Goal: Task Accomplishment & Management: Manage account settings

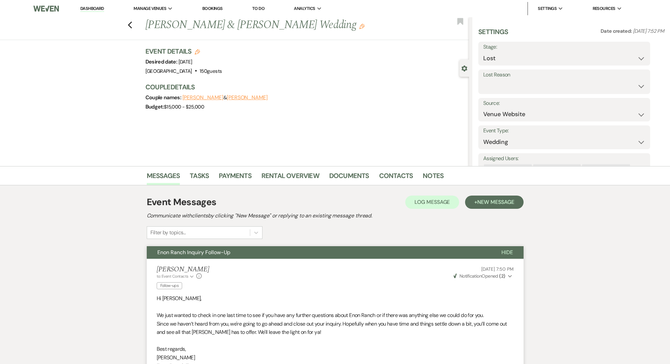
select select "8"
select select "5"
click at [133, 25] on icon "Previous" at bounding box center [130, 25] width 5 height 8
select select "8"
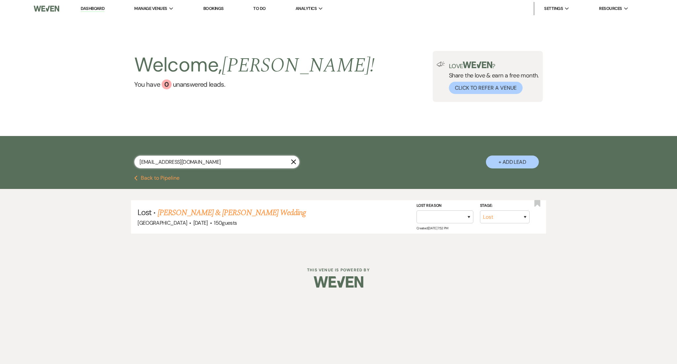
drag, startPoint x: 211, startPoint y: 161, endPoint x: 20, endPoint y: 148, distance: 191.2
click at [20, 148] on div "[EMAIL_ADDRESS][DOMAIN_NAME] X + Add Lead" at bounding box center [338, 155] width 677 height 39
paste input "ashraf9614"
type input "[EMAIL_ADDRESS][DOMAIN_NAME]"
click at [206, 215] on link "[PERSON_NAME] & [PERSON_NAME] Wedding" at bounding box center [241, 213] width 148 height 12
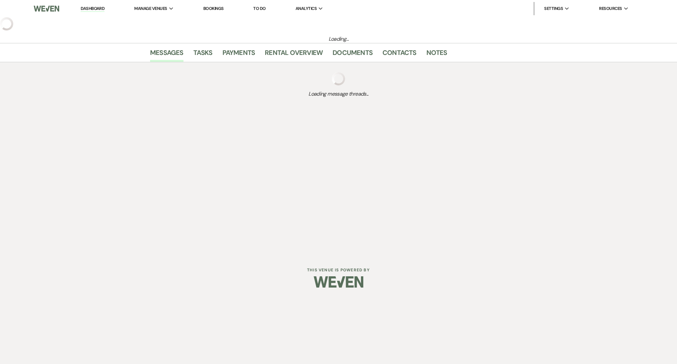
select select "5"
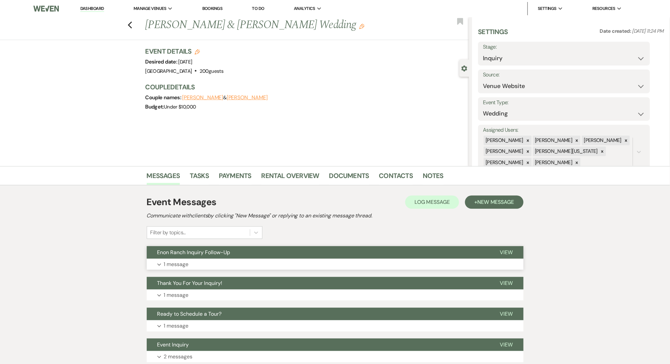
click at [230, 252] on span "Enon Ranch Inquiry Follow-Up" at bounding box center [193, 252] width 73 height 7
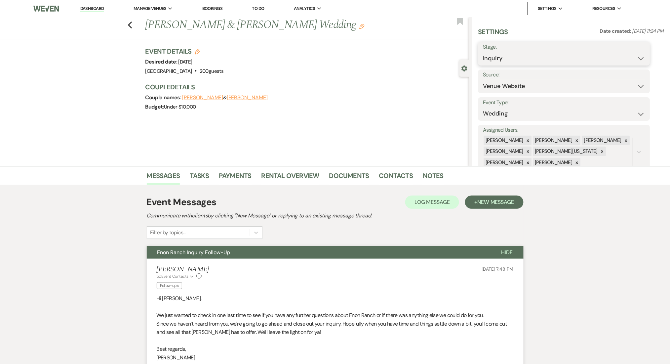
drag, startPoint x: 527, startPoint y: 59, endPoint x: 524, endPoint y: 64, distance: 5.6
click at [527, 59] on select "Inquiry Follow Up Tour Requested Tour Confirmed Toured Proposal Sent Booked Lost" at bounding box center [564, 58] width 162 height 13
select select "8"
click at [483, 52] on select "Inquiry Follow Up Tour Requested Tour Confirmed Toured Proposal Sent Booked Lost" at bounding box center [564, 58] width 162 height 13
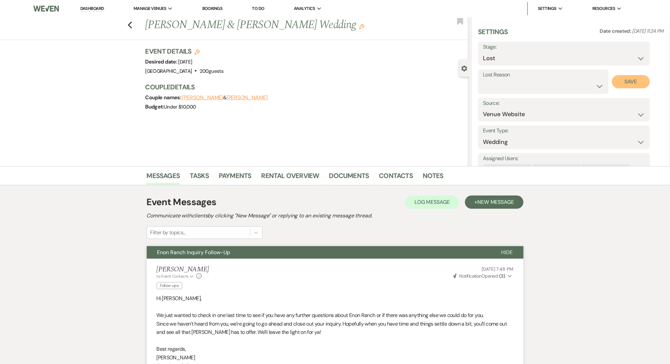
click at [629, 82] on button "Save" at bounding box center [631, 81] width 38 height 13
click at [133, 26] on icon "Previous" at bounding box center [130, 25] width 5 height 8
select select "8"
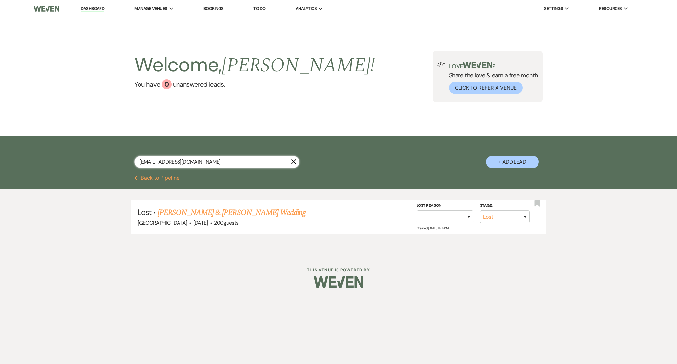
drag, startPoint x: 204, startPoint y: 163, endPoint x: 59, endPoint y: 150, distance: 145.0
click at [59, 150] on div "[EMAIL_ADDRESS][DOMAIN_NAME] X + Add Lead" at bounding box center [338, 155] width 677 height 39
paste input "tai.[PERSON_NAME]"
type input "[EMAIL_ADDRESS][PERSON_NAME][DOMAIN_NAME]"
click at [187, 208] on link "[PERSON_NAME] Wedding" at bounding box center [209, 213] width 84 height 12
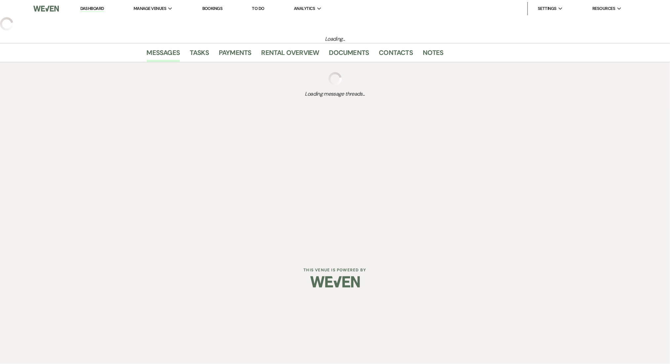
select select "3"
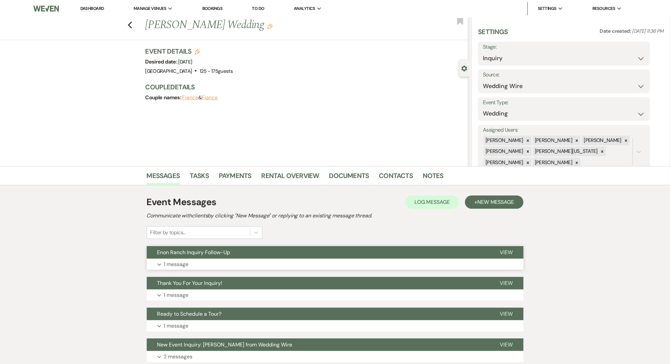
click at [352, 267] on button "Expand 1 message" at bounding box center [335, 264] width 377 height 11
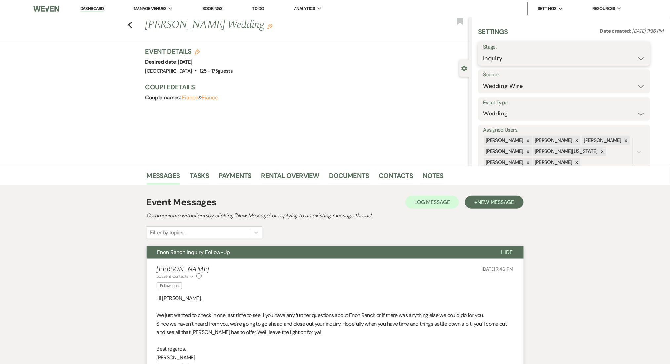
click at [504, 59] on select "Inquiry Follow Up Tour Requested Tour Confirmed Toured Proposal Sent Booked Lost" at bounding box center [564, 58] width 162 height 13
select select "8"
click at [483, 52] on select "Inquiry Follow Up Tour Requested Tour Confirmed Toured Proposal Sent Booked Lost" at bounding box center [564, 58] width 162 height 13
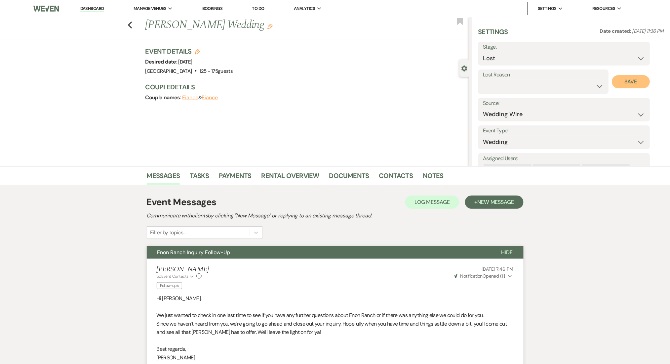
click at [625, 87] on button "Save" at bounding box center [631, 81] width 38 height 13
click at [137, 27] on div "Previous [PERSON_NAME] Wedding Edit Bookmark" at bounding box center [233, 28] width 472 height 23
click at [133, 24] on icon "Previous" at bounding box center [130, 25] width 5 height 8
select select "8"
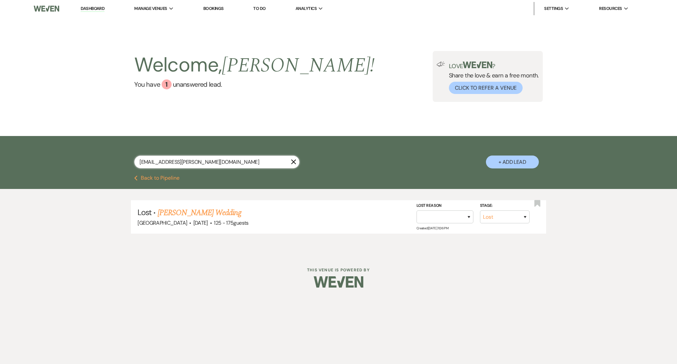
drag, startPoint x: 103, startPoint y: 165, endPoint x: 84, endPoint y: 162, distance: 19.4
click at [84, 162] on div "[EMAIL_ADDRESS][PERSON_NAME][DOMAIN_NAME] X + Add Lead" at bounding box center [338, 155] width 677 height 39
paste input "debbieroth87"
type input "[EMAIL_ADDRESS][DOMAIN_NAME]"
click at [217, 215] on link "[PERSON_NAME] Wedding" at bounding box center [209, 213] width 84 height 12
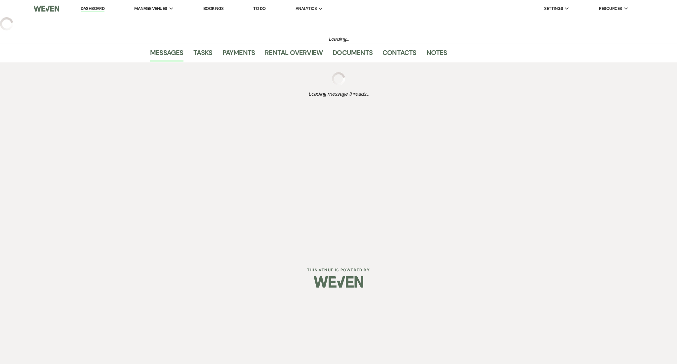
select select "3"
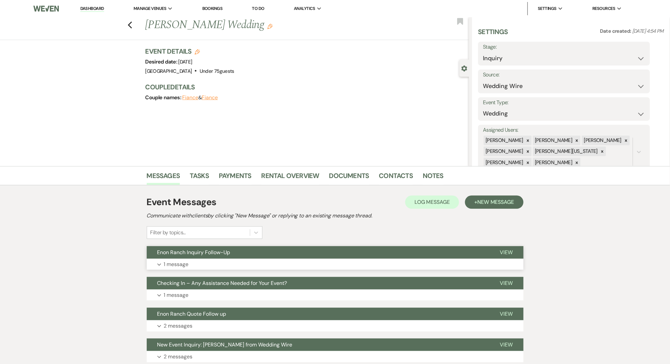
click at [327, 262] on button "Expand 1 message" at bounding box center [335, 264] width 377 height 11
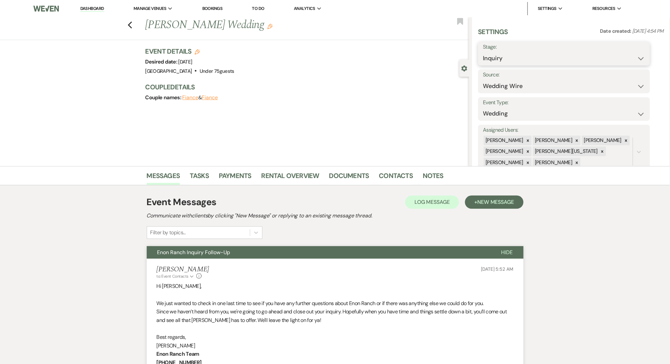
drag, startPoint x: 529, startPoint y: 55, endPoint x: 522, endPoint y: 62, distance: 10.8
click at [529, 55] on select "Inquiry Follow Up Tour Requested Tour Confirmed Toured Proposal Sent Booked Lost" at bounding box center [564, 58] width 162 height 13
select select "8"
click at [483, 52] on select "Inquiry Follow Up Tour Requested Tour Confirmed Toured Proposal Sent Booked Lost" at bounding box center [564, 58] width 162 height 13
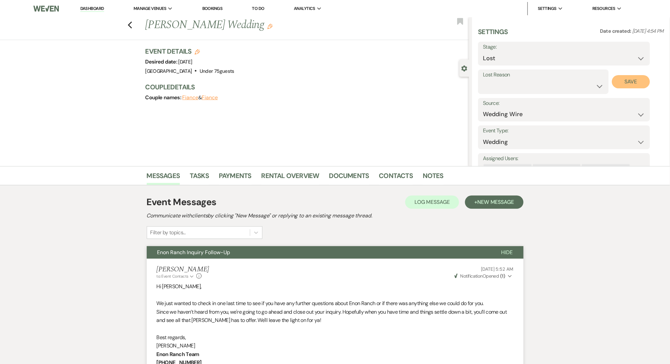
click at [620, 79] on button "Save" at bounding box center [631, 81] width 38 height 13
click at [136, 27] on div "Previous [PERSON_NAME] Wedding Edit Bookmark" at bounding box center [233, 28] width 472 height 23
click at [132, 25] on use "button" at bounding box center [130, 24] width 4 height 7
select select "8"
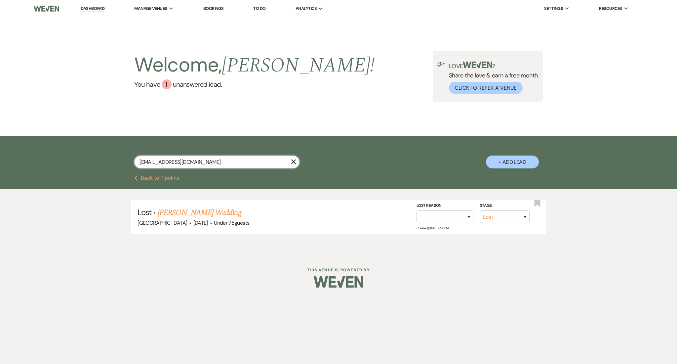
drag, startPoint x: 217, startPoint y: 166, endPoint x: 61, endPoint y: 154, distance: 156.2
click at [61, 154] on div "[EMAIL_ADDRESS][DOMAIN_NAME] X + Add Lead" at bounding box center [338, 155] width 677 height 39
paste input "trosclairelajah"
type input "[EMAIL_ADDRESS][DOMAIN_NAME]"
click at [189, 216] on link "Elajah & [PERSON_NAME]'s Wedding" at bounding box center [225, 213] width 116 height 12
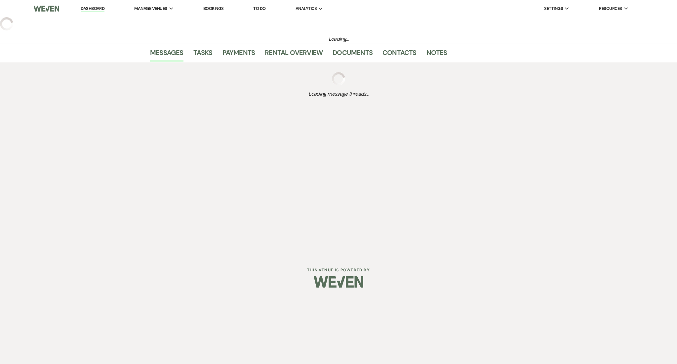
select select "5"
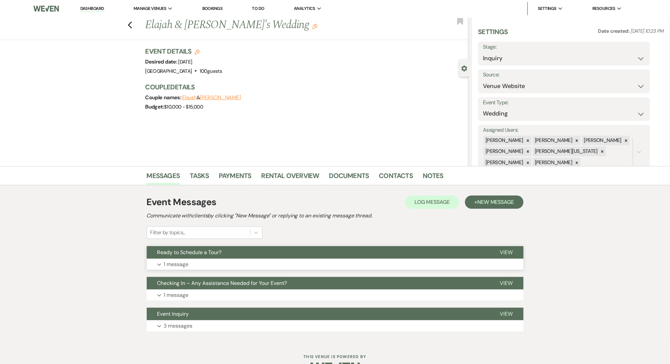
click at [217, 261] on button "Expand 1 message" at bounding box center [335, 264] width 377 height 11
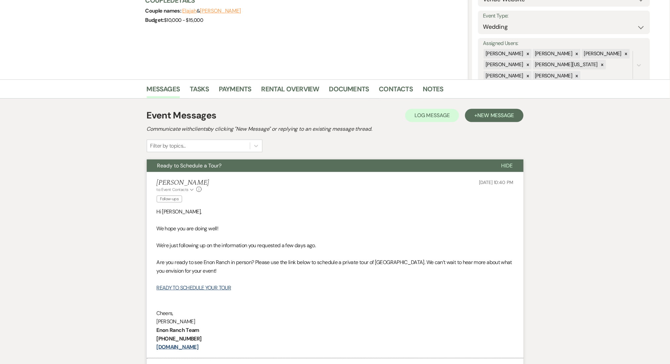
scroll to position [88, 0]
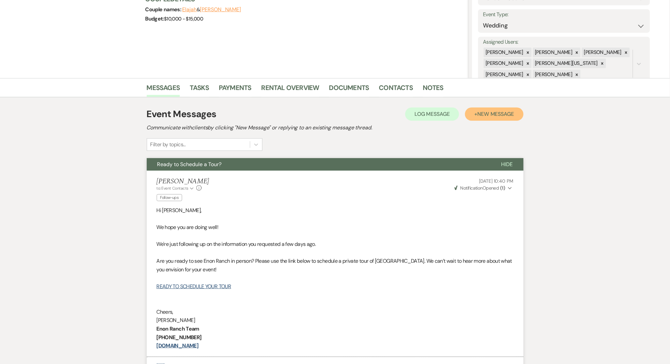
click at [519, 112] on button "+ New Message" at bounding box center [494, 113] width 58 height 13
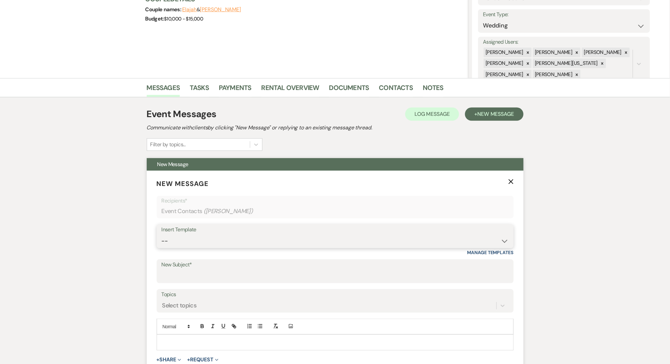
click at [243, 247] on select "-- Inquiry Follow Up Email #2 Contract Sending Template Payment Template Rental…" at bounding box center [335, 240] width 347 height 13
select select "4603"
click at [162, 234] on select "-- Inquiry Follow Up Email #2 Contract Sending Template Payment Template Rental…" at bounding box center [335, 240] width 347 height 13
type input "Checking In – Any Assistance Needed for Your Event?"
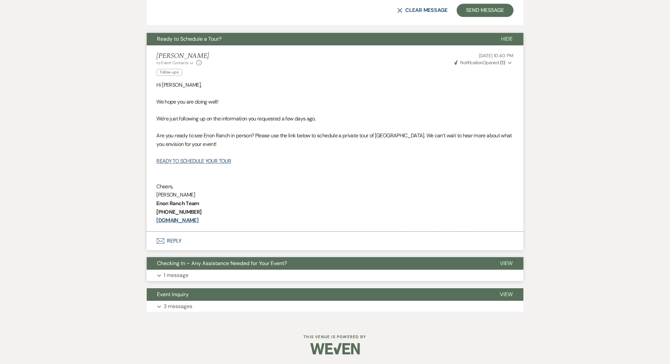
click at [173, 274] on p "1 message" at bounding box center [176, 275] width 25 height 9
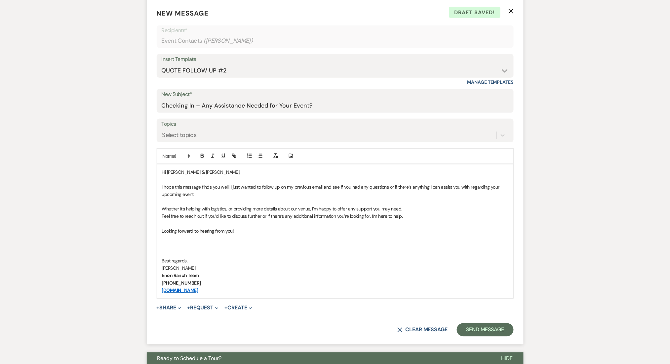
scroll to position [225, 0]
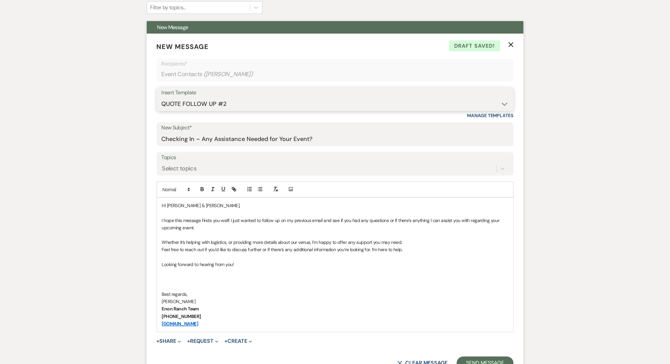
click at [217, 101] on select "-- Inquiry Follow Up Email #2 Contract Sending Template Payment Template Rental…" at bounding box center [335, 104] width 347 height 13
select select "1711"
click at [162, 98] on select "-- Inquiry Follow Up Email #2 Contract Sending Template Payment Template Rental…" at bounding box center [335, 104] width 347 height 13
type input "Enon Ranch Inquiry Follow-Up"
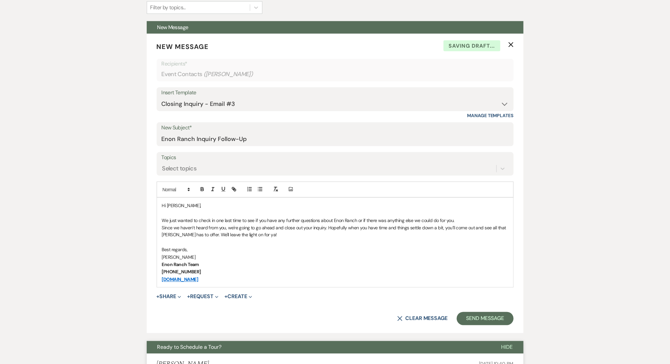
click at [473, 317] on button "Send Message" at bounding box center [485, 318] width 57 height 13
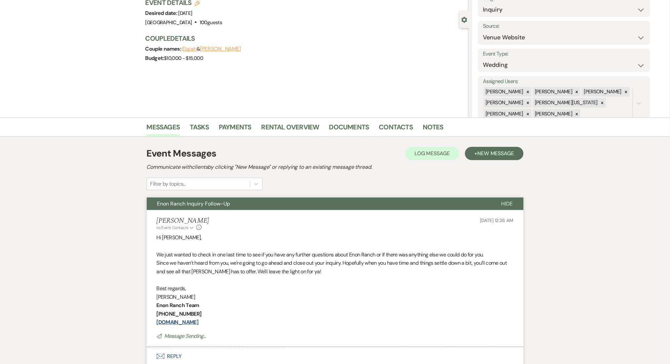
scroll to position [0, 0]
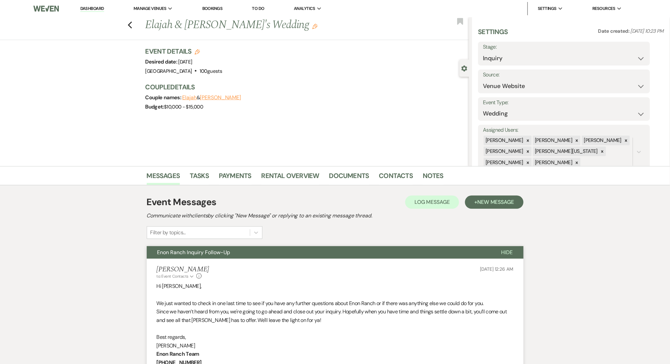
click at [94, 8] on link "Dashboard" at bounding box center [92, 9] width 24 height 6
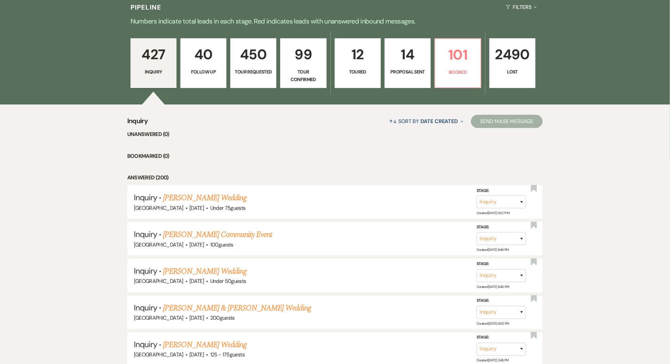
scroll to position [88, 0]
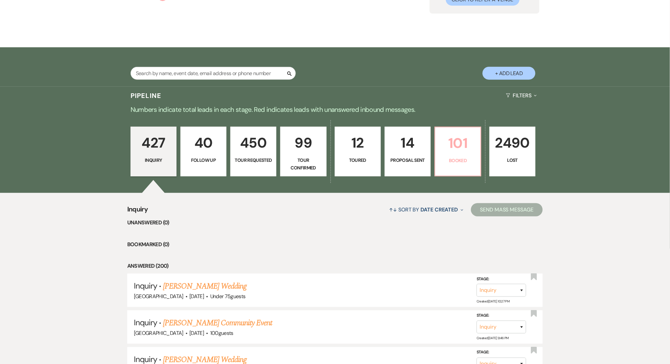
click at [443, 137] on p "101" at bounding box center [457, 143] width 37 height 22
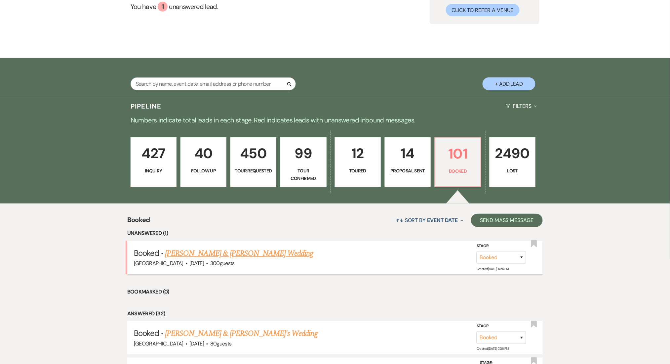
scroll to position [88, 0]
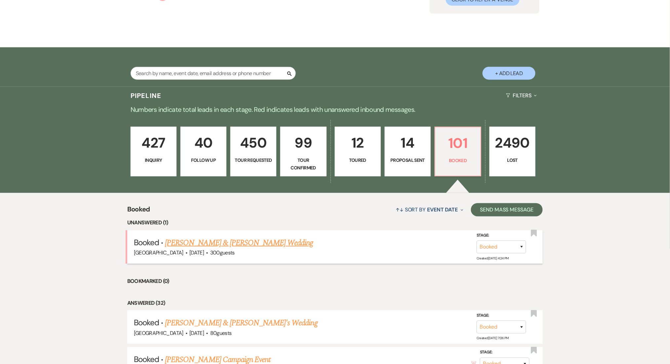
click at [222, 238] on link "[PERSON_NAME] & [PERSON_NAME] Wedding" at bounding box center [239, 243] width 148 height 12
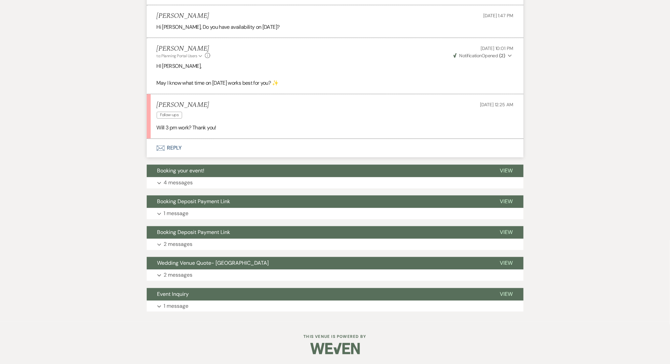
scroll to position [304, 0]
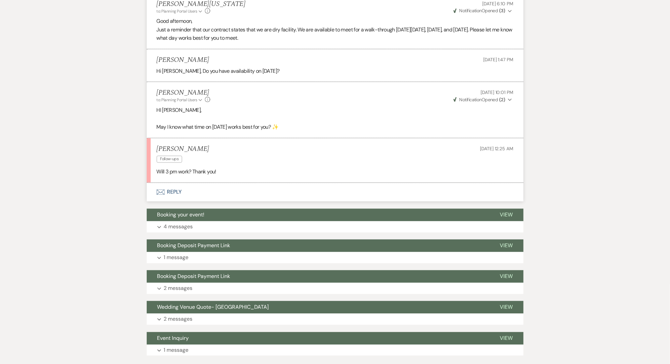
click at [181, 188] on button "Envelope Reply" at bounding box center [335, 192] width 377 height 19
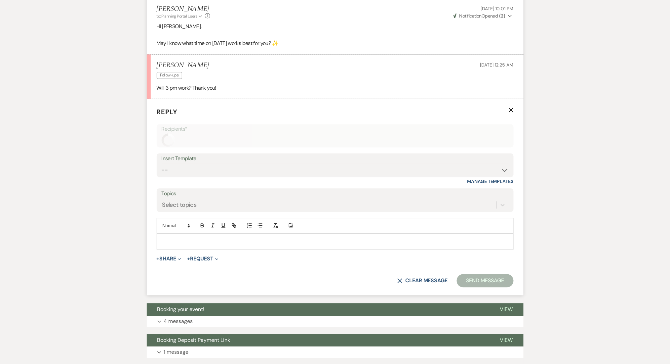
scroll to position [403, 0]
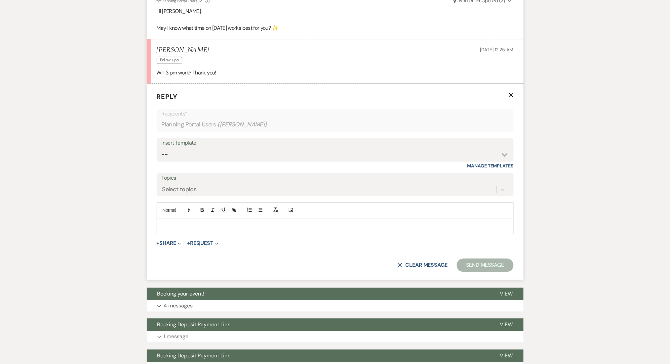
click at [200, 220] on div at bounding box center [335, 226] width 356 height 15
click at [182, 225] on p "[DATE] 3pm is noted." at bounding box center [335, 225] width 346 height 7
click at [129, 228] on div "Messages Tasks Payments Vendors Rental Overview Timeline Docs & Files Contacts …" at bounding box center [335, 80] width 670 height 730
click at [486, 264] on button "Send Message" at bounding box center [485, 265] width 57 height 13
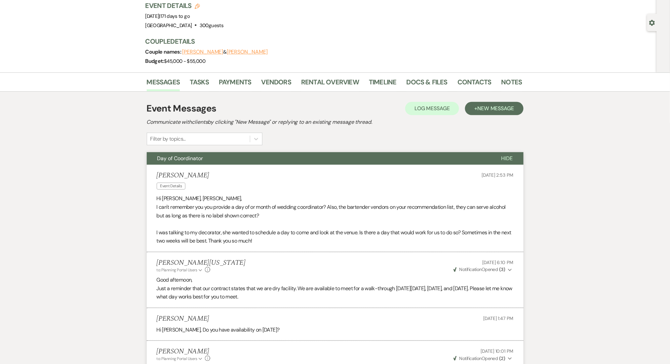
scroll to position [0, 0]
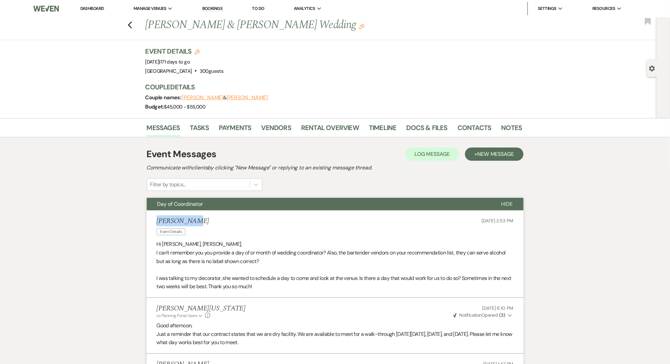
drag, startPoint x: 179, startPoint y: 220, endPoint x: 152, endPoint y: 222, distance: 27.6
click at [152, 222] on li "[PERSON_NAME] Event Details [DATE] 2:53 PM Hi [PERSON_NAME], [PERSON_NAME], I c…" at bounding box center [335, 253] width 377 height 87
copy h5 "[PERSON_NAME]"
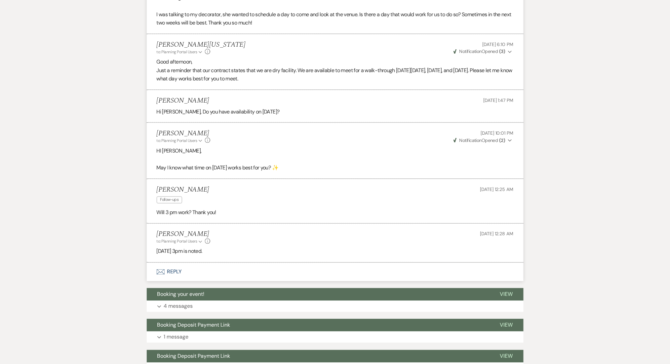
scroll to position [264, 0]
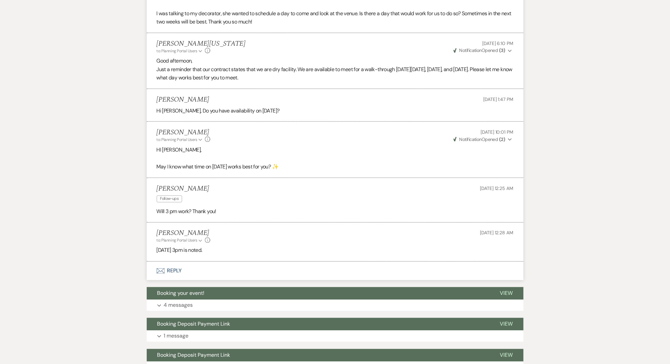
click at [36, 59] on div "Messages Tasks Payments Vendors Rental Overview Timeline Docs & Files Contacts …" at bounding box center [335, 149] width 670 height 590
click at [208, 11] on p "I was talking to my decorator, she wanted to schedule a day to come and look at…" at bounding box center [335, 17] width 357 height 17
copy p "decorator"
click at [84, 214] on div "Messages Tasks Payments Vendors Rental Overview Timeline Docs & Files Contacts …" at bounding box center [335, 149] width 670 height 590
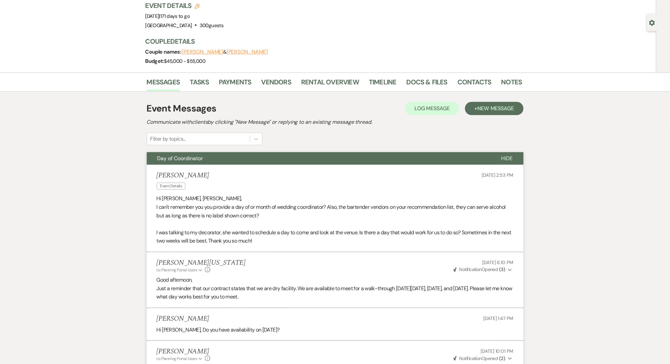
scroll to position [0, 0]
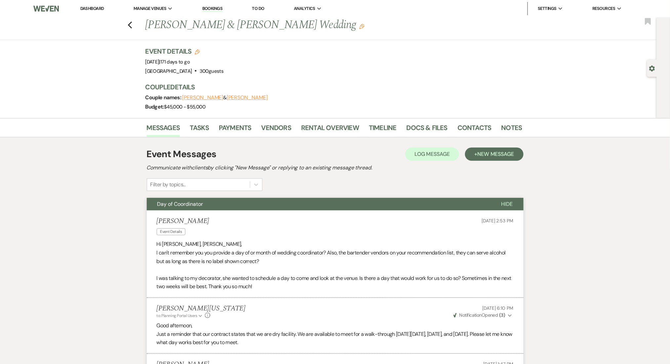
click at [89, 7] on link "Dashboard" at bounding box center [92, 9] width 24 height 6
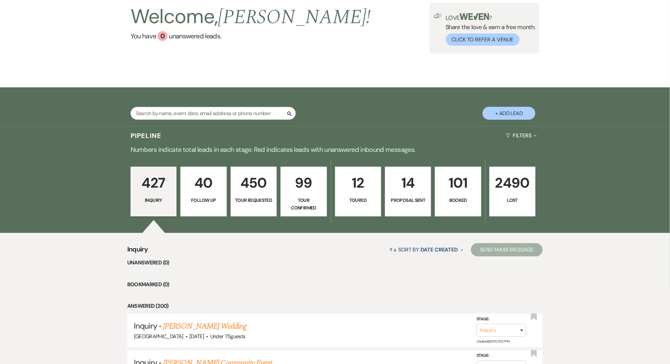
scroll to position [132, 0]
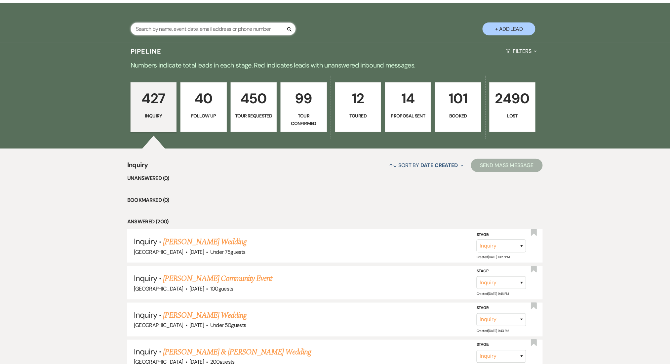
click at [164, 29] on input "text" at bounding box center [213, 28] width 165 height 13
paste input "[EMAIL_ADDRESS][DOMAIN_NAME]"
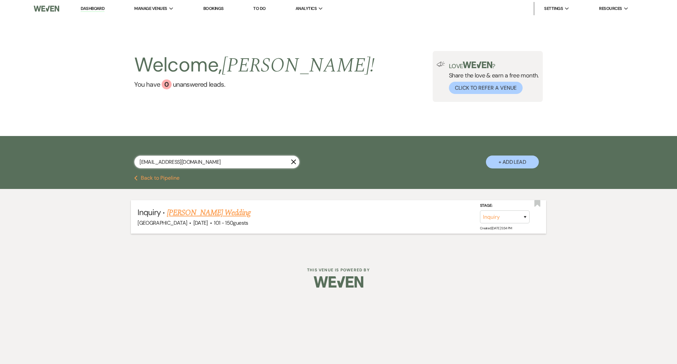
type input "[EMAIL_ADDRESS][DOMAIN_NAME]"
click at [187, 210] on link "[PERSON_NAME] Wedding" at bounding box center [209, 213] width 84 height 12
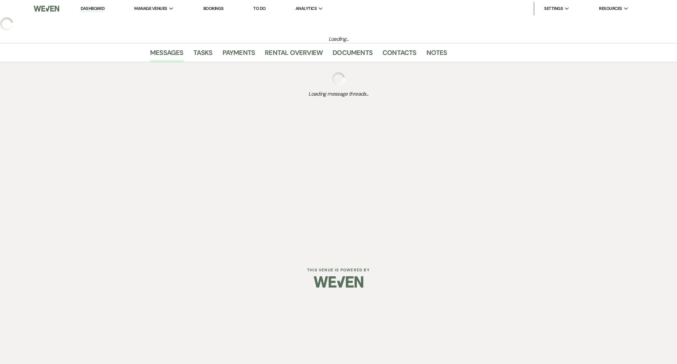
select select "2"
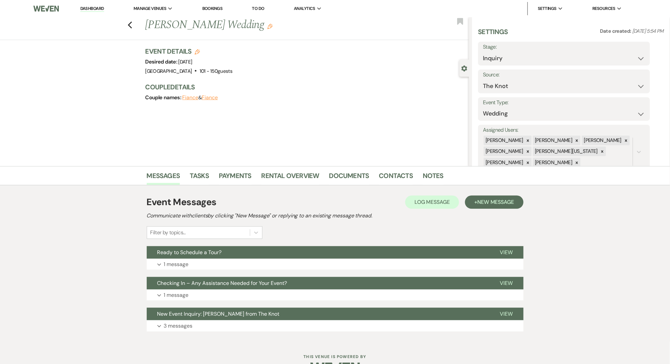
click at [235, 270] on div "Event Messages Log Log Message + New Message Communicate with clients by clicki…" at bounding box center [335, 263] width 377 height 143
click at [239, 264] on button "Expand 1 message" at bounding box center [335, 264] width 377 height 11
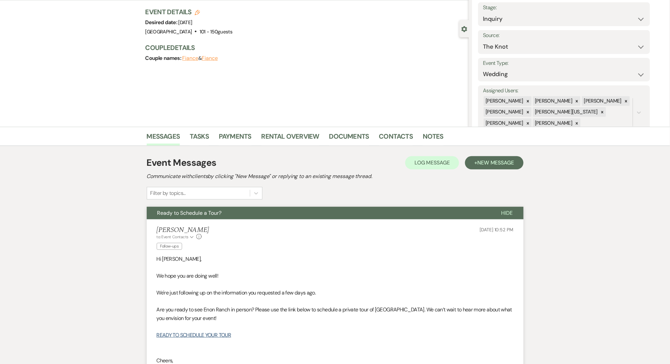
scroll to position [88, 0]
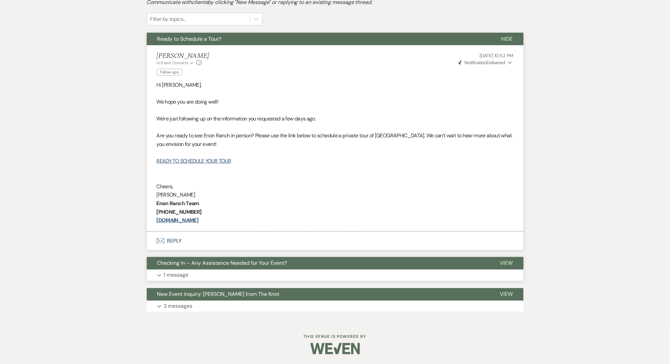
click at [292, 278] on button "Expand 1 message" at bounding box center [335, 274] width 377 height 11
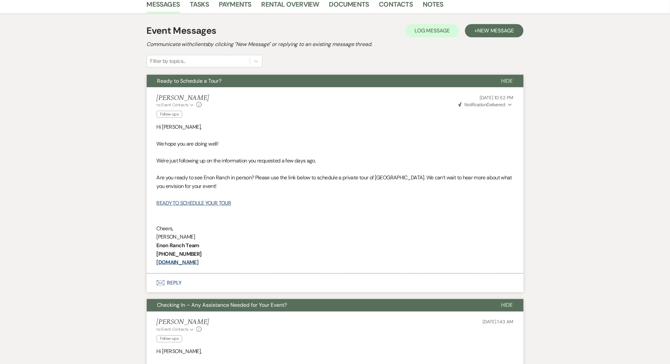
scroll to position [125, 0]
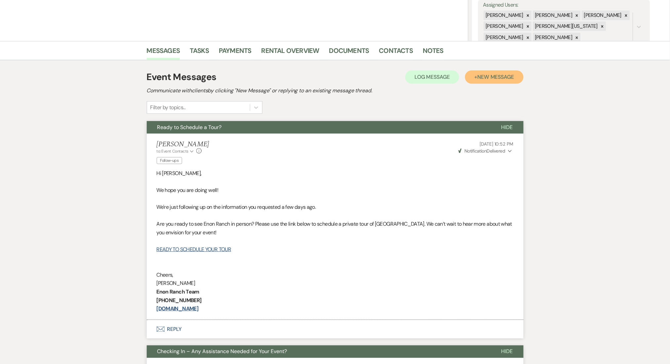
click at [484, 73] on span "New Message" at bounding box center [495, 76] width 37 height 7
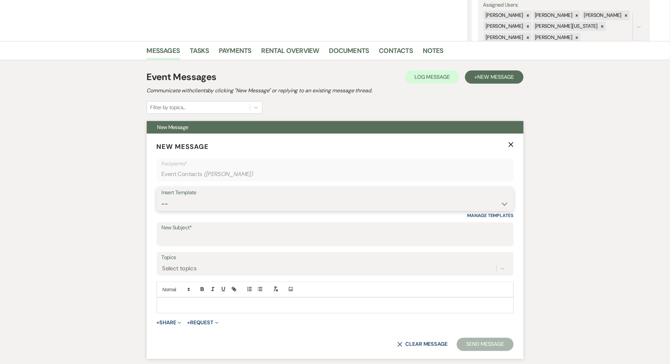
drag, startPoint x: 342, startPoint y: 203, endPoint x: 331, endPoint y: 197, distance: 12.9
click at [342, 203] on select "-- Inquiry Follow Up Email #2 Contract Sending Template Payment Template Rental…" at bounding box center [335, 203] width 347 height 13
select select "1711"
click at [162, 197] on select "-- Inquiry Follow Up Email #2 Contract Sending Template Payment Template Rental…" at bounding box center [335, 203] width 347 height 13
type input "Enon Ranch Inquiry Follow-Up"
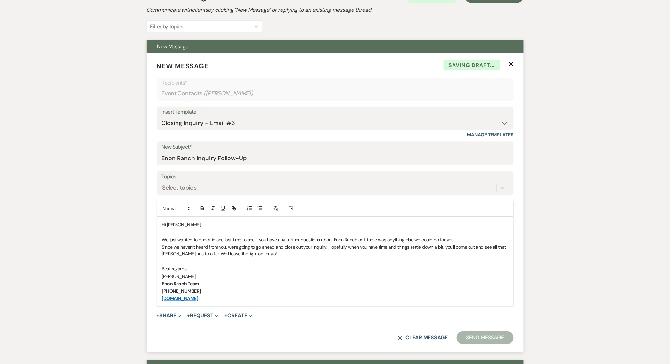
scroll to position [257, 0]
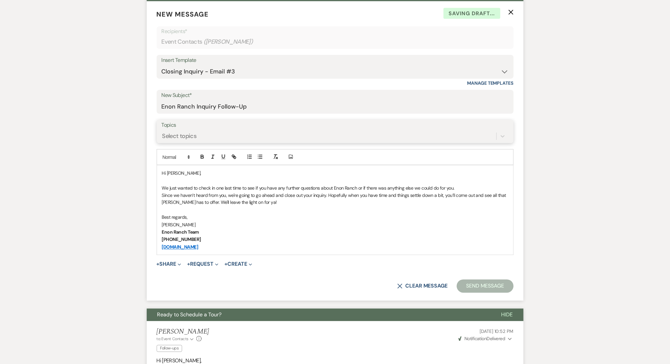
click at [220, 132] on div "Select topics" at bounding box center [329, 136] width 335 height 12
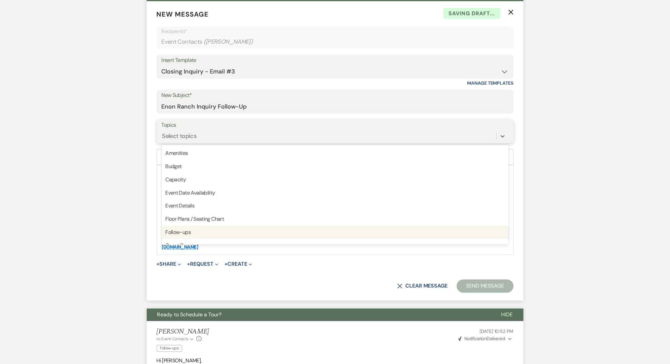
click at [200, 228] on div "Follow-ups" at bounding box center [335, 232] width 347 height 13
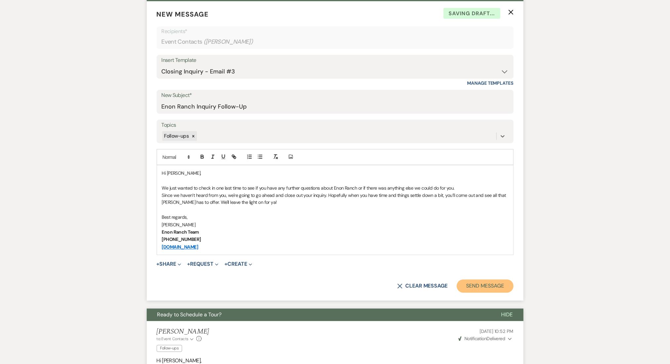
click at [496, 285] on button "Send Message" at bounding box center [485, 285] width 57 height 13
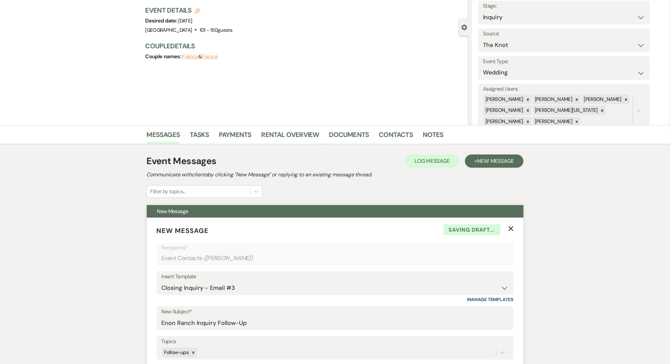
scroll to position [0, 0]
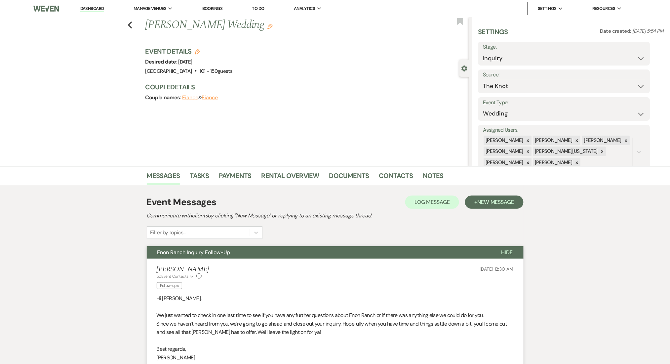
click at [136, 28] on div "Previous [PERSON_NAME] Wedding Edit Bookmark" at bounding box center [233, 28] width 472 height 23
click at [133, 26] on icon "Previous" at bounding box center [130, 25] width 5 height 8
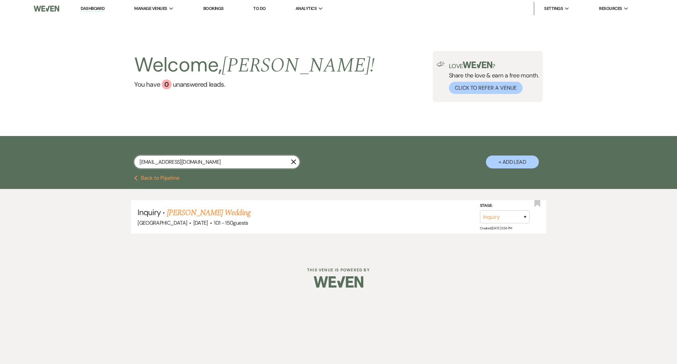
drag, startPoint x: 200, startPoint y: 157, endPoint x: 84, endPoint y: 142, distance: 116.7
click at [84, 142] on div "[EMAIL_ADDRESS][DOMAIN_NAME] X + Add Lead" at bounding box center [338, 155] width 677 height 39
paste input "[DOMAIN_NAME]"
type input "[DOMAIN_NAME][EMAIL_ADDRESS][DOMAIN_NAME]"
click at [221, 211] on link "[PERSON_NAME] 100th BDAY" at bounding box center [214, 213] width 95 height 12
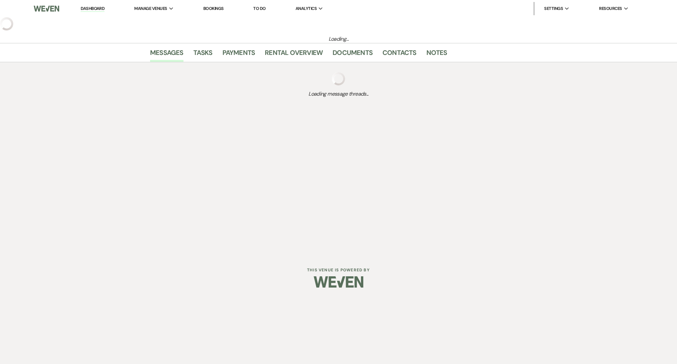
select select "5"
select select "13"
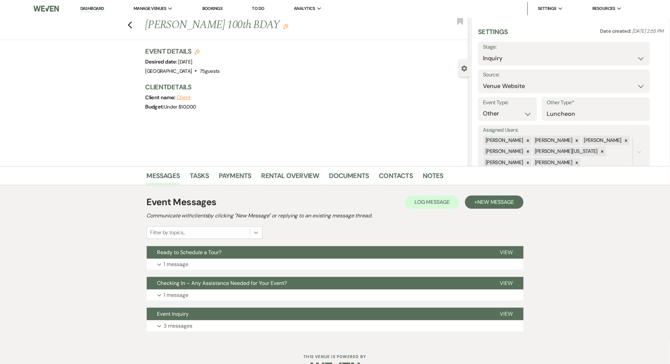
click at [255, 237] on div at bounding box center [256, 232] width 12 height 12
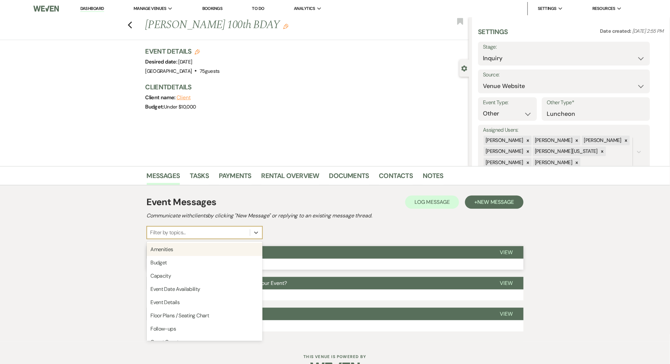
click at [289, 259] on button "Expand 1 message" at bounding box center [335, 264] width 377 height 11
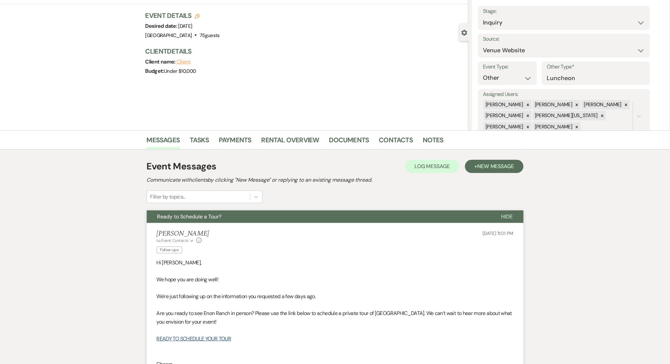
scroll to position [88, 0]
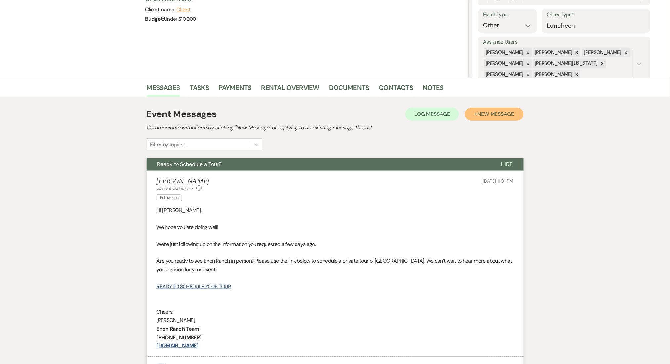
click at [480, 115] on span "New Message" at bounding box center [495, 113] width 37 height 7
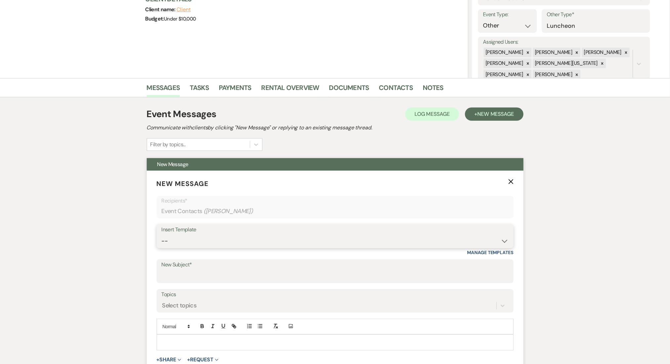
click at [253, 239] on select "-- Inquiry Follow Up Email #2 Contract Sending Template Payment Template Rental…" at bounding box center [335, 240] width 347 height 13
select select "1711"
click at [162, 234] on select "-- Inquiry Follow Up Email #2 Contract Sending Template Payment Template Rental…" at bounding box center [335, 240] width 347 height 13
type input "Enon Ranch Inquiry Follow-Up"
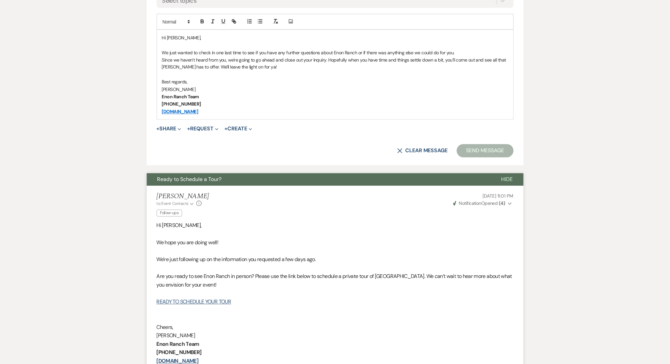
scroll to position [485, 0]
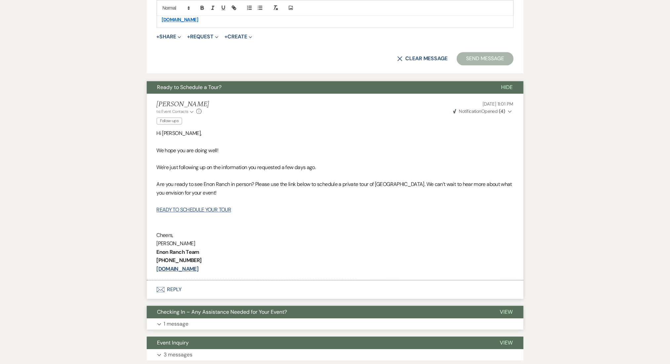
click at [260, 307] on button "Checking In – Any Assistance Needed for Your Event?" at bounding box center [318, 311] width 343 height 13
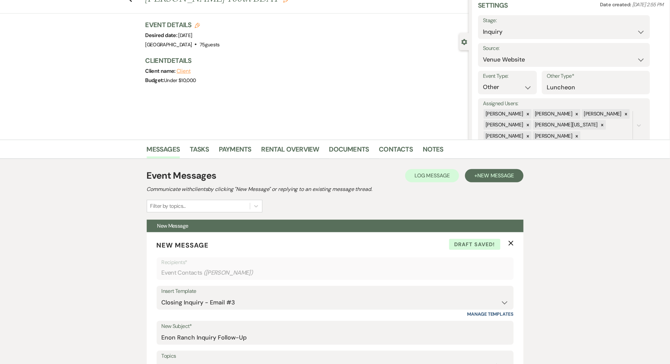
scroll to position [0, 0]
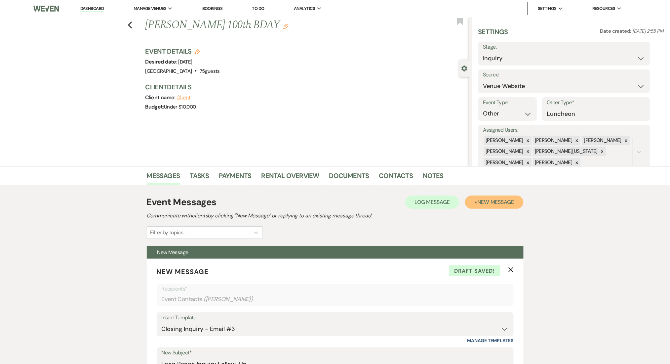
click at [495, 197] on button "+ New Message" at bounding box center [494, 201] width 58 height 13
click at [136, 23] on div "Previous [PERSON_NAME] 100th BDAY Edit Bookmark" at bounding box center [233, 28] width 472 height 23
click at [133, 23] on icon "Previous" at bounding box center [130, 25] width 5 height 8
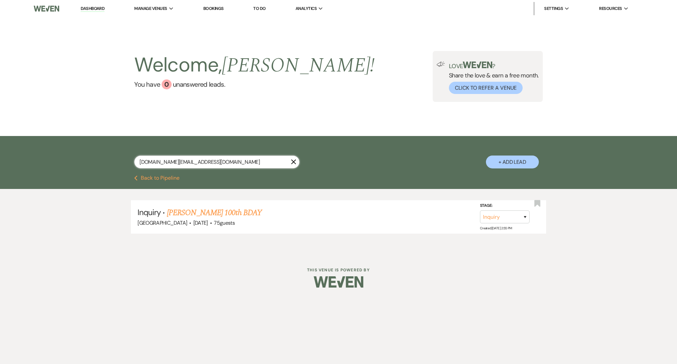
drag, startPoint x: 206, startPoint y: 164, endPoint x: 39, endPoint y: 147, distance: 167.8
click at [39, 147] on div "[DOMAIN_NAME][EMAIL_ADDRESS][DOMAIN_NAME] X + Add Lead" at bounding box center [338, 155] width 677 height 39
paste input "sschouinard1989"
type input "[EMAIL_ADDRESS][DOMAIN_NAME]"
click at [234, 207] on link "[PERSON_NAME] Wedding" at bounding box center [209, 213] width 84 height 12
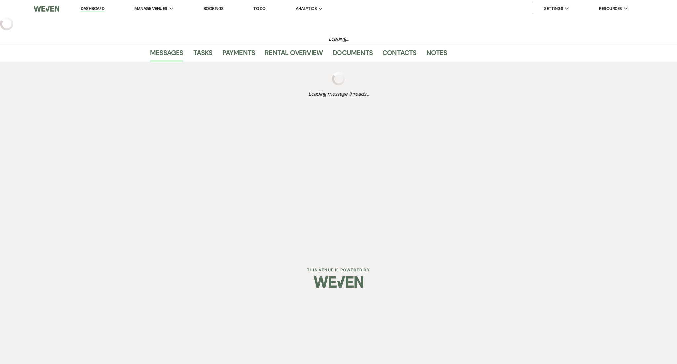
select select "3"
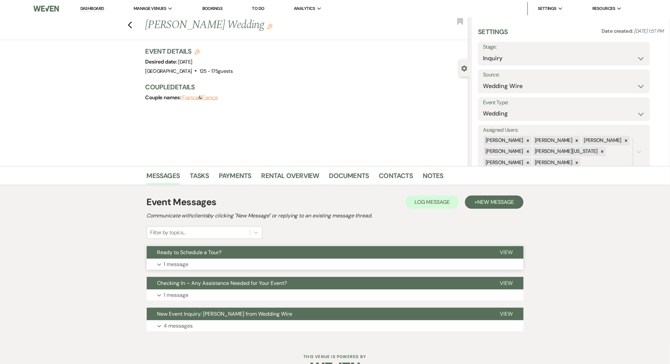
click at [242, 264] on button "Expand 1 message" at bounding box center [335, 264] width 377 height 11
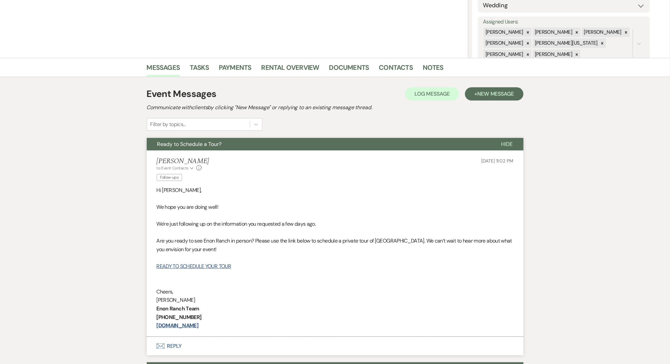
scroll to position [132, 0]
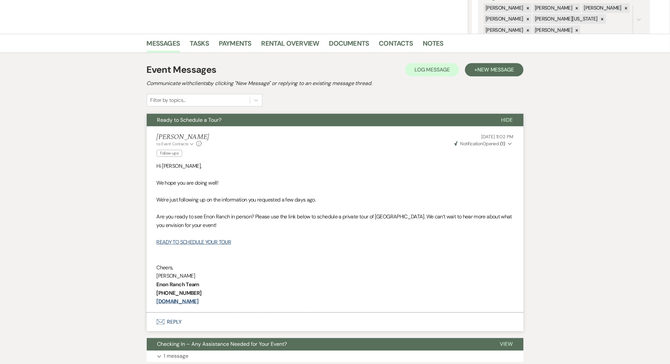
click at [491, 63] on div "Event Messages Log Log Message + New Message" at bounding box center [335, 70] width 377 height 14
click at [501, 74] on button "+ New Message" at bounding box center [494, 69] width 58 height 13
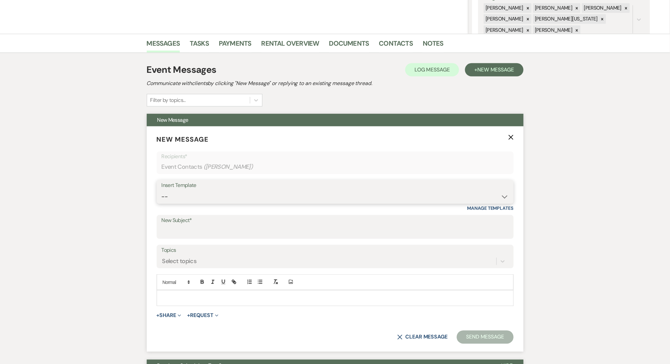
click at [282, 199] on select "-- Inquiry Follow Up Email #2 Contract Sending Template Payment Template Rental…" at bounding box center [335, 196] width 347 height 13
select select "1711"
click at [162, 190] on select "-- Inquiry Follow Up Email #2 Contract Sending Template Payment Template Rental…" at bounding box center [335, 196] width 347 height 13
type input "Enon Ranch Inquiry Follow-Up"
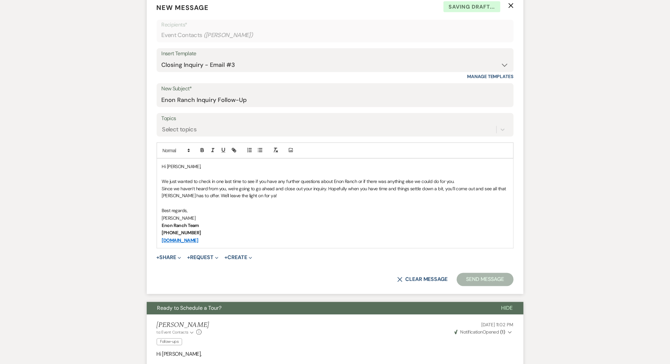
scroll to position [264, 0]
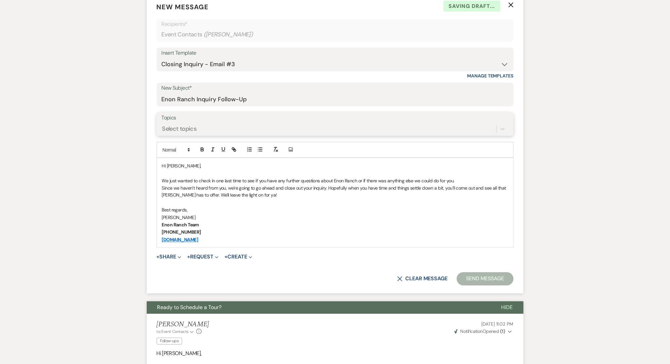
click at [217, 127] on div "Select topics" at bounding box center [329, 129] width 335 height 12
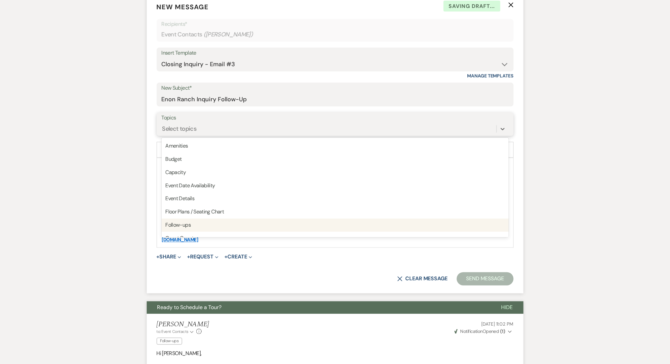
click at [191, 223] on div "Follow-ups" at bounding box center [335, 225] width 347 height 13
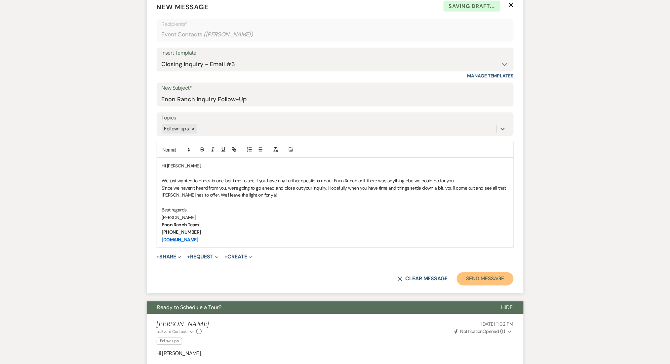
click at [478, 278] on button "Send Message" at bounding box center [485, 278] width 57 height 13
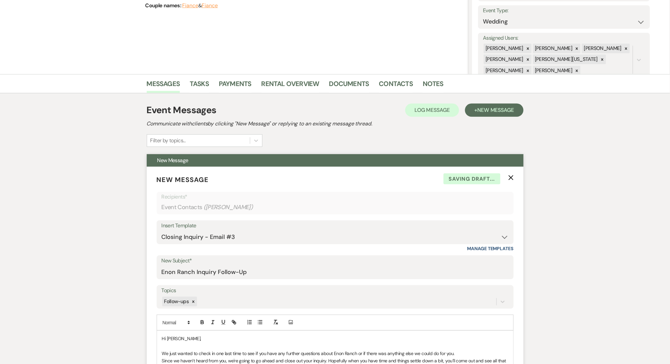
scroll to position [0, 0]
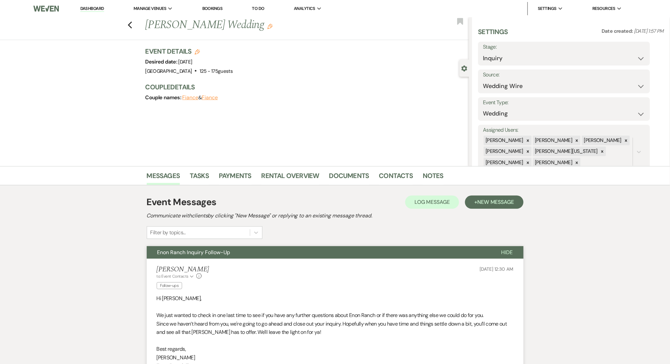
click at [128, 23] on div "Previous [PERSON_NAME] Wedding Edit Bookmark" at bounding box center [233, 28] width 472 height 23
click at [133, 24] on icon "Previous" at bounding box center [130, 25] width 5 height 8
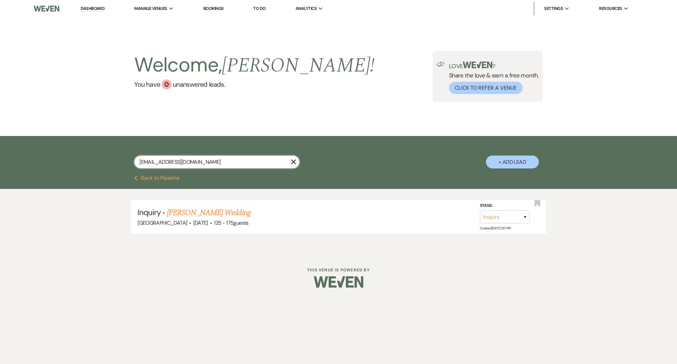
drag, startPoint x: 239, startPoint y: 162, endPoint x: 70, endPoint y: 143, distance: 170.6
click at [70, 143] on div "[EMAIL_ADDRESS][DOMAIN_NAME] X + Add Lead" at bounding box center [338, 155] width 677 height 39
paste input "peterdo290"
type input "[EMAIL_ADDRESS][DOMAIN_NAME]"
click at [210, 209] on link "[PERSON_NAME]'s Wedding" at bounding box center [211, 213] width 88 height 12
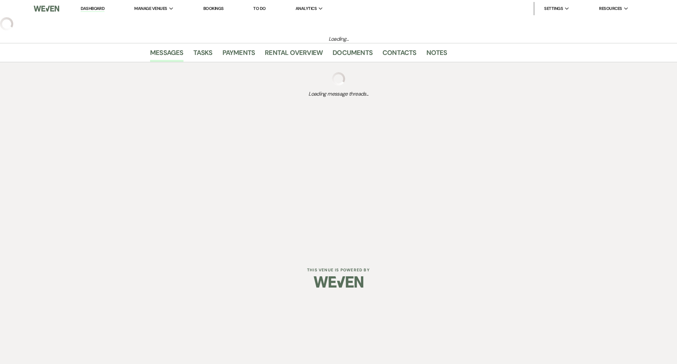
select select "3"
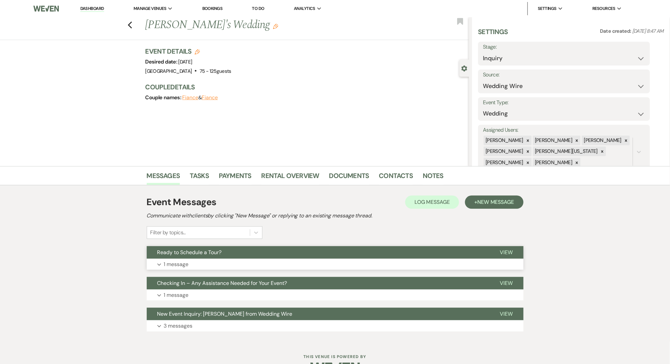
click at [264, 264] on button "Expand 1 message" at bounding box center [335, 264] width 377 height 11
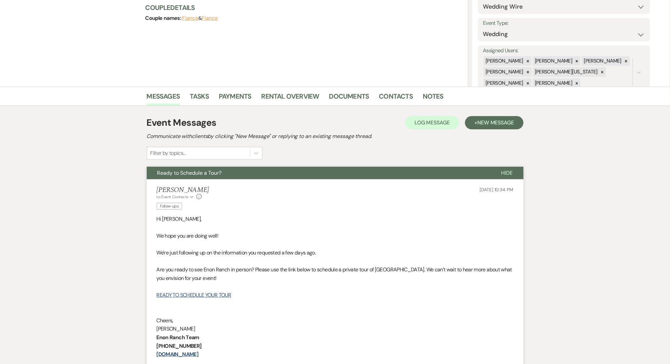
scroll to position [176, 0]
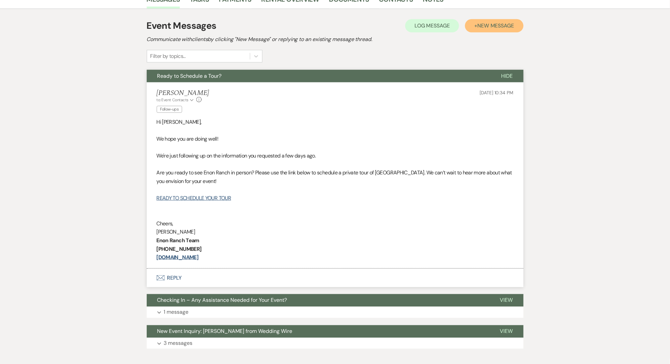
click at [491, 25] on span "New Message" at bounding box center [495, 25] width 37 height 7
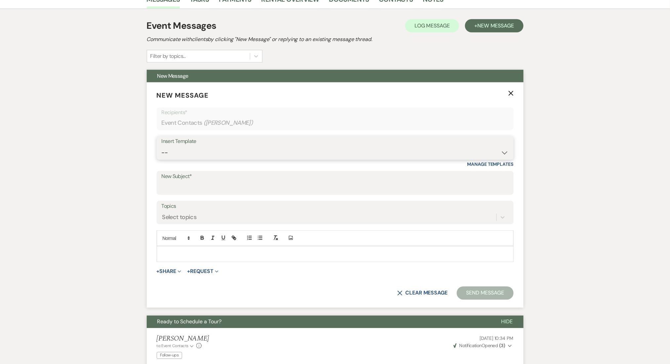
click at [381, 152] on select "-- Inquiry Follow Up Email #2 Contract Sending Template Payment Template Rental…" at bounding box center [335, 152] width 347 height 13
select select "1711"
click at [162, 146] on select "-- Inquiry Follow Up Email #2 Contract Sending Template Payment Template Rental…" at bounding box center [335, 152] width 347 height 13
type input "Enon Ranch Inquiry Follow-Up"
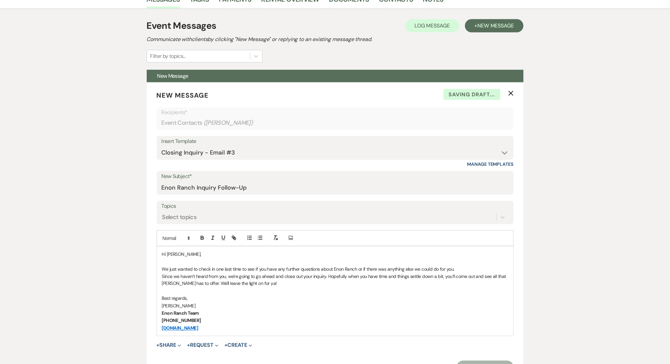
click at [66, 216] on div "Messages Tasks Payments Rental Overview Documents Contacts Notes Event Messages…" at bounding box center [335, 334] width 670 height 689
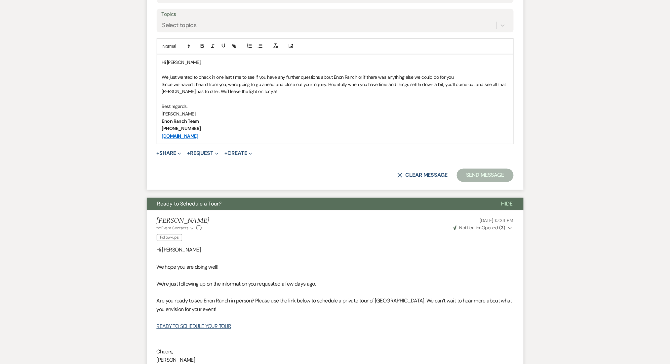
scroll to position [352, 0]
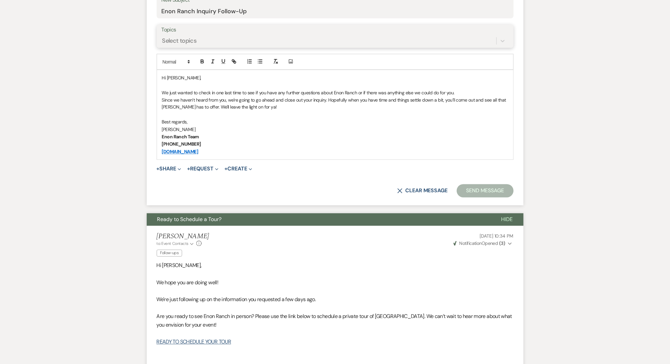
click at [206, 41] on div "Select topics" at bounding box center [329, 41] width 335 height 12
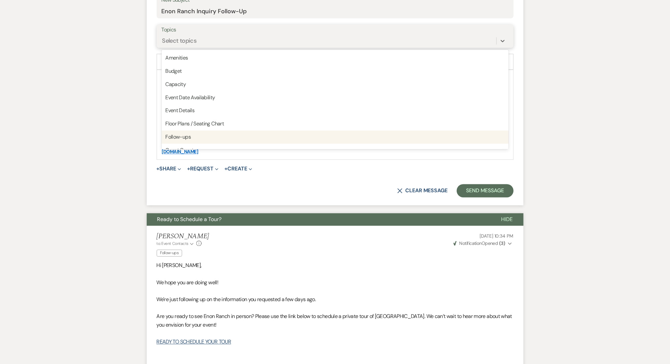
click at [192, 136] on div "Follow-ups" at bounding box center [335, 137] width 347 height 13
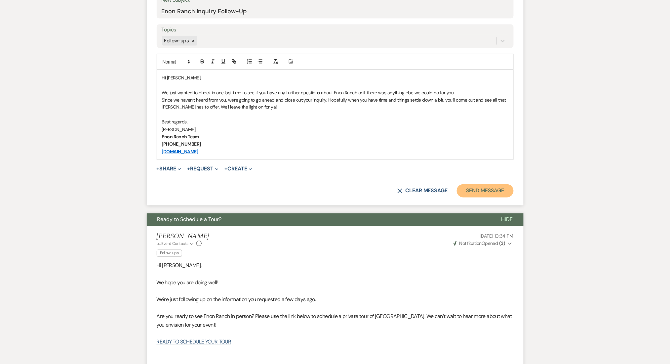
click at [468, 188] on button "Send Message" at bounding box center [485, 190] width 57 height 13
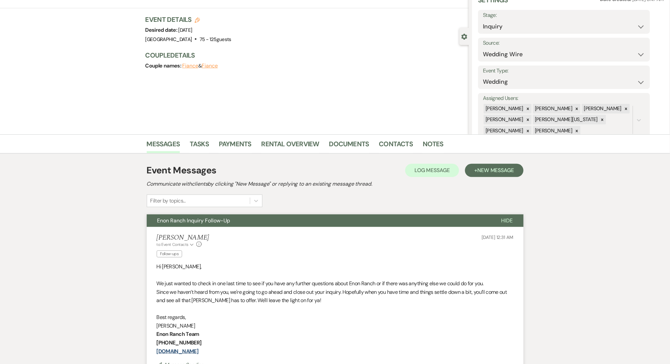
scroll to position [0, 0]
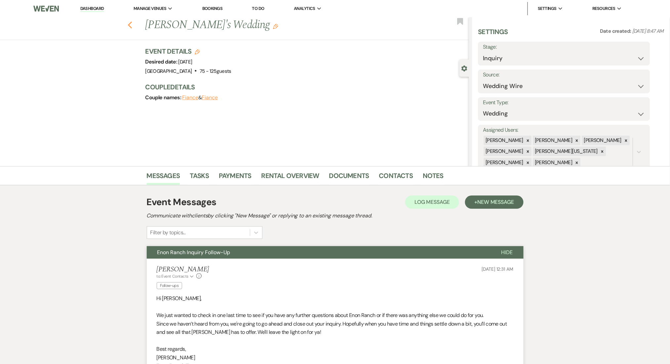
click at [133, 24] on icon "Previous" at bounding box center [130, 25] width 5 height 8
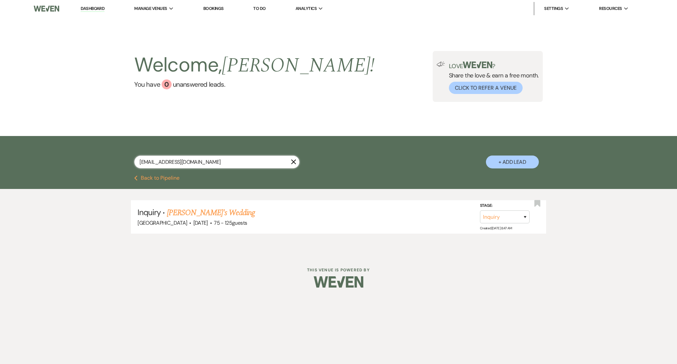
drag, startPoint x: 210, startPoint y: 164, endPoint x: 43, endPoint y: 155, distance: 167.5
click at [43, 155] on div "[EMAIL_ADDRESS][DOMAIN_NAME] X + Add Lead" at bounding box center [338, 155] width 677 height 39
paste input "anthonyyoussef01"
type input "[EMAIL_ADDRESS][DOMAIN_NAME]"
click at [220, 208] on link "[PERSON_NAME] [PERSON_NAME] Wedding" at bounding box center [237, 213] width 141 height 12
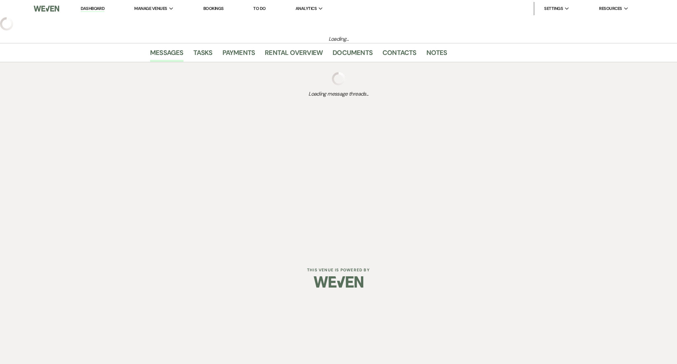
select select "3"
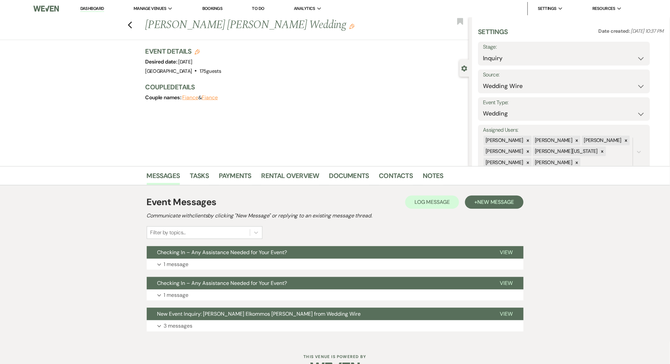
click at [226, 232] on div "Filter by topics..." at bounding box center [198, 232] width 103 height 12
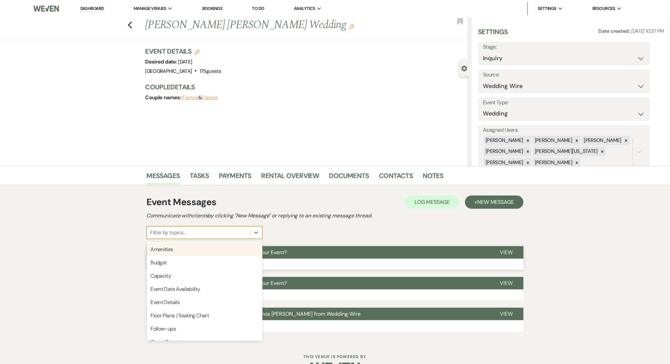
click at [325, 257] on button "Checking In – Any Assistance Needed for Your Event?" at bounding box center [318, 252] width 343 height 13
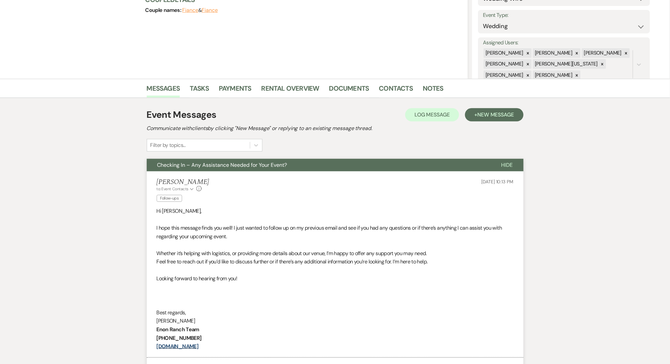
scroll to position [88, 0]
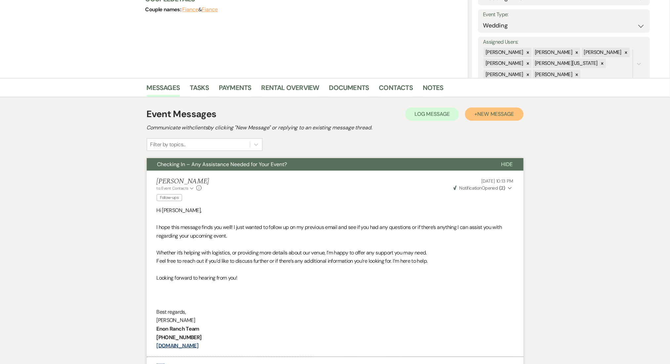
click at [494, 116] on span "New Message" at bounding box center [495, 113] width 37 height 7
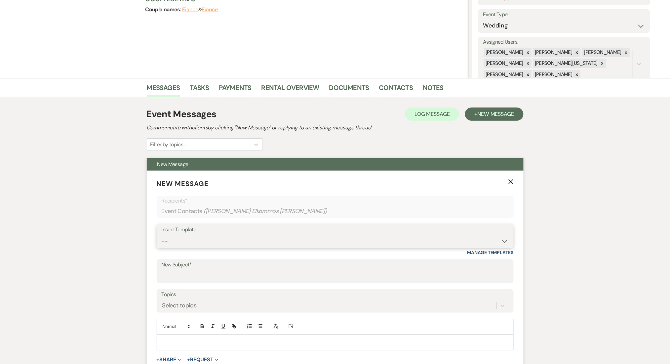
click at [308, 240] on select "-- Inquiry Follow Up Email #2 Contract Sending Template Payment Template Rental…" at bounding box center [335, 240] width 347 height 13
select select "1402"
click at [162, 234] on select "-- Inquiry Follow Up Email #2 Contract Sending Template Payment Template Rental…" at bounding box center [335, 240] width 347 height 13
type input "Ready to Schedule a Tour?"
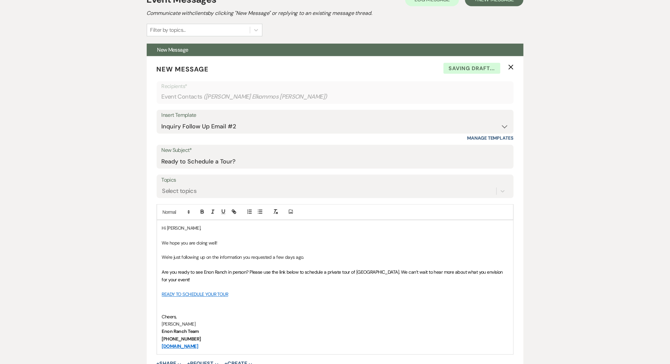
scroll to position [308, 0]
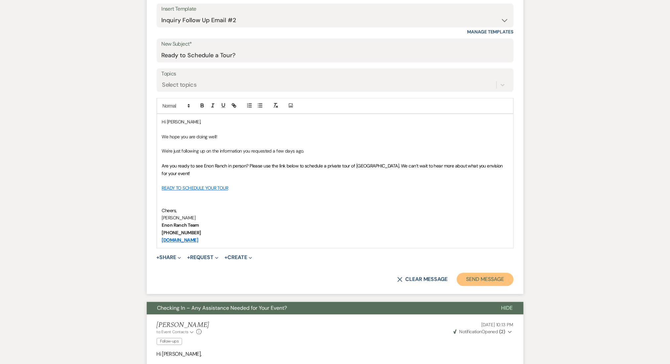
click at [483, 275] on button "Send Message" at bounding box center [485, 279] width 57 height 13
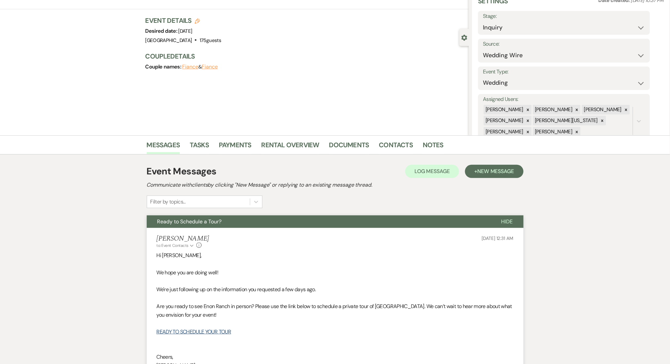
scroll to position [0, 0]
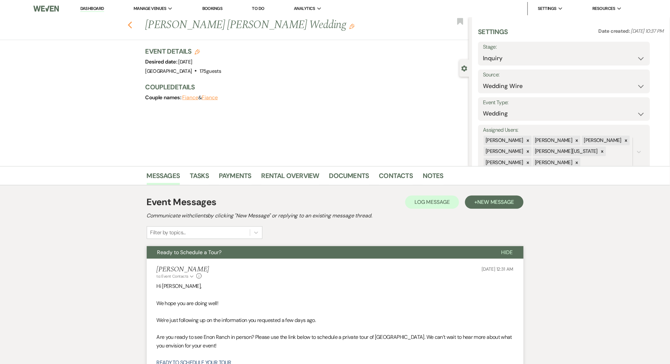
click at [133, 24] on icon "Previous" at bounding box center [130, 25] width 5 height 8
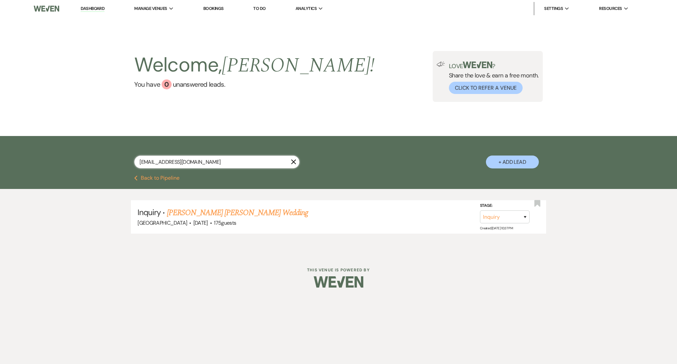
drag, startPoint x: 218, startPoint y: 165, endPoint x: 73, endPoint y: 161, distance: 145.2
click at [73, 161] on div "[EMAIL_ADDRESS][DOMAIN_NAME] X + Add Lead" at bounding box center [338, 155] width 677 height 39
paste input "roseo@y"
type input "[EMAIL_ADDRESS][DOMAIN_NAME]"
click at [201, 214] on link "[PERSON_NAME] Wedding" at bounding box center [209, 213] width 84 height 12
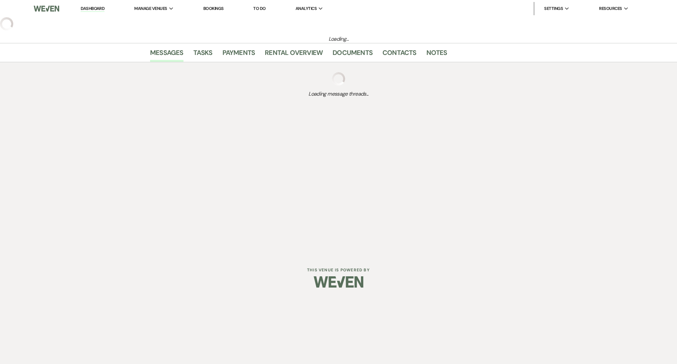
select select "2"
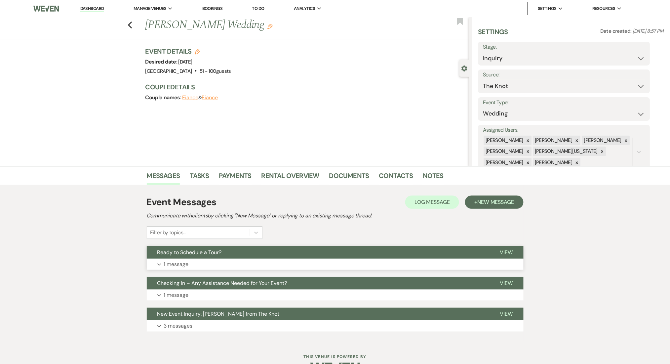
click at [219, 262] on button "Expand 1 message" at bounding box center [335, 264] width 377 height 11
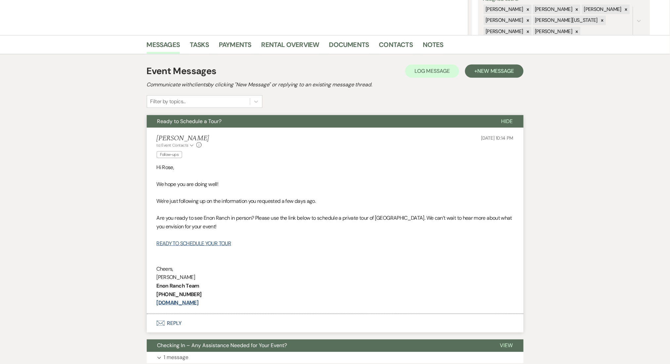
scroll to position [132, 0]
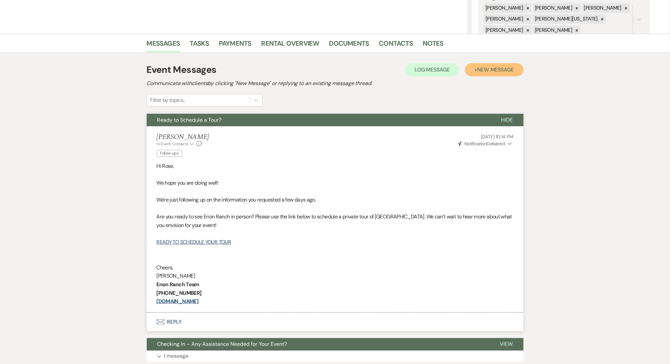
click at [497, 64] on button "+ New Message" at bounding box center [494, 69] width 58 height 13
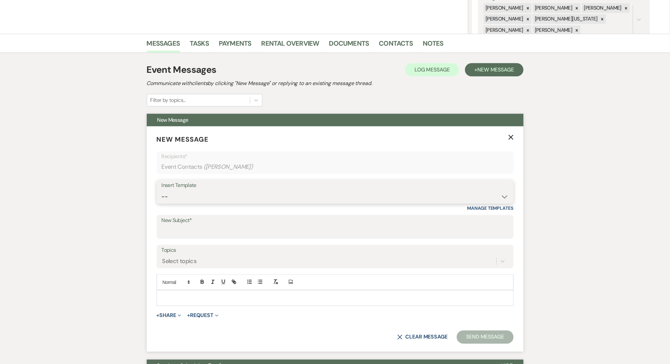
drag, startPoint x: 251, startPoint y: 201, endPoint x: 248, endPoint y: 198, distance: 4.7
click at [251, 202] on select "-- Inquiry Follow Up Email #2 Contract Sending Template Payment Template Rental…" at bounding box center [335, 196] width 347 height 13
select select "1711"
click at [162, 190] on select "-- Inquiry Follow Up Email #2 Contract Sending Template Payment Template Rental…" at bounding box center [335, 196] width 347 height 13
type input "Enon Ranch Inquiry Follow-Up"
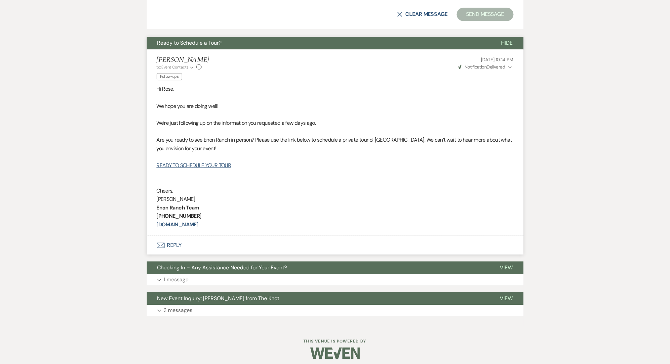
click at [245, 246] on button "Envelope Reply" at bounding box center [335, 245] width 377 height 19
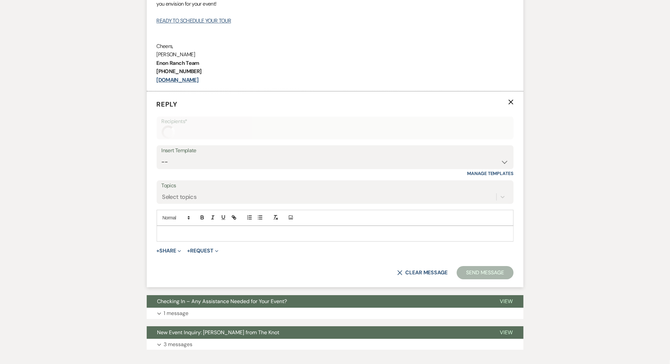
scroll to position [680, 0]
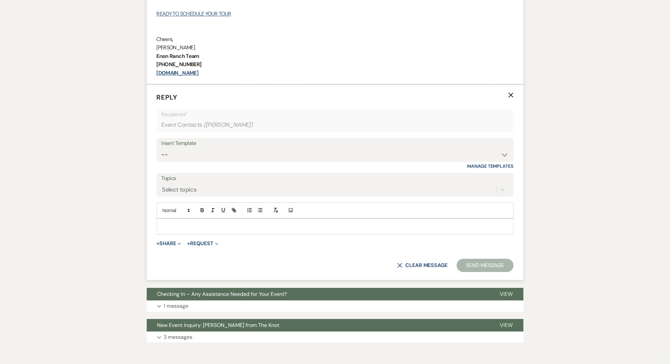
click at [512, 92] on icon "X" at bounding box center [510, 94] width 5 height 5
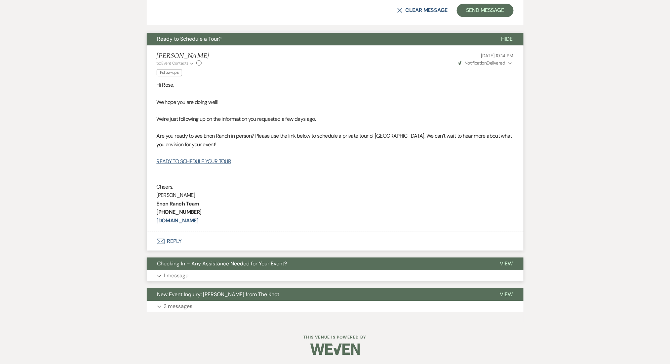
click at [281, 272] on button "Expand 1 message" at bounding box center [335, 275] width 377 height 11
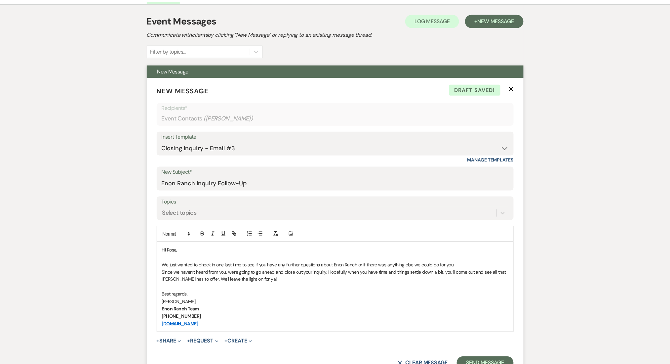
scroll to position [268, 0]
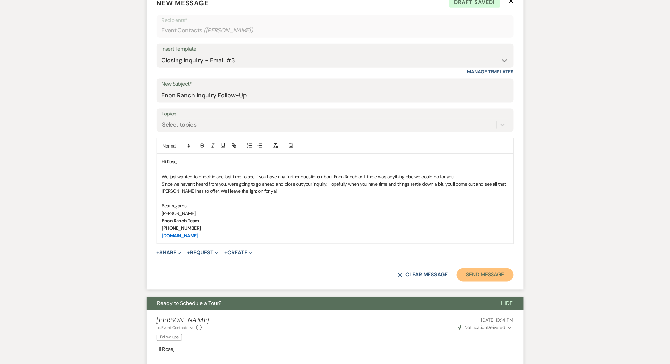
click at [478, 271] on button "Send Message" at bounding box center [485, 274] width 57 height 13
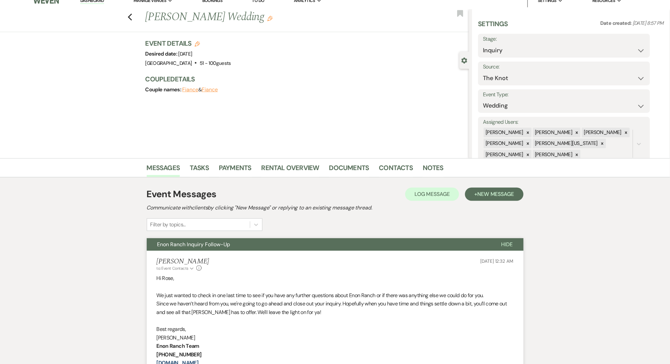
scroll to position [0, 0]
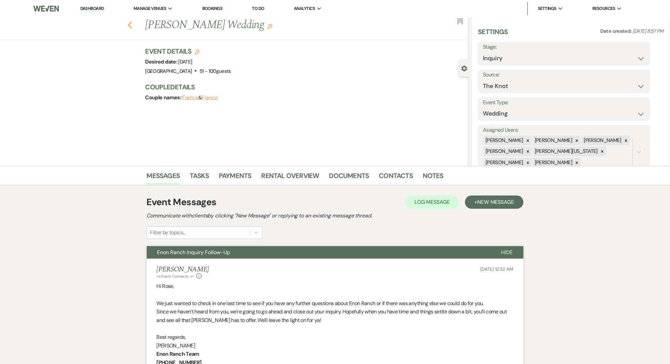
click at [133, 23] on icon "Previous" at bounding box center [130, 25] width 5 height 8
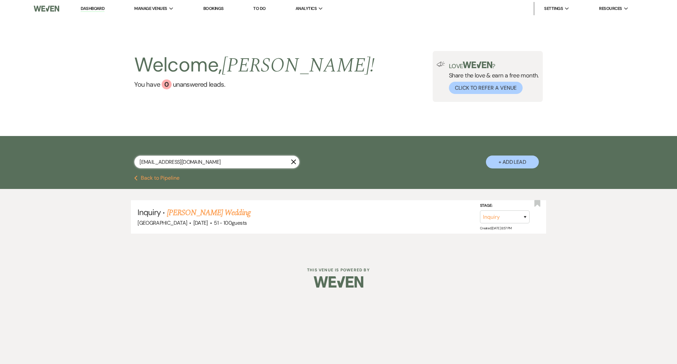
drag, startPoint x: 216, startPoint y: 158, endPoint x: 87, endPoint y: 150, distance: 129.1
click at [87, 150] on div "[EMAIL_ADDRESS][DOMAIN_NAME] X + Add Lead" at bounding box center [338, 155] width 677 height 39
paste input "cypheridgebailey@g"
type input "[EMAIL_ADDRESS][DOMAIN_NAME]"
click at [191, 209] on link "[PERSON_NAME] Wedding" at bounding box center [209, 213] width 84 height 12
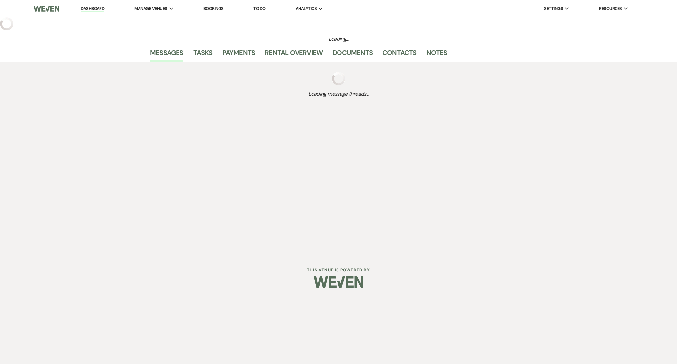
select select "3"
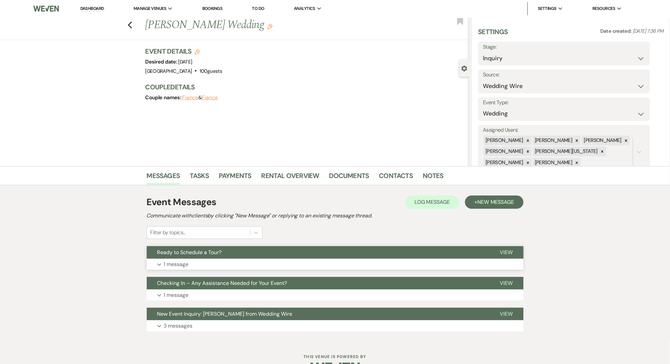
click at [232, 264] on button "Expand 1 message" at bounding box center [335, 264] width 377 height 11
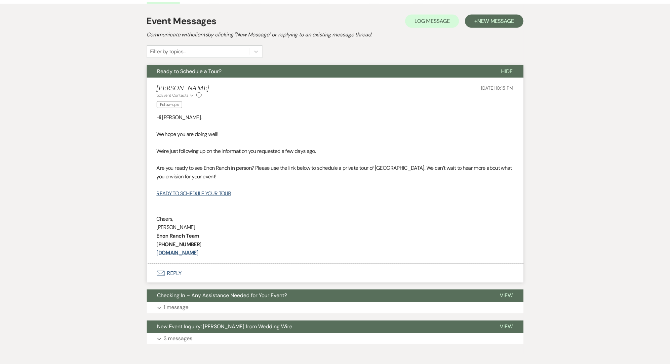
scroll to position [37, 0]
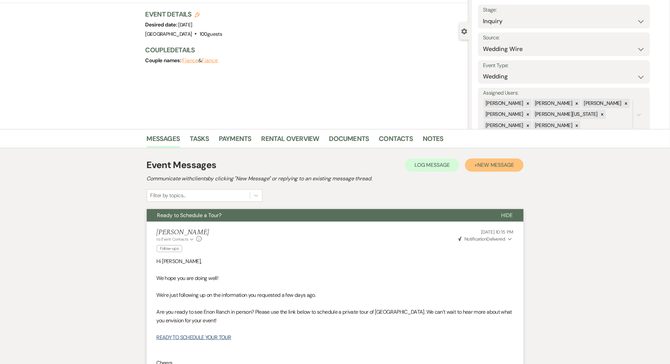
click at [488, 164] on span "New Message" at bounding box center [495, 164] width 37 height 7
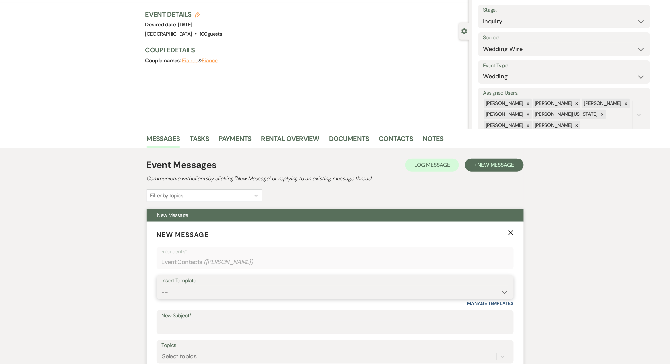
click at [238, 286] on select "-- Inquiry Follow Up Email #2 Contract Sending Template Payment Template Rental…" at bounding box center [335, 291] width 347 height 13
select select "1402"
click at [162, 285] on select "-- Inquiry Follow Up Email #2 Contract Sending Template Payment Template Rental…" at bounding box center [335, 291] width 347 height 13
type input "Ready to Schedule a Tour?"
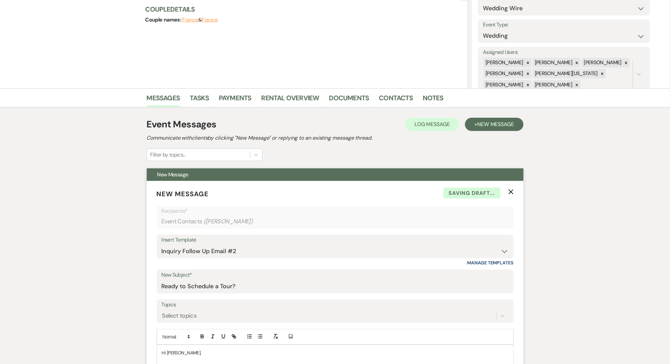
scroll to position [257, 0]
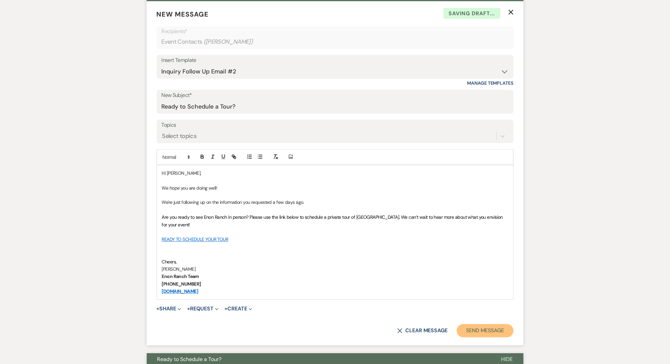
click at [483, 330] on button "Send Message" at bounding box center [485, 330] width 57 height 13
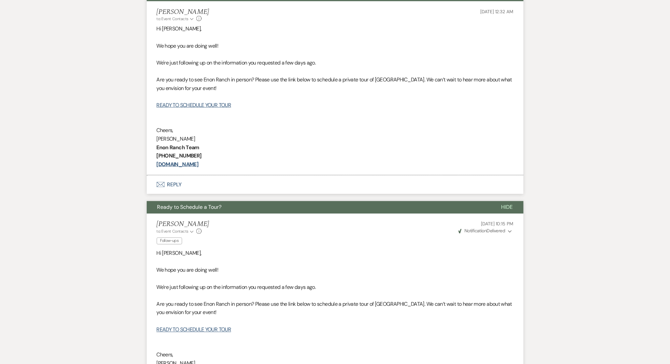
scroll to position [12, 0]
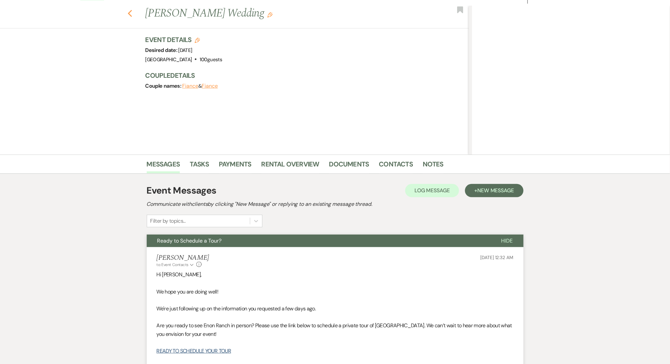
drag, startPoint x: 129, startPoint y: 6, endPoint x: 132, endPoint y: 11, distance: 5.2
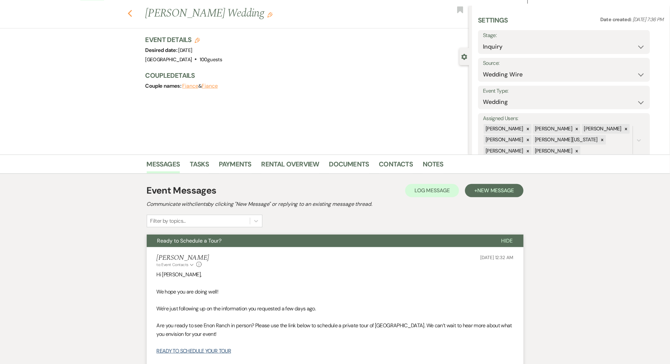
click at [132, 11] on div "Previous [PERSON_NAME] Wedding Edit Bookmark" at bounding box center [233, 17] width 472 height 23
click at [132, 11] on icon "Previous" at bounding box center [130, 14] width 5 height 8
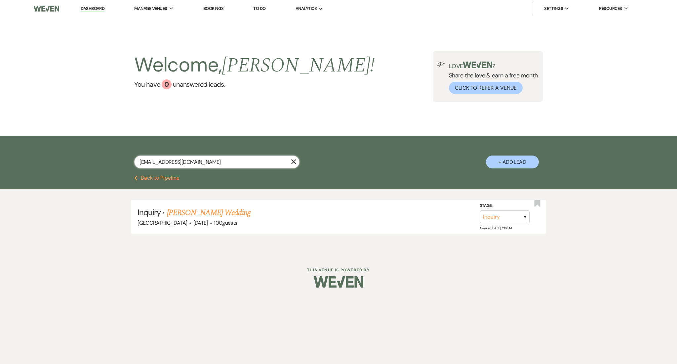
drag, startPoint x: 207, startPoint y: 164, endPoint x: 57, endPoint y: 150, distance: 150.4
click at [57, 150] on div "[EMAIL_ADDRESS][DOMAIN_NAME] X + Add Lead" at bounding box center [338, 155] width 677 height 39
paste input "tammyperrin08"
type input "[EMAIL_ADDRESS][DOMAIN_NAME]"
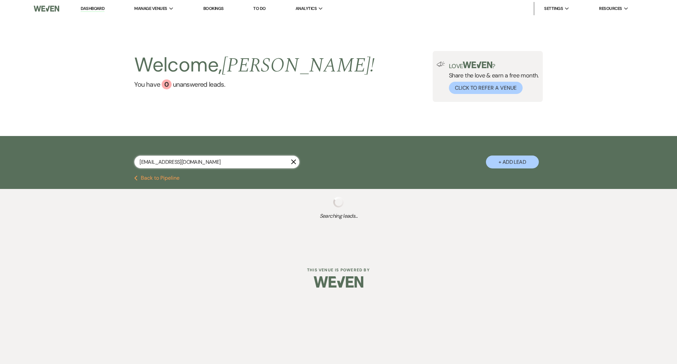
select select "8"
select select "1"
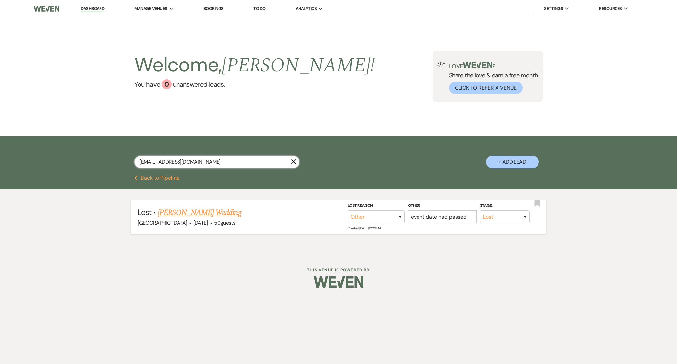
type input "[EMAIL_ADDRESS][DOMAIN_NAME]"
click at [199, 213] on link "[PERSON_NAME] Wedding" at bounding box center [200, 213] width 84 height 12
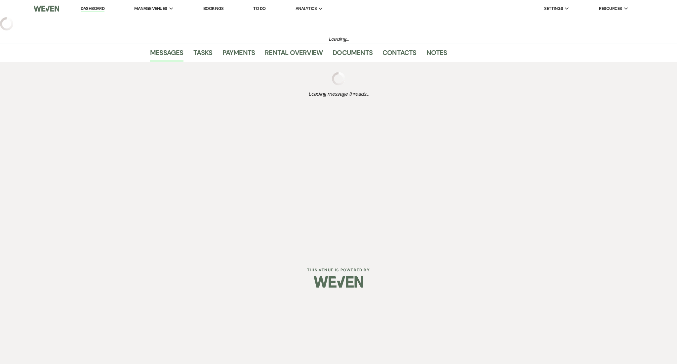
select select "8"
select select "1"
select select "3"
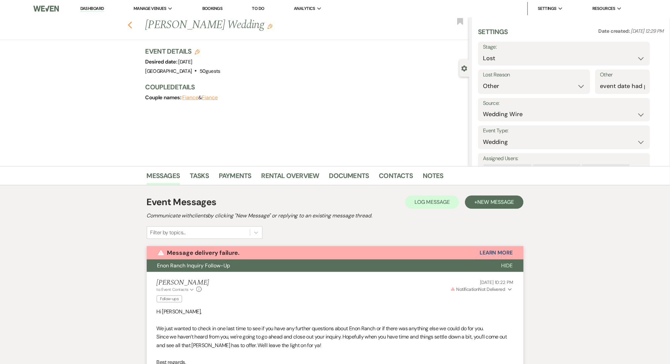
click at [132, 24] on use "button" at bounding box center [130, 24] width 4 height 7
select select "8"
select select "1"
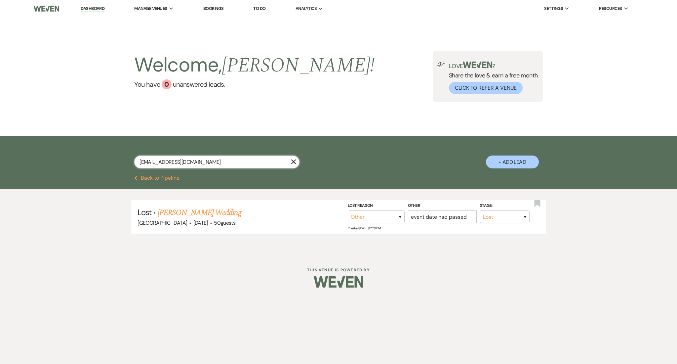
drag, startPoint x: 203, startPoint y: 166, endPoint x: 62, endPoint y: 155, distance: 140.9
click at [62, 155] on div "[EMAIL_ADDRESS][DOMAIN_NAME] X + Add Lead" at bounding box center [338, 155] width 677 height 39
paste input "[PERSON_NAME].v0107"
type input "[EMAIL_ADDRESS][DOMAIN_NAME]"
click at [220, 207] on link "[PERSON_NAME] & [PERSON_NAME]'s Wedding" at bounding box center [243, 213] width 153 height 12
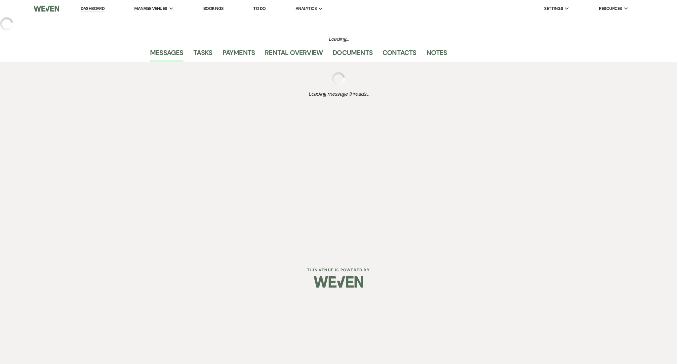
select select "5"
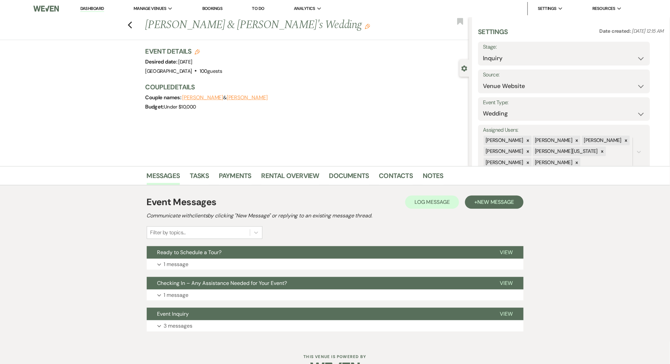
click at [341, 363] on html "Dashboard Manage Venues Expand Enon Ranch Bookings To Do Analytics Expand Enon …" at bounding box center [335, 191] width 670 height 383
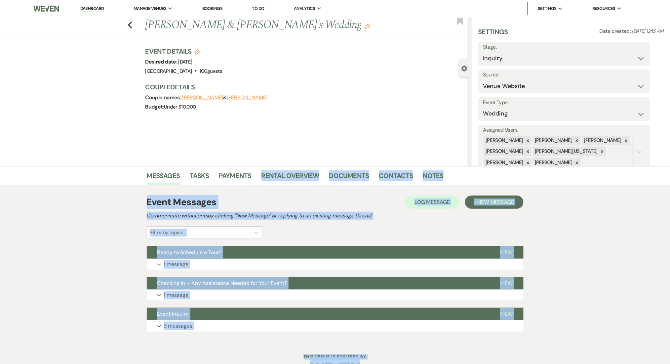
click at [113, 264] on div "Messages Tasks Payments Rental Overview Documents Contacts Notes Event Messages…" at bounding box center [335, 253] width 670 height 175
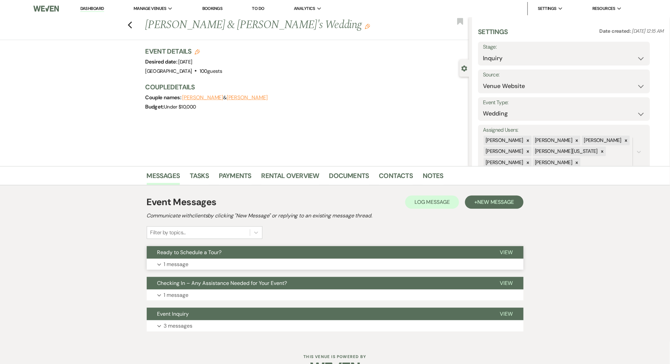
click at [198, 269] on button "Expand 1 message" at bounding box center [335, 264] width 377 height 11
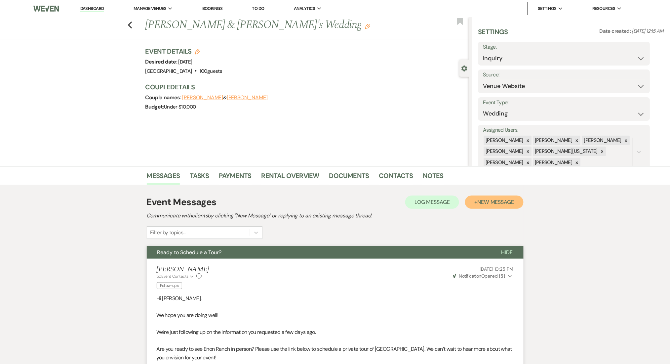
click at [497, 203] on span "New Message" at bounding box center [495, 201] width 37 height 7
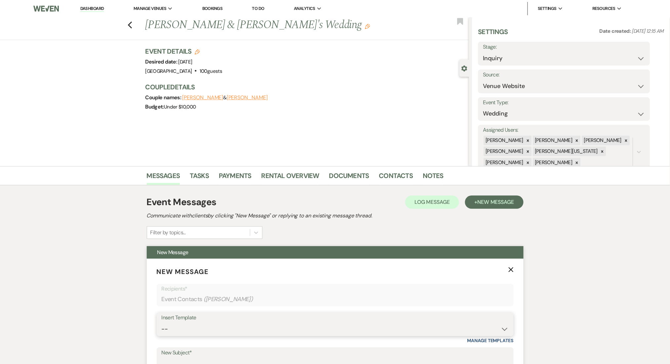
drag, startPoint x: 232, startPoint y: 329, endPoint x: 232, endPoint y: 323, distance: 6.6
click at [232, 329] on select "-- Inquiry Follow Up Email #2 Contract Sending Template Payment Template Rental…" at bounding box center [335, 328] width 347 height 13
select select "1711"
click at [162, 322] on select "-- Inquiry Follow Up Email #2 Contract Sending Template Payment Template Rental…" at bounding box center [335, 328] width 347 height 13
type input "Enon Ranch Inquiry Follow-Up"
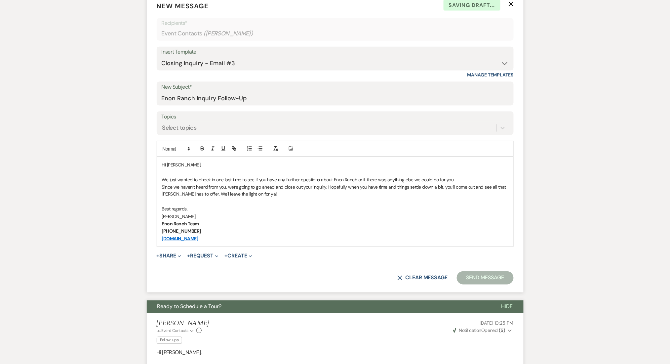
scroll to position [308, 0]
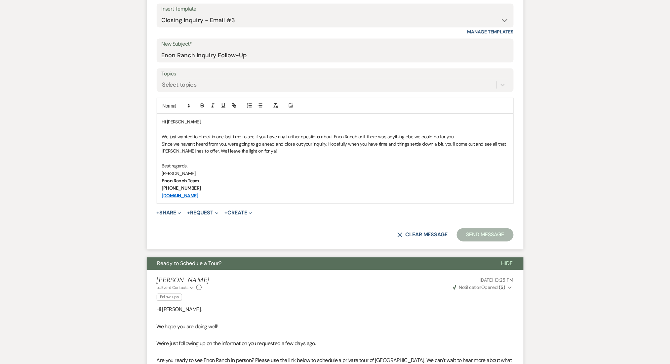
click at [229, 95] on form "New Message X Saving draft... Recipients* Event Contacts ( [PERSON_NAME] ) Inse…" at bounding box center [335, 100] width 377 height 300
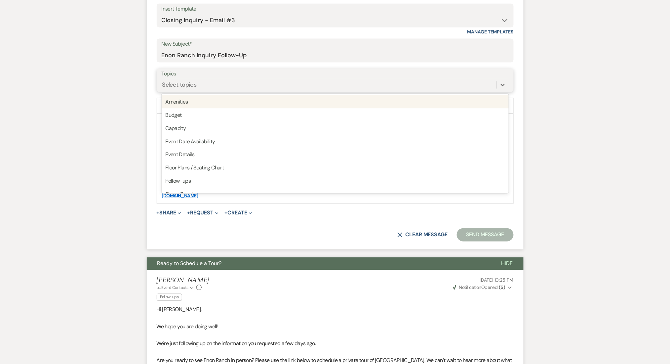
click at [226, 85] on div "Select topics" at bounding box center [329, 85] width 335 height 12
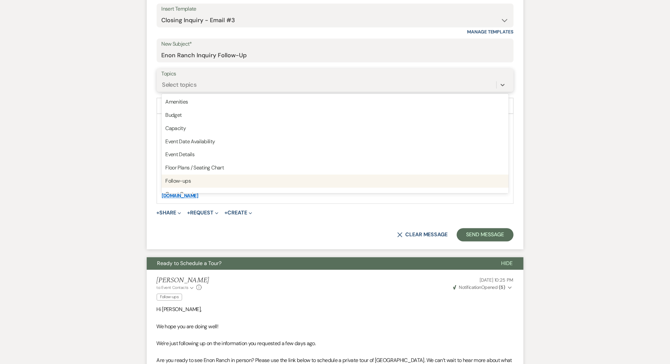
click at [205, 179] on div "Follow-ups" at bounding box center [335, 181] width 347 height 13
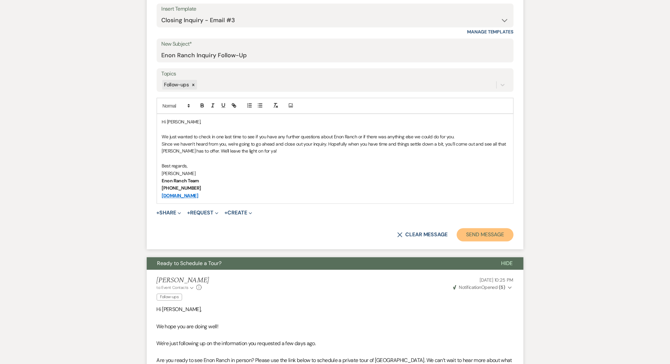
click at [480, 234] on button "Send Message" at bounding box center [485, 234] width 57 height 13
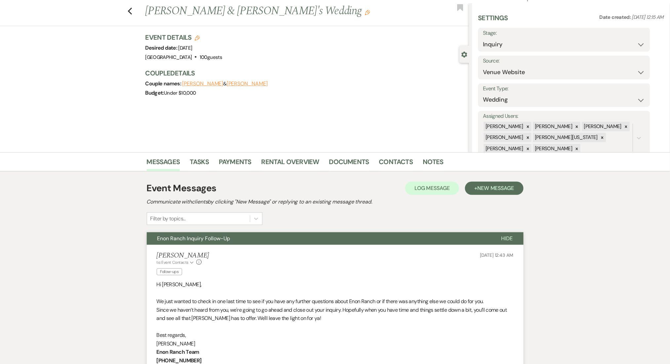
scroll to position [0, 0]
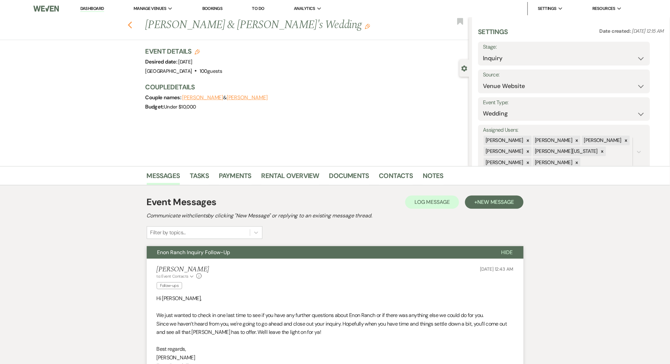
click at [132, 23] on icon "Previous" at bounding box center [130, 25] width 5 height 8
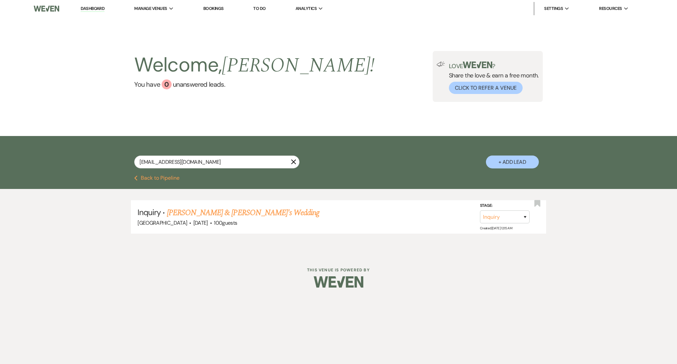
drag, startPoint x: 215, startPoint y: 153, endPoint x: 201, endPoint y: 160, distance: 15.4
click at [207, 160] on div "[EMAIL_ADDRESS][DOMAIN_NAME] X + Add Lead" at bounding box center [338, 156] width 476 height 34
drag, startPoint x: 201, startPoint y: 160, endPoint x: 87, endPoint y: 161, distance: 114.4
click at [87, 161] on div "[EMAIL_ADDRESS][DOMAIN_NAME] X + Add Lead" at bounding box center [338, 155] width 677 height 39
paste input "jene4tv"
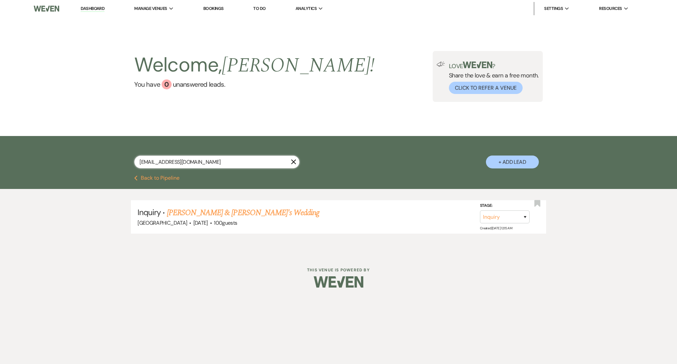
type input "[EMAIL_ADDRESS][DOMAIN_NAME]"
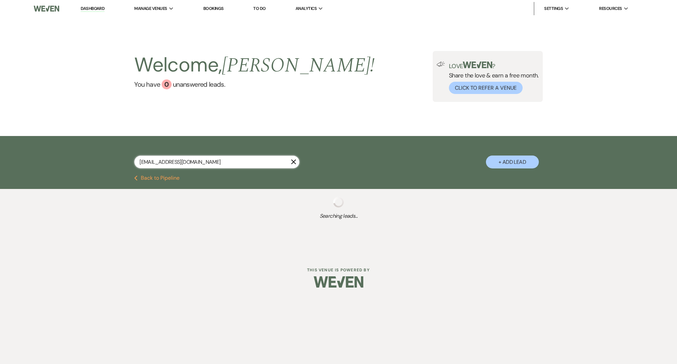
select select "9"
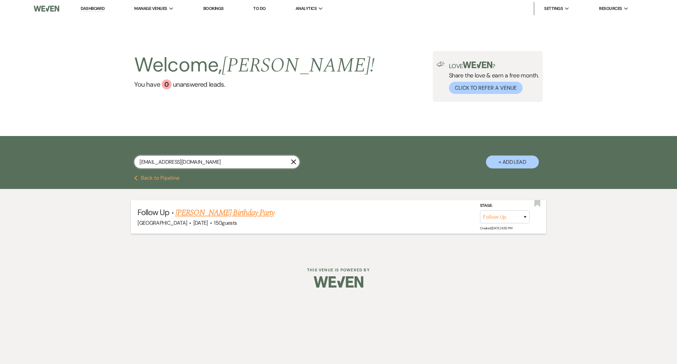
type input "[EMAIL_ADDRESS][DOMAIN_NAME]"
click at [200, 210] on link "[PERSON_NAME] Birthday Party" at bounding box center [225, 213] width 99 height 12
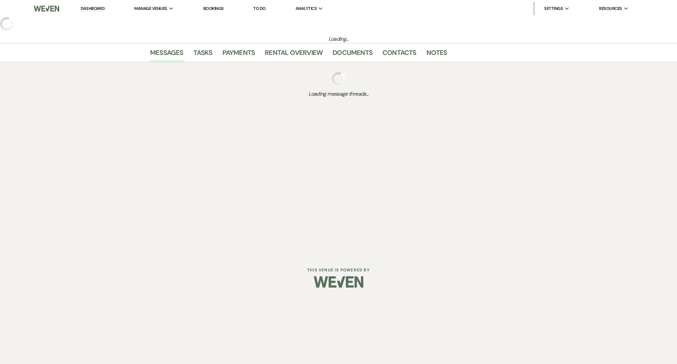
select select "9"
select select "5"
select select "4"
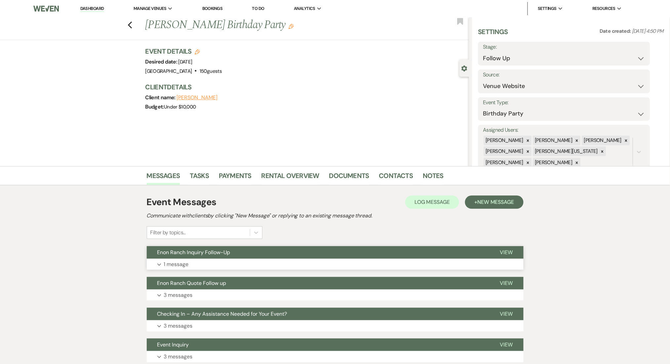
click at [235, 269] on button "Expand 1 message" at bounding box center [335, 264] width 377 height 11
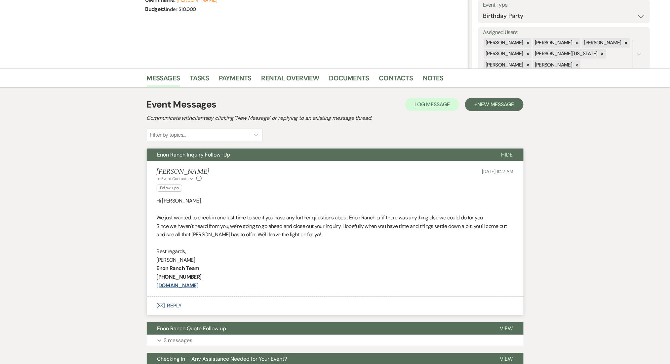
scroll to position [193, 0]
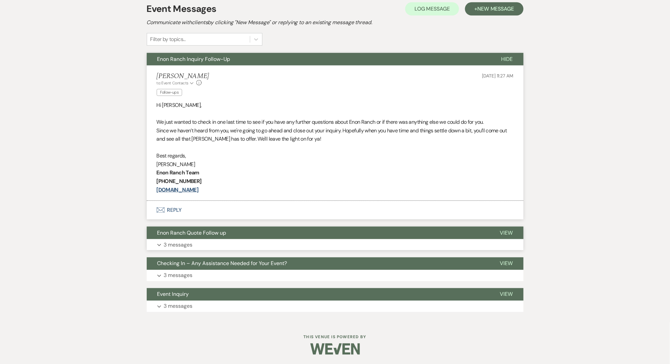
click at [252, 241] on button "Expand 3 messages" at bounding box center [335, 244] width 377 height 11
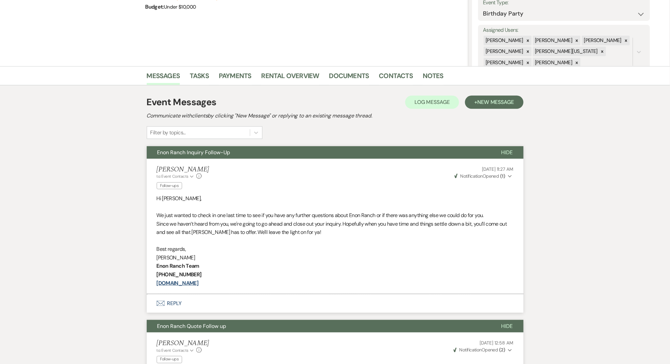
scroll to position [0, 0]
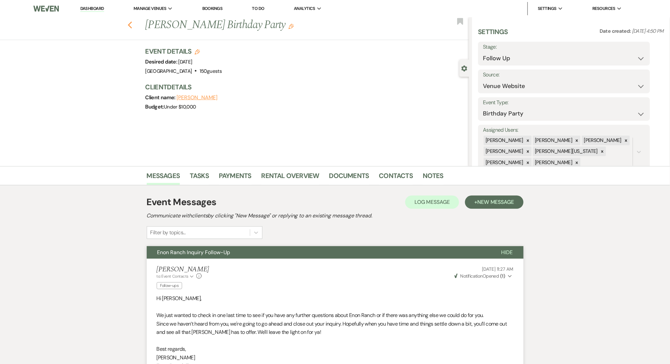
click at [133, 27] on icon "Previous" at bounding box center [130, 25] width 5 height 8
select select "9"
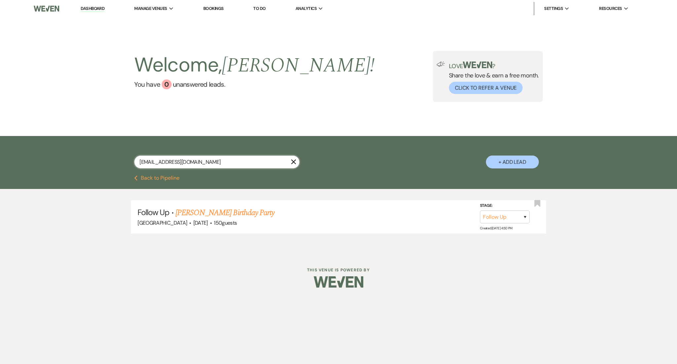
drag, startPoint x: 195, startPoint y: 159, endPoint x: 93, endPoint y: 161, distance: 101.5
click at [93, 161] on div "[EMAIL_ADDRESS][DOMAIN_NAME] X + Add Lead" at bounding box center [338, 155] width 677 height 39
paste input "stellamccartney190"
type input "[EMAIL_ADDRESS][DOMAIN_NAME]"
click at [199, 208] on link "[PERSON_NAME]'s Wedding" at bounding box center [211, 213] width 88 height 12
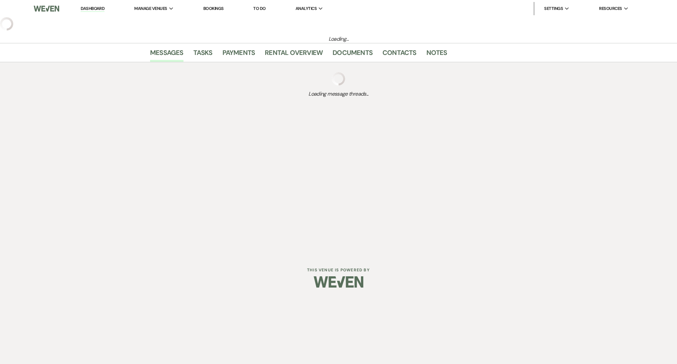
select select "3"
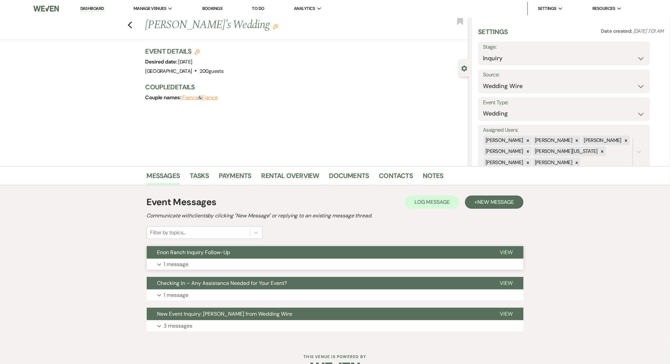
click at [218, 265] on button "Expand 1 message" at bounding box center [335, 264] width 377 height 11
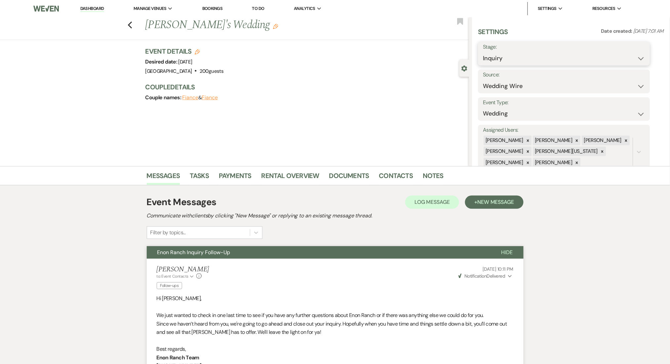
click at [497, 53] on select "Inquiry Follow Up Tour Requested Tour Confirmed Toured Proposal Sent Booked Lost" at bounding box center [564, 58] width 162 height 13
select select "8"
click at [483, 52] on select "Inquiry Follow Up Tour Requested Tour Confirmed Toured Proposal Sent Booked Lost" at bounding box center [564, 58] width 162 height 13
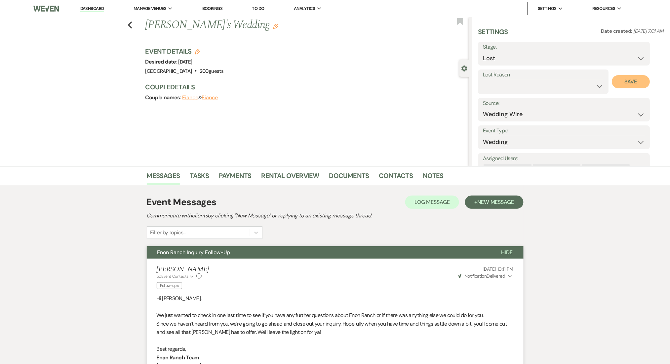
click at [628, 79] on button "Save" at bounding box center [631, 81] width 38 height 13
click at [132, 24] on icon "Previous" at bounding box center [130, 25] width 5 height 8
select select "8"
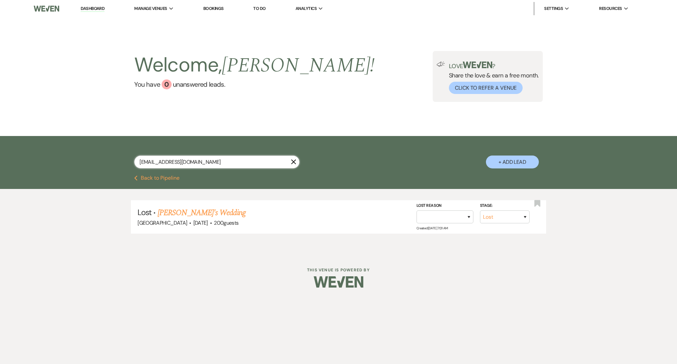
drag, startPoint x: 215, startPoint y: 163, endPoint x: 130, endPoint y: 163, distance: 85.0
click at [130, 163] on div "[EMAIL_ADDRESS][DOMAIN_NAME] X + Add Lead" at bounding box center [338, 156] width 476 height 34
paste input "adriannedobson"
type input "[EMAIL_ADDRESS][DOMAIN_NAME]"
click at [202, 210] on link "[PERSON_NAME] Wedding" at bounding box center [209, 213] width 84 height 12
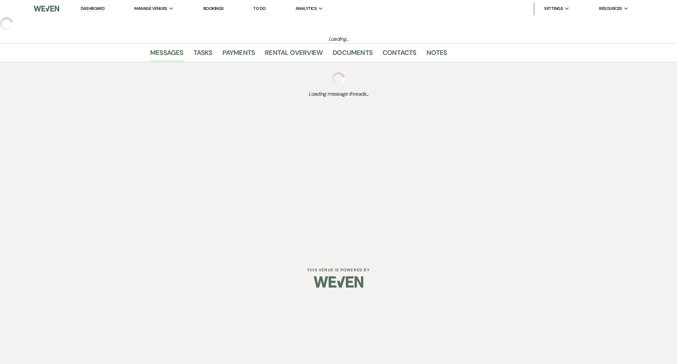
select select "3"
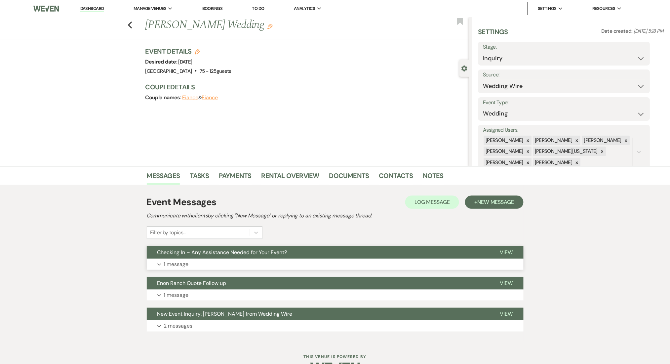
drag, startPoint x: 284, startPoint y: 227, endPoint x: 278, endPoint y: 254, distance: 27.7
click at [283, 227] on div "Event Messages Log Log Message + New Message Communicate with clients by clicki…" at bounding box center [335, 217] width 377 height 44
click at [277, 256] on button "Checking In – Any Assistance Needed for Your Event?" at bounding box center [318, 252] width 343 height 13
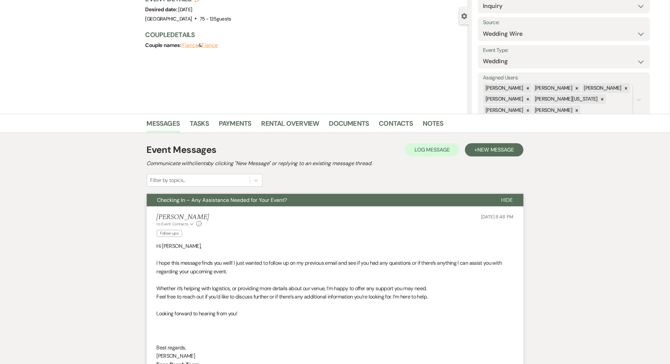
scroll to position [132, 0]
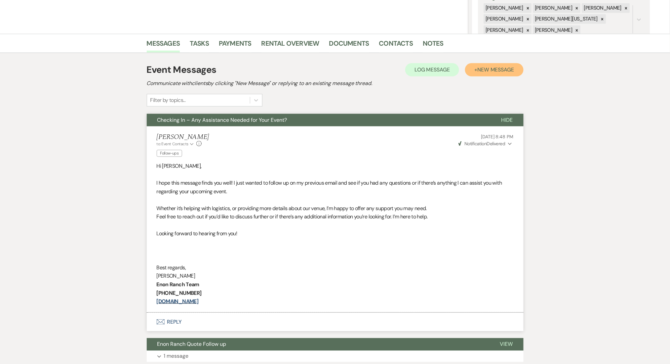
click at [495, 71] on span "New Message" at bounding box center [495, 69] width 37 height 7
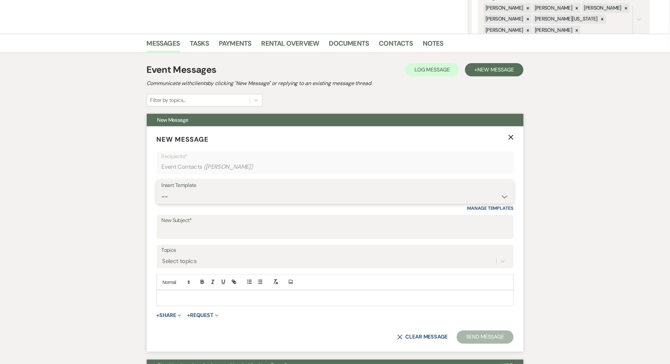
click at [392, 196] on select "-- Inquiry Follow Up Email #2 Contract Sending Template Payment Template Rental…" at bounding box center [335, 196] width 347 height 13
select select "1402"
click at [162, 190] on select "-- Inquiry Follow Up Email #2 Contract Sending Template Payment Template Rental…" at bounding box center [335, 196] width 347 height 13
type input "Ready to Schedule a Tour?"
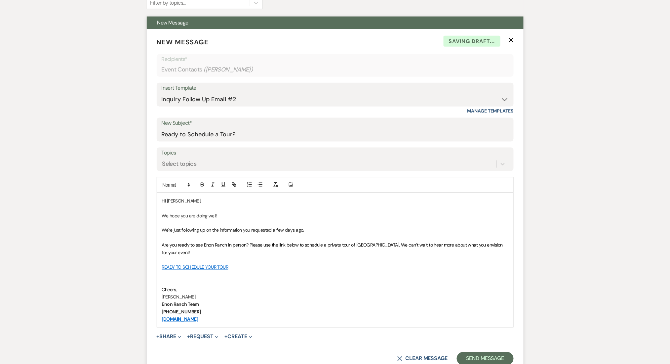
scroll to position [352, 0]
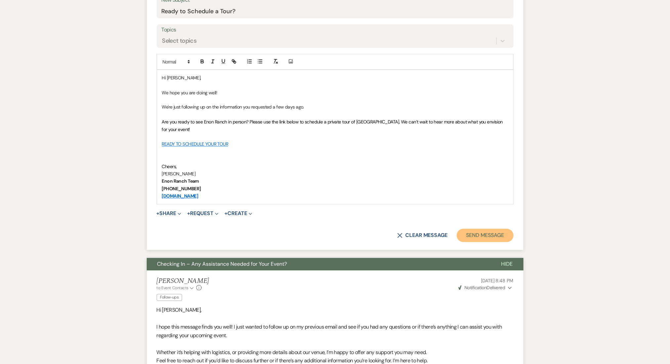
click at [473, 234] on button "Send Message" at bounding box center [485, 235] width 57 height 13
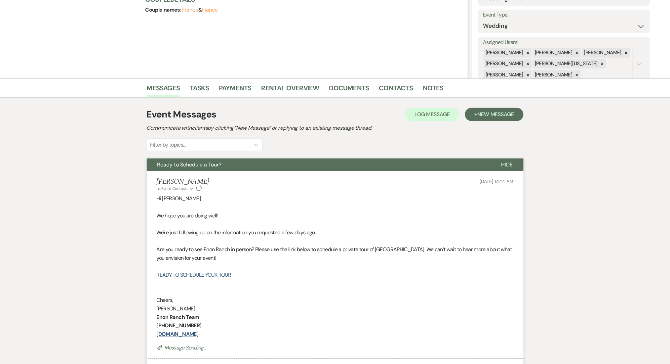
scroll to position [0, 0]
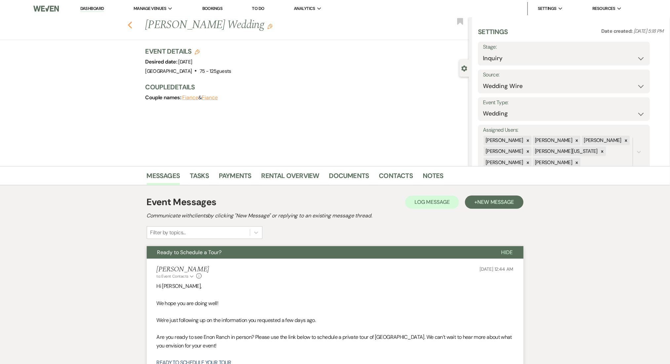
click at [128, 22] on div "Previous [PERSON_NAME] Wedding Edit Bookmark" at bounding box center [233, 28] width 472 height 23
click at [132, 23] on icon "Previous" at bounding box center [130, 25] width 5 height 8
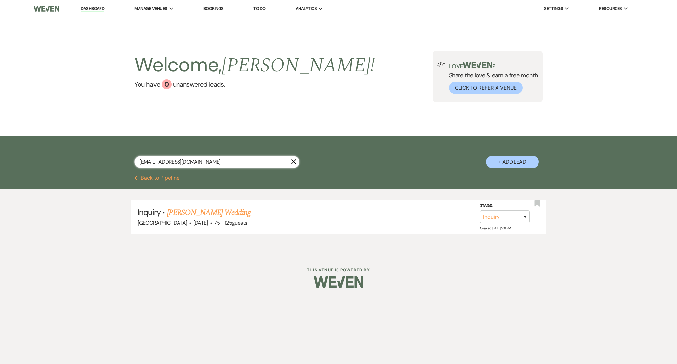
drag, startPoint x: 207, startPoint y: 164, endPoint x: 46, endPoint y: 151, distance: 161.8
click at [46, 151] on div "[EMAIL_ADDRESS][DOMAIN_NAME] X + Add Lead" at bounding box center [338, 155] width 677 height 39
paste input "porterwiley"
type input "[EMAIL_ADDRESS][DOMAIN_NAME]"
click at [216, 211] on link "[PERSON_NAME] Wedding" at bounding box center [209, 213] width 84 height 12
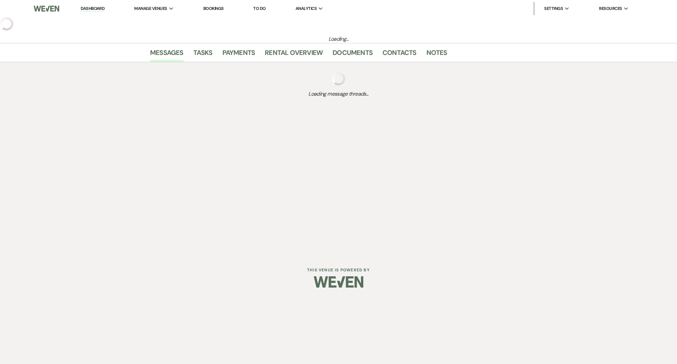
select select "2"
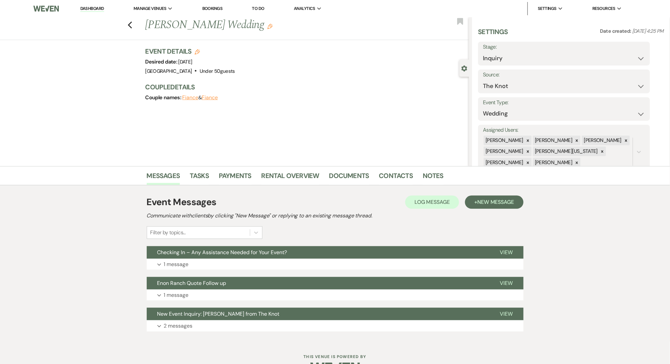
click at [381, 271] on div "Event Messages Log Log Message + New Message Communicate with clients by clicki…" at bounding box center [335, 263] width 377 height 143
click at [378, 260] on button "Expand 1 message" at bounding box center [335, 264] width 377 height 11
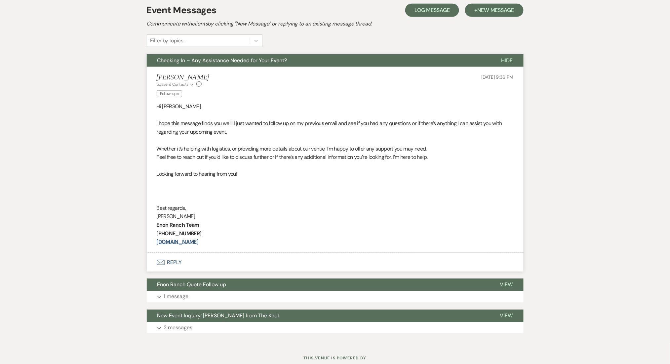
scroll to position [37, 0]
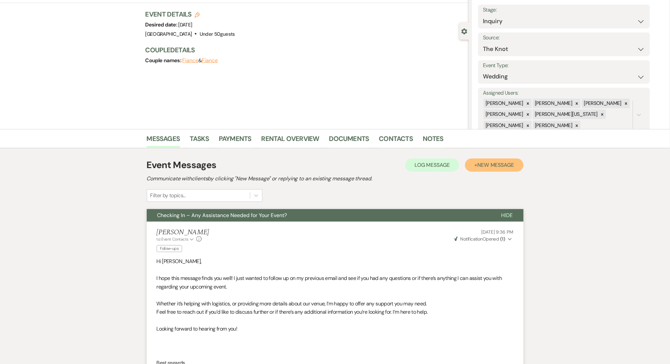
click at [500, 168] on button "+ New Message" at bounding box center [494, 164] width 58 height 13
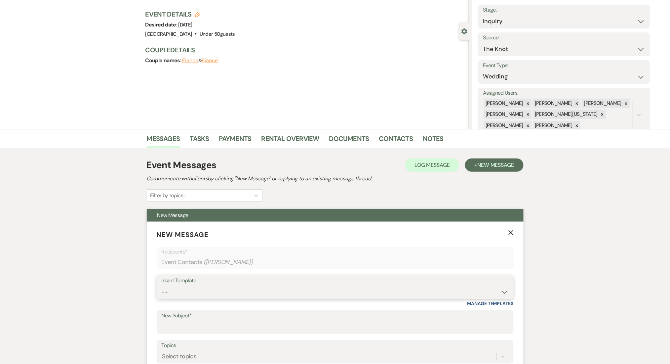
click at [333, 289] on select "-- Inquiry Follow Up Email #2 Contract Sending Template Payment Template Rental…" at bounding box center [335, 291] width 347 height 13
select select "1402"
click at [162, 285] on select "-- Inquiry Follow Up Email #2 Contract Sending Template Payment Template Rental…" at bounding box center [335, 291] width 347 height 13
type input "Ready to Schedule a Tour?"
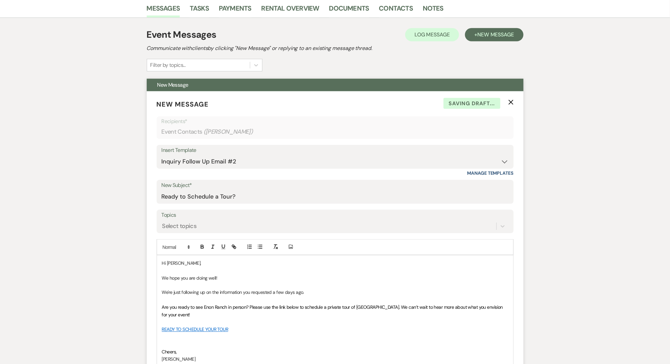
scroll to position [301, 0]
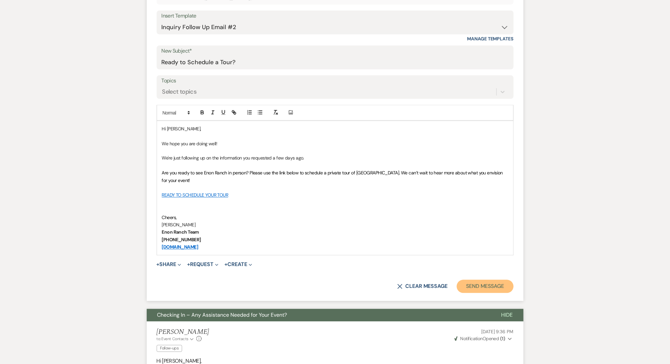
click at [498, 290] on button "Send Message" at bounding box center [485, 286] width 57 height 13
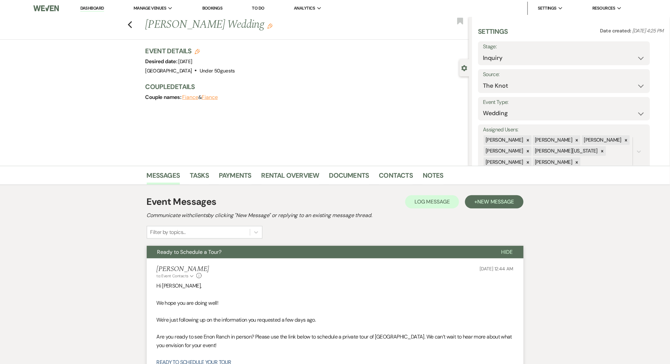
scroll to position [0, 0]
click at [133, 24] on icon "Previous" at bounding box center [130, 25] width 5 height 8
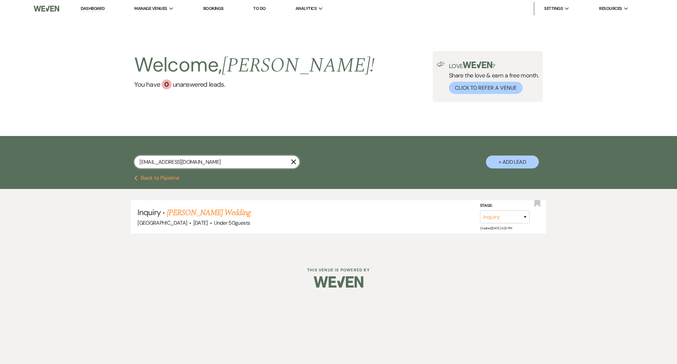
drag, startPoint x: 214, startPoint y: 163, endPoint x: 96, endPoint y: 160, distance: 117.7
click at [96, 160] on div "[EMAIL_ADDRESS][DOMAIN_NAME] X + Add Lead" at bounding box center [338, 155] width 677 height 39
paste input "olivarescruzanna"
type input "[EMAIL_ADDRESS][DOMAIN_NAME]"
click at [201, 214] on link "[PERSON_NAME] Wedding" at bounding box center [209, 213] width 84 height 12
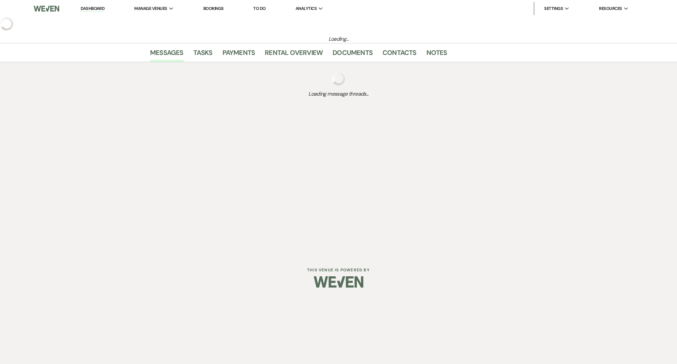
select select "3"
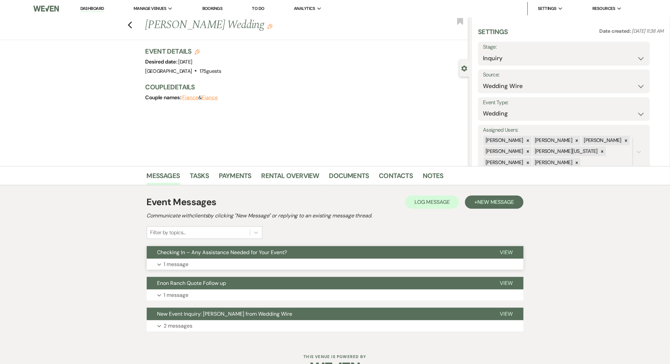
click at [339, 267] on button "Expand 1 message" at bounding box center [335, 264] width 377 height 11
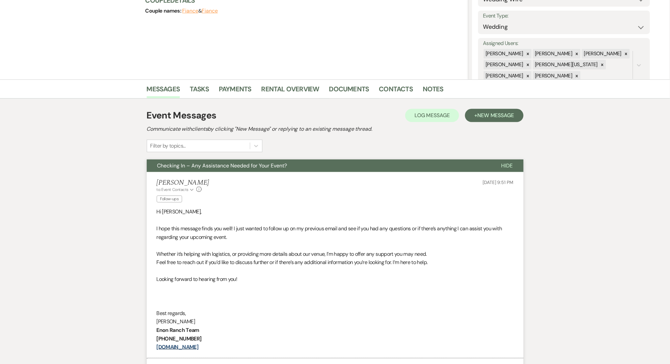
scroll to position [88, 0]
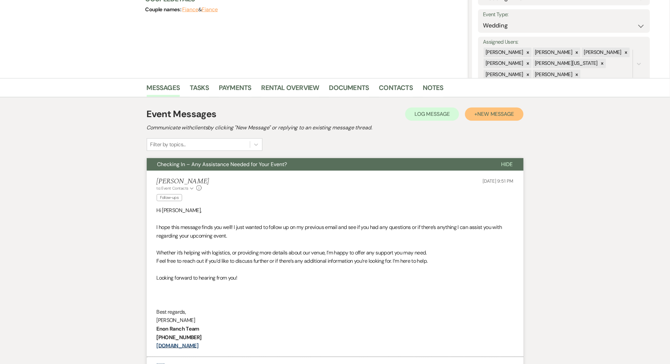
click at [480, 111] on span "New Message" at bounding box center [495, 113] width 37 height 7
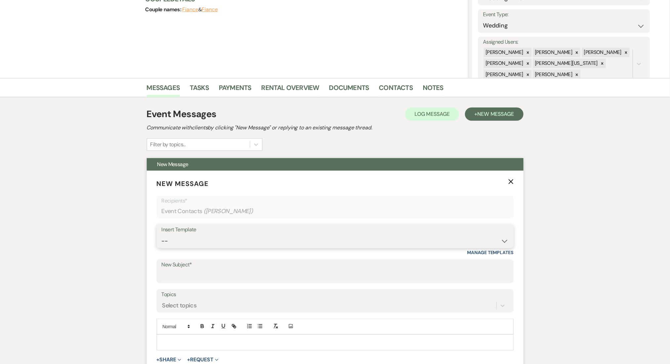
click at [343, 239] on select "-- Inquiry Follow Up Email #2 Contract Sending Template Payment Template Rental…" at bounding box center [335, 240] width 347 height 13
select select "1402"
click at [162, 234] on select "-- Inquiry Follow Up Email #2 Contract Sending Template Payment Template Rental…" at bounding box center [335, 240] width 347 height 13
type input "Ready to Schedule a Tour?"
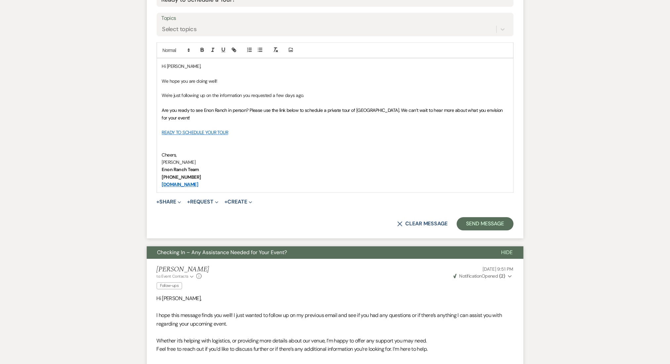
scroll to position [441, 0]
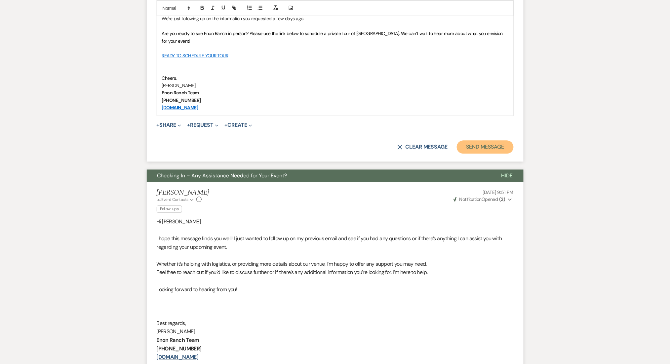
click at [480, 150] on button "Send Message" at bounding box center [485, 146] width 57 height 13
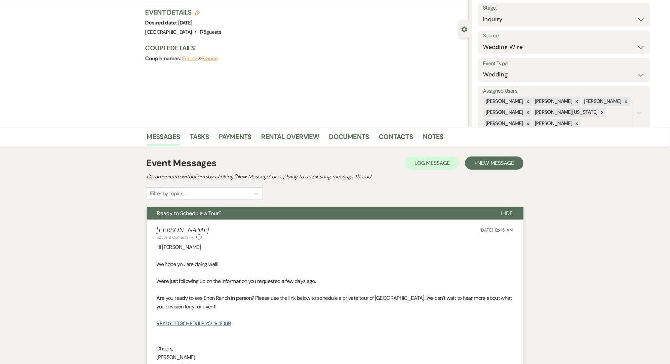
scroll to position [0, 0]
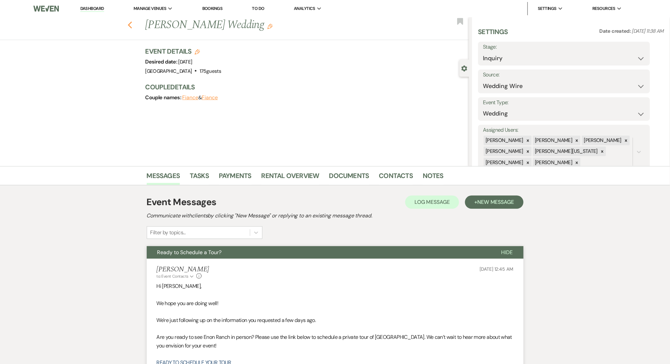
click at [132, 25] on use "button" at bounding box center [130, 24] width 4 height 7
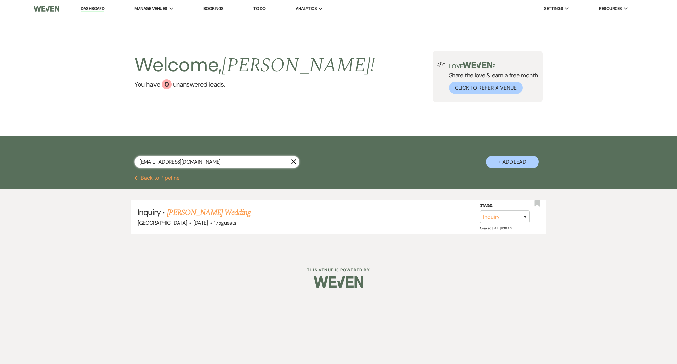
drag, startPoint x: 218, startPoint y: 163, endPoint x: 211, endPoint y: 163, distance: 6.6
click at [211, 163] on input "[EMAIL_ADDRESS][DOMAIN_NAME]" at bounding box center [216, 161] width 165 height 13
drag, startPoint x: 211, startPoint y: 163, endPoint x: 108, endPoint y: 151, distance: 103.2
click at [109, 151] on div "[EMAIL_ADDRESS][DOMAIN_NAME] X + Add Lead" at bounding box center [338, 156] width 476 height 34
paste input "sarai.wd9"
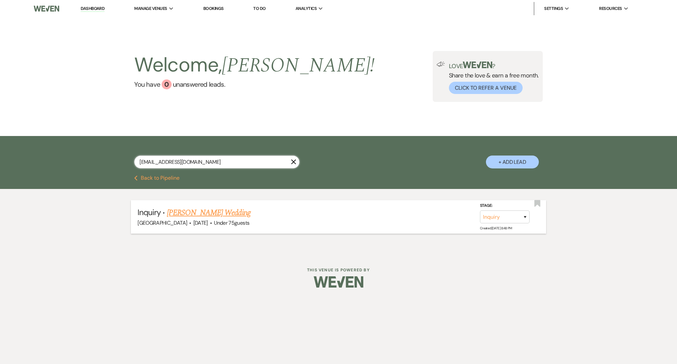
type input "[EMAIL_ADDRESS][DOMAIN_NAME]"
click at [224, 212] on link "[PERSON_NAME] Wedding" at bounding box center [209, 213] width 84 height 12
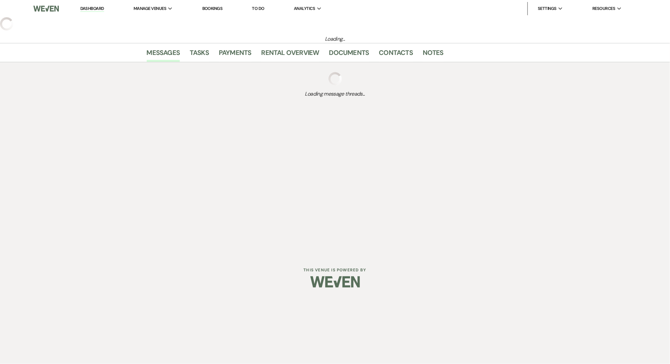
select select "3"
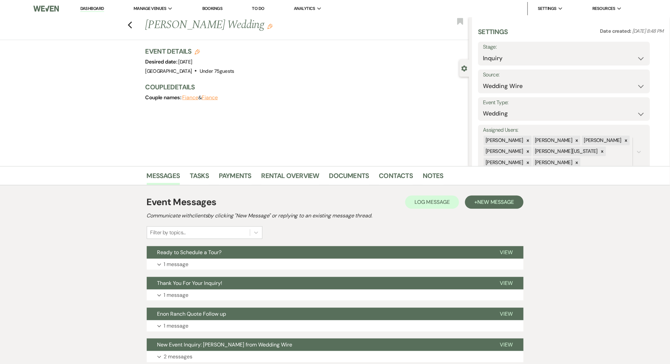
click at [275, 242] on div "Event Messages Log Log Message + New Message Communicate with clients by clicki…" at bounding box center [335, 279] width 377 height 174
click at [277, 251] on button "Ready to Schedule a Tour?" at bounding box center [318, 252] width 343 height 13
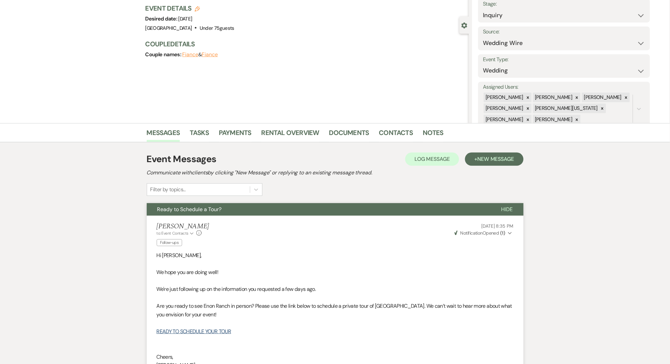
scroll to position [88, 0]
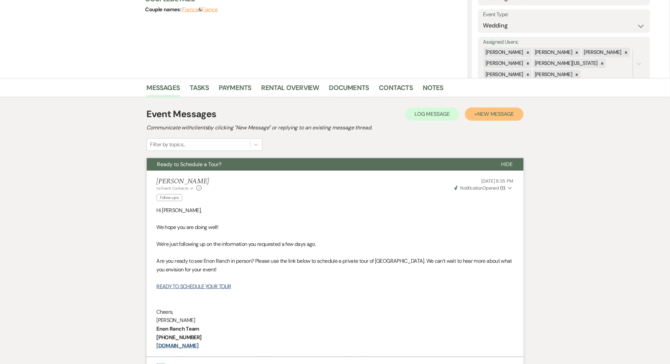
click at [502, 116] on span "New Message" at bounding box center [495, 113] width 37 height 7
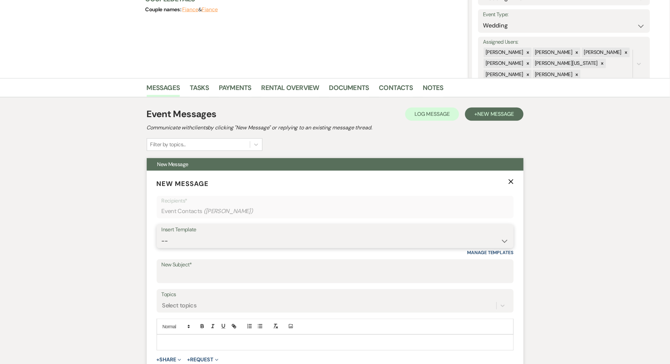
click at [339, 238] on select "-- Inquiry Follow Up Email #2 Contract Sending Template Payment Template Rental…" at bounding box center [335, 240] width 347 height 13
select select "1711"
click at [162, 234] on select "-- Inquiry Follow Up Email #2 Contract Sending Template Payment Template Rental…" at bounding box center [335, 240] width 347 height 13
type input "Enon Ranch Inquiry Follow-Up"
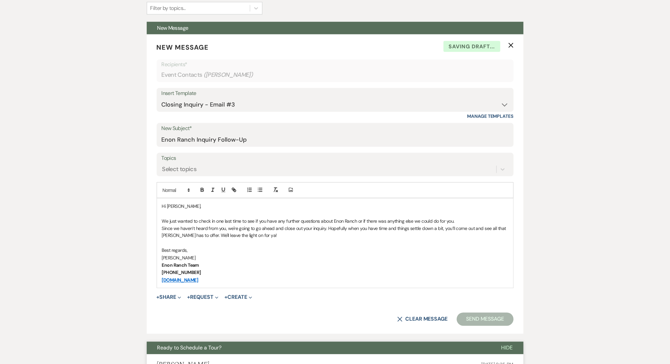
scroll to position [308, 0]
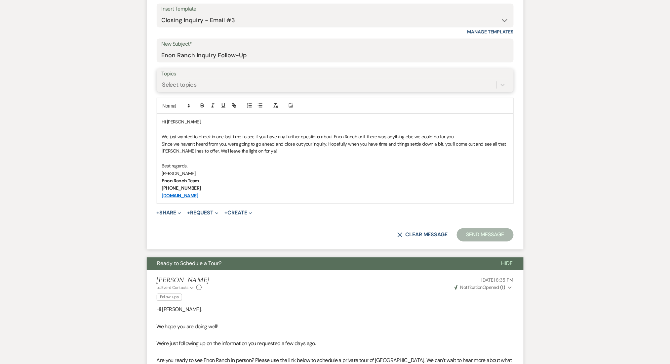
click at [220, 84] on div "Select topics" at bounding box center [329, 85] width 335 height 12
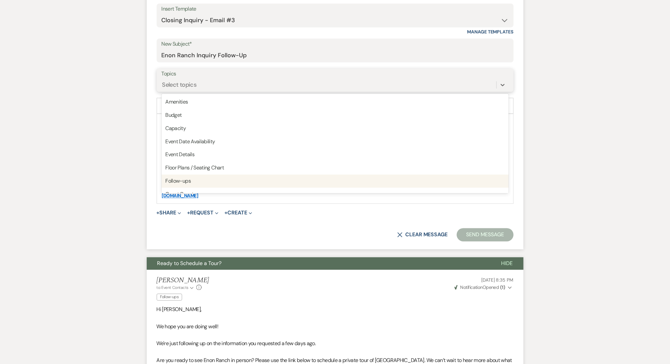
click at [217, 180] on div "Follow-ups" at bounding box center [335, 181] width 347 height 13
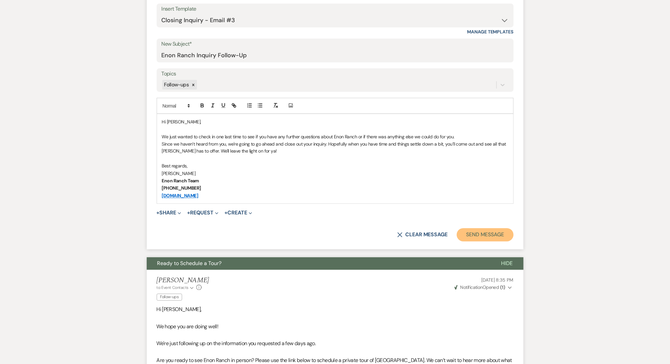
click at [494, 231] on button "Send Message" at bounding box center [485, 234] width 57 height 13
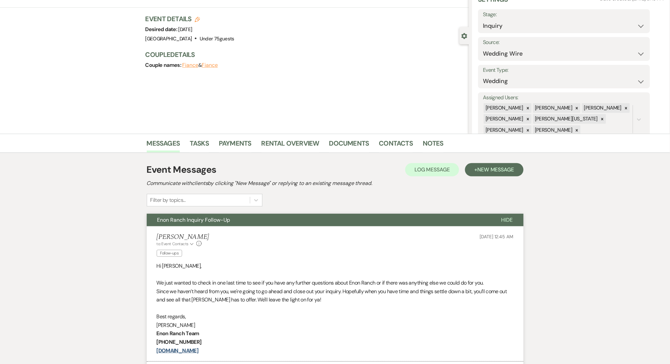
scroll to position [0, 0]
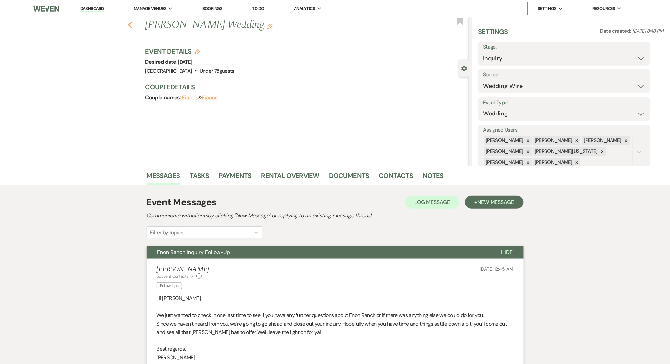
drag, startPoint x: 137, startPoint y: 25, endPoint x: 133, endPoint y: 26, distance: 4.1
click at [135, 26] on div "Previous [PERSON_NAME] Wedding Edit Bookmark" at bounding box center [233, 28] width 472 height 23
click at [132, 26] on use "button" at bounding box center [130, 24] width 4 height 7
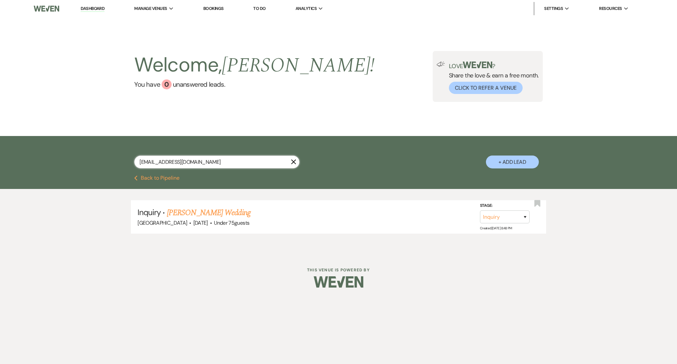
drag, startPoint x: 216, startPoint y: 165, endPoint x: 91, endPoint y: 159, distance: 125.1
click at [91, 159] on div "[EMAIL_ADDRESS][DOMAIN_NAME] X + Add Lead" at bounding box center [338, 155] width 677 height 39
paste input "ansleycartwright13"
type input "[EMAIL_ADDRESS][DOMAIN_NAME]"
click at [246, 213] on link "[PERSON_NAME] & [PERSON_NAME] Wedding" at bounding box center [241, 213] width 148 height 12
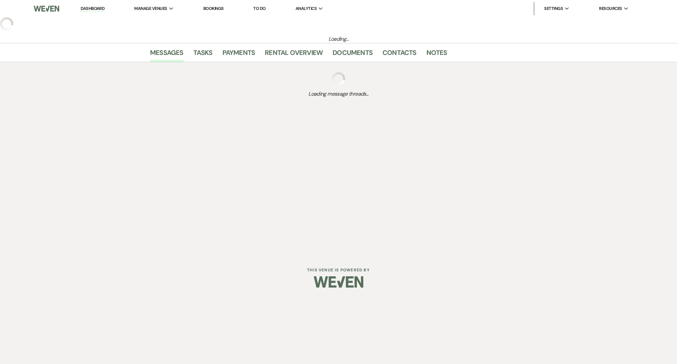
select select "5"
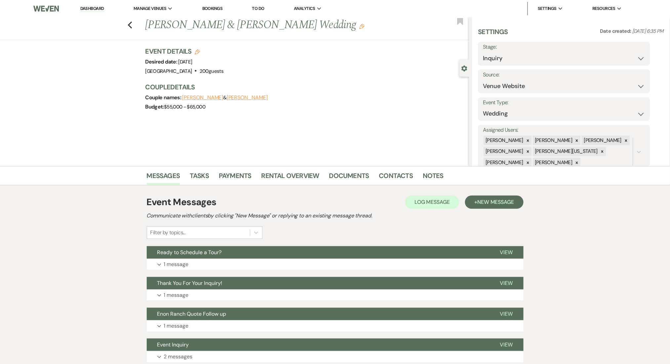
click at [284, 232] on div "Event Messages Log Log Message + New Message Communicate with clients by clicki…" at bounding box center [335, 217] width 377 height 44
click at [288, 257] on button "Ready to Schedule a Tour?" at bounding box center [318, 252] width 343 height 13
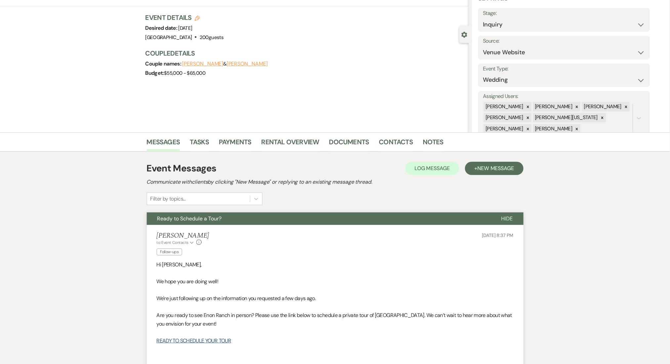
scroll to position [88, 0]
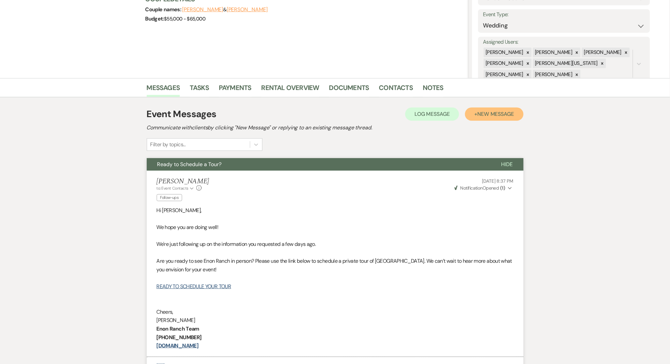
click at [486, 119] on button "+ New Message" at bounding box center [494, 113] width 58 height 13
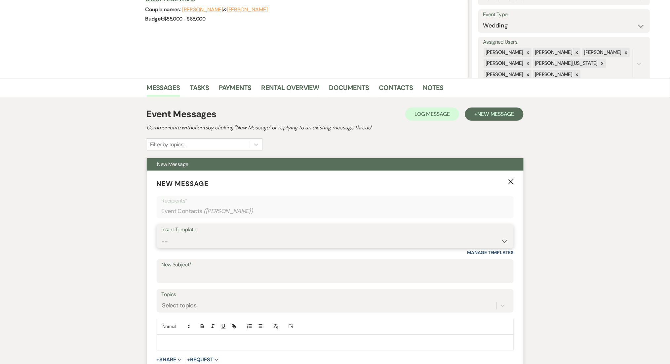
click at [428, 243] on select "-- Inquiry Follow Up Email #2 Contract Sending Template Payment Template Rental…" at bounding box center [335, 240] width 347 height 13
select select "1711"
click at [162, 234] on select "-- Inquiry Follow Up Email #2 Contract Sending Template Payment Template Rental…" at bounding box center [335, 240] width 347 height 13
type input "Enon Ranch Inquiry Follow-Up"
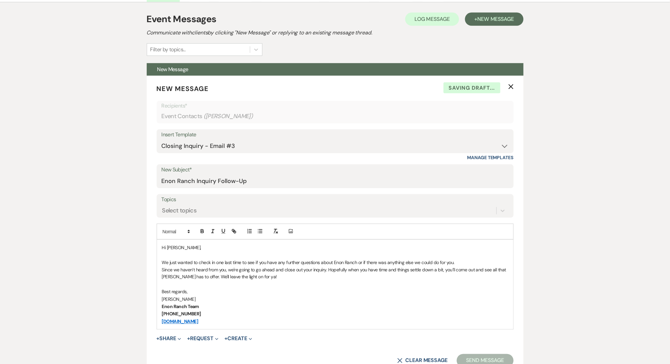
scroll to position [308, 0]
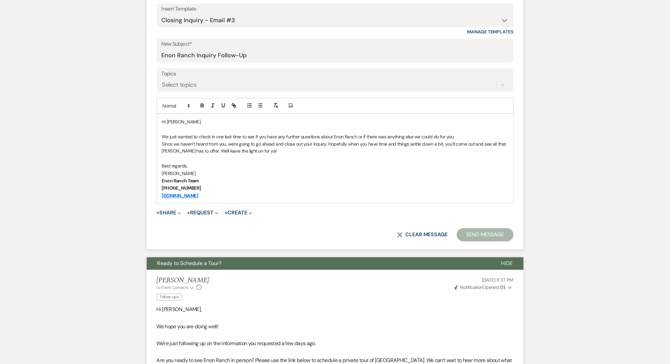
drag, startPoint x: 194, startPoint y: 71, endPoint x: 199, endPoint y: 87, distance: 16.7
click at [194, 71] on label "Topics" at bounding box center [335, 74] width 347 height 10
click at [163, 80] on input "Topics" at bounding box center [162, 84] width 1 height 9
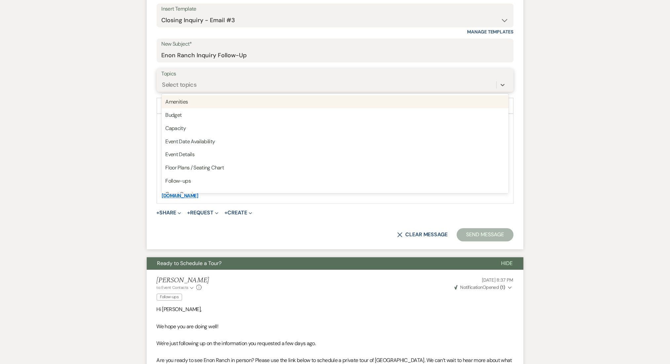
click at [199, 87] on div "Select topics" at bounding box center [329, 85] width 335 height 12
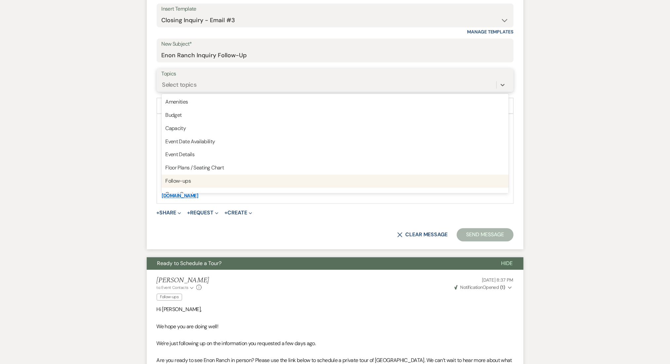
click at [219, 180] on div "Follow-ups" at bounding box center [335, 181] width 347 height 13
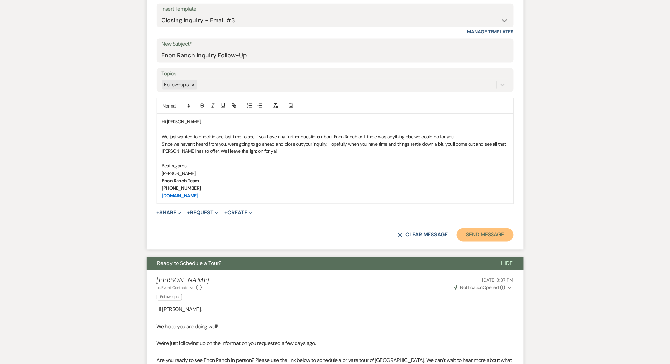
click at [480, 232] on button "Send Message" at bounding box center [485, 234] width 57 height 13
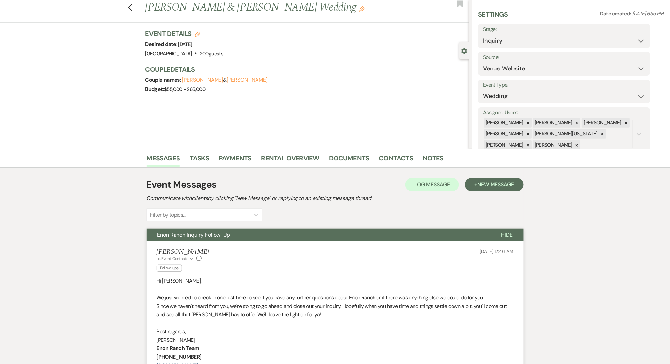
scroll to position [0, 0]
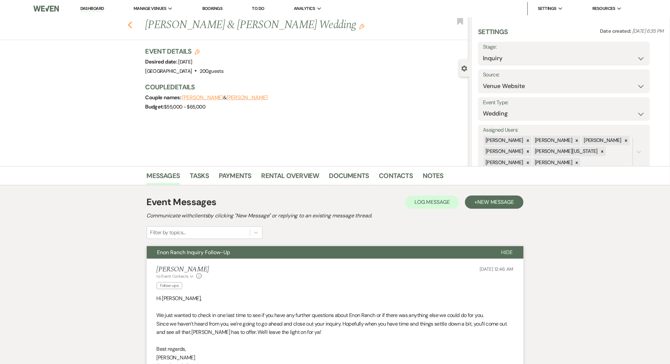
click at [131, 27] on icon "Previous" at bounding box center [130, 25] width 5 height 8
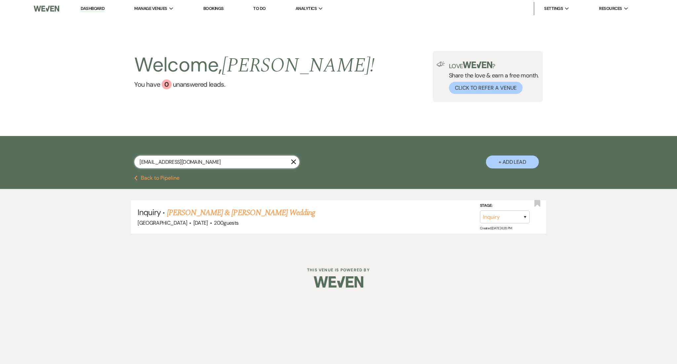
drag, startPoint x: 217, startPoint y: 163, endPoint x: 87, endPoint y: 160, distance: 129.6
click at [87, 160] on div "[EMAIL_ADDRESS][DOMAIN_NAME] X + Add Lead" at bounding box center [338, 155] width 677 height 39
paste input "nourmohamed.wu"
type input "[EMAIL_ADDRESS][DOMAIN_NAME]"
click at [247, 214] on link "[PERSON_NAME] & [PERSON_NAME] Wedding" at bounding box center [241, 213] width 148 height 12
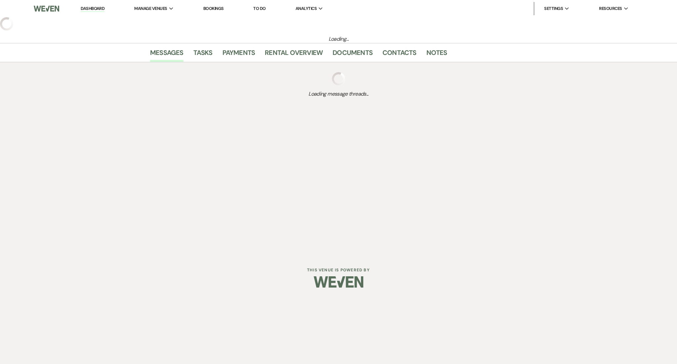
select select "5"
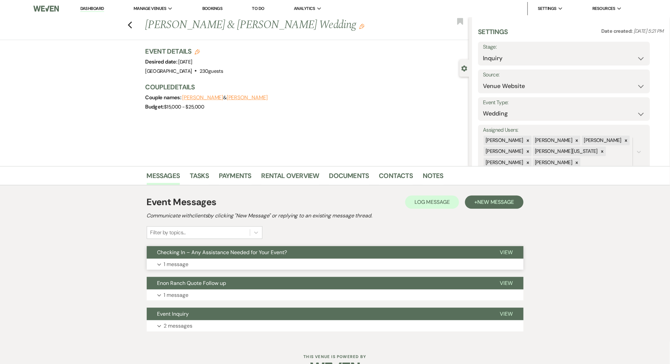
click at [264, 262] on button "Expand 1 message" at bounding box center [335, 264] width 377 height 11
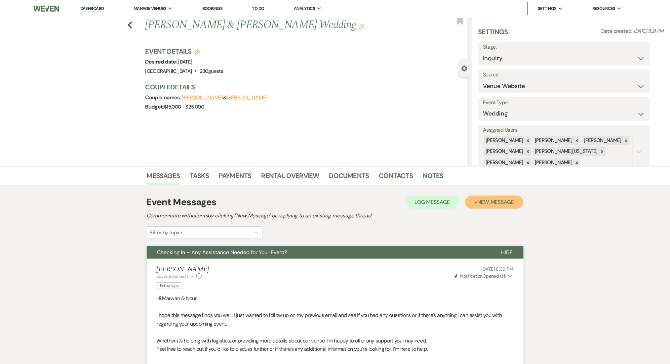
click at [493, 204] on span "New Message" at bounding box center [495, 201] width 37 height 7
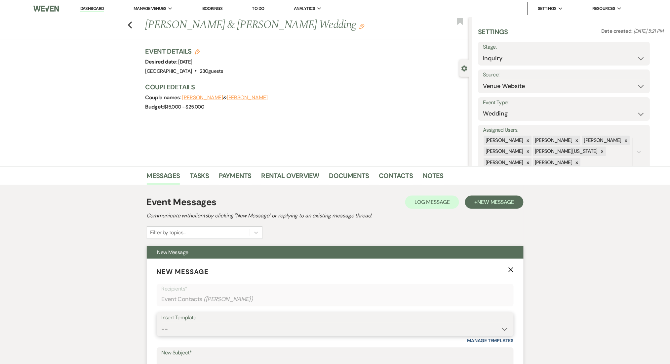
click at [281, 333] on select "-- Inquiry Follow Up Email #2 Contract Sending Template Payment Template Rental…" at bounding box center [335, 328] width 347 height 13
select select "1402"
click at [162, 322] on select "-- Inquiry Follow Up Email #2 Contract Sending Template Payment Template Rental…" at bounding box center [335, 328] width 347 height 13
type input "Ready to Schedule a Tour?"
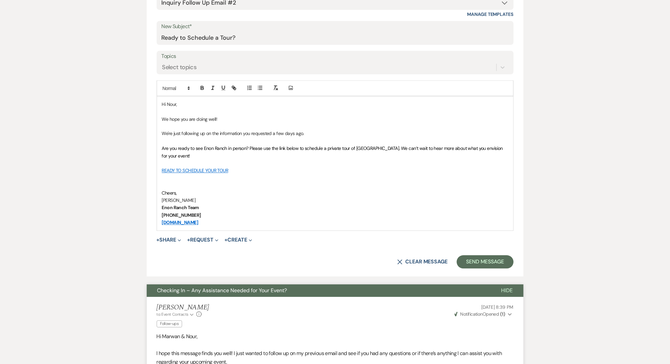
scroll to position [397, 0]
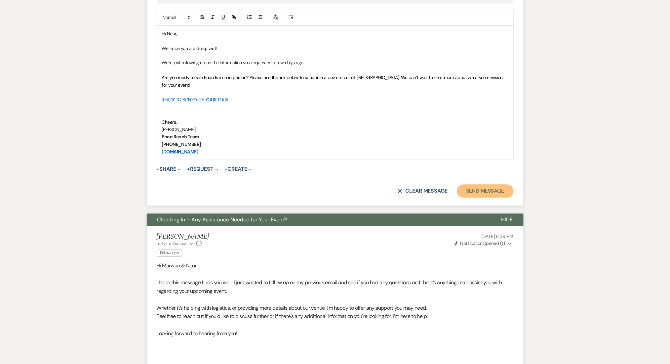
click at [488, 186] on button "Send Message" at bounding box center [485, 190] width 57 height 13
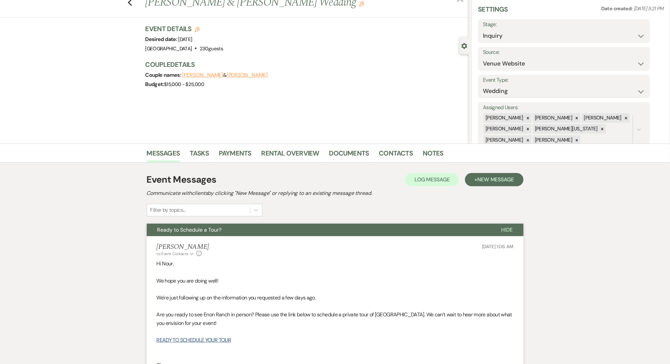
scroll to position [0, 0]
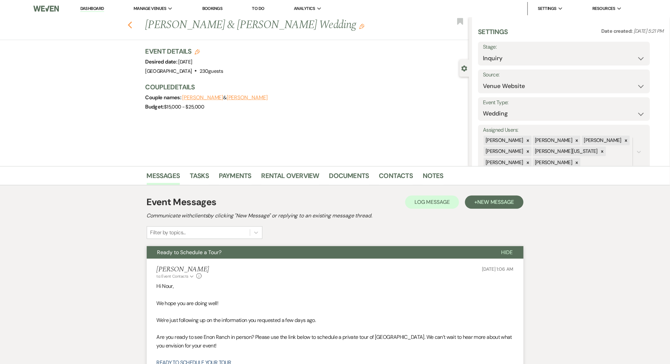
click at [132, 23] on use "button" at bounding box center [130, 24] width 4 height 7
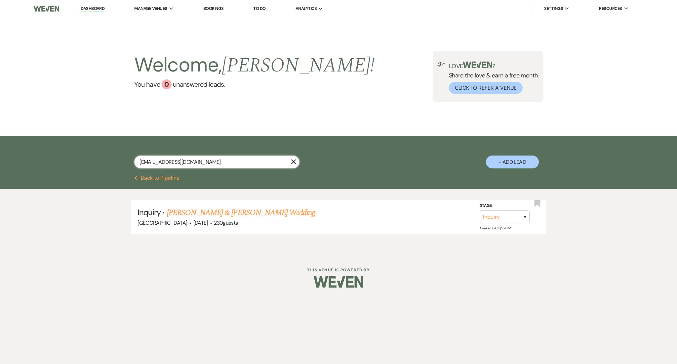
drag, startPoint x: 229, startPoint y: 162, endPoint x: 66, endPoint y: 151, distance: 164.0
click at [66, 151] on div "[EMAIL_ADDRESS][DOMAIN_NAME] X + Add Lead" at bounding box center [338, 155] width 677 height 39
paste input "lopeznorma8880"
type input "[EMAIL_ADDRESS][DOMAIN_NAME]"
click at [216, 210] on link "[PERSON_NAME] Quinceañera" at bounding box center [214, 213] width 95 height 12
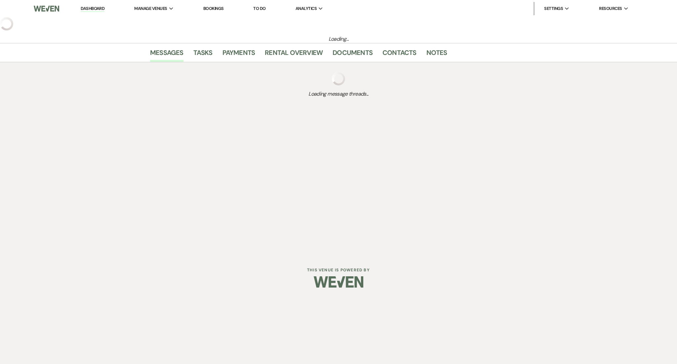
select select "5"
select select "15"
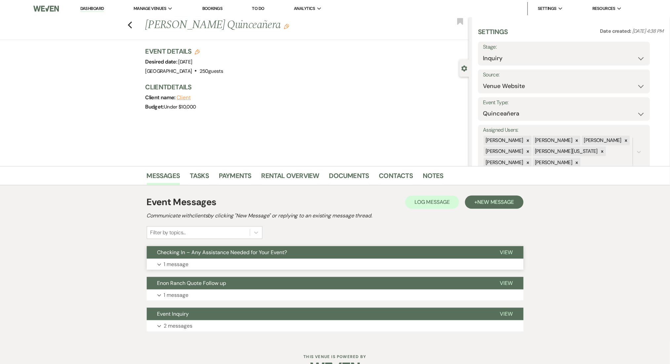
click at [334, 267] on button "Expand 1 message" at bounding box center [335, 264] width 377 height 11
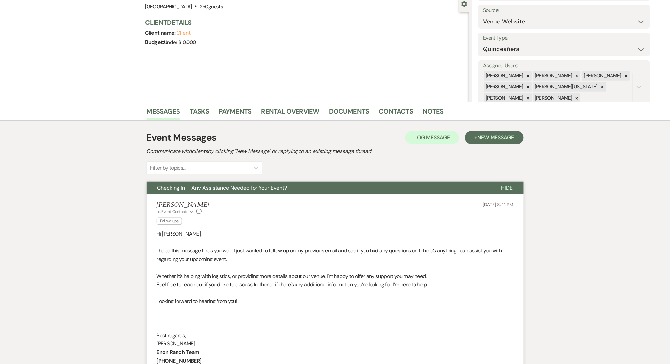
scroll to position [176, 0]
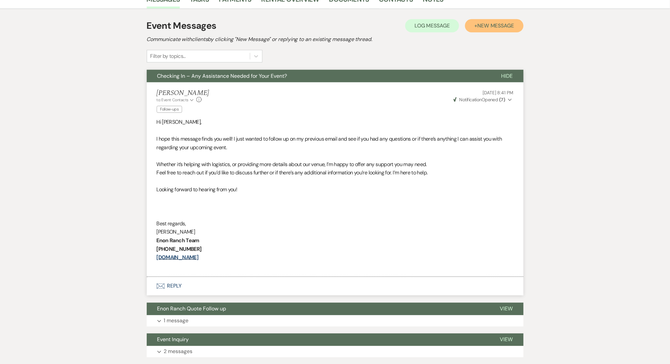
click at [494, 22] on span "New Message" at bounding box center [495, 25] width 37 height 7
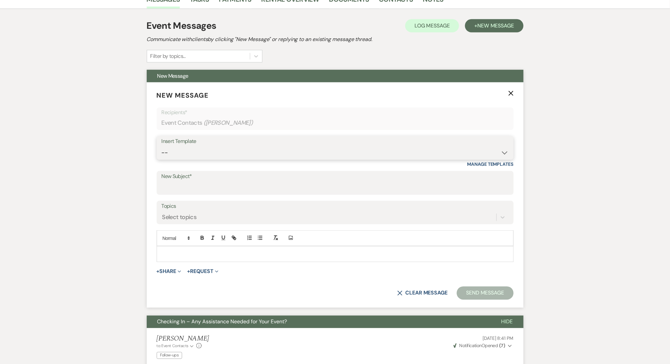
click at [295, 154] on select "-- Inquiry Follow Up Email #2 Contract Sending Template Payment Template Rental…" at bounding box center [335, 152] width 347 height 13
select select "1402"
click at [162, 146] on select "-- Inquiry Follow Up Email #2 Contract Sending Template Payment Template Rental…" at bounding box center [335, 152] width 347 height 13
type input "Ready to Schedule a Tour?"
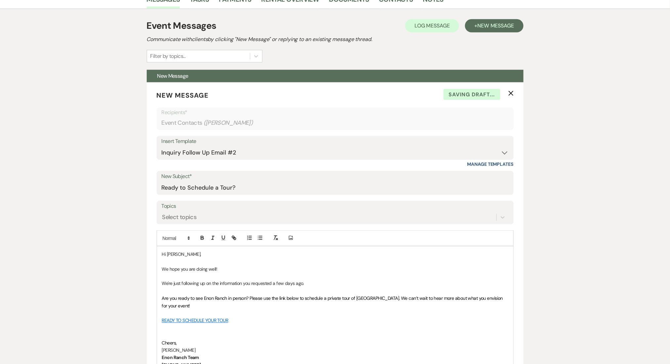
click at [87, 175] on div "Messages Tasks Payments Rental Overview Documents Contacts Notes Event Messages…" at bounding box center [335, 360] width 670 height 741
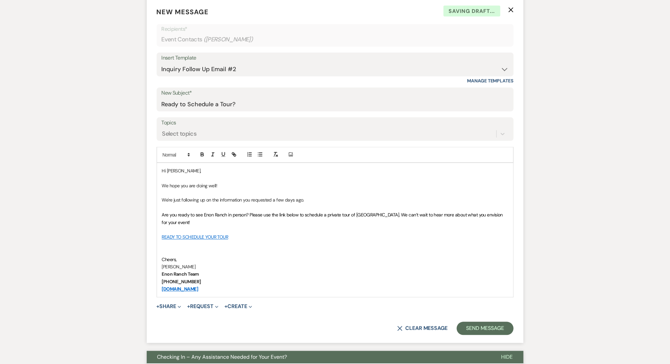
scroll to position [352, 0]
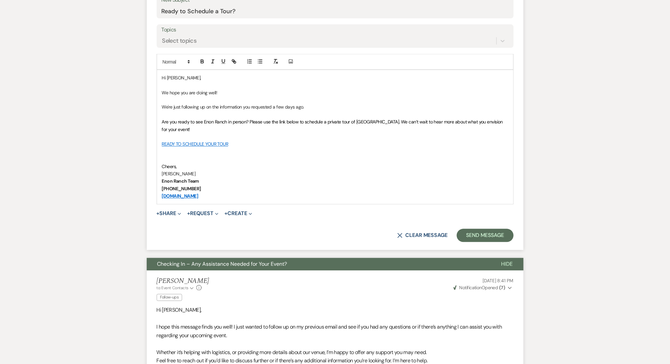
click at [490, 241] on div "X Clear message Send Message" at bounding box center [335, 235] width 357 height 13
click at [491, 233] on button "Send Message" at bounding box center [485, 235] width 57 height 13
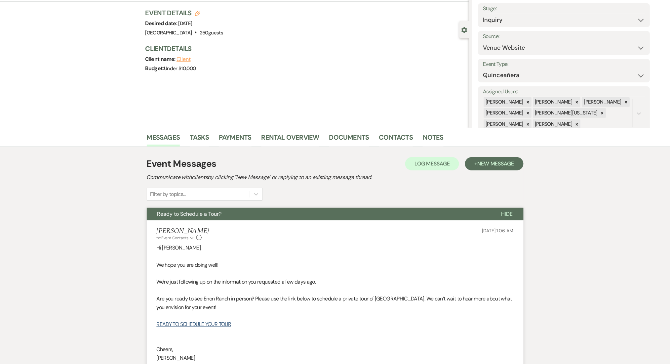
scroll to position [0, 0]
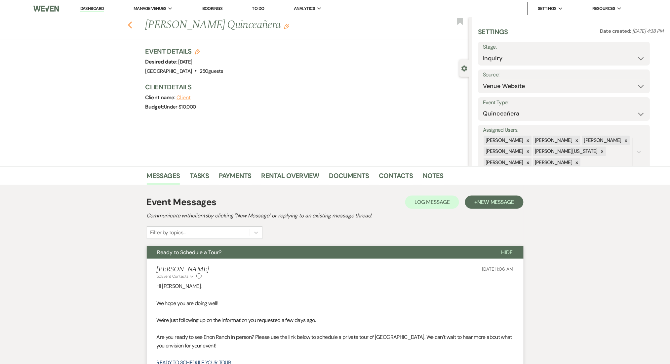
click at [133, 27] on icon "Previous" at bounding box center [130, 25] width 5 height 8
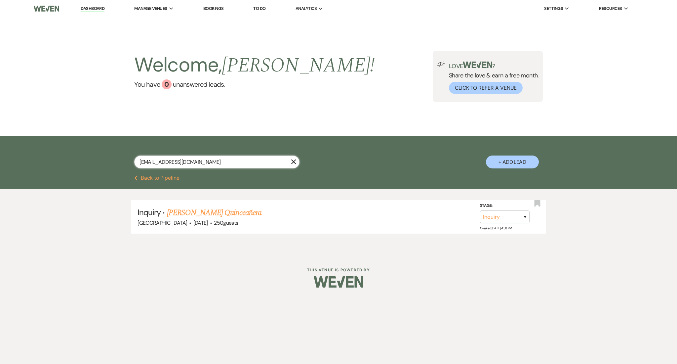
drag, startPoint x: 203, startPoint y: 163, endPoint x: 55, endPoint y: 153, distance: 148.1
click at [55, 153] on div "[EMAIL_ADDRESS][DOMAIN_NAME] X + Add Lead" at bounding box center [338, 155] width 677 height 39
paste input "sanddjones5"
type input "[EMAIL_ADDRESS][DOMAIN_NAME]"
click at [227, 216] on link "[PERSON_NAME] & [PERSON_NAME] Wedding" at bounding box center [241, 213] width 148 height 12
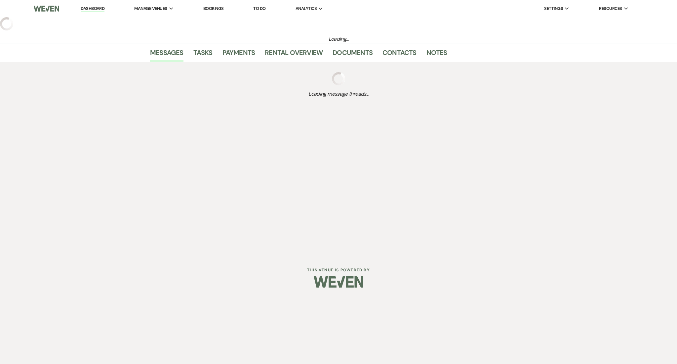
select select "5"
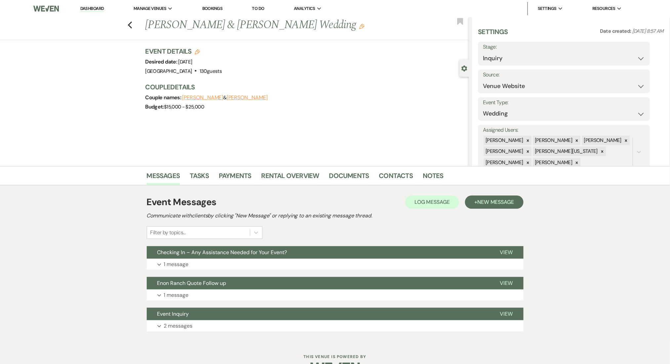
click at [319, 234] on div "Event Messages Log Log Message + New Message Communicate with clients by clicki…" at bounding box center [335, 217] width 377 height 44
click at [322, 260] on button "Expand 1 message" at bounding box center [335, 264] width 377 height 11
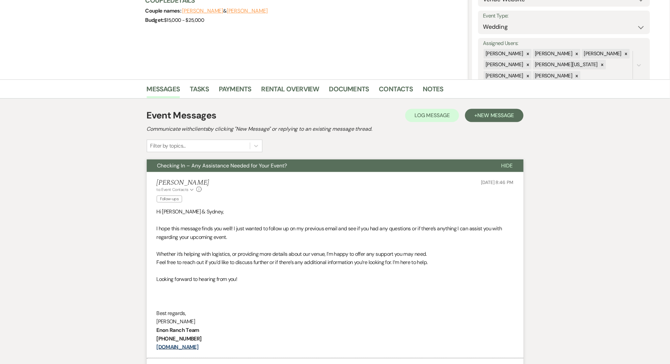
scroll to position [132, 0]
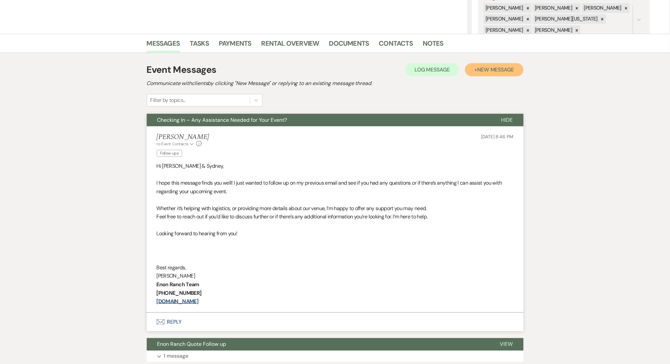
click at [499, 67] on span "New Message" at bounding box center [495, 69] width 37 height 7
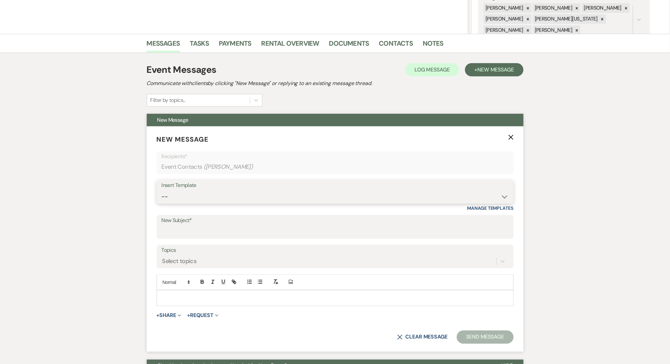
click at [352, 190] on select "-- Inquiry Follow Up Email #2 Contract Sending Template Payment Template Rental…" at bounding box center [335, 196] width 347 height 13
select select "1402"
click at [162, 190] on select "-- Inquiry Follow Up Email #2 Contract Sending Template Payment Template Rental…" at bounding box center [335, 196] width 347 height 13
type input "Ready to Schedule a Tour?"
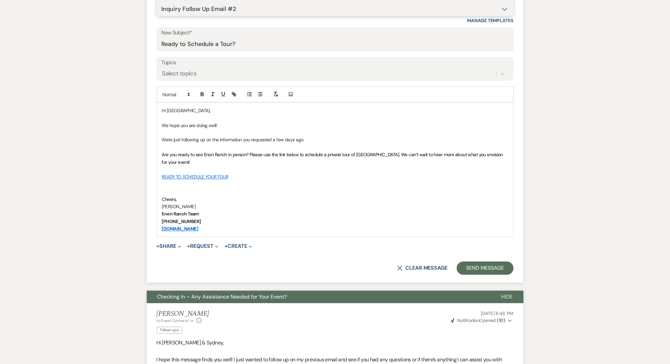
scroll to position [352, 0]
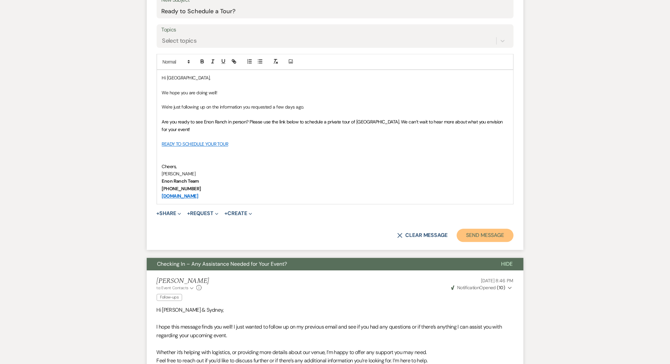
click at [494, 234] on button "Send Message" at bounding box center [485, 235] width 57 height 13
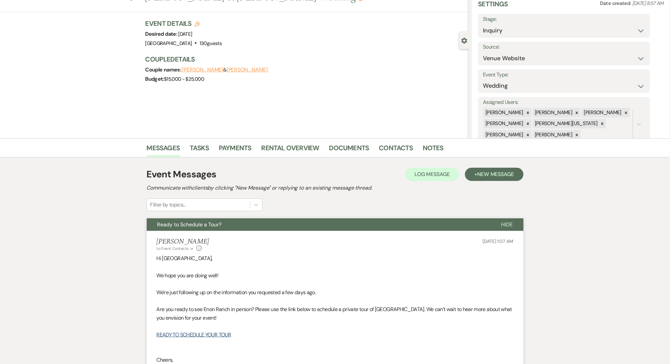
scroll to position [0, 0]
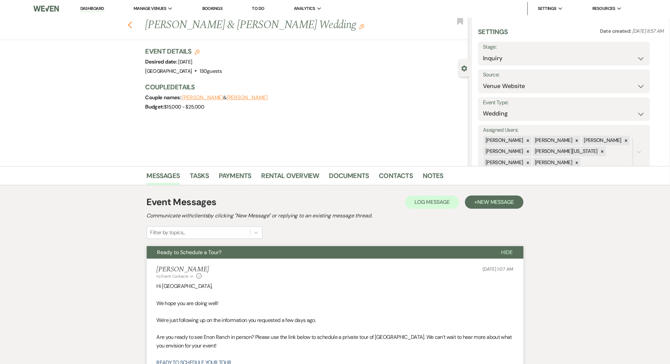
click at [132, 22] on use "button" at bounding box center [130, 24] width 4 height 7
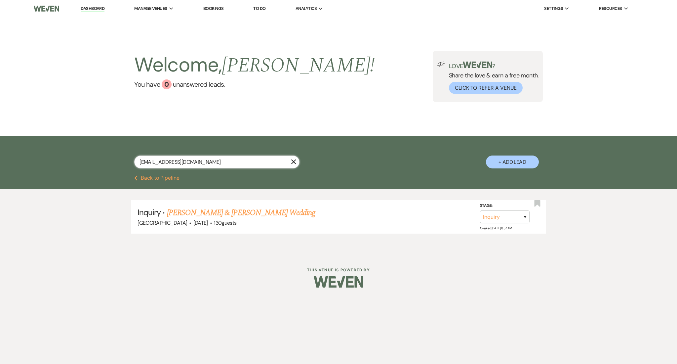
drag, startPoint x: 208, startPoint y: 163, endPoint x: 117, endPoint y: 160, distance: 91.0
click at [121, 163] on div "[EMAIL_ADDRESS][DOMAIN_NAME] X + Add Lead" at bounding box center [338, 156] width 476 height 34
paste input "katherineback2020"
type input "[EMAIL_ADDRESS][DOMAIN_NAME]"
click at [229, 213] on link "[PERSON_NAME] Back's Wedding" at bounding box center [219, 213] width 104 height 12
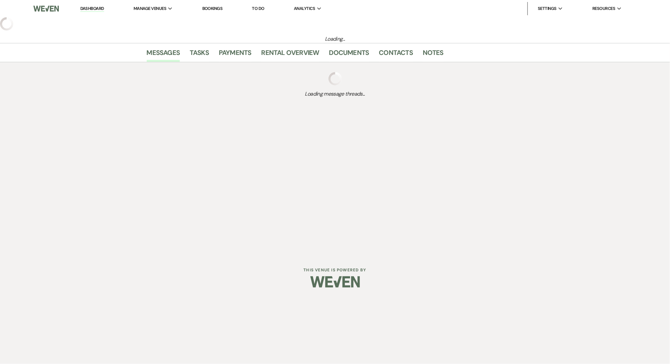
select select "3"
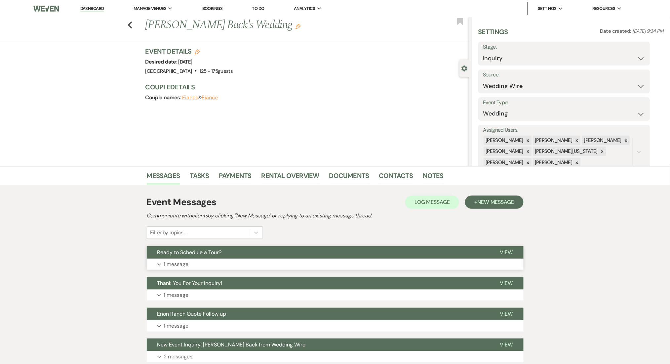
click at [320, 262] on button "Expand 1 message" at bounding box center [335, 264] width 377 height 11
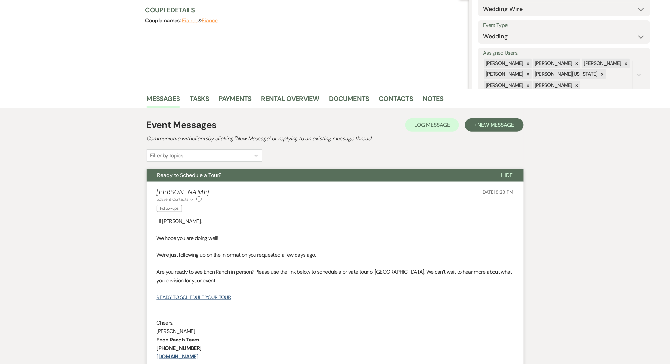
scroll to position [132, 0]
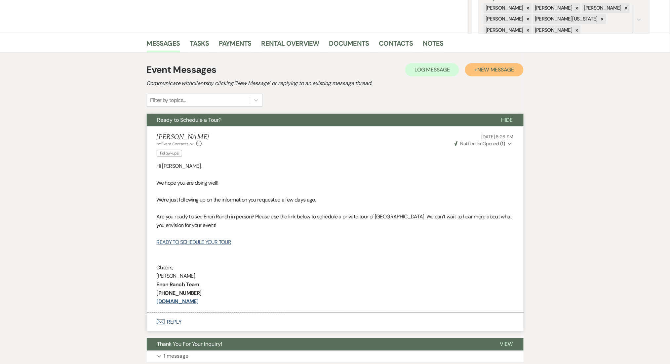
drag, startPoint x: 487, startPoint y: 70, endPoint x: 466, endPoint y: 75, distance: 21.4
click at [487, 70] on span "New Message" at bounding box center [495, 69] width 37 height 7
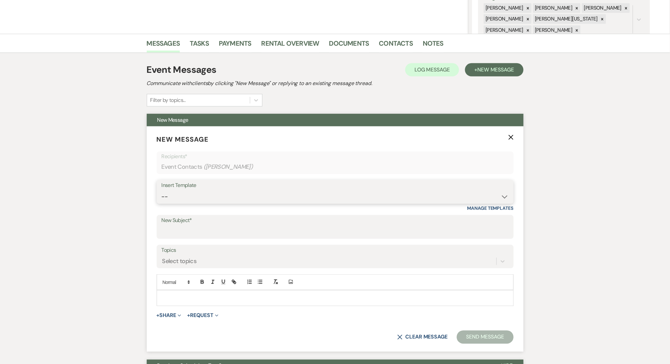
click at [287, 196] on select "-- Inquiry Follow Up Email #2 Contract Sending Template Payment Template Rental…" at bounding box center [335, 196] width 347 height 13
select select "1711"
click at [162, 190] on select "-- Inquiry Follow Up Email #2 Contract Sending Template Payment Template Rental…" at bounding box center [335, 196] width 347 height 13
type input "Enon Ranch Inquiry Follow-Up"
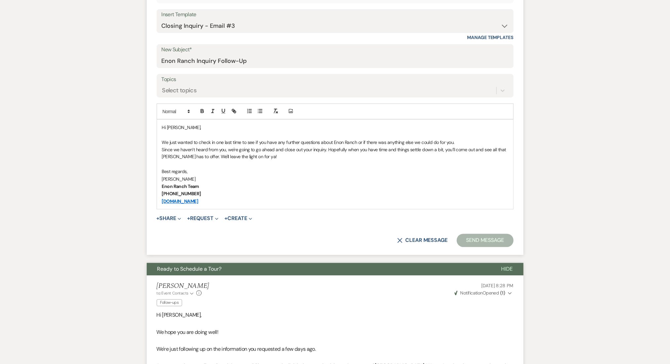
scroll to position [352, 0]
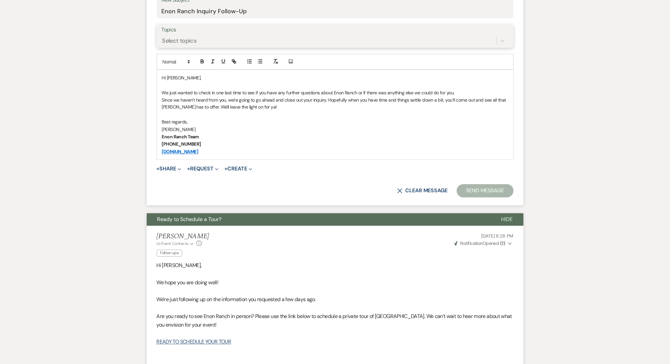
click at [230, 42] on div "Select topics" at bounding box center [329, 41] width 335 height 12
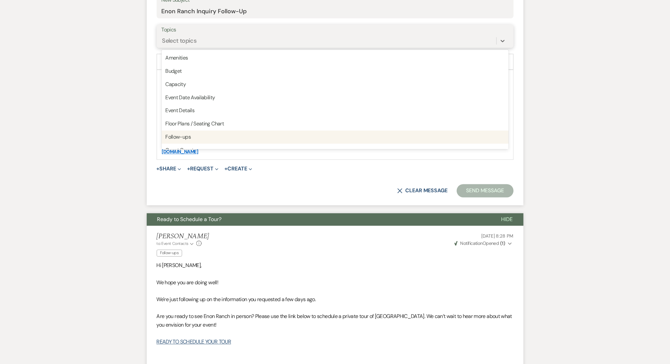
click at [233, 135] on div "Follow-ups" at bounding box center [335, 137] width 347 height 13
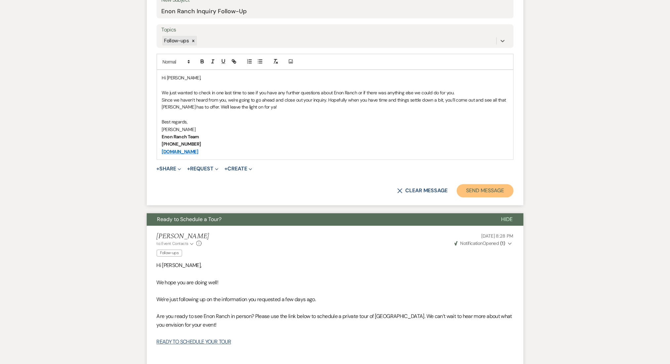
click at [471, 190] on button "Send Message" at bounding box center [485, 190] width 57 height 13
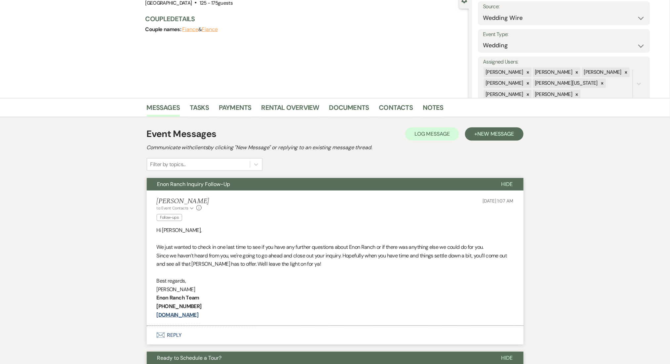
scroll to position [0, 0]
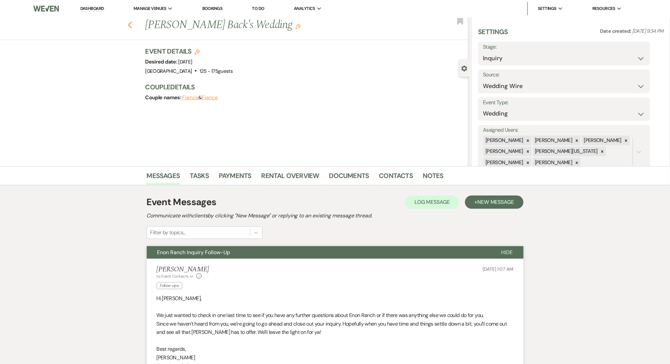
click at [132, 22] on use "button" at bounding box center [130, 24] width 4 height 7
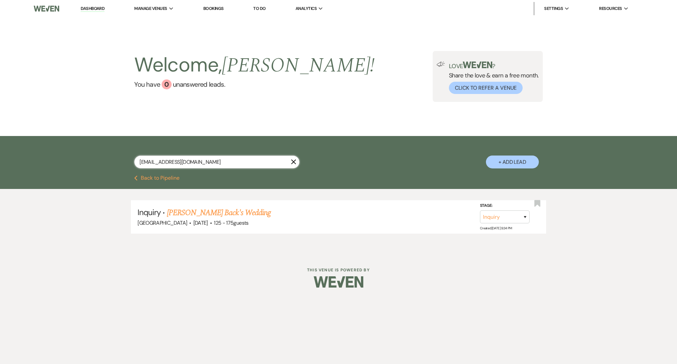
drag, startPoint x: 188, startPoint y: 162, endPoint x: 48, endPoint y: 152, distance: 140.2
click at [48, 152] on div "[EMAIL_ADDRESS][DOMAIN_NAME] X + Add Lead" at bounding box center [338, 155] width 677 height 39
paste input "[EMAIL_ADDRESS]"
type input "[EMAIL_ADDRESS][DOMAIN_NAME]"
click at [221, 209] on link "[PERSON_NAME] & [PERSON_NAME] Wedding" at bounding box center [241, 213] width 148 height 12
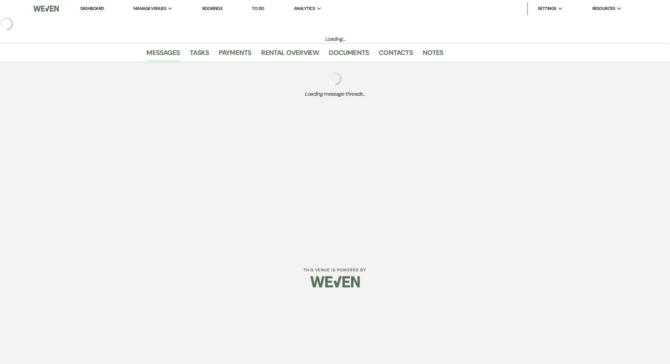
select select "5"
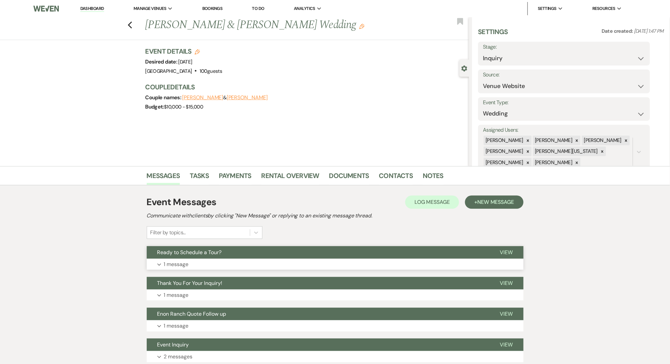
click at [323, 258] on button "Ready to Schedule a Tour?" at bounding box center [318, 252] width 343 height 13
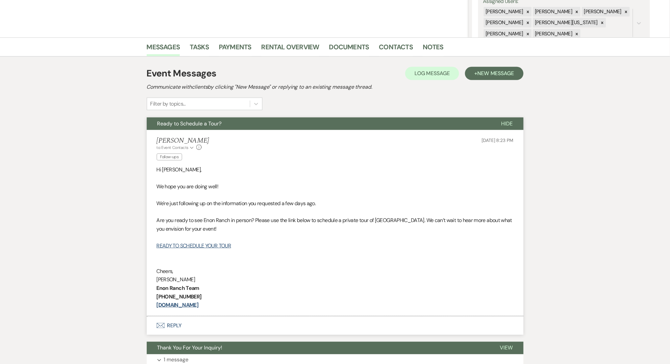
scroll to position [132, 0]
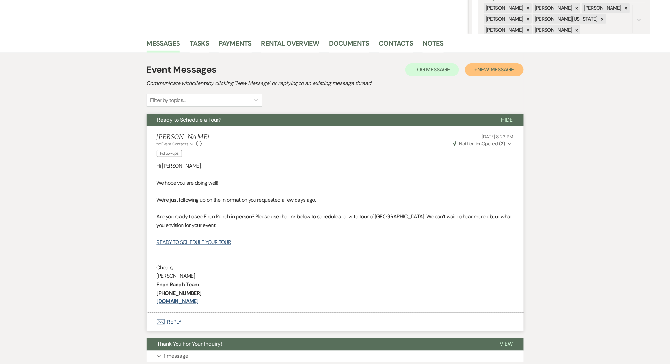
click at [486, 68] on span "New Message" at bounding box center [495, 69] width 37 height 7
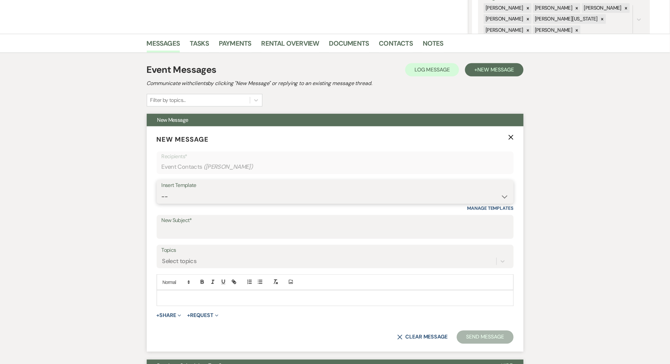
click at [304, 200] on select "-- Inquiry Follow Up Email #2 Contract Sending Template Payment Template Rental…" at bounding box center [335, 196] width 347 height 13
select select "1511"
click at [162, 190] on select "-- Inquiry Follow Up Email #2 Contract Sending Template Payment Template Rental…" at bounding box center [335, 196] width 347 height 13
click at [50, 258] on div "Messages Tasks Payments Rental Overview Documents Contacts Notes Event Messages…" at bounding box center [335, 356] width 670 height 645
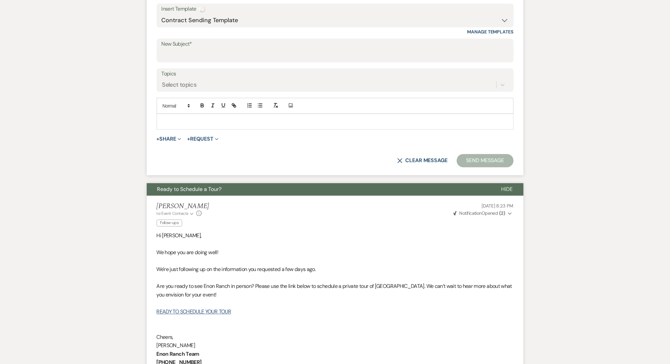
type input "Booking your event!"
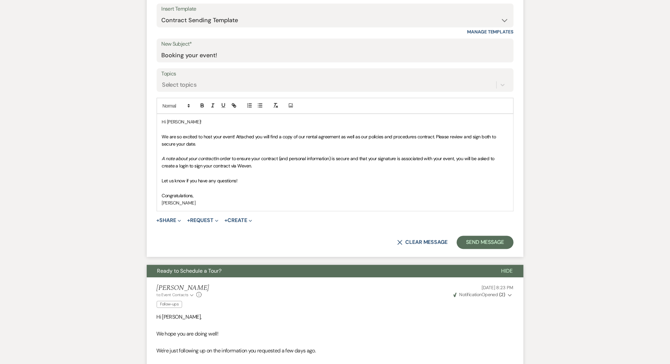
click at [271, 95] on form "New Message X Saving draft... Recipients* Event Contacts ( [PERSON_NAME] ) Inse…" at bounding box center [335, 103] width 377 height 307
click at [264, 80] on div "Select topics" at bounding box center [329, 85] width 335 height 12
click at [490, 239] on button "Send Message" at bounding box center [485, 242] width 57 height 13
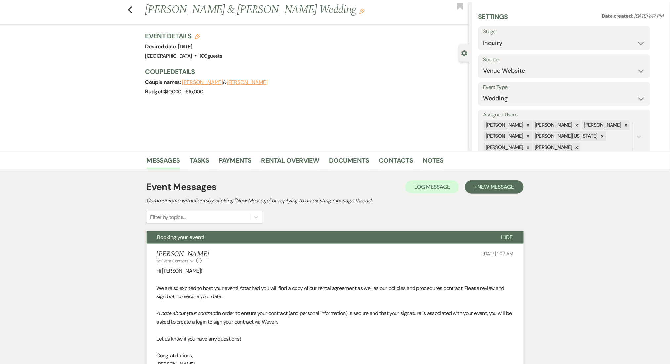
scroll to position [0, 0]
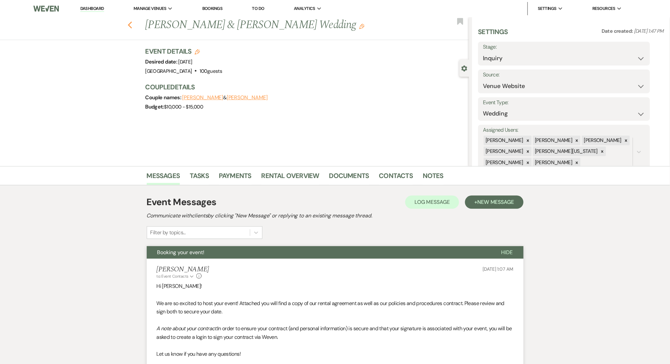
click at [133, 26] on icon "Previous" at bounding box center [130, 25] width 5 height 8
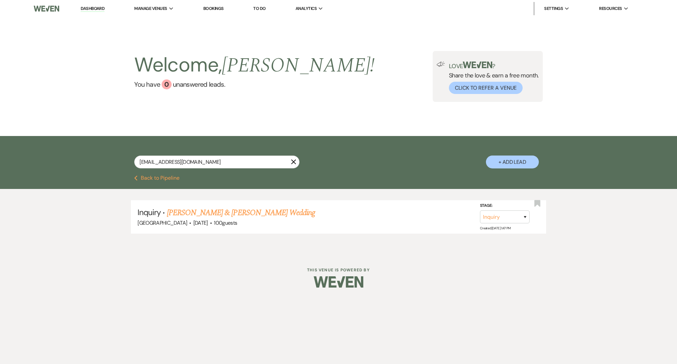
click at [116, 163] on div "[EMAIL_ADDRESS][DOMAIN_NAME] X + Add Lead" at bounding box center [338, 156] width 476 height 34
click at [187, 163] on input "[EMAIL_ADDRESS][DOMAIN_NAME]" at bounding box center [216, 161] width 165 height 13
drag, startPoint x: 198, startPoint y: 163, endPoint x: 69, endPoint y: 163, distance: 128.9
click at [69, 163] on div "[EMAIL_ADDRESS][DOMAIN_NAME] X + Add Lead" at bounding box center [338, 155] width 677 height 39
paste input "[EMAIL_ADDRESS]"
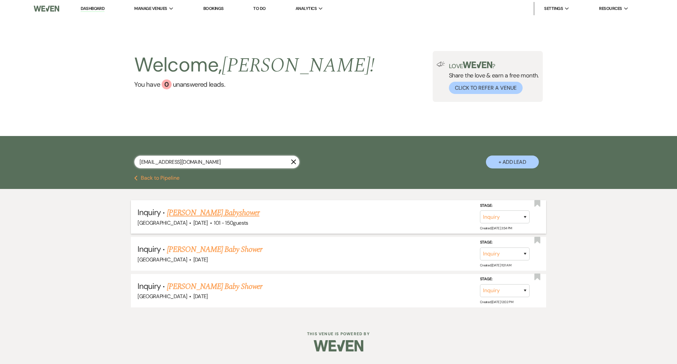
type input "[EMAIL_ADDRESS][DOMAIN_NAME]"
click at [217, 213] on link "[PERSON_NAME] Babyshower" at bounding box center [213, 213] width 93 height 12
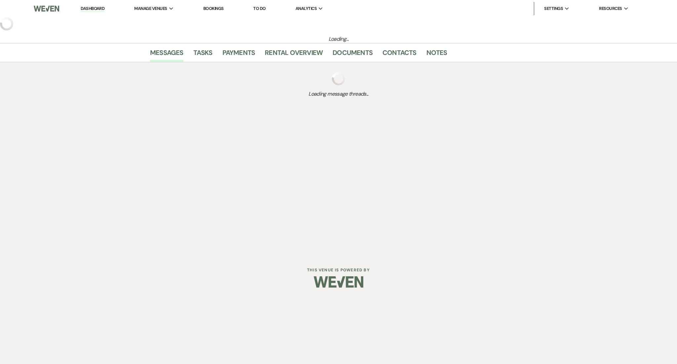
select select "2"
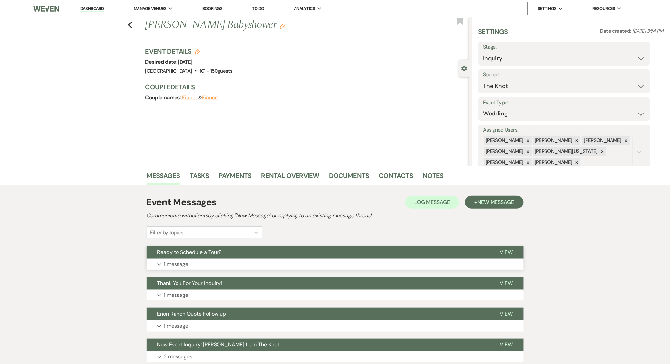
click at [338, 262] on button "Expand 1 message" at bounding box center [335, 264] width 377 height 11
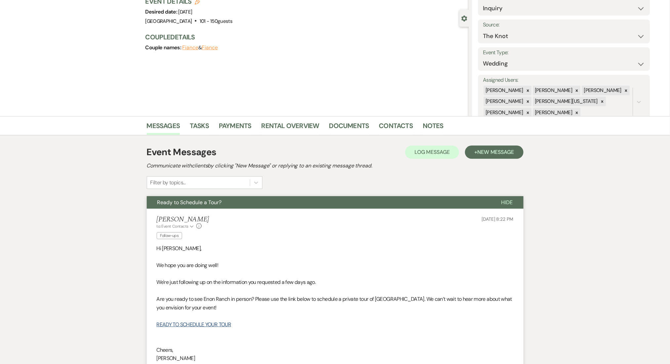
scroll to position [88, 0]
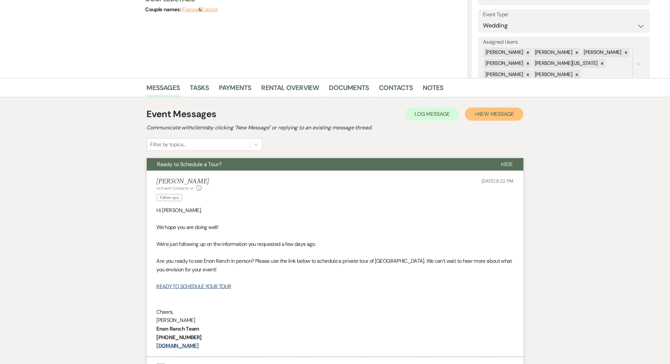
click at [483, 109] on button "+ New Message" at bounding box center [494, 113] width 58 height 13
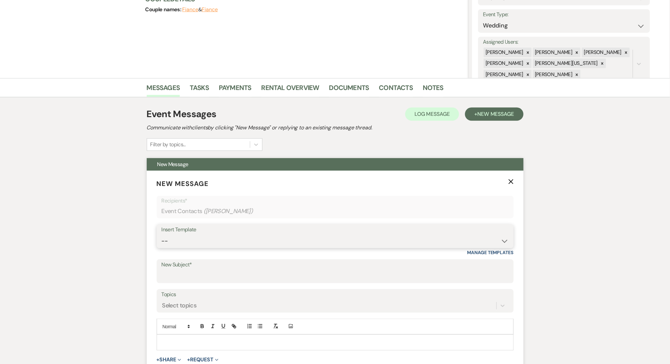
click at [345, 246] on select "-- Inquiry Follow Up Email #2 Contract Sending Template Payment Template Rental…" at bounding box center [335, 240] width 347 height 13
select select "1711"
click at [162, 234] on select "-- Inquiry Follow Up Email #2 Contract Sending Template Payment Template Rental…" at bounding box center [335, 240] width 347 height 13
type input "Enon Ranch Inquiry Follow-Up"
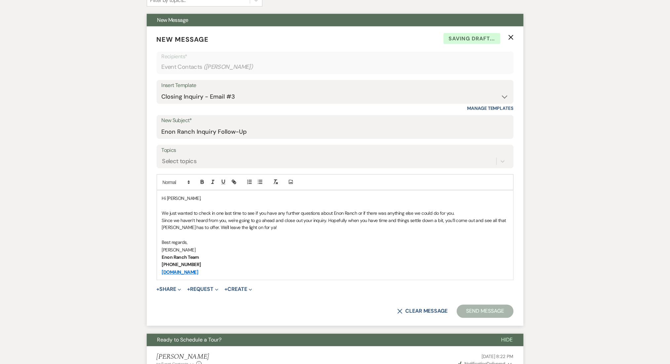
scroll to position [308, 0]
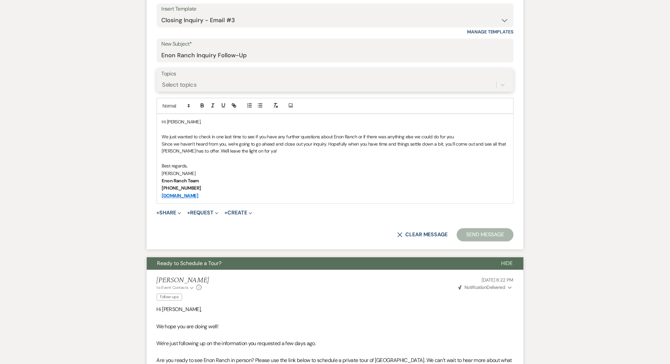
click at [281, 86] on div "Select topics" at bounding box center [329, 85] width 335 height 12
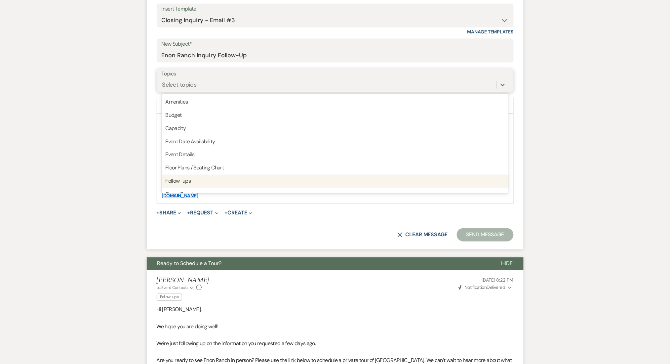
click at [268, 182] on div "Follow-ups" at bounding box center [335, 181] width 347 height 13
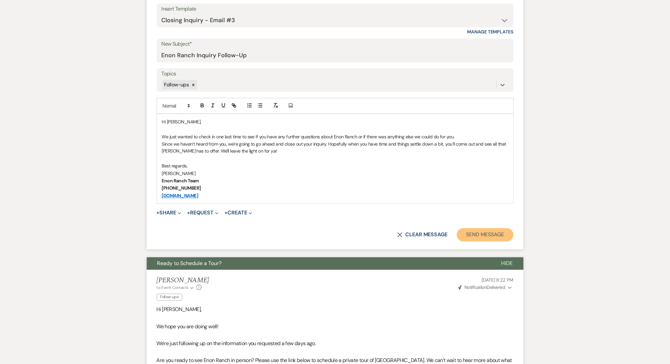
click at [477, 236] on button "Send Message" at bounding box center [485, 234] width 57 height 13
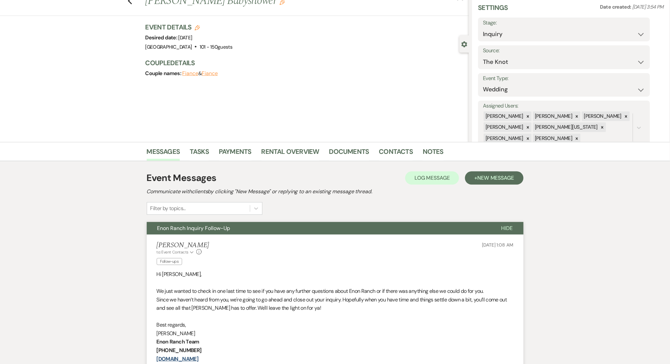
scroll to position [0, 0]
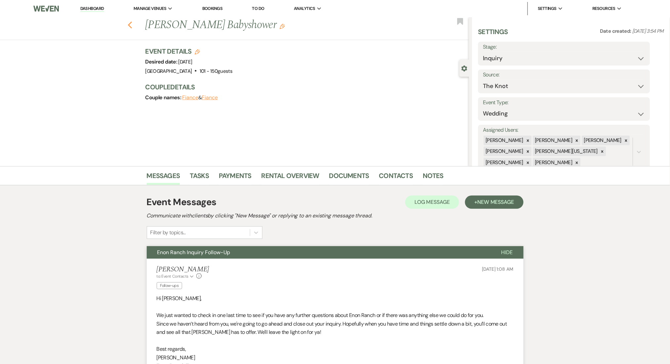
click at [131, 23] on icon "Previous" at bounding box center [130, 25] width 5 height 8
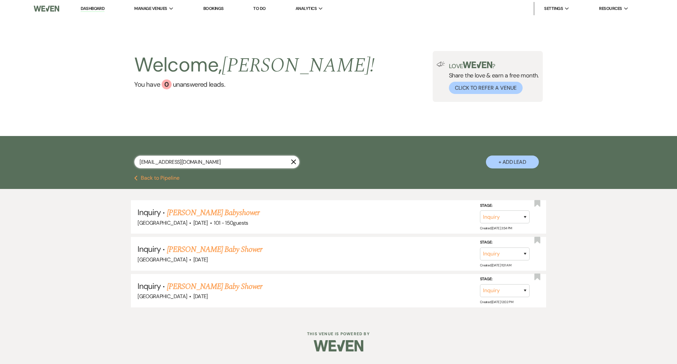
drag, startPoint x: 235, startPoint y: 164, endPoint x: 53, endPoint y: 147, distance: 182.9
click at [53, 147] on div "[EMAIL_ADDRESS][DOMAIN_NAME] X + Add Lead" at bounding box center [338, 155] width 677 height 39
paste input "ablake4ever@gmai"
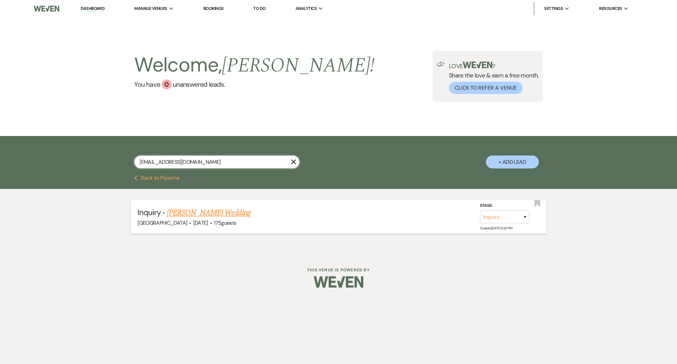
type input "[EMAIL_ADDRESS][DOMAIN_NAME]"
click at [229, 209] on link "[PERSON_NAME] Wedding" at bounding box center [209, 213] width 84 height 12
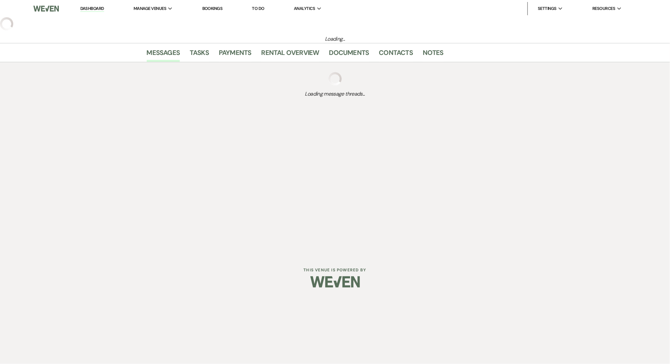
select select "3"
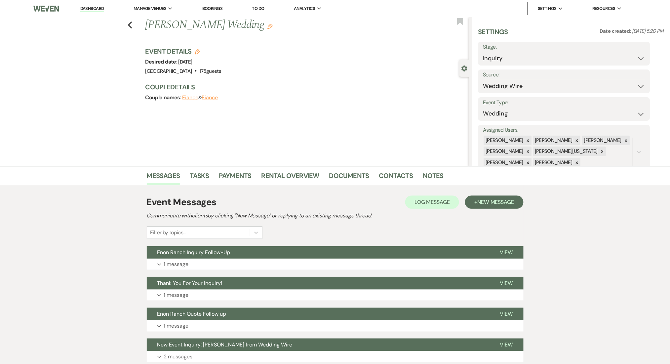
click at [352, 270] on div "Event Messages Log Log Message + New Message Communicate with clients by clicki…" at bounding box center [335, 279] width 377 height 174
click at [355, 263] on button "Expand 1 message" at bounding box center [335, 264] width 377 height 11
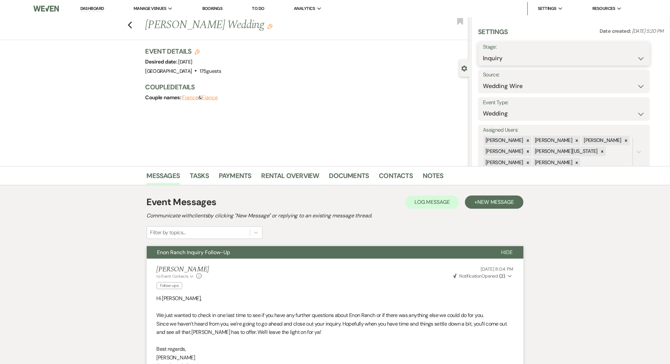
click at [516, 61] on select "Inquiry Follow Up Tour Requested Tour Confirmed Toured Proposal Sent Booked Lost" at bounding box center [564, 58] width 162 height 13
select select "8"
click at [483, 52] on select "Inquiry Follow Up Tour Requested Tour Confirmed Toured Proposal Sent Booked Lost" at bounding box center [564, 58] width 162 height 13
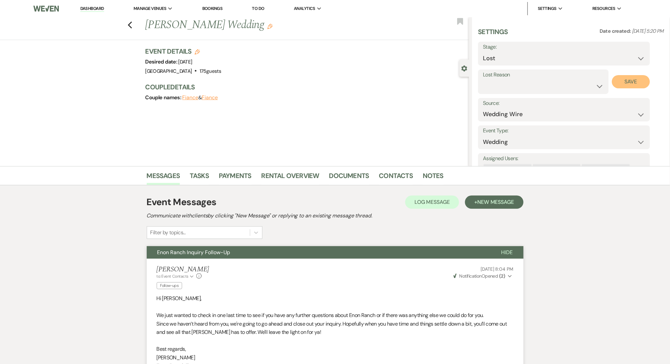
click at [631, 77] on button "Save" at bounding box center [631, 81] width 38 height 13
click at [133, 24] on icon "Previous" at bounding box center [130, 25] width 5 height 8
select select "8"
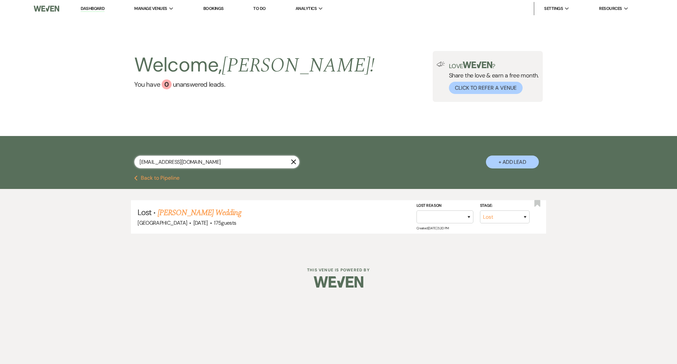
drag, startPoint x: 234, startPoint y: 161, endPoint x: 123, endPoint y: 161, distance: 111.1
click at [123, 161] on div "[EMAIL_ADDRESS][DOMAIN_NAME] X + Add Lead" at bounding box center [338, 156] width 476 height 34
paste input "hapowers99"
type input "[EMAIL_ADDRESS][DOMAIN_NAME]"
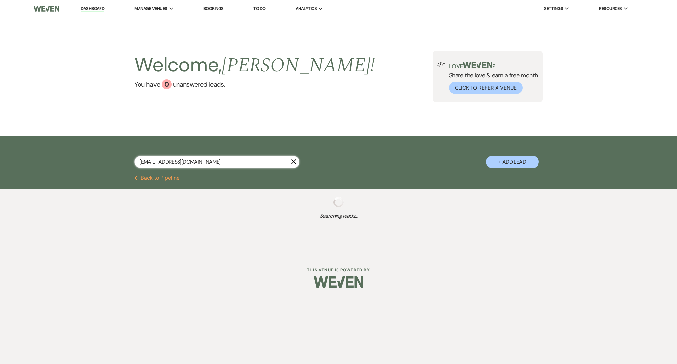
select select "8"
select select "2"
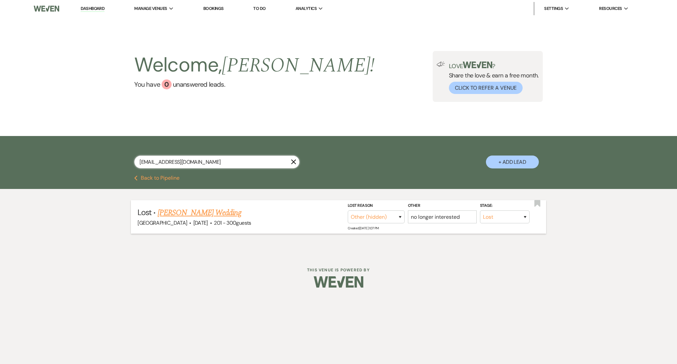
type input "[EMAIL_ADDRESS][DOMAIN_NAME]"
click at [204, 209] on link "[PERSON_NAME] Wedding" at bounding box center [200, 213] width 84 height 12
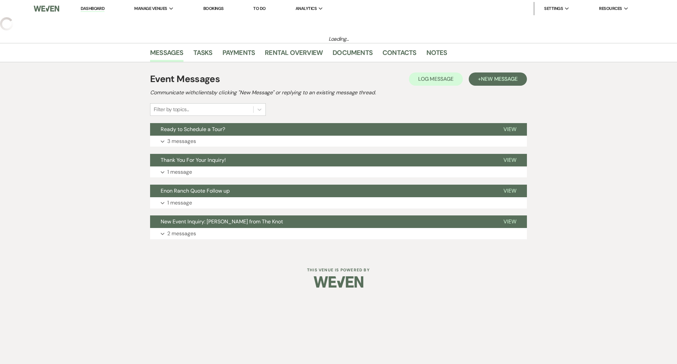
select select "8"
select select "2"
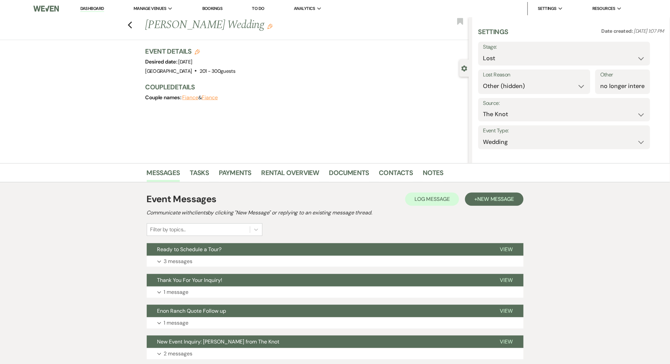
click at [89, 8] on link "Dashboard" at bounding box center [92, 9] width 24 height 6
select select "8"
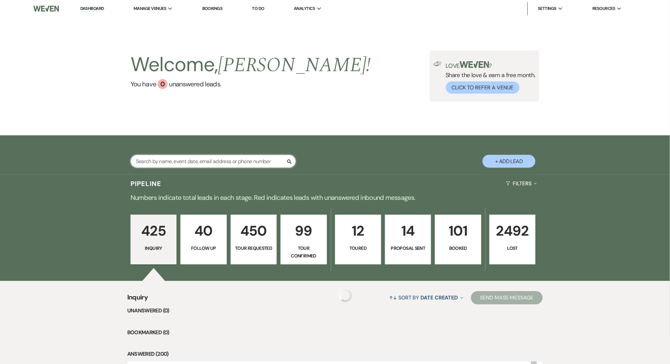
click at [212, 159] on input "text" at bounding box center [213, 161] width 165 height 13
paste input "[EMAIL_ADDRESS][DOMAIN_NAME]"
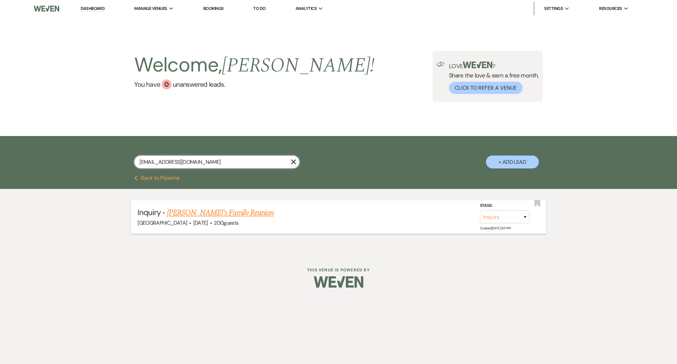
type input "[EMAIL_ADDRESS][DOMAIN_NAME]"
click at [208, 215] on link "[PERSON_NAME]'s Family Reunion" at bounding box center [220, 213] width 107 height 12
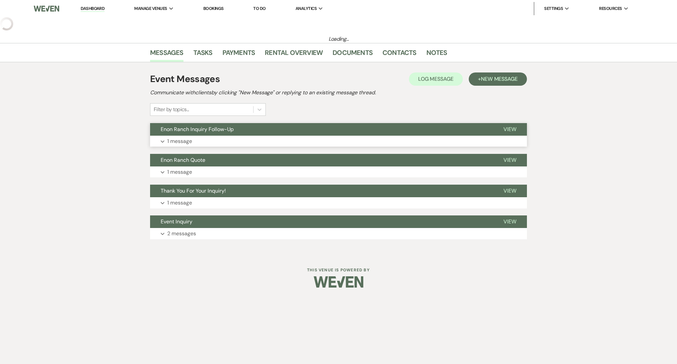
click at [225, 141] on button "Expand 1 message" at bounding box center [338, 141] width 377 height 11
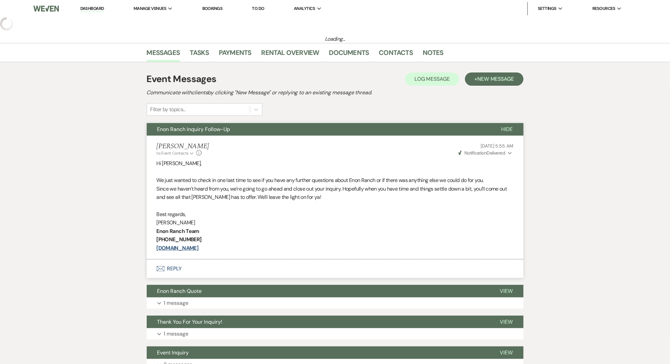
select select "5"
select select "13"
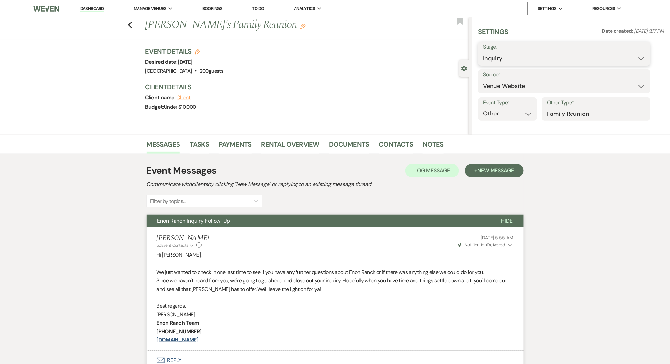
click at [499, 59] on select "Inquiry Follow Up Tour Requested Tour Confirmed Toured Proposal Sent Booked Lost" at bounding box center [564, 58] width 162 height 13
select select "8"
click at [483, 52] on select "Inquiry Follow Up Tour Requested Tour Confirmed Toured Proposal Sent Booked Lost" at bounding box center [564, 58] width 162 height 13
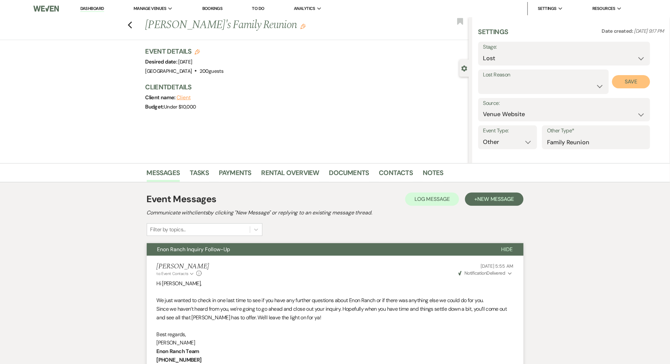
click at [629, 76] on button "Save" at bounding box center [631, 81] width 38 height 13
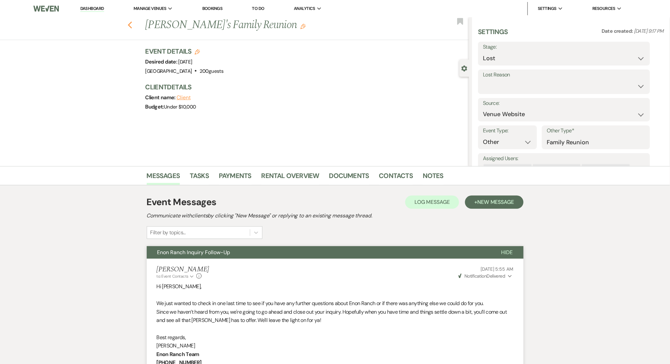
click at [131, 26] on icon "Previous" at bounding box center [130, 25] width 5 height 8
select select "8"
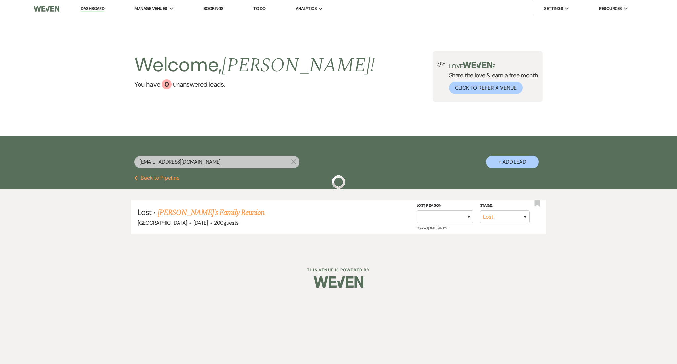
click at [33, 153] on div "[EMAIL_ADDRESS][DOMAIN_NAME] X + Add Lead" at bounding box center [338, 155] width 677 height 39
drag, startPoint x: 219, startPoint y: 158, endPoint x: 61, endPoint y: 149, distance: 158.0
click at [61, 149] on div "[EMAIL_ADDRESS][DOMAIN_NAME] X + Add Lead" at bounding box center [338, 155] width 677 height 39
paste input "stacyandmitch"
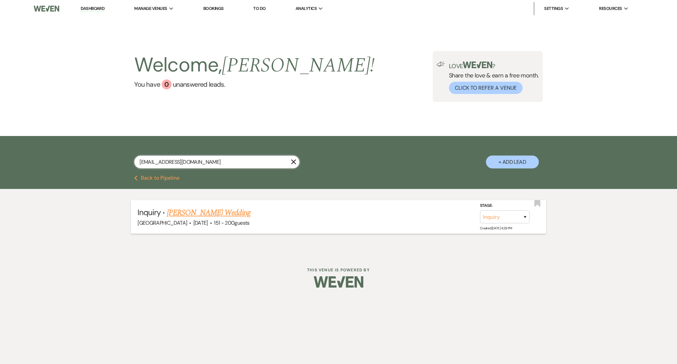
type input "[EMAIL_ADDRESS][DOMAIN_NAME]"
click at [214, 209] on link "[PERSON_NAME] Wedding" at bounding box center [209, 213] width 84 height 12
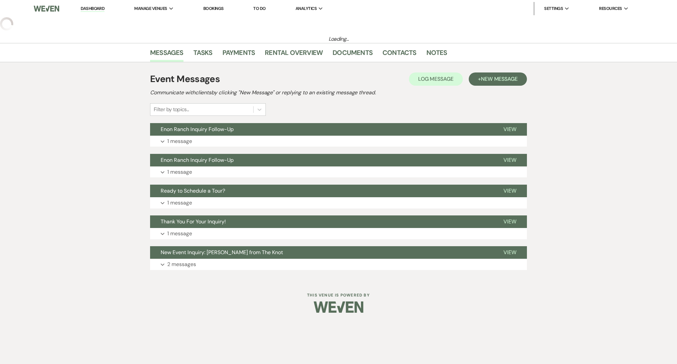
select select "2"
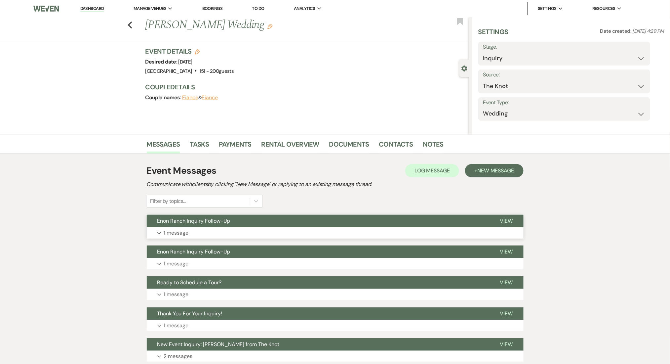
click at [209, 226] on button "Enon Ranch Inquiry Follow-Up" at bounding box center [318, 221] width 343 height 13
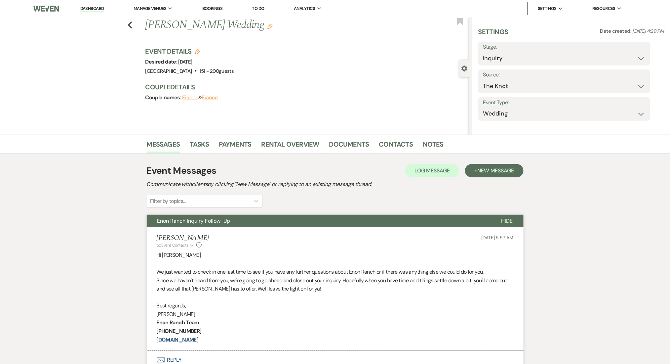
click at [504, 48] on label "Stage:" at bounding box center [564, 47] width 162 height 10
click at [507, 56] on select "Inquiry Follow Up Tour Requested Tour Confirmed Toured Proposal Sent Booked Lost" at bounding box center [564, 58] width 162 height 13
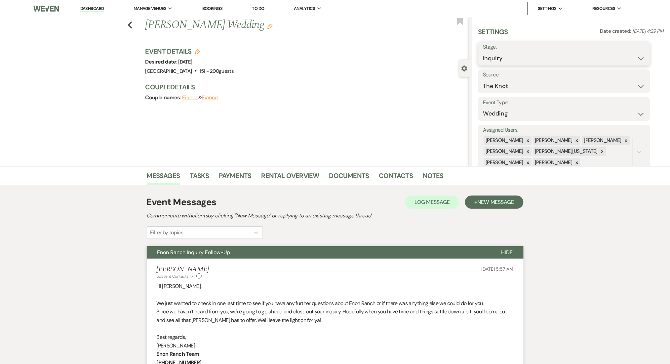
select select "8"
click at [483, 52] on select "Inquiry Follow Up Tour Requested Tour Confirmed Toured Proposal Sent Booked Lost" at bounding box center [564, 58] width 162 height 13
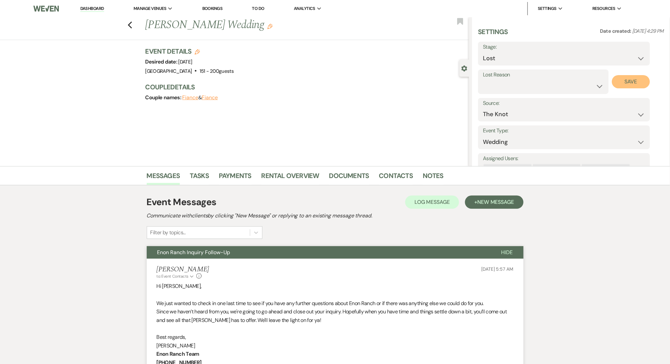
click at [621, 87] on button "Save" at bounding box center [631, 81] width 38 height 13
click at [133, 24] on icon "Previous" at bounding box center [130, 25] width 5 height 8
select select "8"
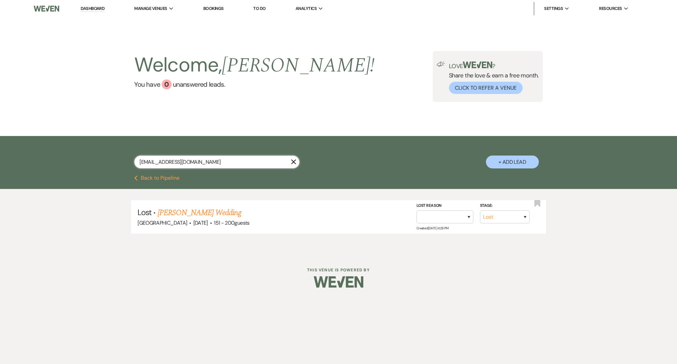
drag, startPoint x: 211, startPoint y: 161, endPoint x: 92, endPoint y: 156, distance: 119.1
click at [92, 156] on div "[EMAIL_ADDRESS][DOMAIN_NAME] X + Add Lead" at bounding box center [338, 155] width 677 height 39
paste input "centercourtllc"
type input "[EMAIL_ADDRESS][DOMAIN_NAME]"
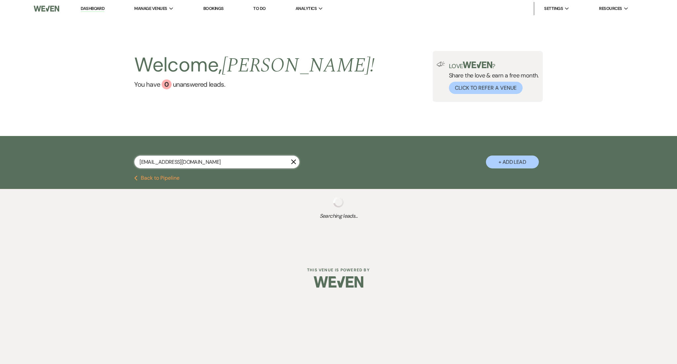
select select "9"
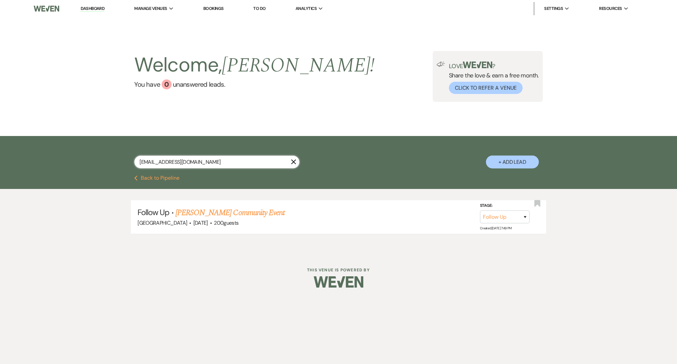
type input "[EMAIL_ADDRESS][DOMAIN_NAME]"
click at [193, 210] on link "[PERSON_NAME] Community Event" at bounding box center [230, 213] width 109 height 12
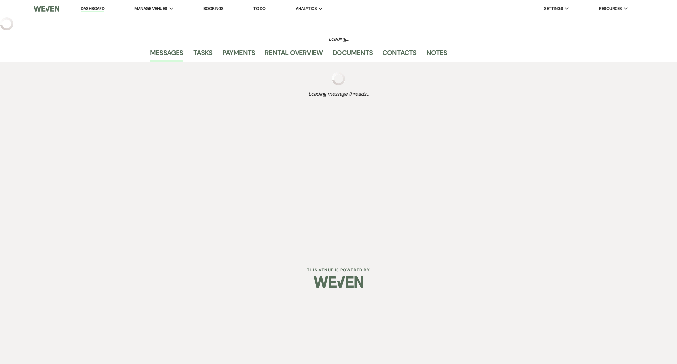
select select "9"
select select "1"
select select "7"
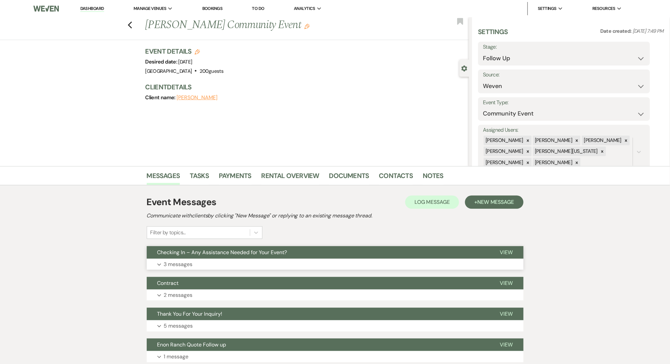
click at [226, 265] on button "Expand 3 messages" at bounding box center [335, 264] width 377 height 11
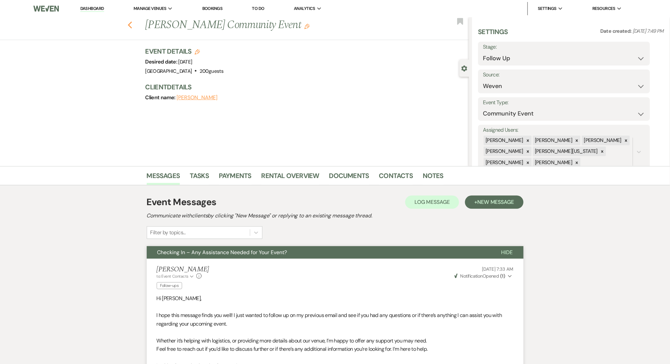
click at [133, 24] on icon "Previous" at bounding box center [130, 25] width 5 height 8
select select "9"
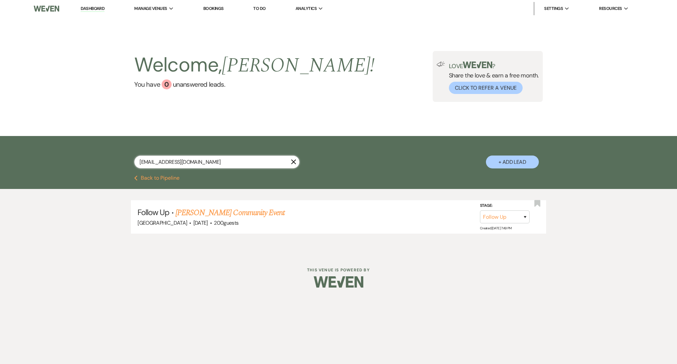
drag, startPoint x: 217, startPoint y: 165, endPoint x: 83, endPoint y: 164, distance: 133.9
click at [83, 164] on div "[EMAIL_ADDRESS][DOMAIN_NAME] X + Add Lead" at bounding box center [338, 155] width 677 height 39
paste input "[EMAIL_ADDRESS]"
type input "[EMAIL_ADDRESS][DOMAIN_NAME]"
click at [217, 213] on link "[PERSON_NAME] & [PERSON_NAME] Wedding" at bounding box center [241, 213] width 148 height 12
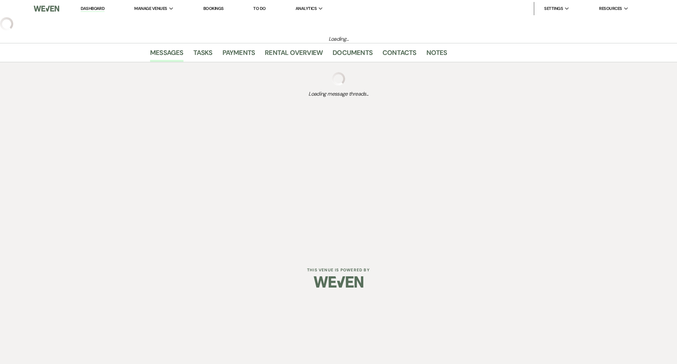
select select "5"
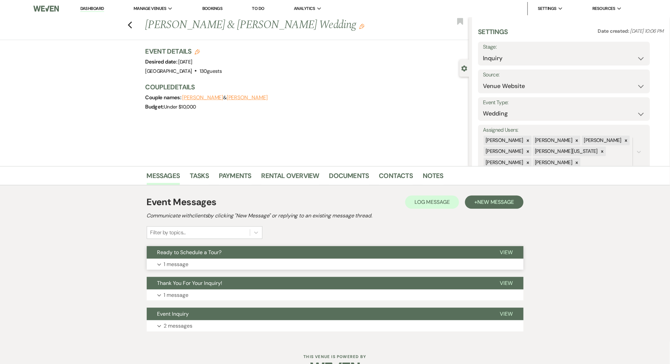
click at [218, 262] on button "Expand 1 message" at bounding box center [335, 264] width 377 height 11
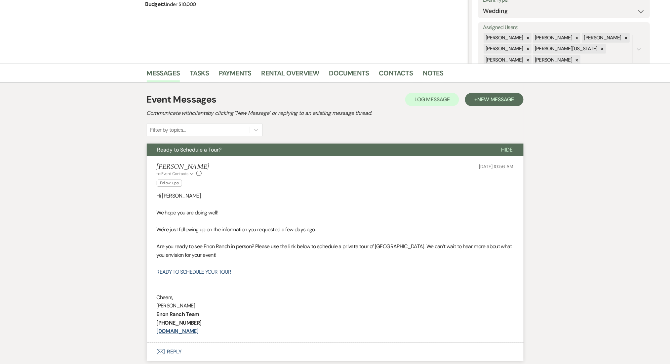
scroll to position [176, 0]
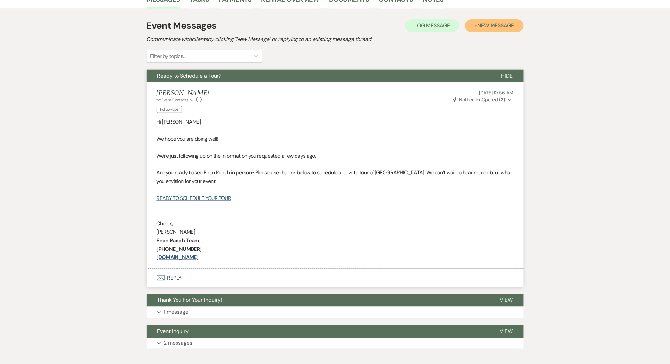
click at [492, 25] on span "New Message" at bounding box center [495, 25] width 37 height 7
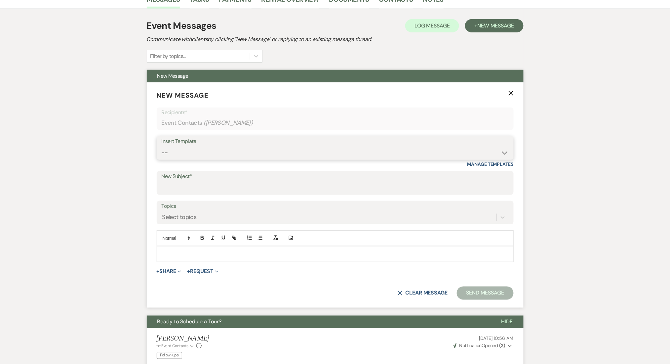
click at [258, 154] on select "-- Inquiry Follow Up Email #2 Contract Sending Template Payment Template Rental…" at bounding box center [335, 152] width 347 height 13
select select "1711"
click at [162, 146] on select "-- Inquiry Follow Up Email #2 Contract Sending Template Payment Template Rental…" at bounding box center [335, 152] width 347 height 13
type input "Enon Ranch Inquiry Follow-Up"
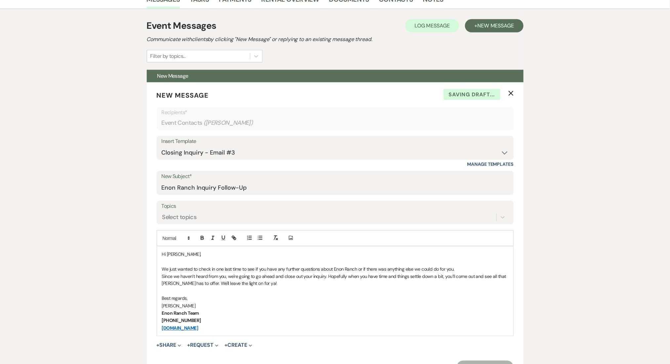
click at [75, 203] on div "Messages Tasks Payments Rental Overview Documents Contacts Notes Event Messages…" at bounding box center [335, 334] width 670 height 689
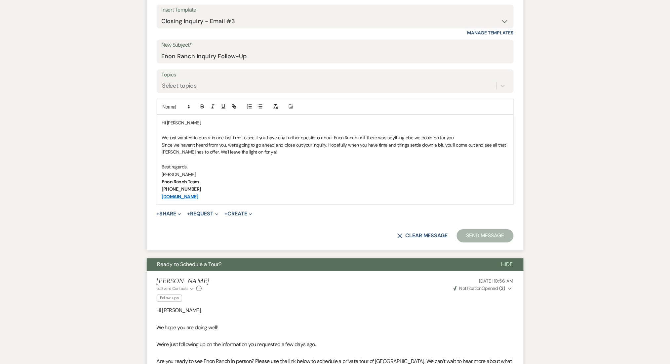
scroll to position [308, 0]
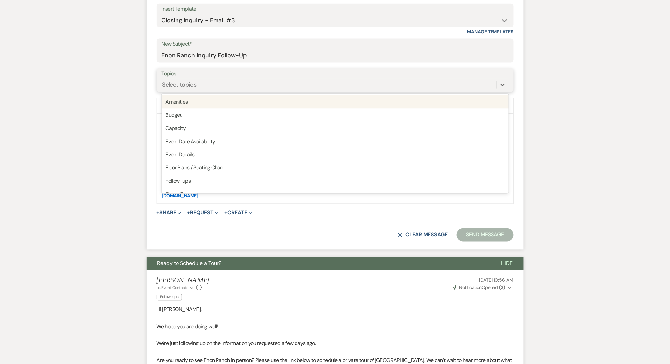
click at [246, 85] on div "Select topics" at bounding box center [329, 85] width 335 height 12
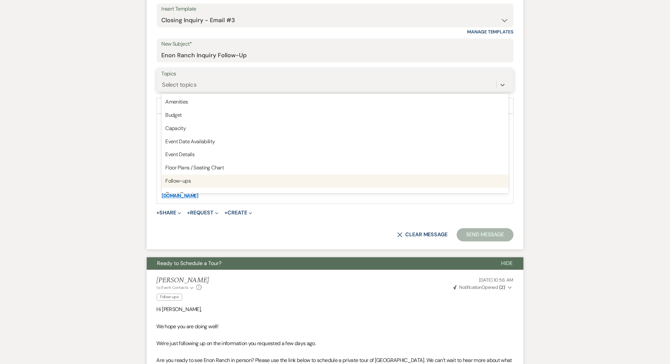
click at [244, 180] on div "Follow-ups" at bounding box center [335, 181] width 347 height 13
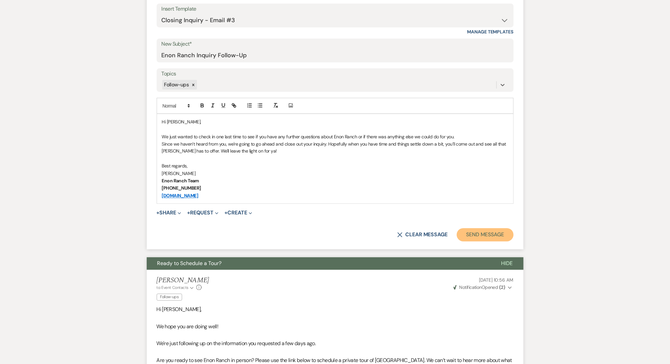
click at [468, 231] on button "Send Message" at bounding box center [485, 234] width 57 height 13
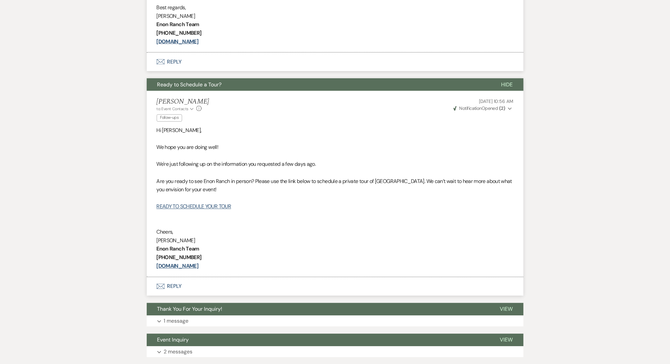
scroll to position [387, 0]
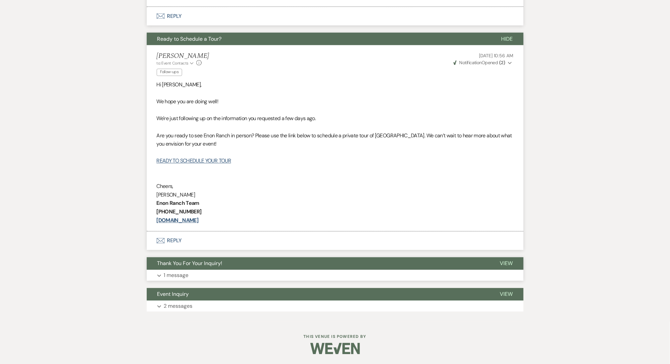
click at [252, 278] on button "Expand 1 message" at bounding box center [335, 275] width 377 height 11
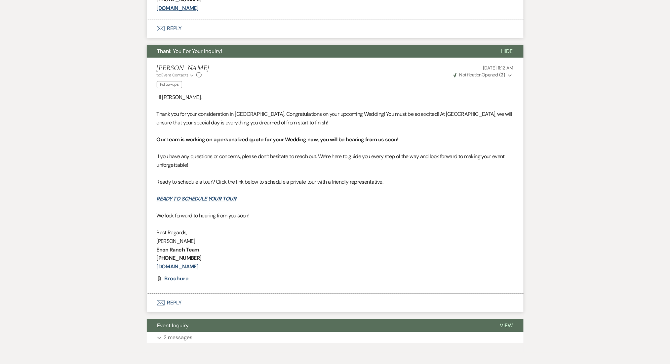
scroll to position [630, 0]
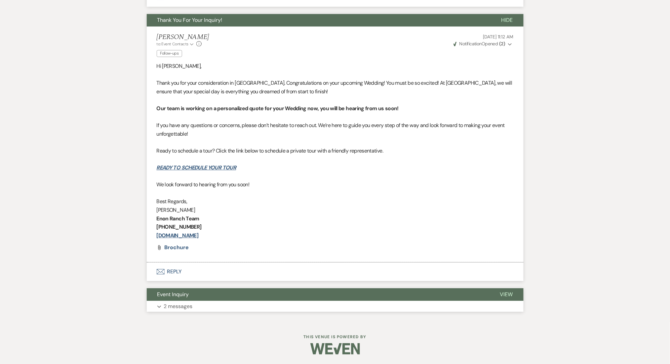
click at [384, 303] on button "Expand 2 messages" at bounding box center [335, 305] width 377 height 11
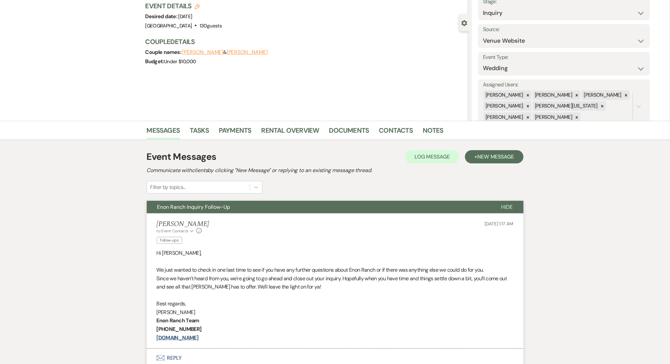
scroll to position [0, 0]
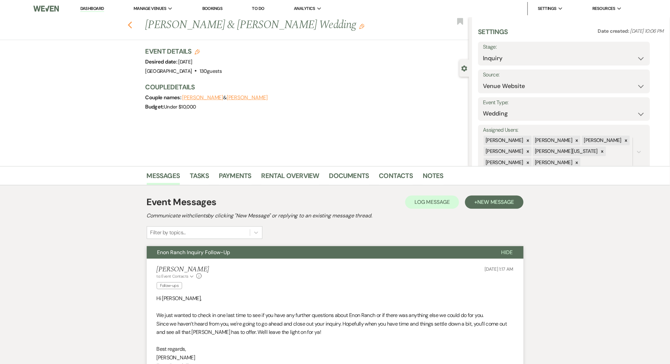
click at [133, 20] on button "Previous" at bounding box center [130, 24] width 5 height 9
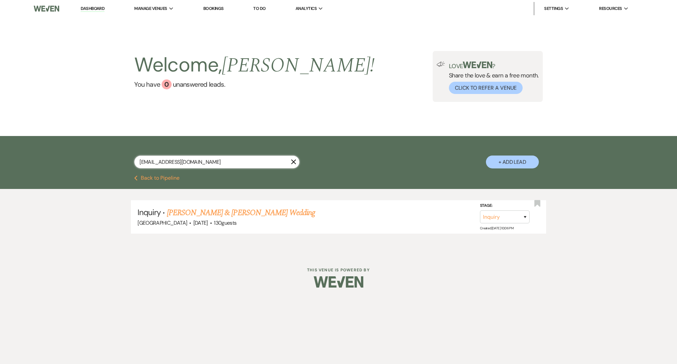
drag, startPoint x: 193, startPoint y: 164, endPoint x: 67, endPoint y: 163, distance: 125.6
click at [67, 164] on div "[EMAIL_ADDRESS][DOMAIN_NAME] X + Add Lead" at bounding box center [338, 155] width 677 height 39
paste input "cheersoe7"
type input "[EMAIL_ADDRESS][DOMAIN_NAME]"
click at [207, 212] on link "[PERSON_NAME] Wedding" at bounding box center [209, 213] width 84 height 12
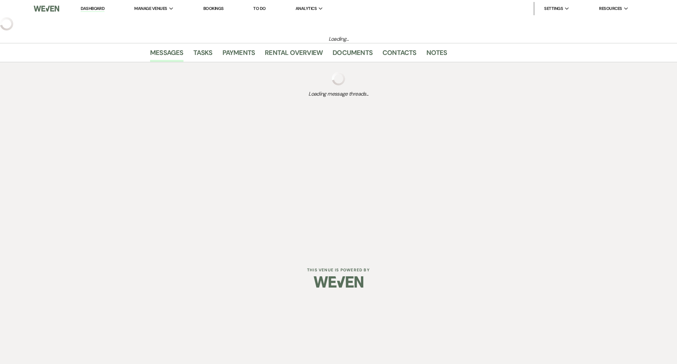
select select "3"
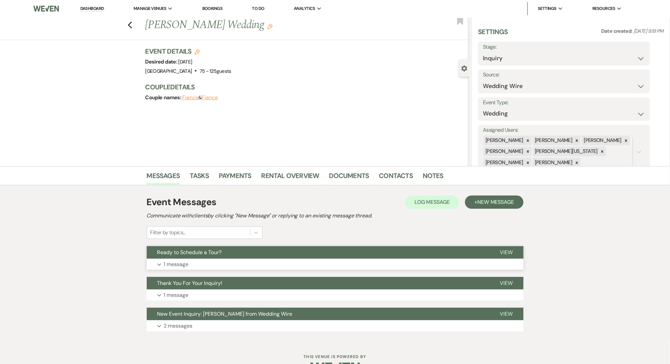
click at [242, 260] on button "Expand 1 message" at bounding box center [335, 264] width 377 height 11
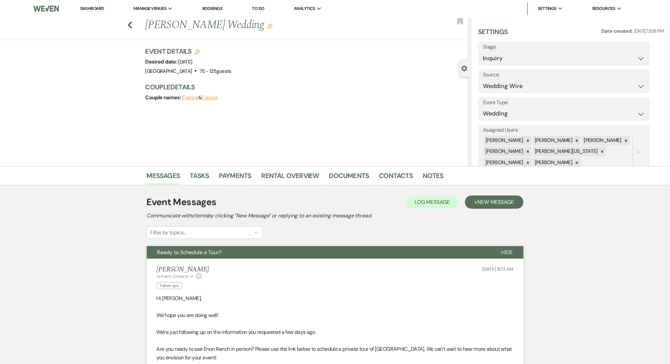
scroll to position [176, 0]
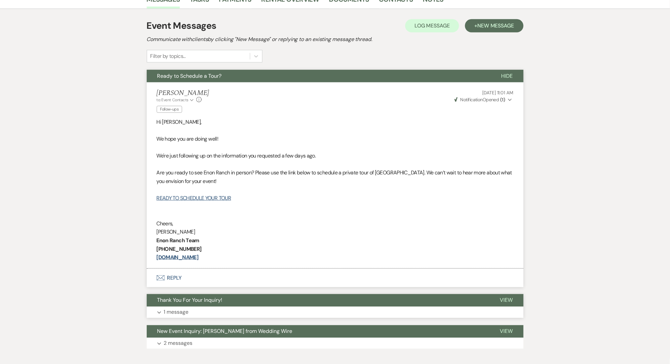
click at [181, 306] on button "Thank You For Your Inquiry!" at bounding box center [318, 300] width 343 height 13
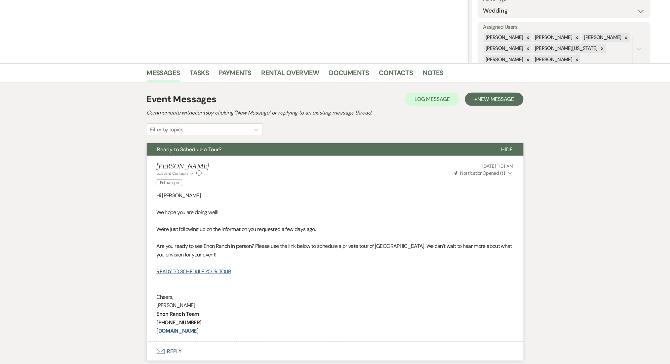
scroll to position [0, 0]
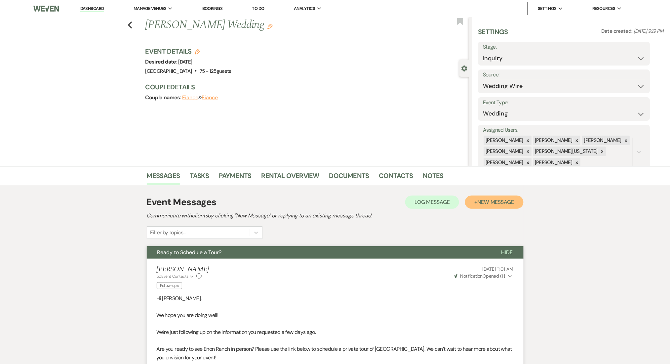
click at [497, 201] on span "New Message" at bounding box center [495, 201] width 37 height 7
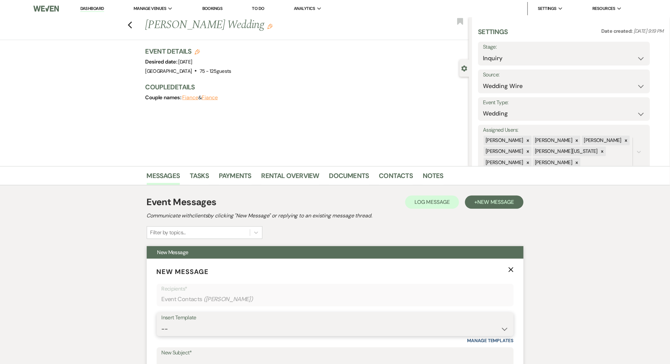
click at [219, 329] on select "-- Inquiry Follow Up Email #2 Contract Sending Template Payment Template Rental…" at bounding box center [335, 328] width 347 height 13
select select "4603"
click at [162, 322] on select "-- Inquiry Follow Up Email #2 Contract Sending Template Payment Template Rental…" at bounding box center [335, 328] width 347 height 13
type input "Checking In – Any Assistance Needed for Your Event?"
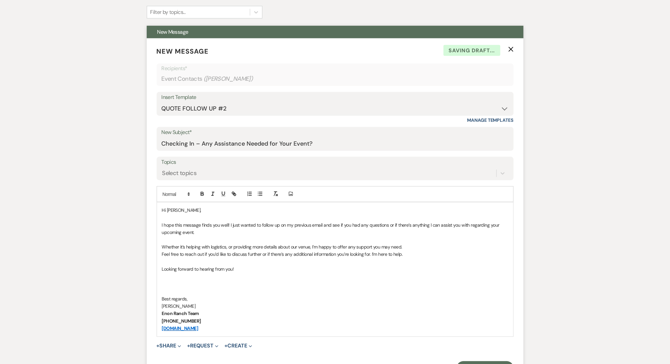
scroll to position [352, 0]
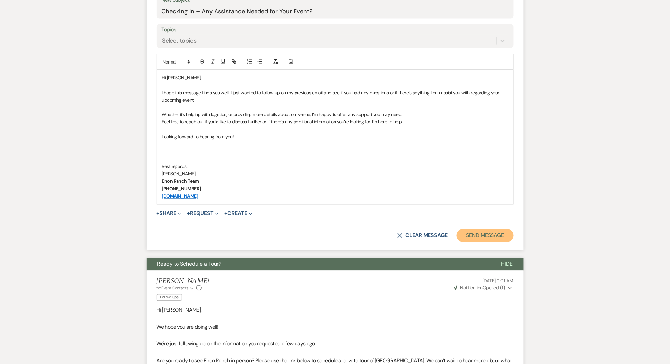
click at [480, 231] on button "Send Message" at bounding box center [485, 235] width 57 height 13
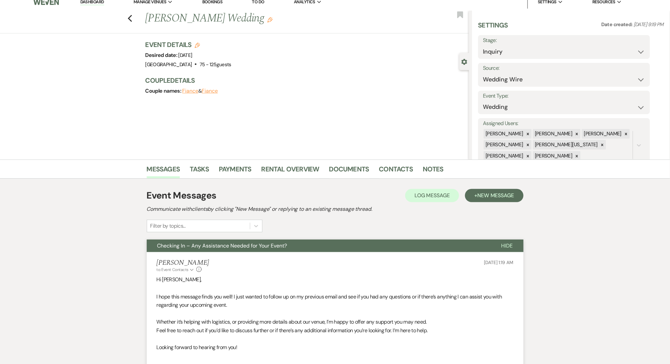
scroll to position [0, 0]
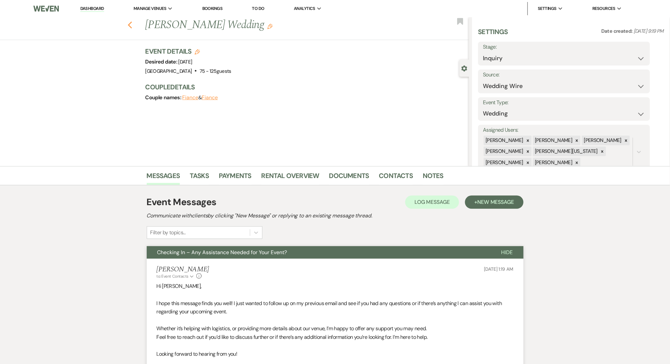
click at [133, 29] on icon "Previous" at bounding box center [130, 25] width 5 height 8
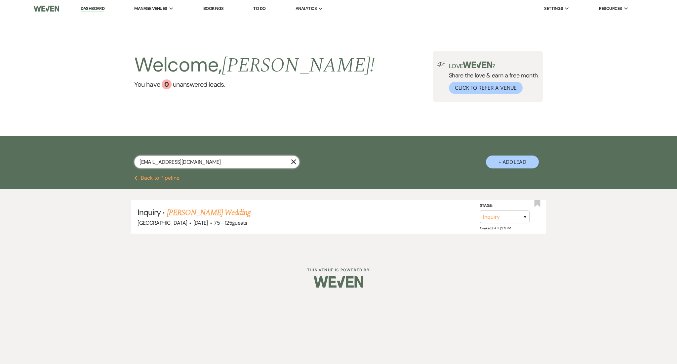
drag, startPoint x: 223, startPoint y: 158, endPoint x: 82, endPoint y: 160, distance: 141.2
click at [82, 160] on div "[EMAIL_ADDRESS][DOMAIN_NAME] X + Add Lead" at bounding box center [338, 155] width 677 height 39
paste input "[EMAIL_ADDRESS]"
type input "[EMAIL_ADDRESS][DOMAIN_NAME]"
click at [211, 211] on link "[PERSON_NAME] Wedding" at bounding box center [209, 213] width 84 height 12
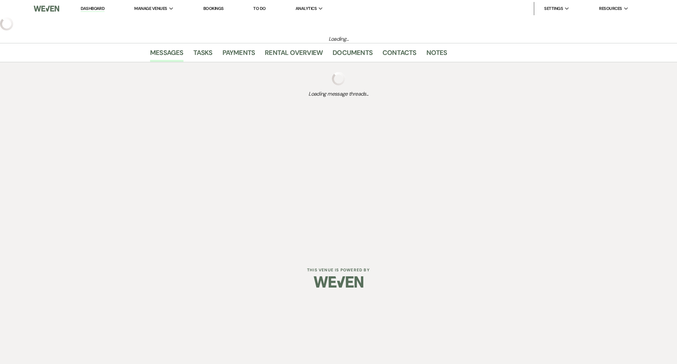
select select "2"
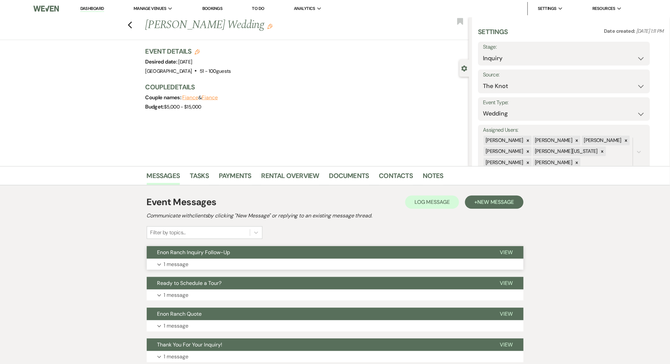
click at [247, 260] on button "Expand 1 message" at bounding box center [335, 264] width 377 height 11
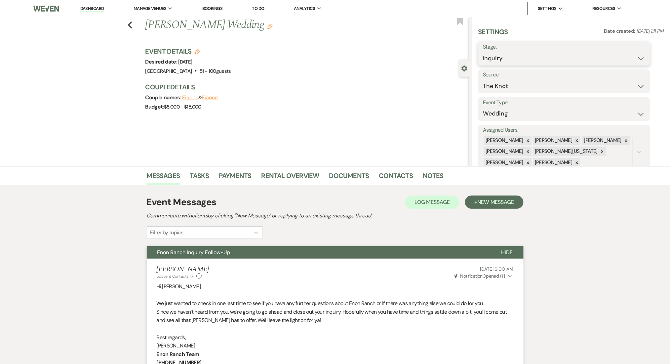
click at [491, 53] on select "Inquiry Follow Up Tour Requested Tour Confirmed Toured Proposal Sent Booked Lost" at bounding box center [564, 58] width 162 height 13
select select "8"
click at [483, 52] on select "Inquiry Follow Up Tour Requested Tour Confirmed Toured Proposal Sent Booked Lost" at bounding box center [564, 58] width 162 height 13
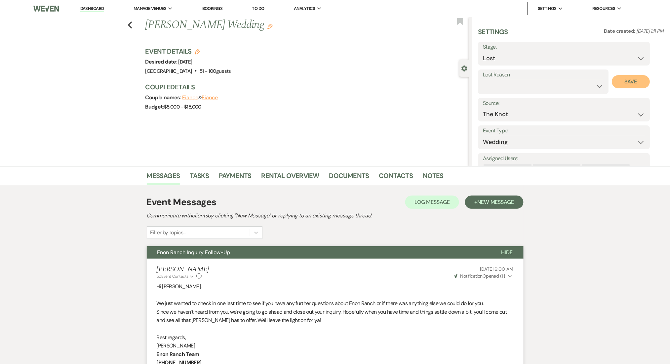
click at [644, 81] on button "Save" at bounding box center [631, 81] width 38 height 13
click at [130, 21] on div "Previous [PERSON_NAME] Wedding Edit Bookmark" at bounding box center [233, 28] width 472 height 23
click at [132, 22] on icon "Previous" at bounding box center [130, 25] width 5 height 8
select select "8"
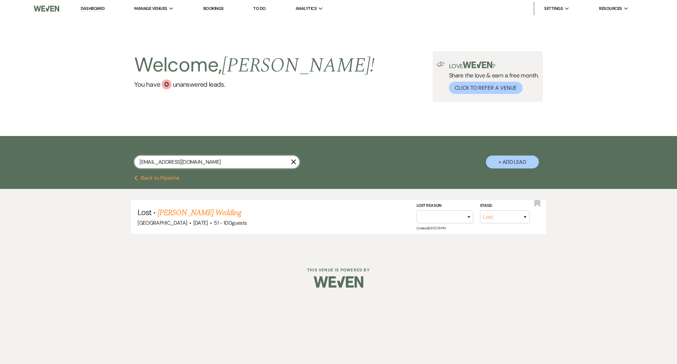
drag, startPoint x: 211, startPoint y: 161, endPoint x: 81, endPoint y: 143, distance: 130.6
click at [81, 143] on div "[EMAIL_ADDRESS][DOMAIN_NAME] X + Add Lead" at bounding box center [338, 155] width 677 height 39
paste input "TiliciaGlass@G"
type input "[EMAIL_ADDRESS][DOMAIN_NAME]"
click at [201, 209] on link "[PERSON_NAME] .J & Tilicia. G's Wedding" at bounding box center [231, 213] width 129 height 12
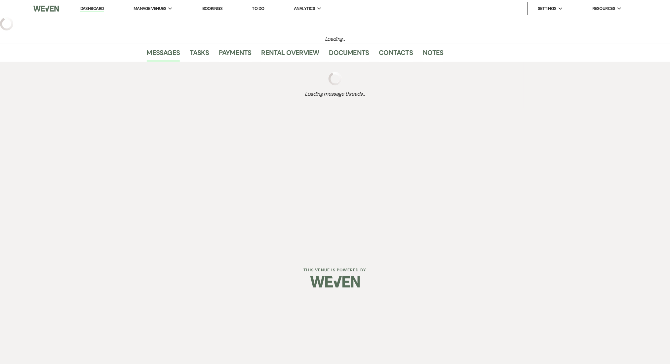
select select "5"
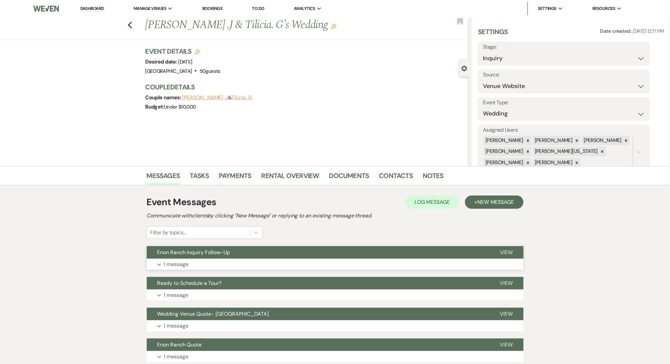
click at [246, 258] on button "Enon Ranch Inquiry Follow-Up" at bounding box center [318, 252] width 343 height 13
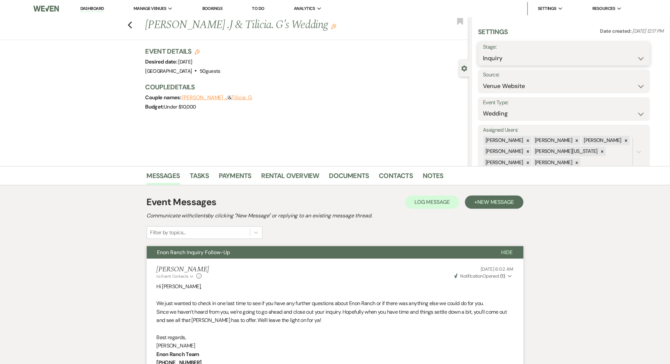
click at [505, 57] on select "Inquiry Follow Up Tour Requested Tour Confirmed Toured Proposal Sent Booked Lost" at bounding box center [564, 58] width 162 height 13
select select "8"
click at [483, 52] on select "Inquiry Follow Up Tour Requested Tour Confirmed Toured Proposal Sent Booked Lost" at bounding box center [564, 58] width 162 height 13
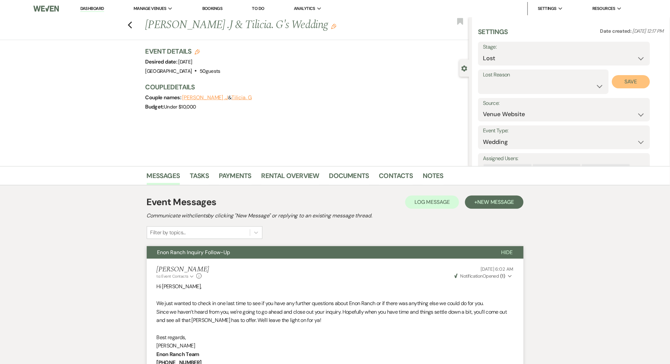
click at [629, 80] on button "Save" at bounding box center [631, 81] width 38 height 13
click at [133, 21] on icon "Previous" at bounding box center [130, 25] width 5 height 8
select select "8"
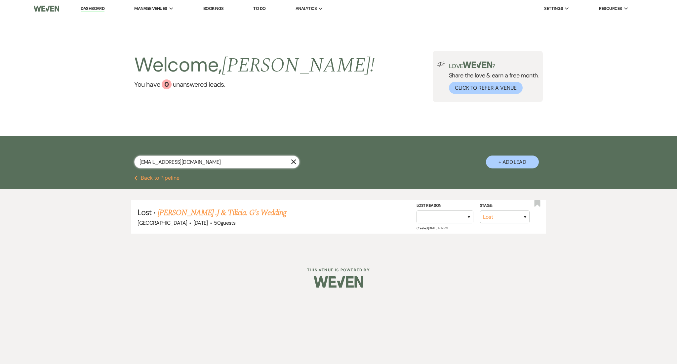
drag, startPoint x: 197, startPoint y: 163, endPoint x: 19, endPoint y: 151, distance: 178.9
click at [19, 151] on div "[EMAIL_ADDRESS][DOMAIN_NAME] X + Add Lead" at bounding box center [338, 155] width 677 height 39
paste input "marvinself64@g"
type input "[EMAIL_ADDRESS][DOMAIN_NAME]"
click at [203, 214] on link "[PERSON_NAME]'s Wedding" at bounding box center [211, 213] width 88 height 12
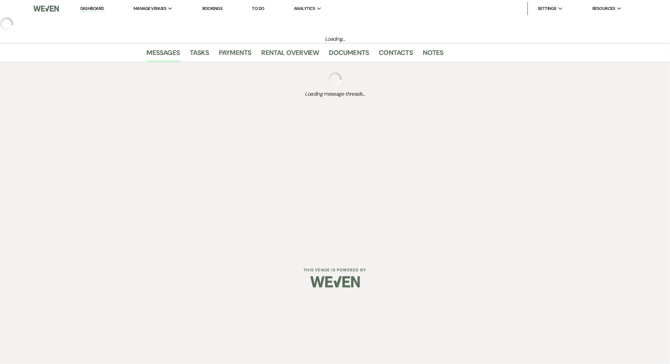
select select "3"
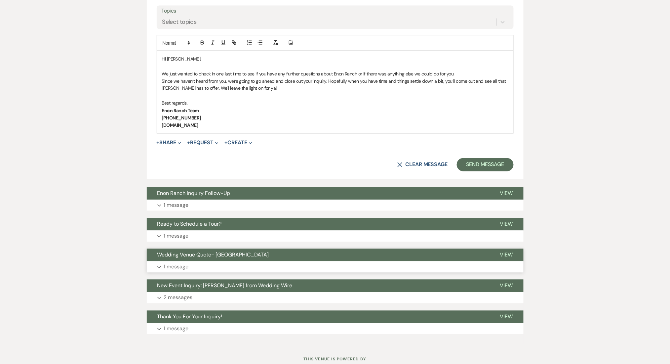
scroll to position [394, 0]
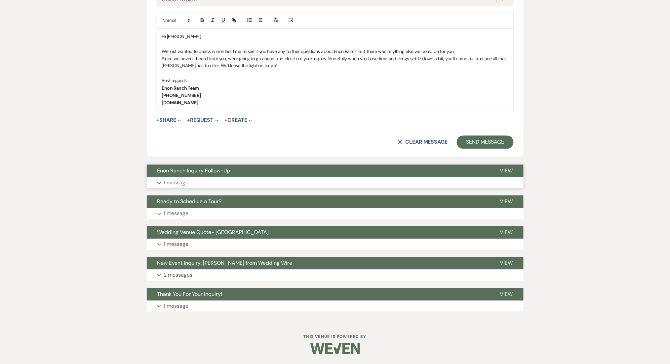
click at [218, 183] on button "Expand 1 message" at bounding box center [335, 182] width 377 height 11
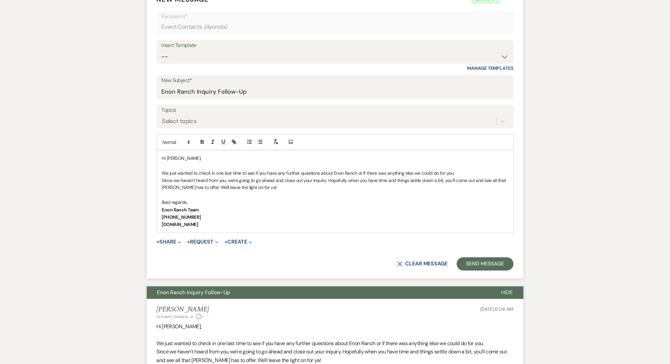
scroll to position [173, 0]
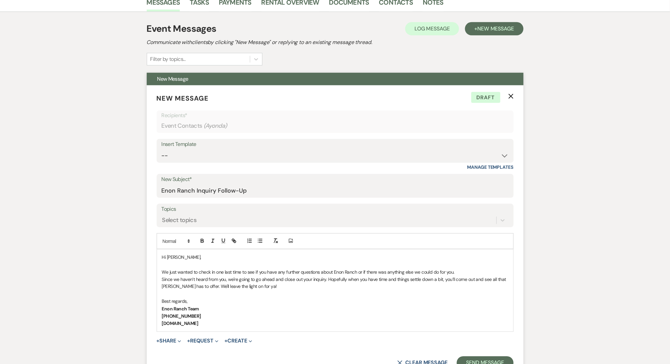
click at [513, 97] on use "button" at bounding box center [510, 96] width 5 height 5
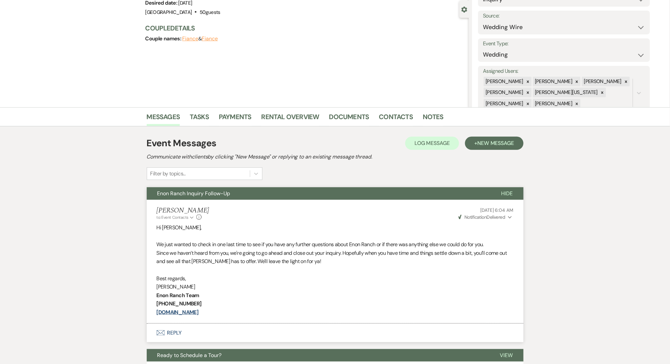
scroll to position [0, 0]
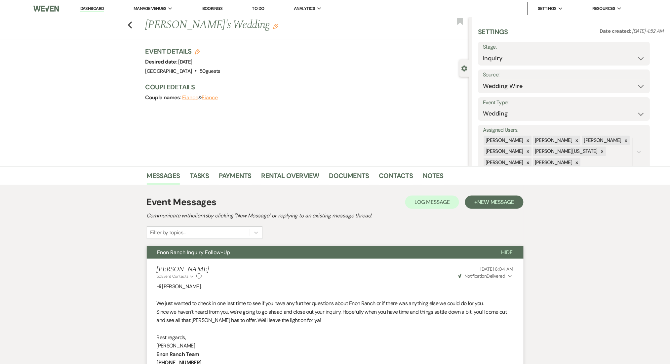
click at [493, 49] on label "Stage:" at bounding box center [564, 47] width 162 height 10
click at [493, 52] on select "Inquiry Follow Up Tour Requested Tour Confirmed Toured Proposal Sent Booked Lost" at bounding box center [564, 58] width 162 height 13
select select "8"
click at [483, 52] on select "Inquiry Follow Up Tour Requested Tour Confirmed Toured Proposal Sent Booked Lost" at bounding box center [564, 58] width 162 height 13
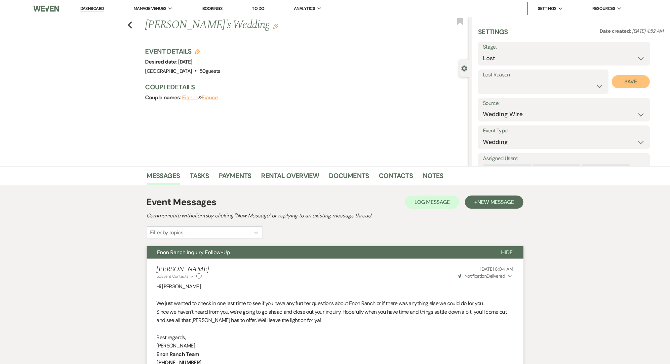
click at [638, 79] on button "Save" at bounding box center [631, 81] width 38 height 13
click at [133, 23] on icon "Previous" at bounding box center [130, 25] width 5 height 8
select select "8"
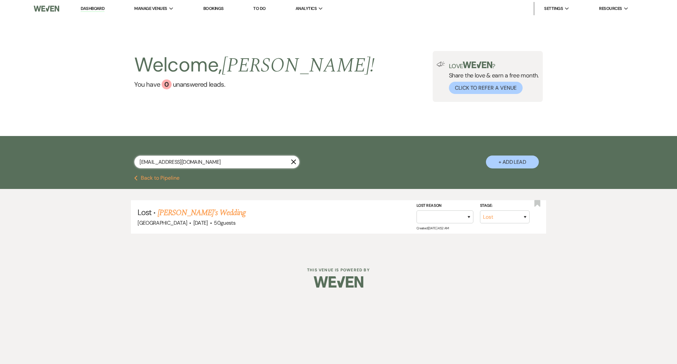
drag, startPoint x: 199, startPoint y: 164, endPoint x: 82, endPoint y: 158, distance: 117.2
click at [82, 158] on div "[EMAIL_ADDRESS][DOMAIN_NAME] X + Add Lead" at bounding box center [338, 155] width 677 height 39
paste input "jrmann102"
type input "[EMAIL_ADDRESS][DOMAIN_NAME]"
click at [242, 214] on link "[PERSON_NAME] & [PERSON_NAME] Wedding" at bounding box center [241, 213] width 148 height 12
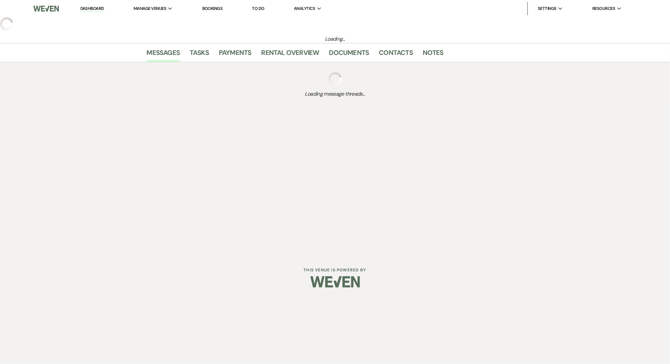
select select "5"
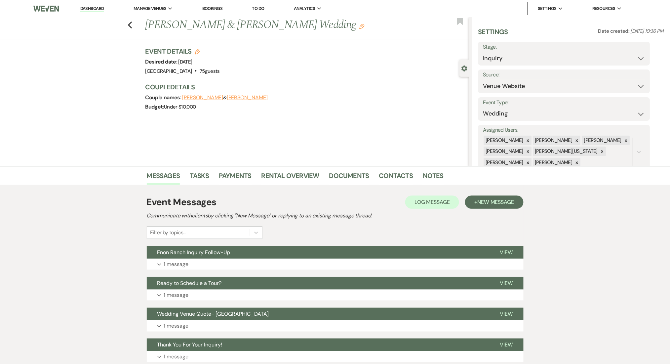
click at [272, 270] on div "Event Messages Log Log Message + New Message Communicate with clients by clicki…" at bounding box center [335, 309] width 377 height 235
click at [279, 261] on button "Expand 1 message" at bounding box center [335, 264] width 377 height 11
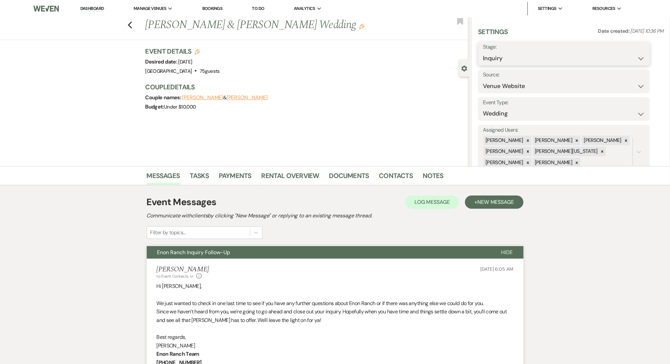
drag, startPoint x: 500, startPoint y: 58, endPoint x: 500, endPoint y: 64, distance: 6.6
click at [500, 58] on select "Inquiry Follow Up Tour Requested Tour Confirmed Toured Proposal Sent Booked Lost" at bounding box center [564, 58] width 162 height 13
select select "8"
click at [483, 52] on select "Inquiry Follow Up Tour Requested Tour Confirmed Toured Proposal Sent Booked Lost" at bounding box center [564, 58] width 162 height 13
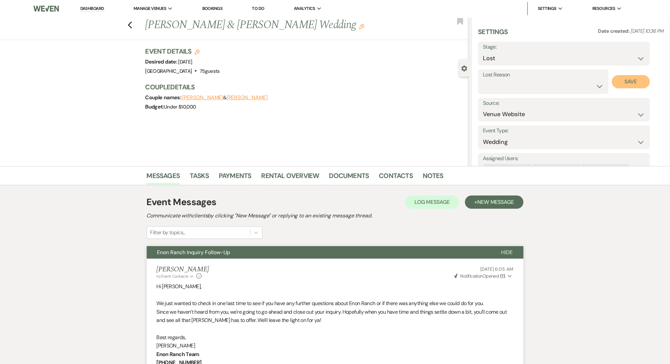
click at [639, 84] on button "Save" at bounding box center [631, 81] width 38 height 13
click at [138, 22] on li "[GEOGRAPHIC_DATA]" at bounding box center [167, 22] width 60 height 7
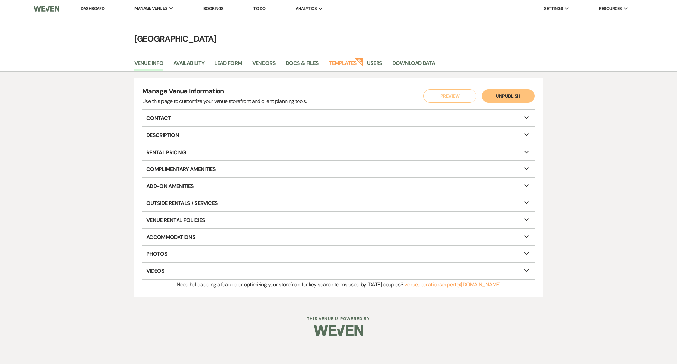
click at [94, 10] on link "Dashboard" at bounding box center [93, 9] width 24 height 6
select select "8"
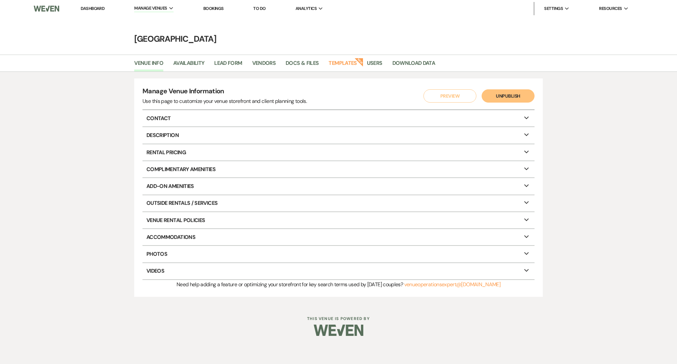
select select "8"
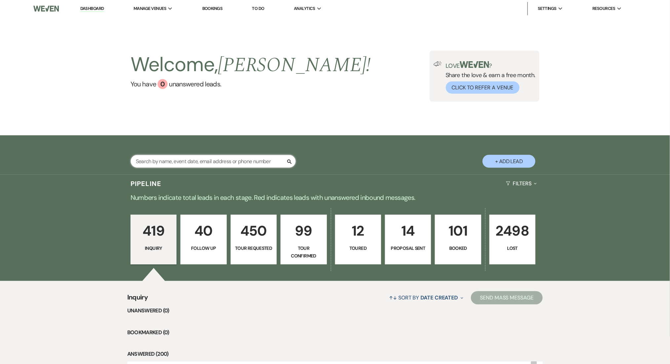
click at [180, 159] on input "text" at bounding box center [213, 161] width 165 height 13
paste input "[EMAIL_ADDRESS][DOMAIN_NAME]"
type input "[EMAIL_ADDRESS][DOMAIN_NAME]"
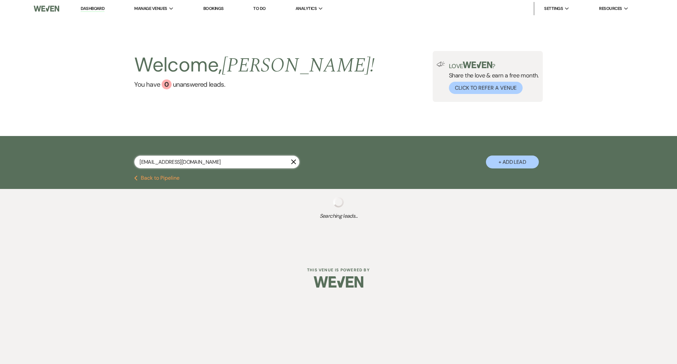
select select "5"
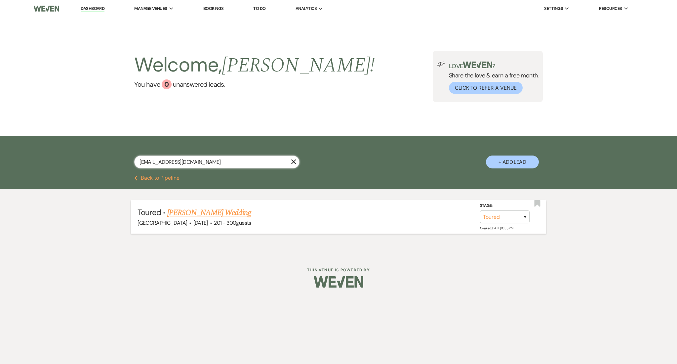
type input "[EMAIL_ADDRESS][DOMAIN_NAME]"
click at [208, 209] on link "[PERSON_NAME] Wedding" at bounding box center [209, 213] width 84 height 12
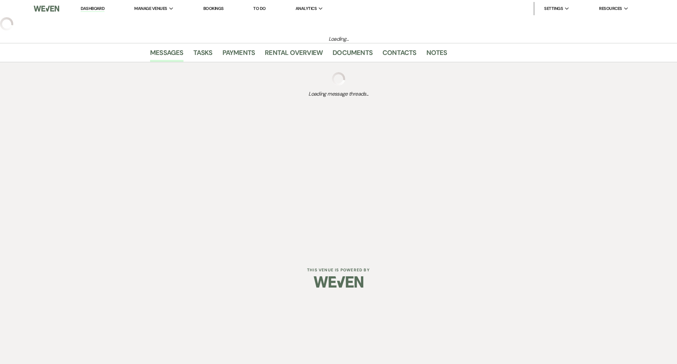
select select "5"
select select "2"
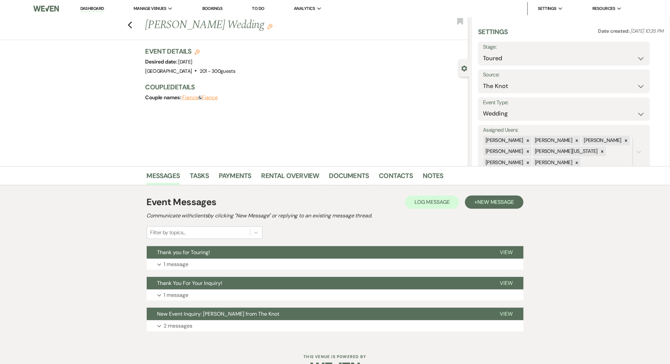
click at [233, 270] on div "Event Messages Log Log Message + New Message Communicate with clients by clicki…" at bounding box center [335, 263] width 377 height 143
click at [242, 264] on button "Expand 1 message" at bounding box center [335, 264] width 377 height 11
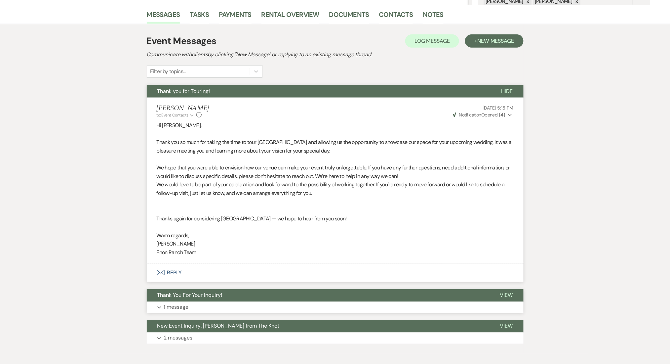
scroll to position [176, 0]
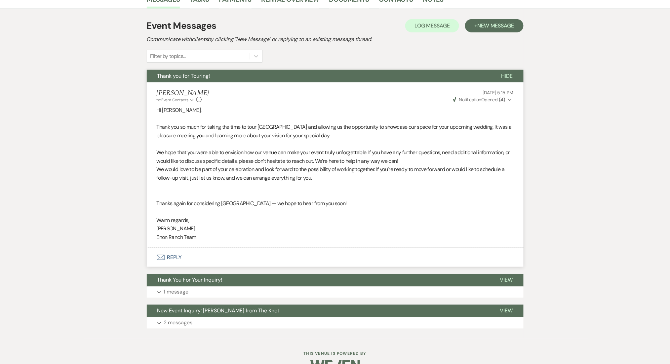
click at [236, 297] on div "Event Messages Log Log Message + New Message Communicate with clients by clicki…" at bounding box center [335, 174] width 377 height 316
click at [211, 300] on div "Event Messages Log Log Message + New Message Communicate with clients by clicki…" at bounding box center [335, 174] width 377 height 316
click at [209, 290] on button "Expand 1 message" at bounding box center [335, 291] width 377 height 11
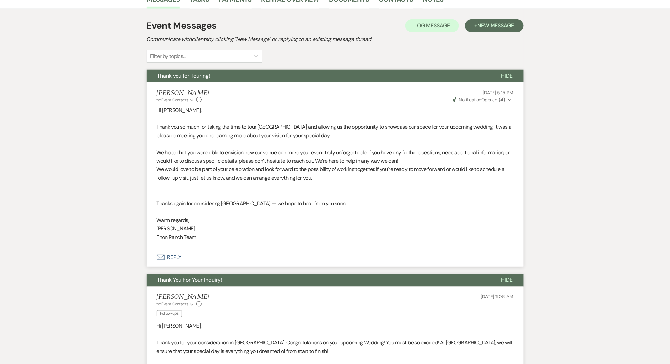
scroll to position [397, 0]
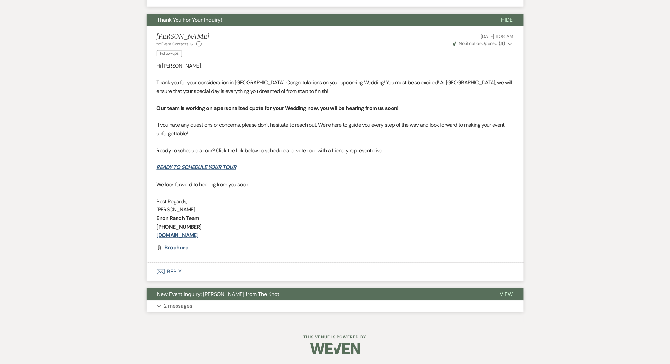
click at [220, 299] on button "New Event Inquiry: [PERSON_NAME] from The Knot" at bounding box center [318, 294] width 343 height 13
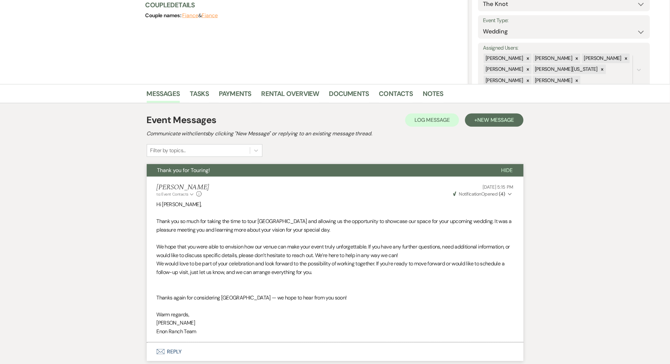
scroll to position [83, 0]
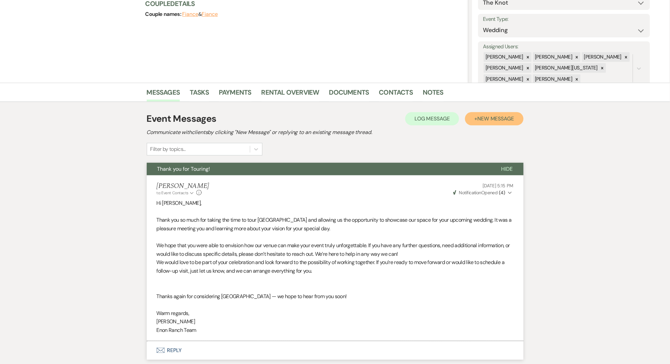
click at [488, 113] on button "+ New Message" at bounding box center [494, 118] width 58 height 13
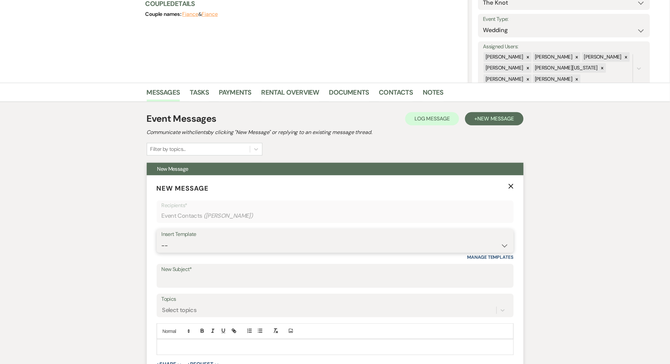
click at [266, 243] on select "-- Inquiry Follow Up Email #2 Contract Sending Template Payment Template Rental…" at bounding box center [335, 245] width 347 height 13
click at [162, 239] on select "-- Inquiry Follow Up Email #2 Contract Sending Template Payment Template Rental…" at bounding box center [335, 245] width 347 height 13
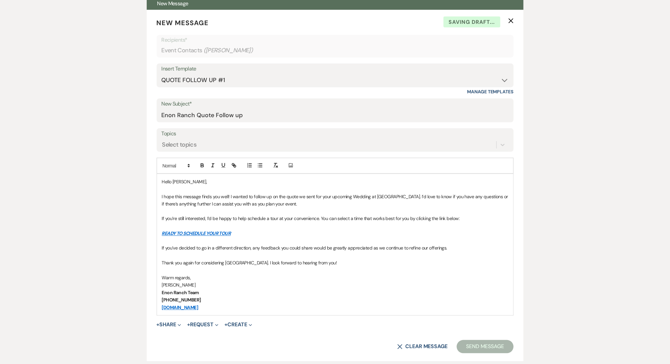
scroll to position [172, 0]
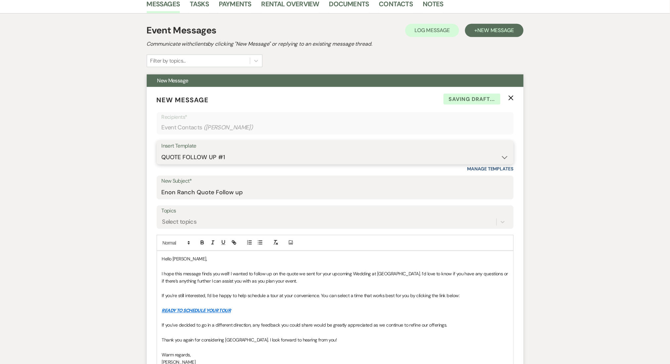
click at [208, 162] on select "-- Inquiry Follow Up Email #2 Contract Sending Template Payment Template Rental…" at bounding box center [335, 157] width 347 height 13
click at [162, 151] on select "-- Inquiry Follow Up Email #2 Contract Sending Template Payment Template Rental…" at bounding box center [335, 157] width 347 height 13
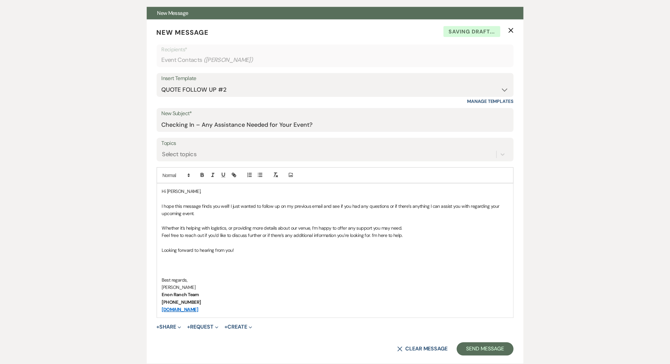
scroll to position [304, 0]
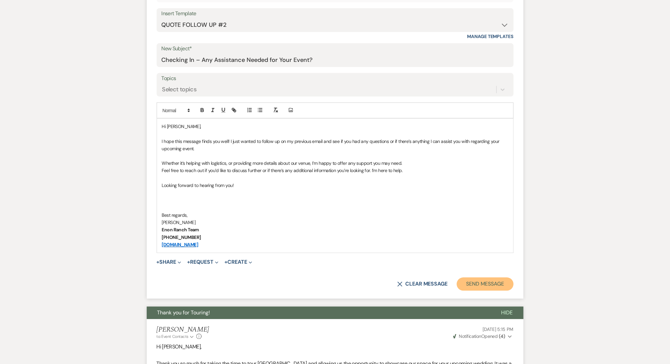
click at [484, 278] on button "Send Message" at bounding box center [485, 283] width 57 height 13
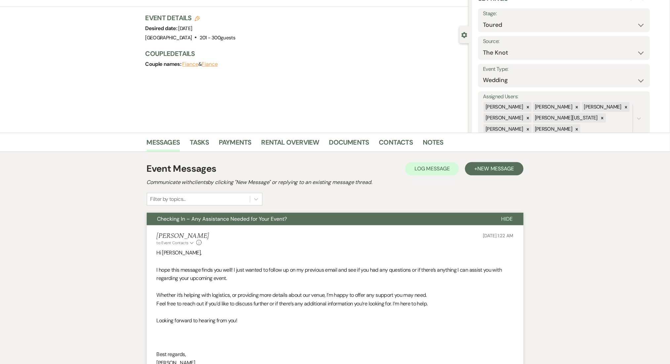
scroll to position [0, 0]
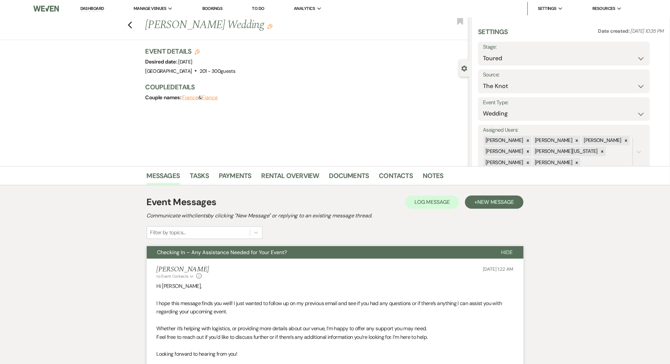
click at [129, 16] on nav "Dashboard Manage Venues Expand Enon Ranch Bookings To Do Analytics Expand Enon …" at bounding box center [335, 8] width 670 height 17
click at [132, 24] on use "button" at bounding box center [130, 24] width 4 height 7
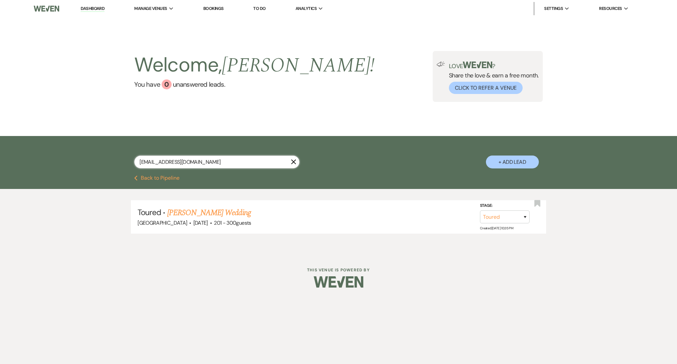
drag, startPoint x: 212, startPoint y: 162, endPoint x: 29, endPoint y: 167, distance: 182.9
click at [29, 167] on div "[EMAIL_ADDRESS][DOMAIN_NAME] X + Add Lead" at bounding box center [338, 155] width 677 height 39
paste input "kelsea.[PERSON_NAME].2086101@member.theknot"
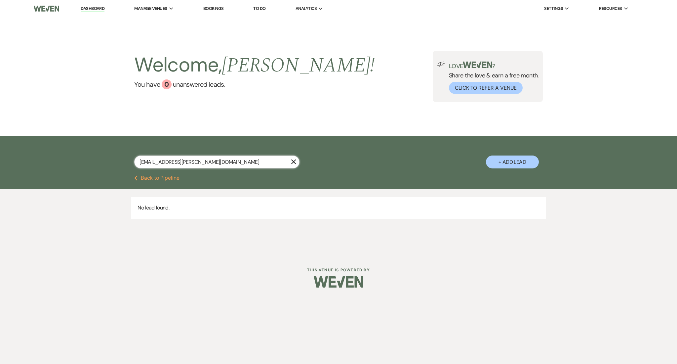
drag, startPoint x: 250, startPoint y: 159, endPoint x: 36, endPoint y: 156, distance: 213.6
click at [36, 156] on div "[EMAIL_ADDRESS][PERSON_NAME][DOMAIN_NAME] X + Add Lead" at bounding box center [338, 155] width 677 height 39
paste input "[PERSON_NAME]"
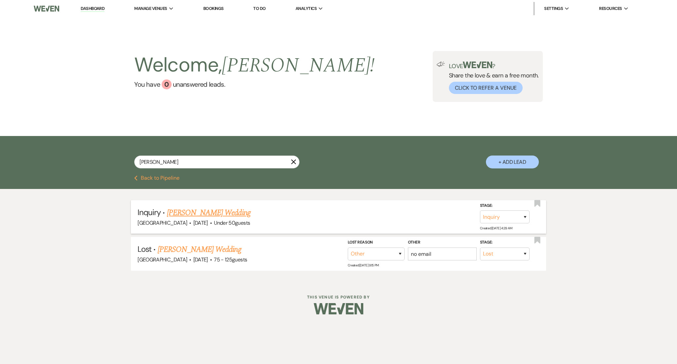
click at [187, 213] on link "[PERSON_NAME] Wedding" at bounding box center [209, 213] width 84 height 12
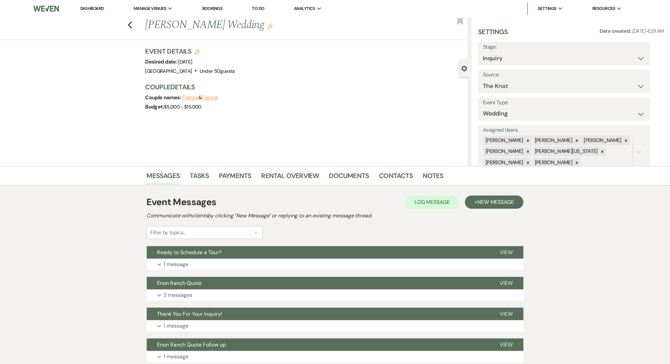
click at [375, 172] on li "Documents" at bounding box center [354, 177] width 50 height 16
click at [393, 180] on link "Contacts" at bounding box center [396, 177] width 34 height 15
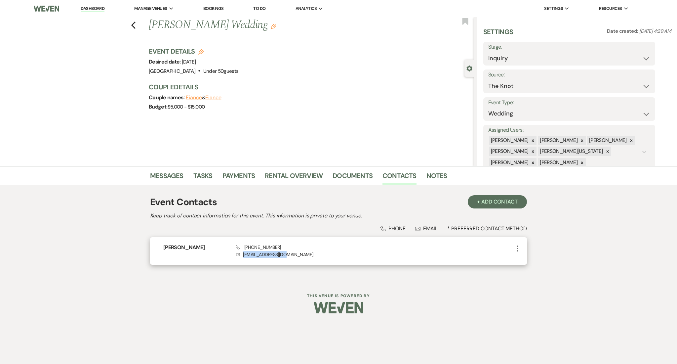
drag, startPoint x: 292, startPoint y: 256, endPoint x: 243, endPoint y: 260, distance: 49.8
click at [243, 260] on div "[PERSON_NAME] Phone [PHONE_NUMBER] Envelope [EMAIL_ADDRESS][DOMAIN_NAME] More" at bounding box center [338, 250] width 377 height 27
copy p "[EMAIL_ADDRESS][DOMAIN_NAME]"
click at [169, 176] on link "Messages" at bounding box center [166, 177] width 33 height 15
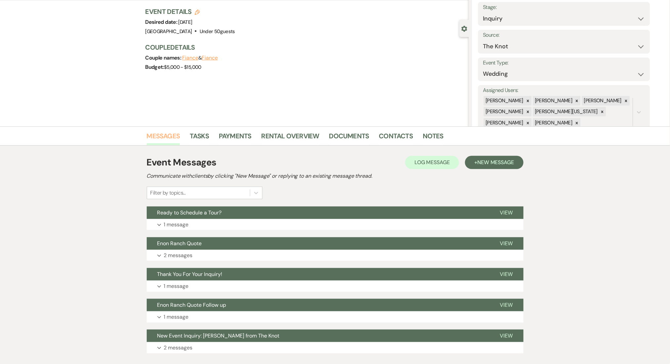
scroll to position [81, 0]
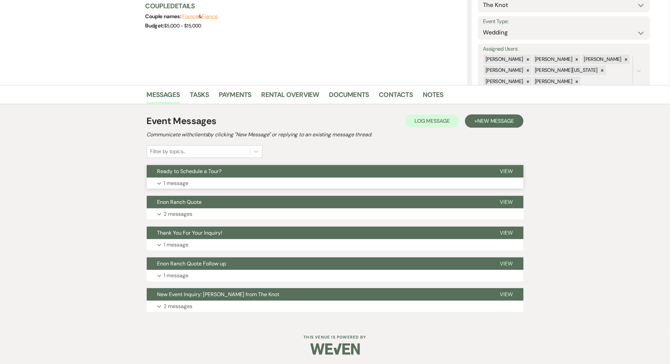
click at [193, 188] on button "Expand 1 message" at bounding box center [335, 183] width 377 height 11
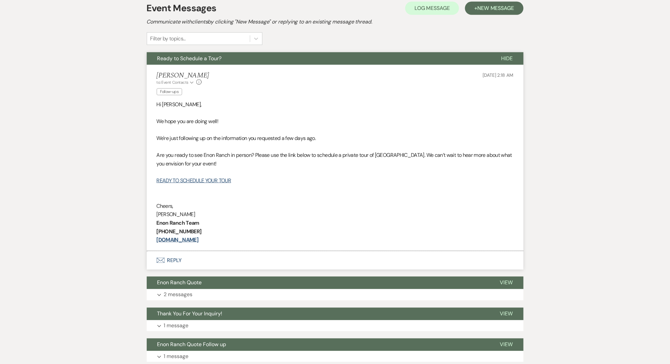
scroll to position [274, 0]
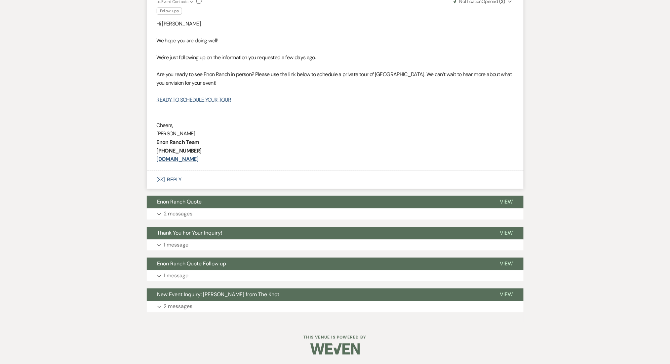
click at [283, 219] on div "Event Messages Log Log Message + New Message Communicate with clients by clicki…" at bounding box center [335, 116] width 377 height 398
click at [266, 220] on div "Event Messages Log Log Message + New Message Communicate with clients by clicki…" at bounding box center [335, 116] width 377 height 398
click at [240, 211] on button "Expand 2 messages" at bounding box center [335, 213] width 377 height 11
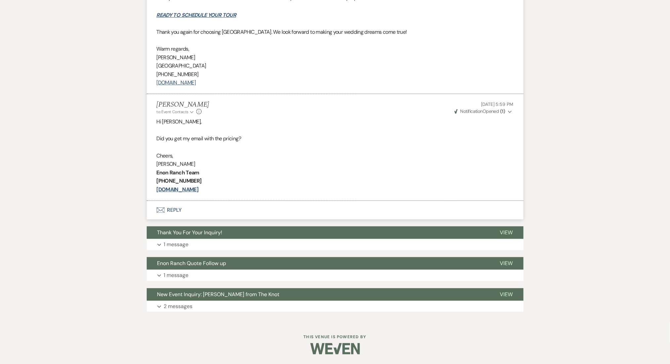
click at [198, 246] on button "Expand 1 message" at bounding box center [335, 244] width 377 height 11
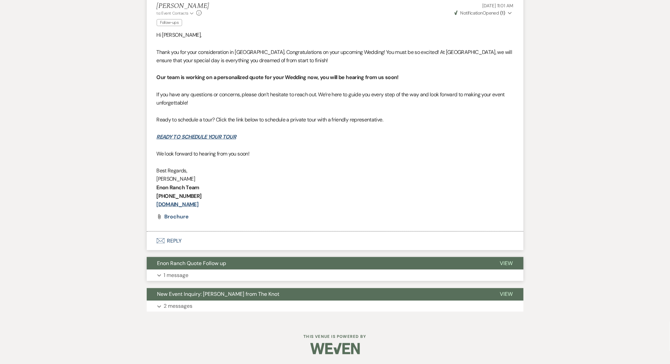
click at [268, 267] on button "Enon Ranch Quote Follow up" at bounding box center [318, 263] width 343 height 13
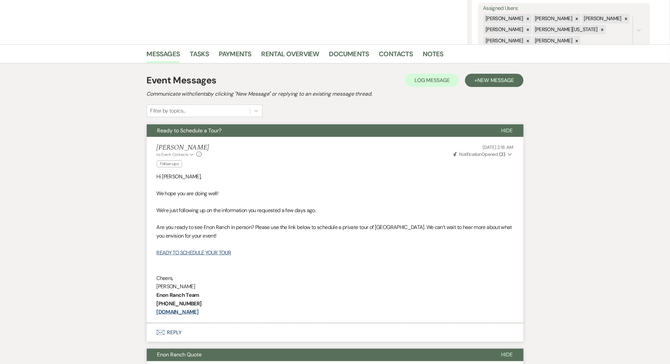
scroll to position [1, 0]
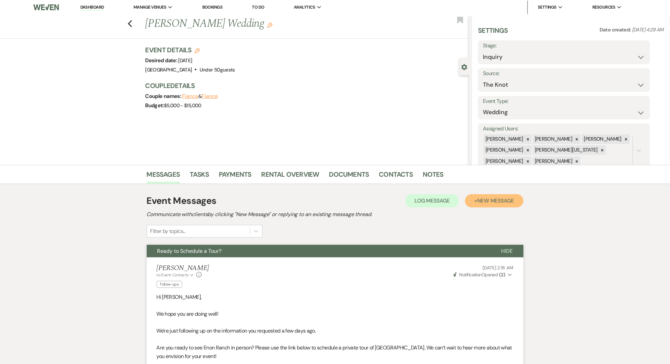
click at [488, 201] on span "New Message" at bounding box center [495, 200] width 37 height 7
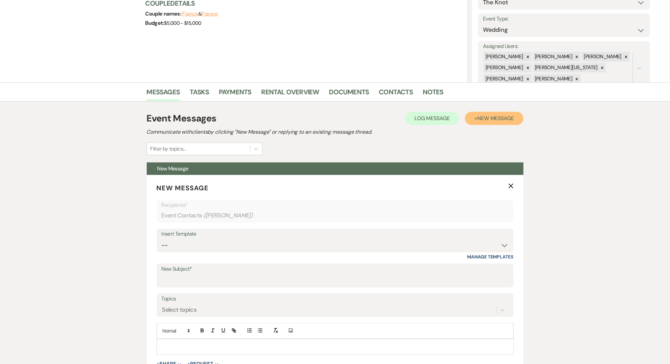
scroll to position [178, 0]
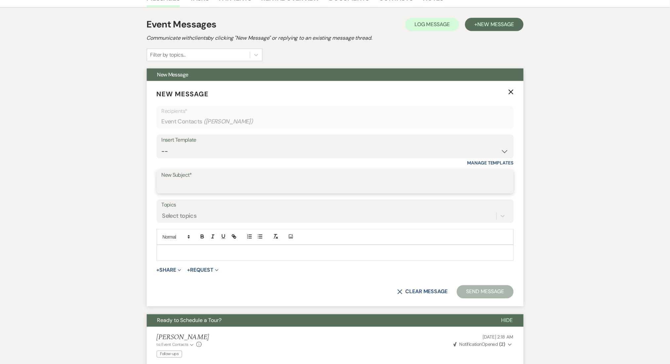
click at [191, 184] on input "New Subject*" at bounding box center [335, 186] width 347 height 13
click at [198, 155] on select "-- Inquiry Follow Up Email #2 Contract Sending Template Payment Template Rental…" at bounding box center [335, 151] width 347 height 13
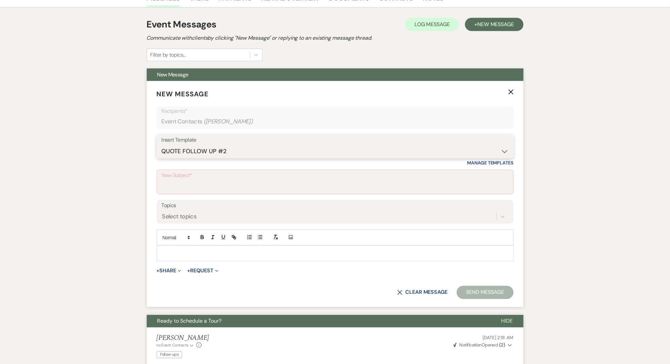
click at [162, 145] on select "-- Inquiry Follow Up Email #2 Contract Sending Template Payment Template Rental…" at bounding box center [335, 151] width 347 height 13
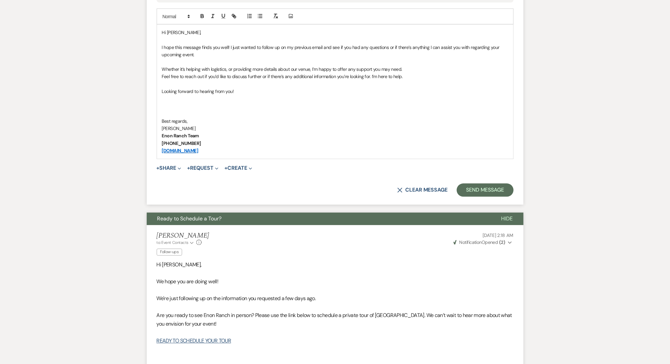
scroll to position [398, 0]
click at [482, 189] on button "Send Message" at bounding box center [485, 189] width 57 height 13
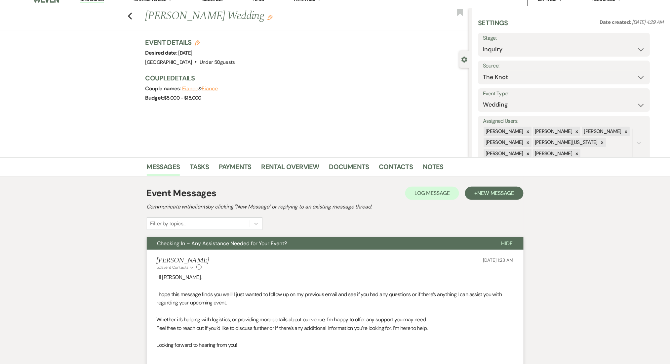
scroll to position [0, 0]
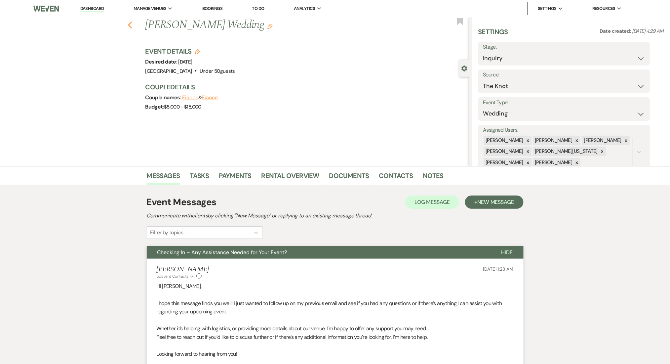
click at [133, 26] on icon "Previous" at bounding box center [130, 25] width 5 height 8
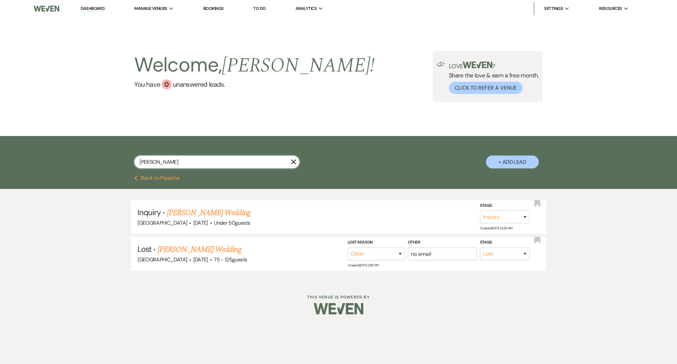
drag, startPoint x: 87, startPoint y: 163, endPoint x: 58, endPoint y: 163, distance: 28.8
click at [58, 163] on div "[PERSON_NAME] + Add Lead" at bounding box center [338, 155] width 677 height 39
paste input "[EMAIL_ADDRESS][DOMAIN_NAME]"
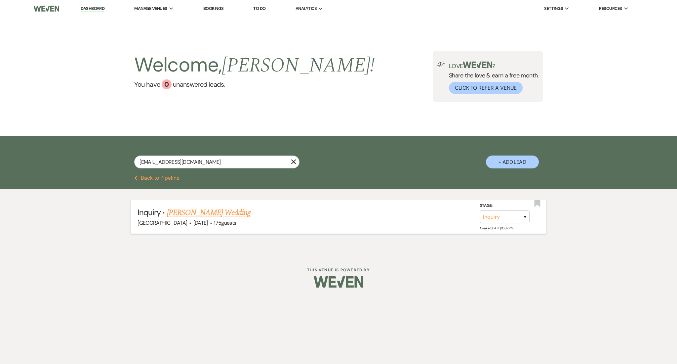
click at [208, 210] on link "[PERSON_NAME] Wedding" at bounding box center [209, 213] width 84 height 12
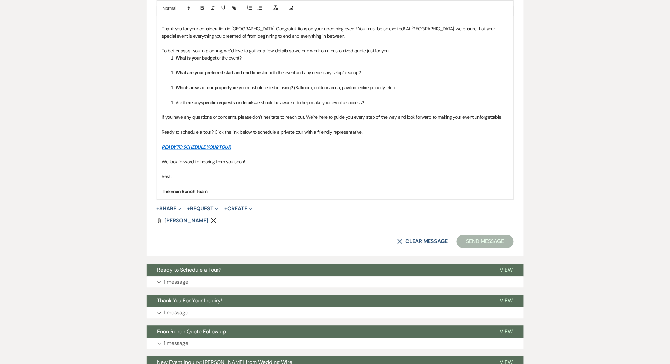
scroll to position [441, 0]
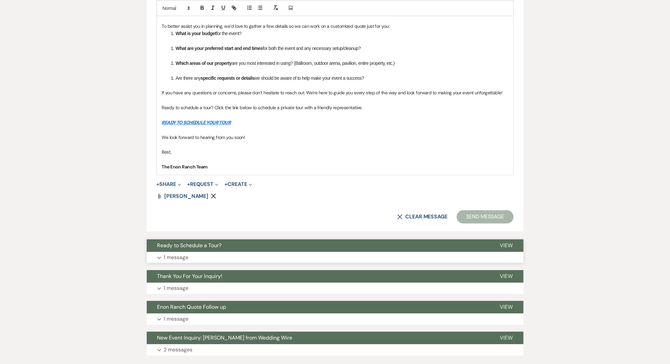
click at [176, 255] on p "1 message" at bounding box center [176, 257] width 25 height 9
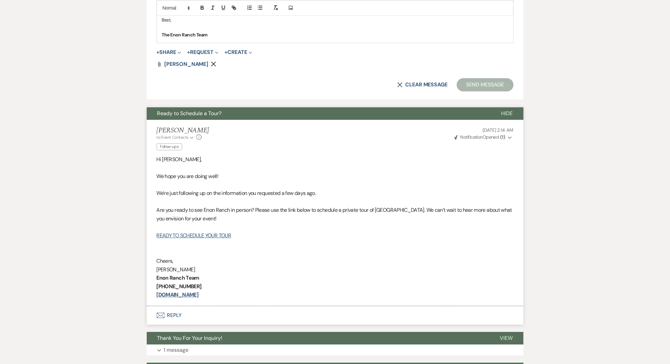
scroll to position [678, 0]
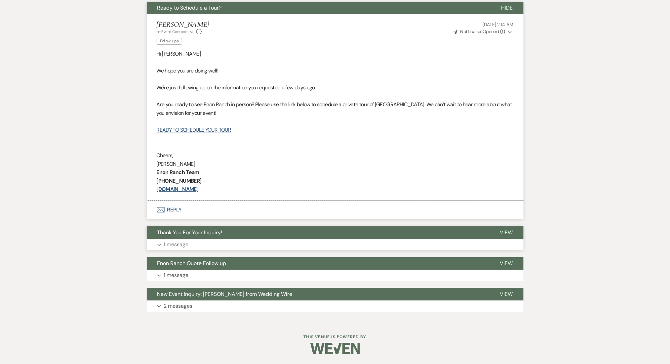
click at [223, 243] on button "Expand 1 message" at bounding box center [335, 244] width 377 height 11
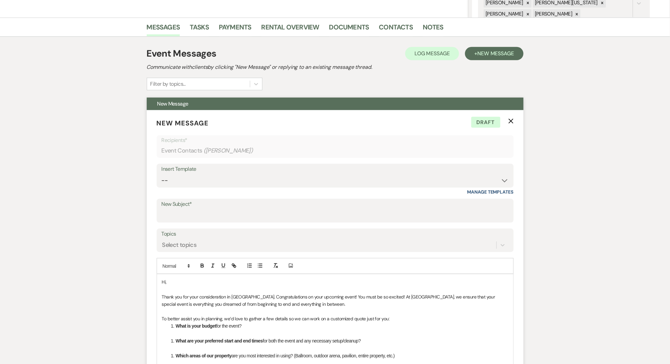
scroll to position [105, 0]
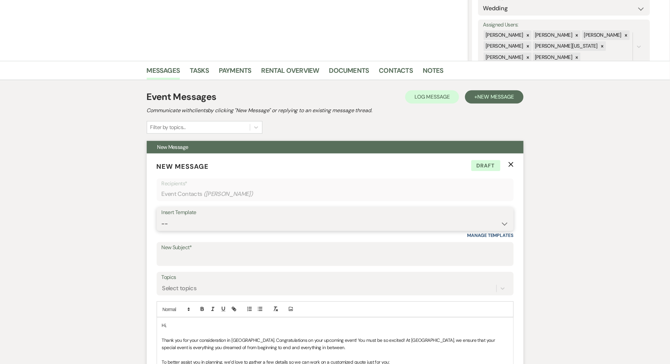
click at [203, 223] on select "-- Inquiry Follow Up Email #2 Contract Sending Template Payment Template Rental…" at bounding box center [335, 223] width 347 height 13
click at [162, 217] on select "-- Inquiry Follow Up Email #2 Contract Sending Template Payment Template Rental…" at bounding box center [335, 223] width 347 height 13
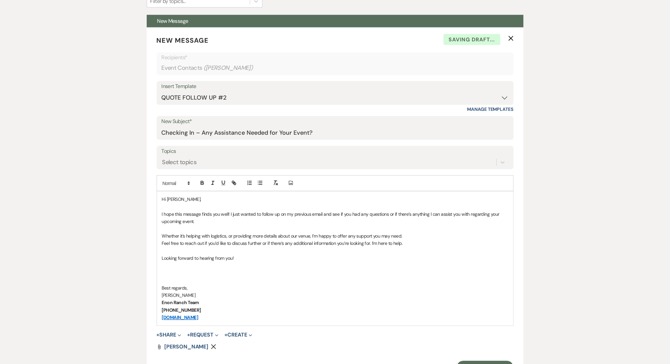
scroll to position [326, 0]
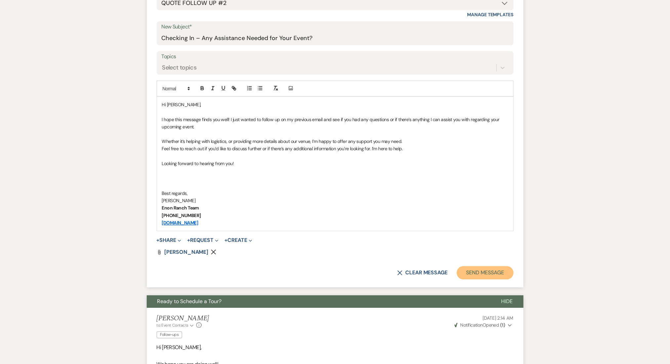
click at [475, 270] on button "Send Message" at bounding box center [485, 272] width 57 height 13
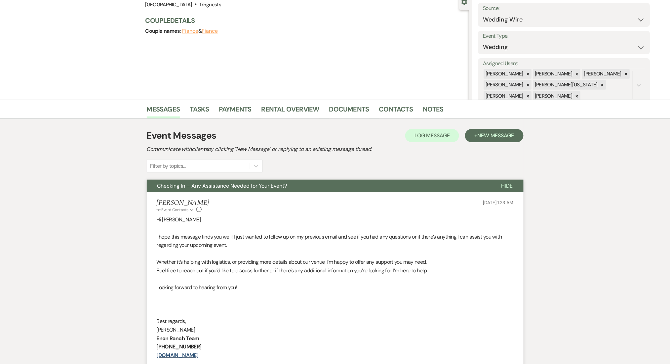
scroll to position [0, 0]
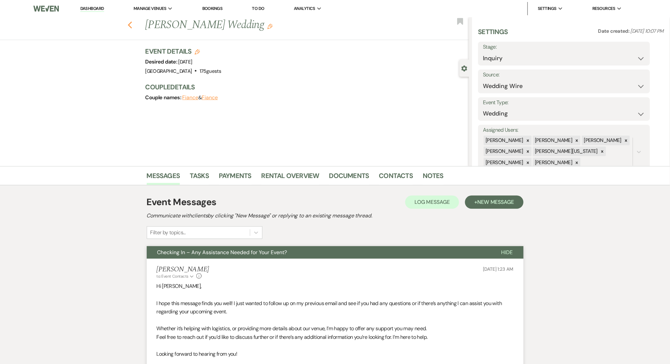
click at [132, 27] on use "button" at bounding box center [130, 24] width 4 height 7
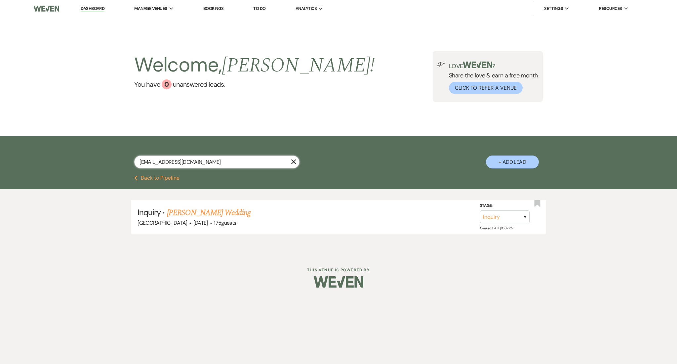
drag, startPoint x: 203, startPoint y: 160, endPoint x: 89, endPoint y: 160, distance: 114.0
click at [89, 160] on div "[EMAIL_ADDRESS][DOMAIN_NAME] X + Add Lead" at bounding box center [338, 155] width 677 height 39
paste input "angele.[PERSON_NAME]"
click at [194, 212] on link "[PERSON_NAME]" at bounding box center [195, 213] width 56 height 12
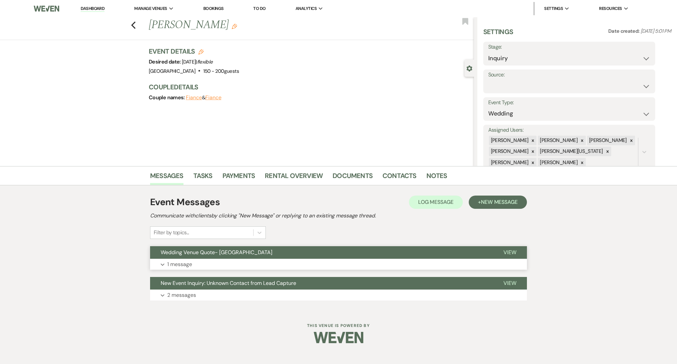
click at [183, 258] on button "Wedding Venue Quote- [GEOGRAPHIC_DATA]" at bounding box center [321, 252] width 343 height 13
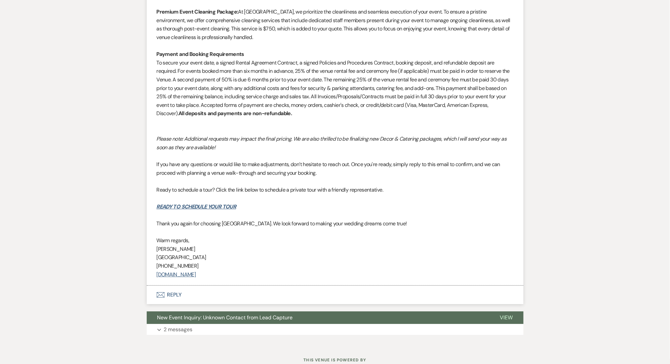
scroll to position [673, 0]
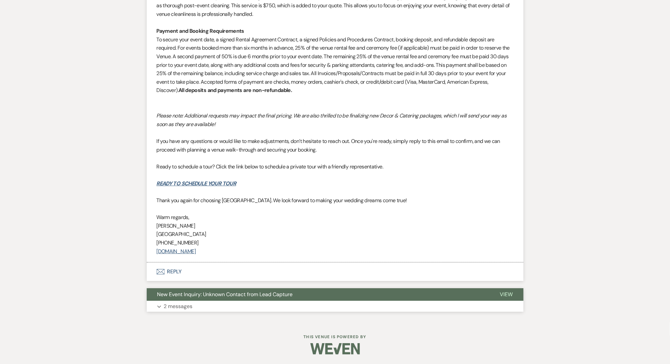
click at [186, 302] on p "2 messages" at bounding box center [178, 306] width 29 height 9
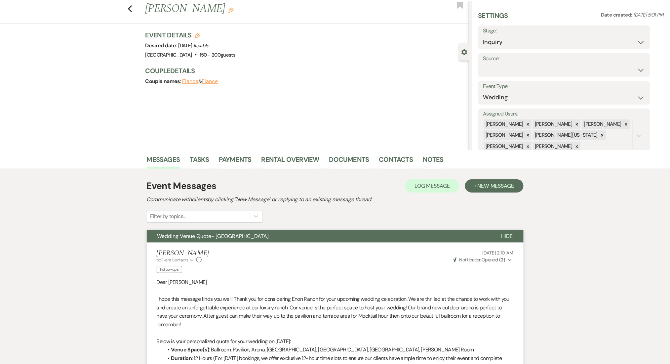
scroll to position [0, 0]
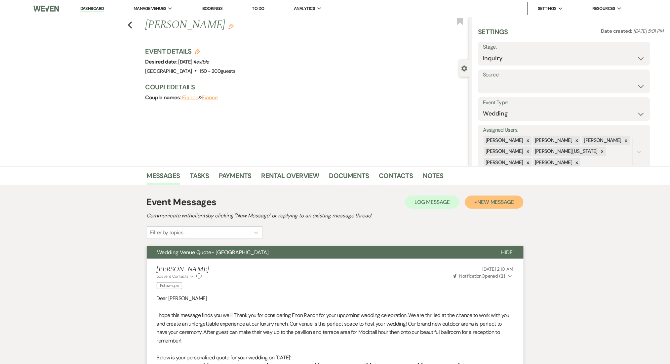
click at [478, 196] on button "+ New Message" at bounding box center [494, 201] width 58 height 13
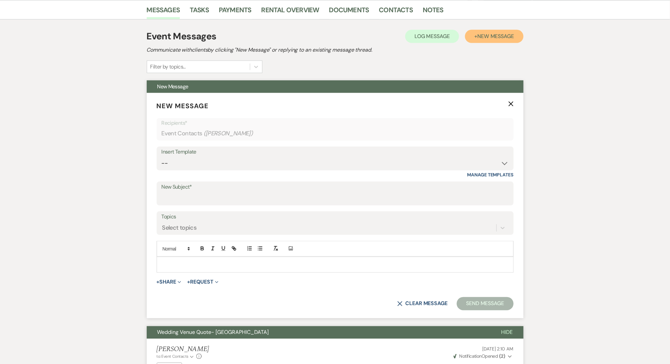
scroll to position [176, 0]
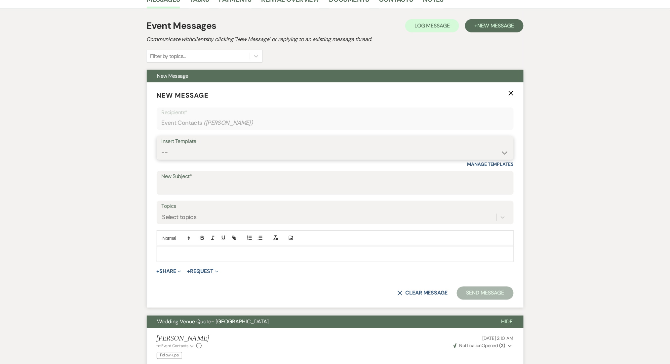
click at [180, 151] on select "-- Inquiry Follow Up Email #2 Contract Sending Template Payment Template Rental…" at bounding box center [335, 152] width 347 height 13
click at [162, 146] on select "-- Inquiry Follow Up Email #2 Contract Sending Template Payment Template Rental…" at bounding box center [335, 152] width 347 height 13
click at [192, 149] on select "-- Inquiry Follow Up Email #2 Contract Sending Template Payment Template Rental…" at bounding box center [335, 152] width 347 height 13
click at [162, 146] on select "-- Inquiry Follow Up Email #2 Contract Sending Template Payment Template Rental…" at bounding box center [335, 152] width 347 height 13
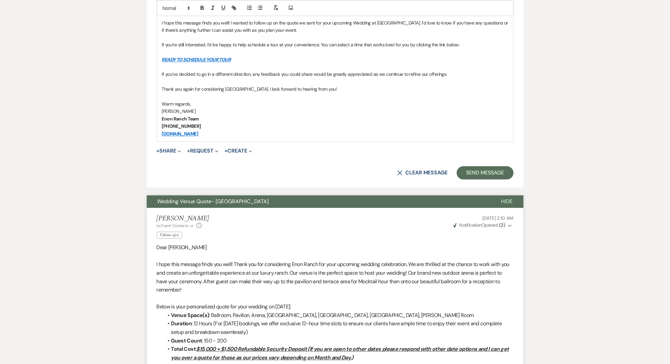
scroll to position [318, 0]
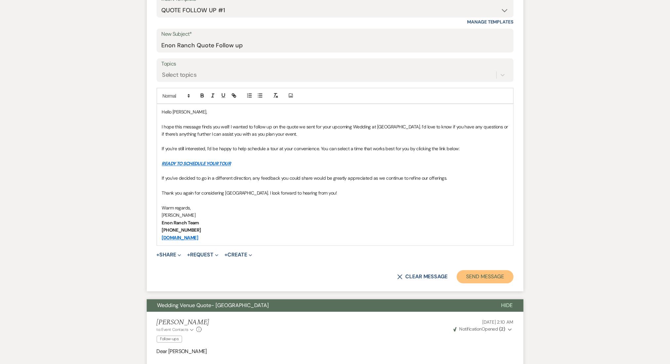
click at [483, 279] on button "Send Message" at bounding box center [485, 276] width 57 height 13
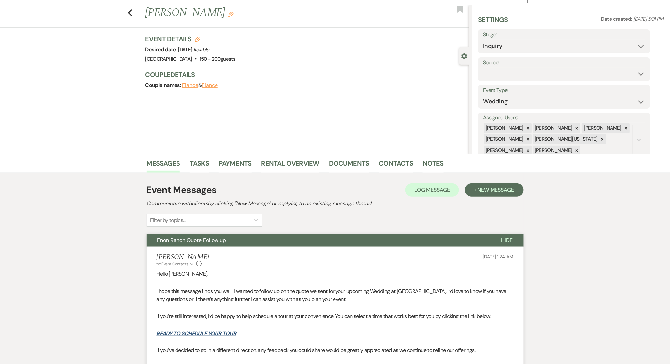
scroll to position [0, 0]
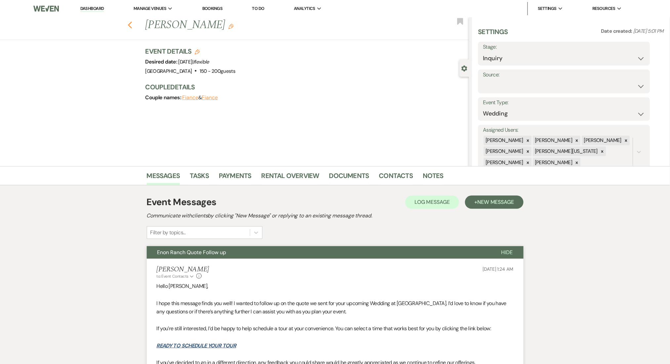
click at [133, 23] on icon "Previous" at bounding box center [130, 25] width 5 height 8
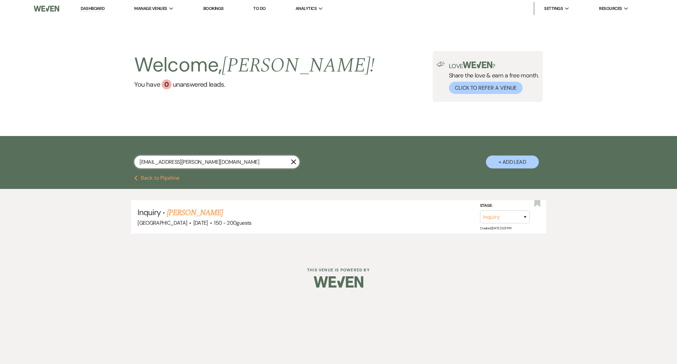
drag, startPoint x: 208, startPoint y: 159, endPoint x: 72, endPoint y: 165, distance: 135.3
click at [73, 165] on div "[EMAIL_ADDRESS][PERSON_NAME][DOMAIN_NAME] X + Add Lead" at bounding box center [338, 155] width 677 height 39
paste input "[EMAIL_ADDRESS]"
click at [198, 213] on link "[PERSON_NAME] Wedding" at bounding box center [209, 213] width 84 height 12
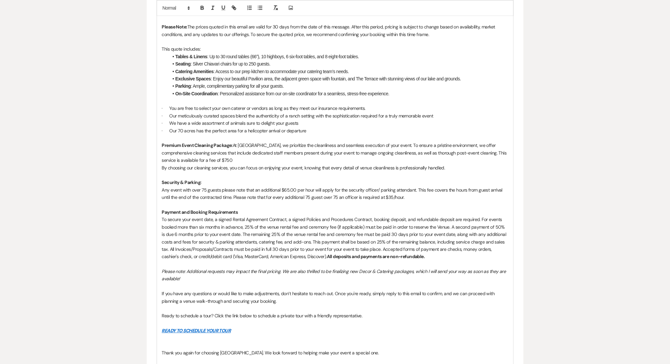
scroll to position [740, 0]
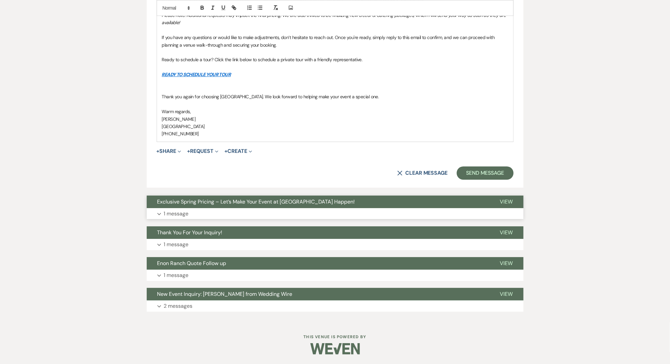
click at [219, 209] on button "Expand 1 message" at bounding box center [335, 213] width 377 height 11
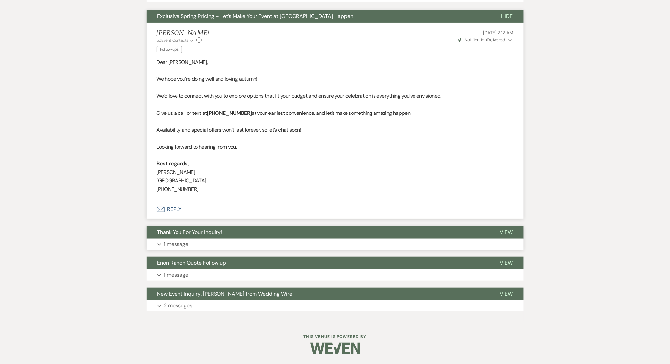
click at [191, 246] on button "Expand 1 message" at bounding box center [335, 243] width 377 height 11
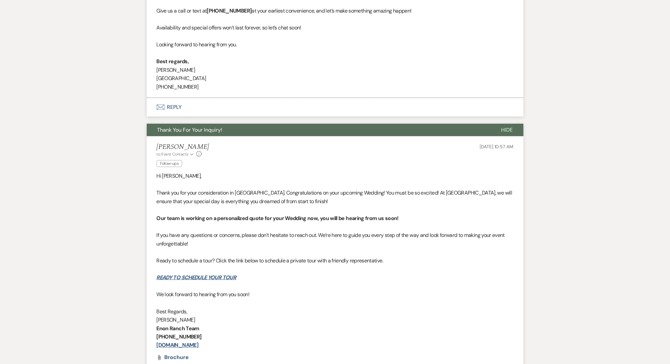
scroll to position [1146, 0]
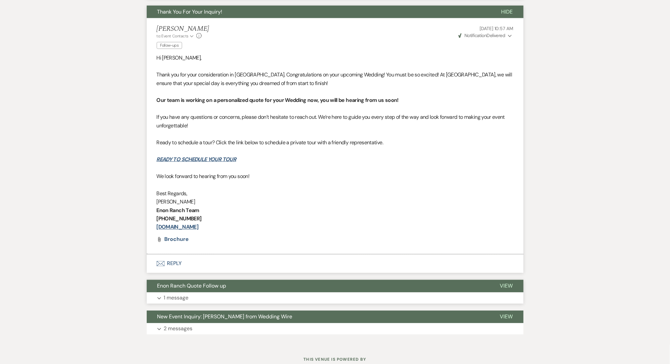
click at [189, 300] on button "Expand 1 message" at bounding box center [335, 297] width 377 height 11
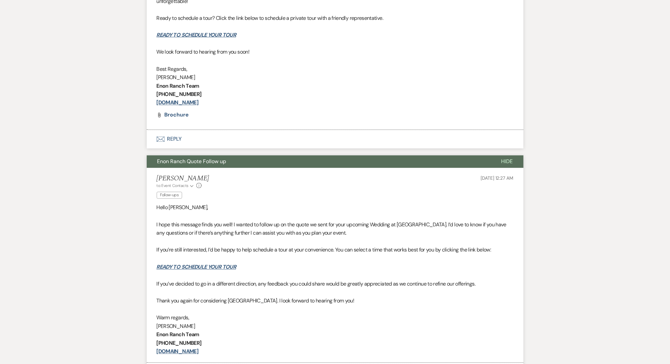
scroll to position [1371, 0]
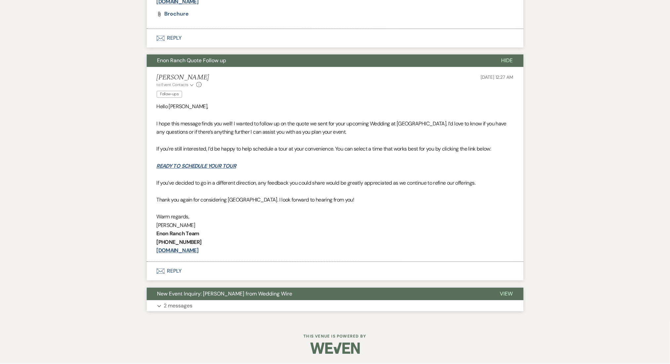
click at [213, 304] on button "Expand 2 messages" at bounding box center [335, 305] width 377 height 11
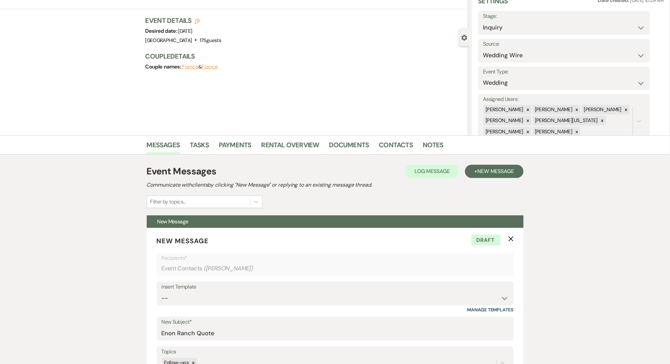
scroll to position [132, 0]
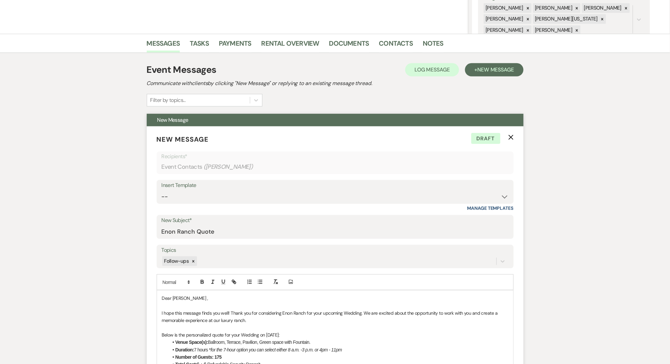
click at [182, 203] on div "Insert Template -- Inquiry Follow Up Email #2 Contract Sending Template Payment…" at bounding box center [335, 192] width 357 height 24
click at [184, 194] on select "-- Inquiry Follow Up Email #2 Contract Sending Template Payment Template Rental…" at bounding box center [335, 196] width 347 height 13
click at [162, 190] on select "-- Inquiry Follow Up Email #2 Contract Sending Template Payment Template Rental…" at bounding box center [335, 196] width 347 height 13
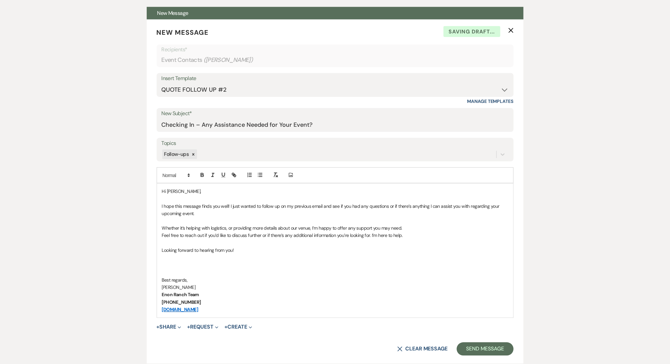
scroll to position [352, 0]
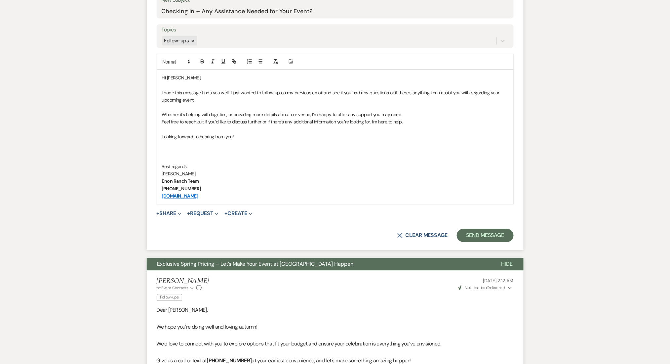
click at [465, 245] on form "New Message X Saving draft... Recipients* Event Contacts ( [PERSON_NAME] ) Inse…" at bounding box center [335, 78] width 377 height 344
click at [476, 230] on button "Send Message" at bounding box center [485, 235] width 57 height 13
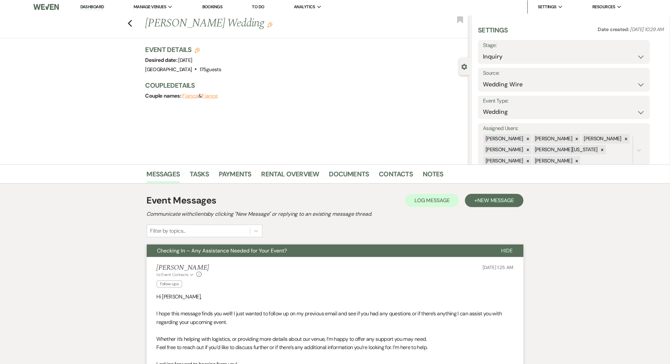
scroll to position [0, 0]
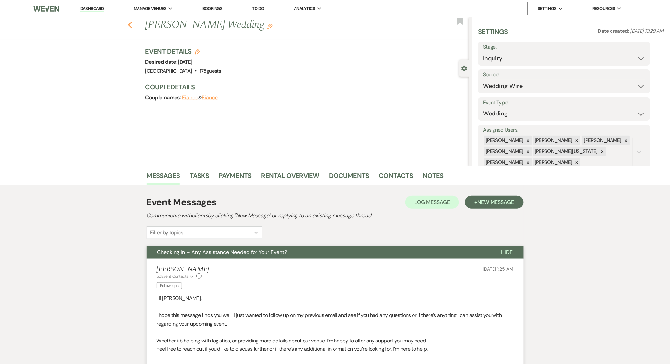
click at [133, 26] on icon "Previous" at bounding box center [130, 25] width 5 height 8
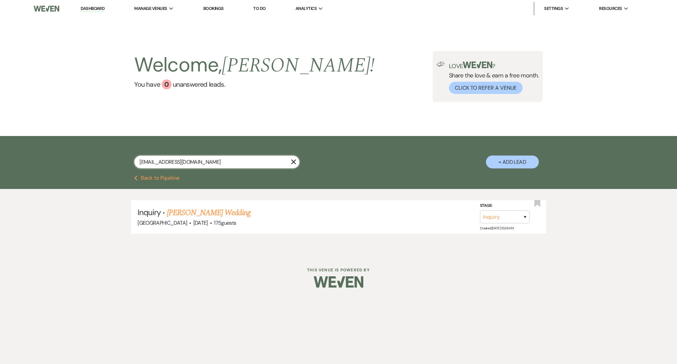
drag, startPoint x: 211, startPoint y: 159, endPoint x: 60, endPoint y: 150, distance: 151.0
click at [60, 150] on div "[EMAIL_ADDRESS][DOMAIN_NAME] X + Add Lead" at bounding box center [338, 155] width 677 height 39
paste input "[EMAIL_ADDRESS]"
click at [199, 213] on link "[PERSON_NAME]" at bounding box center [195, 213] width 56 height 12
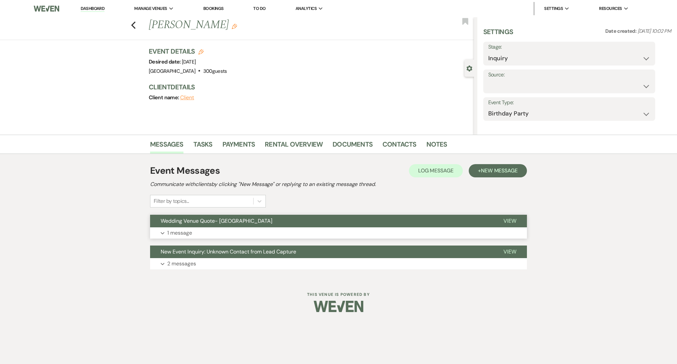
click at [303, 234] on button "Expand 1 message" at bounding box center [338, 232] width 377 height 11
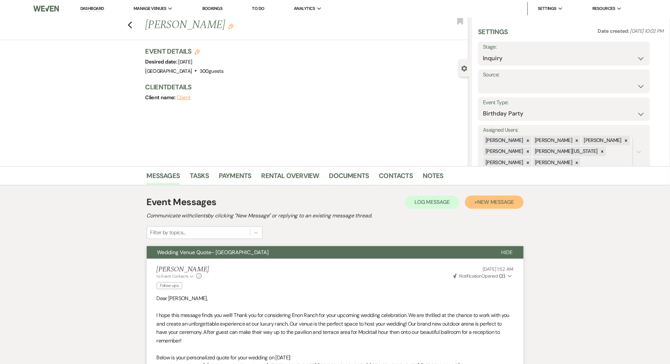
click at [478, 197] on button "+ New Message" at bounding box center [494, 201] width 58 height 13
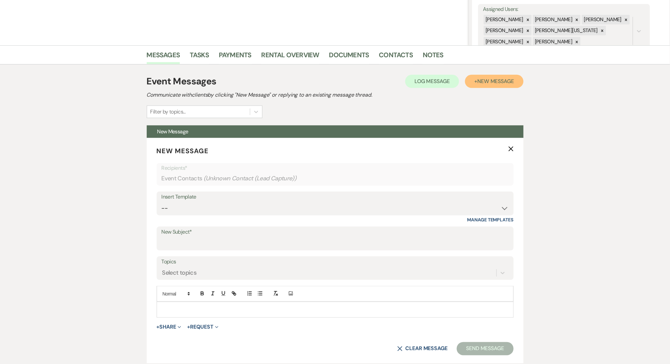
scroll to position [220, 0]
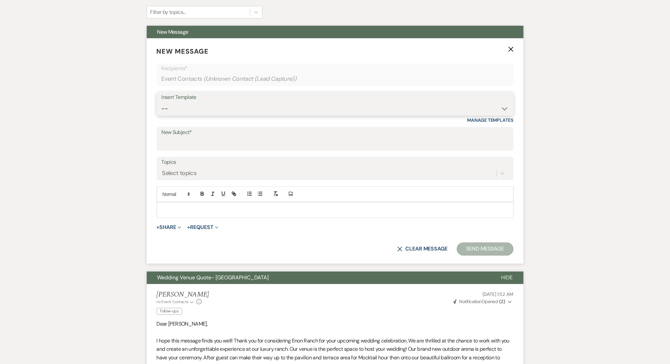
click at [183, 110] on select "-- Inquiry Follow Up Email #2 Contract Sending Template Payment Template Rental…" at bounding box center [335, 108] width 347 height 13
click at [162, 102] on select "-- Inquiry Follow Up Email #2 Contract Sending Template Payment Template Rental…" at bounding box center [335, 108] width 347 height 13
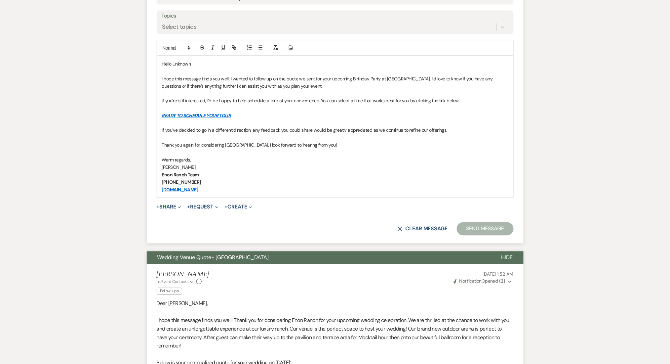
scroll to position [352, 0]
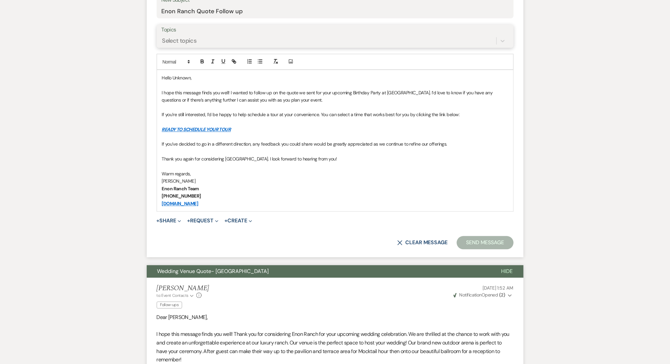
click at [205, 45] on div "Select topics" at bounding box center [329, 41] width 335 height 12
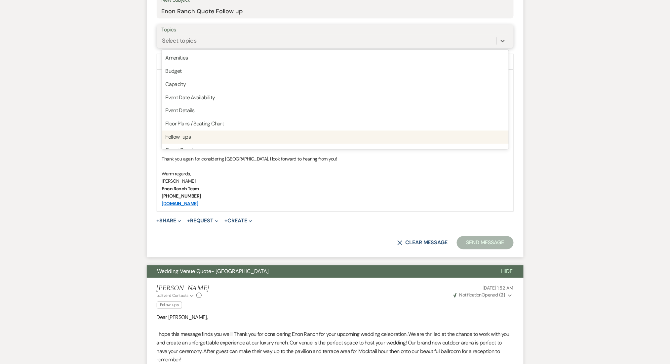
click at [191, 135] on div "Follow-ups" at bounding box center [335, 137] width 347 height 13
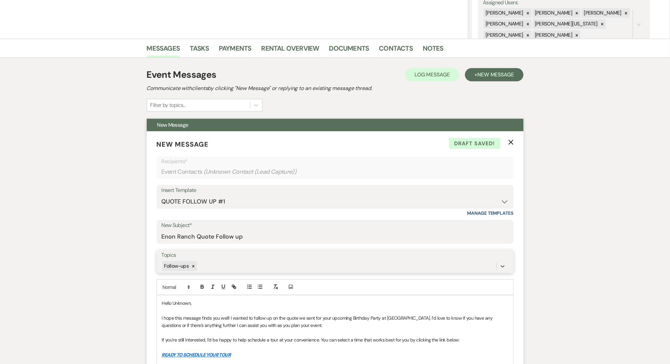
scroll to position [176, 0]
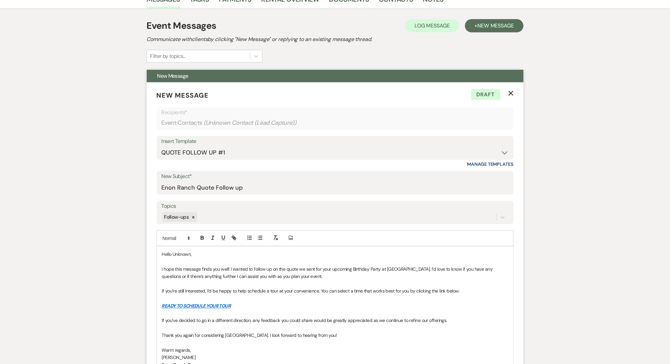
click at [180, 253] on p "Hello Unknown," at bounding box center [335, 253] width 346 height 7
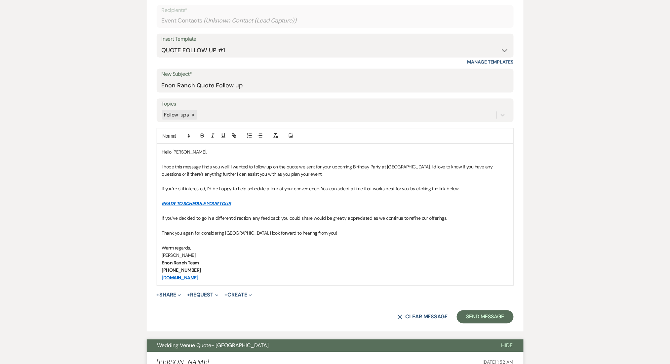
scroll to position [352, 0]
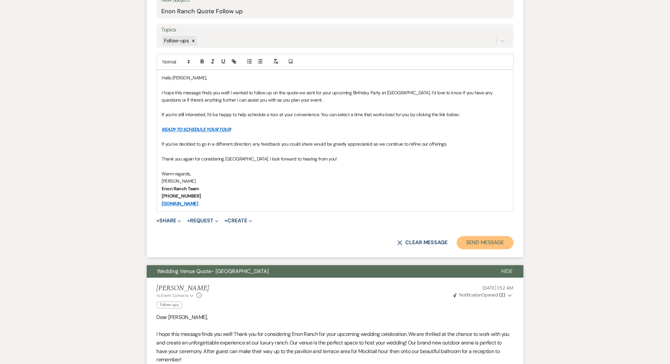
click at [493, 240] on button "Send Message" at bounding box center [485, 242] width 57 height 13
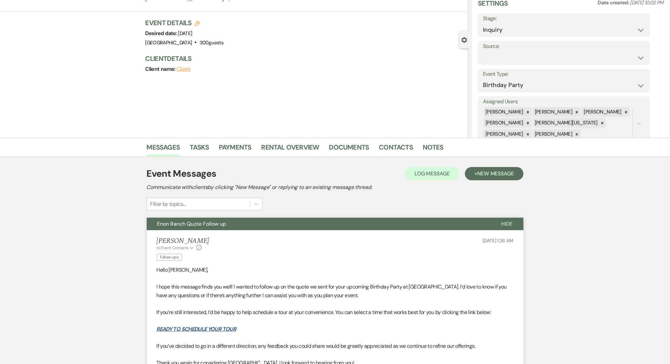
scroll to position [0, 0]
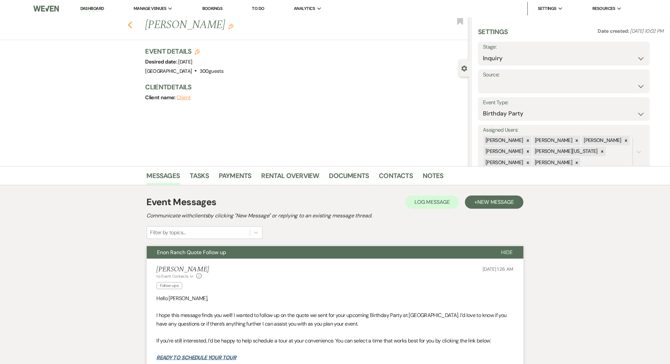
click at [132, 27] on use "button" at bounding box center [130, 24] width 4 height 7
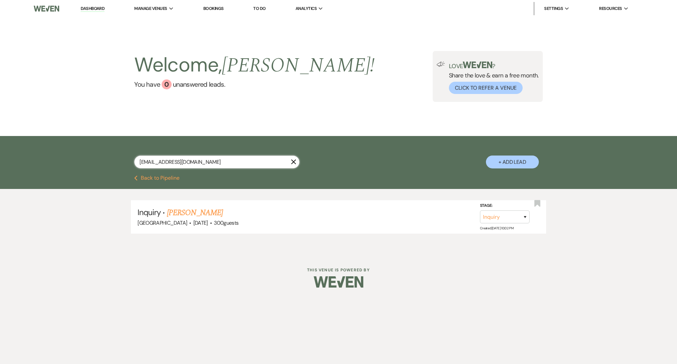
drag, startPoint x: 191, startPoint y: 165, endPoint x: 67, endPoint y: 156, distance: 124.0
click at [67, 156] on div "[EMAIL_ADDRESS][DOMAIN_NAME] X + Add Lead" at bounding box center [338, 155] width 677 height 39
paste input "lcondensa5"
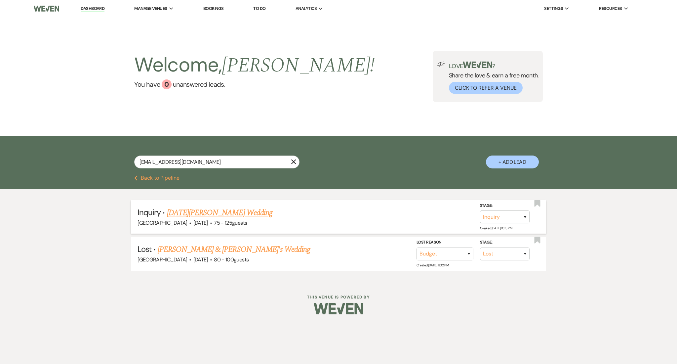
click at [202, 215] on link "[DATE][PERSON_NAME] Wedding" at bounding box center [219, 213] width 105 height 12
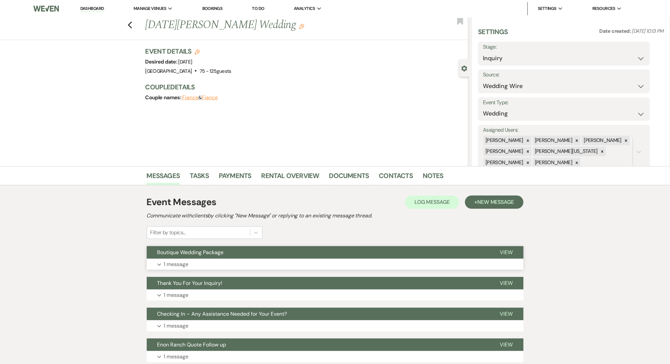
click at [251, 262] on button "Expand 1 message" at bounding box center [335, 264] width 377 height 11
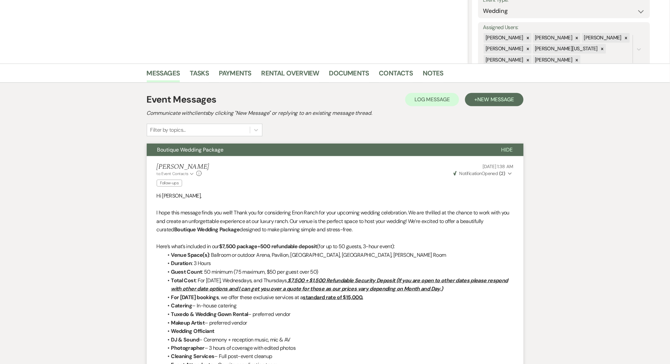
scroll to position [69, 0]
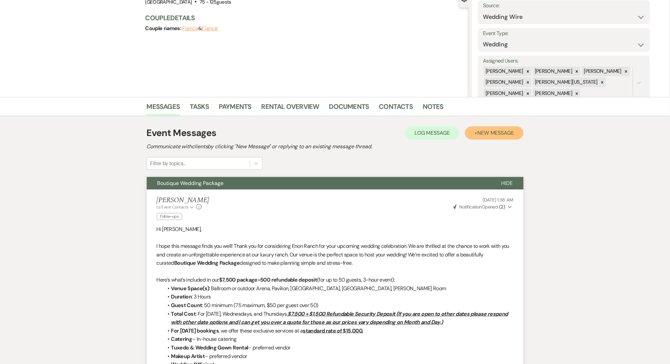
click at [489, 138] on button "+ New Message" at bounding box center [494, 132] width 58 height 13
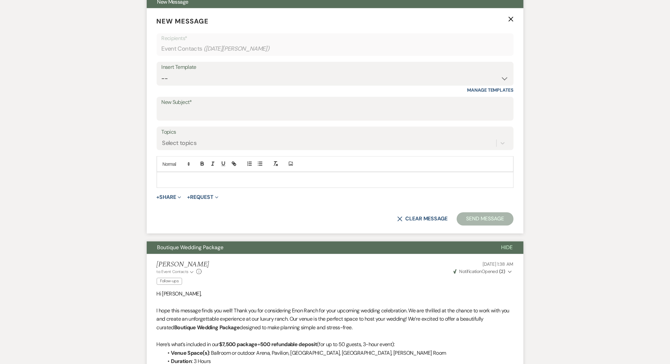
scroll to position [245, 0]
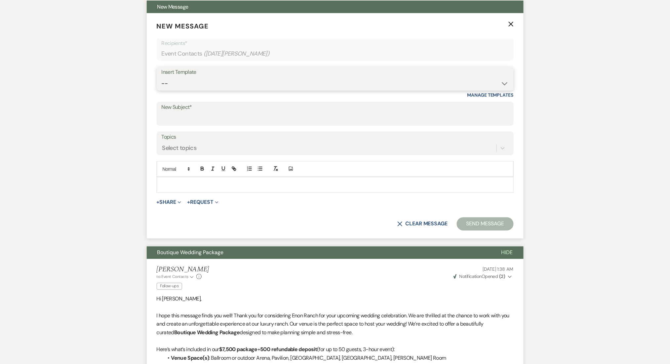
click at [190, 84] on select "-- Inquiry Follow Up Email #2 Contract Sending Template Payment Template Rental…" at bounding box center [335, 83] width 347 height 13
click at [162, 77] on select "-- Inquiry Follow Up Email #2 Contract Sending Template Payment Template Rental…" at bounding box center [335, 83] width 347 height 13
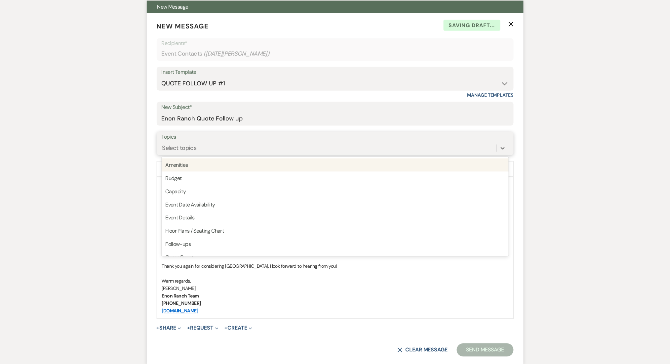
click at [203, 148] on div "Select topics" at bounding box center [329, 148] width 335 height 12
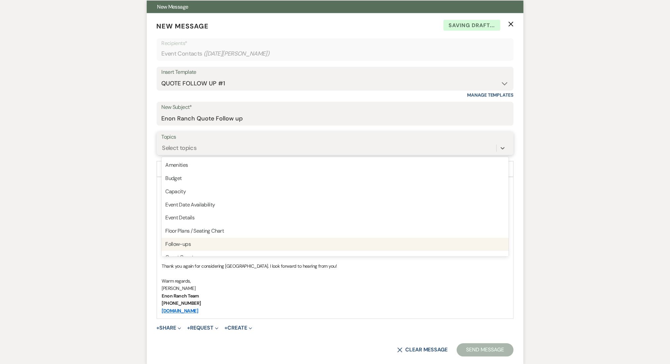
click at [183, 248] on div "Follow-ups" at bounding box center [335, 244] width 347 height 13
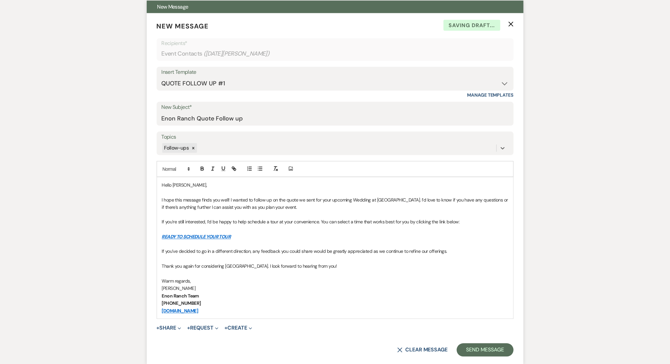
click at [470, 345] on button "Send Message" at bounding box center [485, 349] width 57 height 13
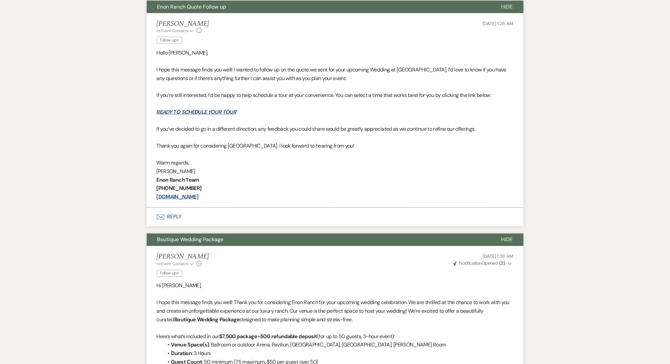
scroll to position [0, 0]
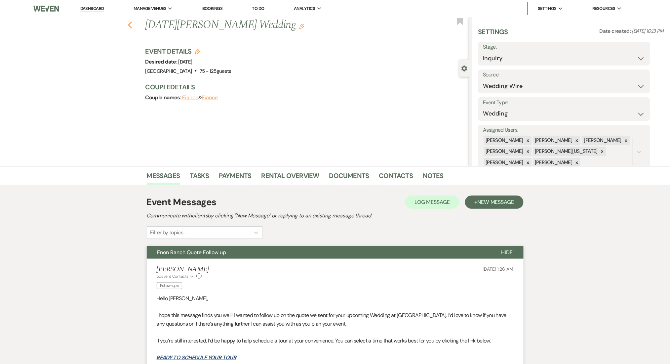
click at [132, 26] on use "button" at bounding box center [130, 24] width 4 height 7
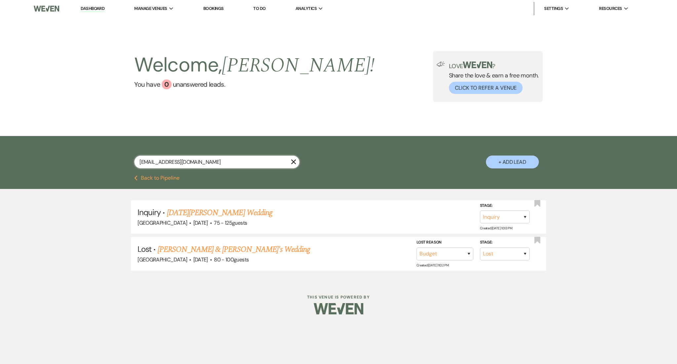
drag, startPoint x: 208, startPoint y: 160, endPoint x: 106, endPoint y: 154, distance: 102.3
click at [106, 154] on div "[EMAIL_ADDRESS][DOMAIN_NAME] X + Add Lead" at bounding box center [338, 156] width 476 height 34
paste input "[PERSON_NAME].[PERSON_NAME]"
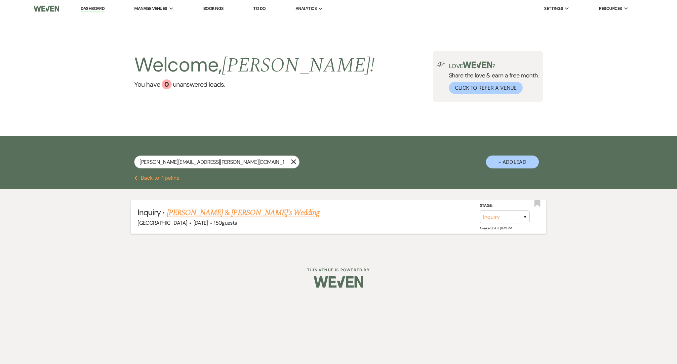
click at [214, 211] on link "[PERSON_NAME] & [PERSON_NAME]'s Wedding" at bounding box center [243, 213] width 153 height 12
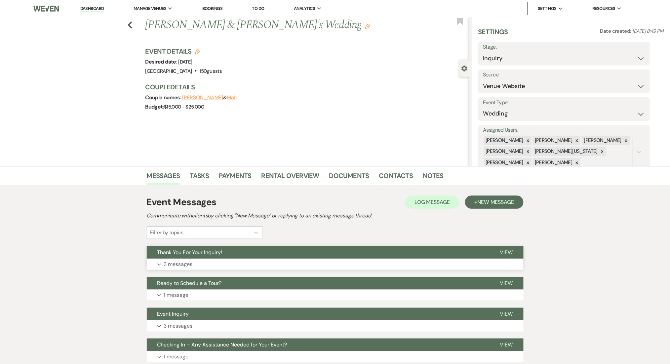
click at [278, 255] on button "Thank You For Your Inquiry!" at bounding box center [318, 252] width 343 height 13
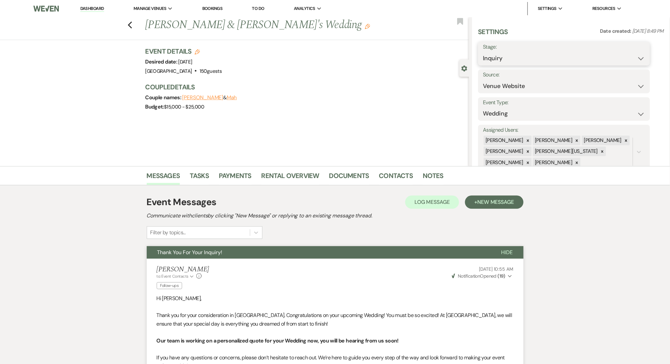
click at [492, 54] on select "Inquiry Follow Up Tour Requested Tour Confirmed Toured Proposal Sent Booked Lost" at bounding box center [564, 58] width 162 height 13
click at [483, 52] on select "Inquiry Follow Up Tour Requested Tour Confirmed Toured Proposal Sent Booked Lost" at bounding box center [564, 58] width 162 height 13
click at [628, 49] on button "Save" at bounding box center [631, 53] width 37 height 13
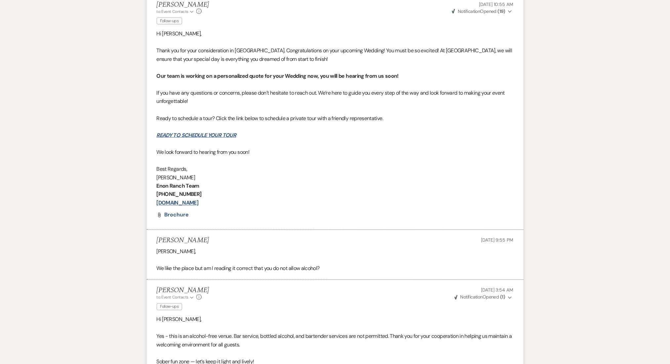
scroll to position [485, 0]
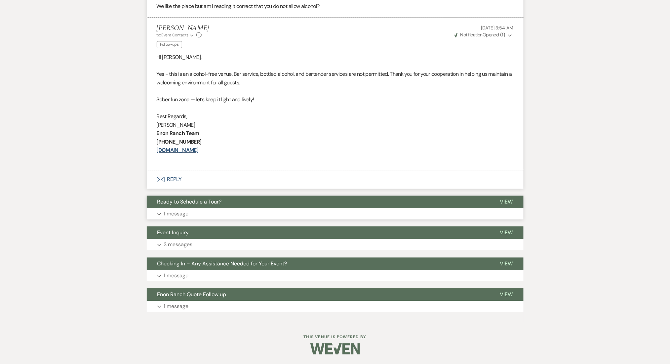
click at [244, 211] on button "Expand 1 message" at bounding box center [335, 213] width 377 height 11
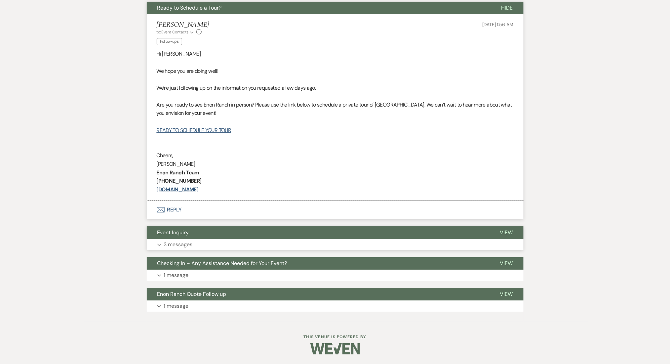
click at [246, 245] on button "Expand 3 messages" at bounding box center [335, 244] width 377 height 11
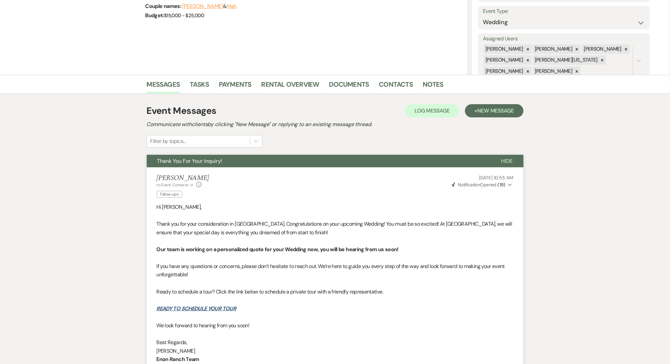
scroll to position [0, 0]
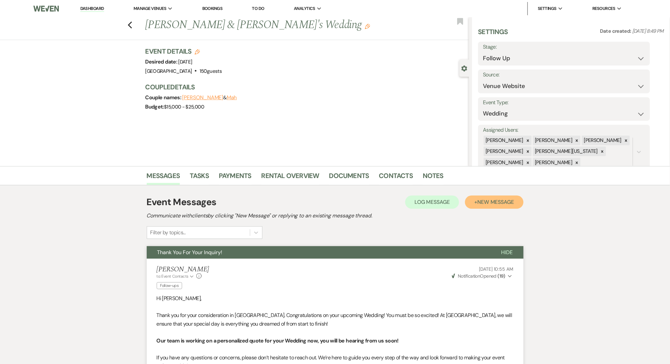
click at [471, 196] on button "+ New Message" at bounding box center [494, 201] width 58 height 13
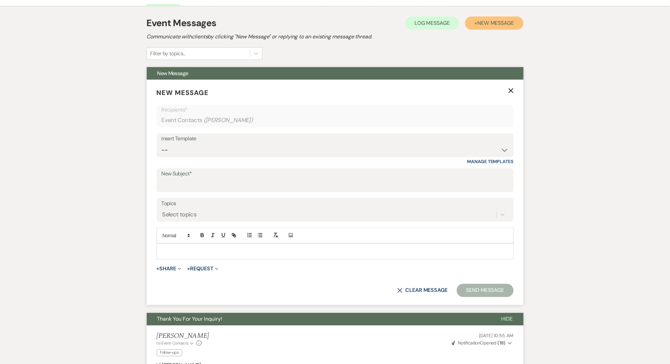
scroll to position [176, 0]
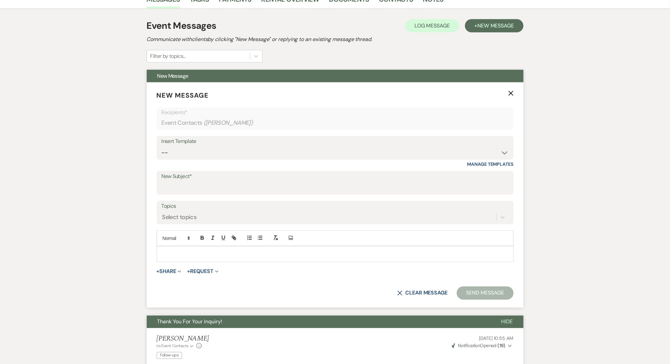
click at [180, 144] on div "Insert Template" at bounding box center [335, 142] width 347 height 10
click at [181, 152] on select "-- Inquiry Follow Up Email #2 Contract Sending Template Payment Template Rental…" at bounding box center [335, 152] width 347 height 13
click at [162, 146] on select "-- Inquiry Follow Up Email #2 Contract Sending Template Payment Template Rental…" at bounding box center [335, 152] width 347 height 13
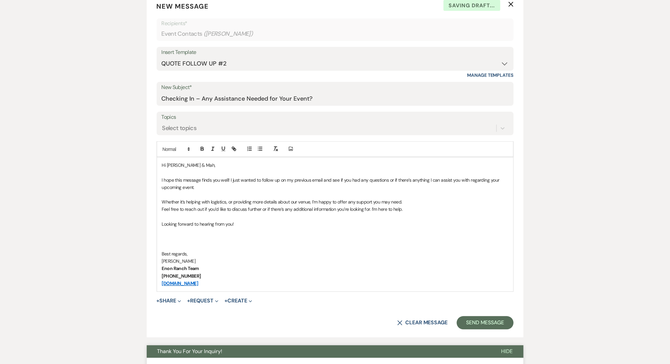
scroll to position [397, 0]
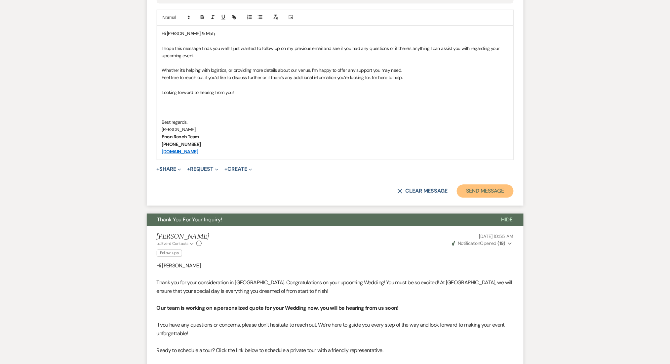
click at [489, 192] on button "Send Message" at bounding box center [485, 190] width 57 height 13
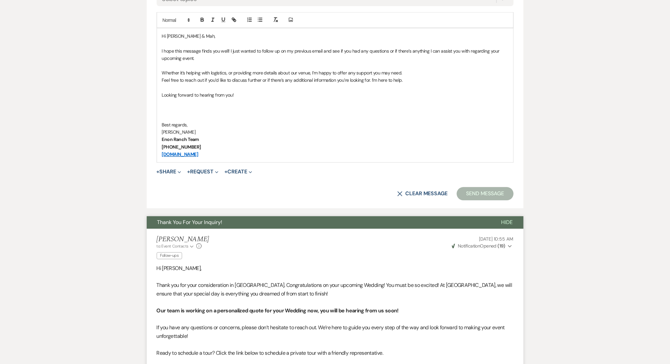
scroll to position [0, 0]
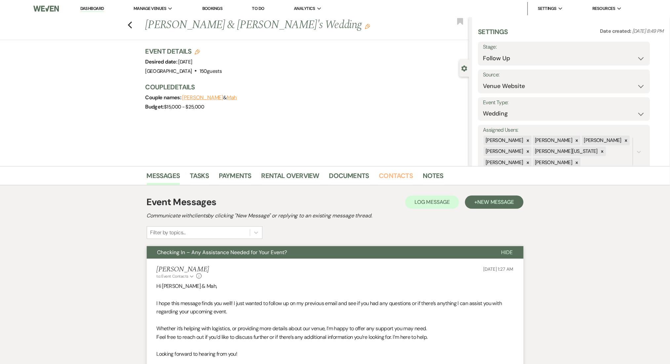
drag, startPoint x: 395, startPoint y: 175, endPoint x: 378, endPoint y: 176, distance: 16.9
click at [395, 175] on link "Contacts" at bounding box center [396, 177] width 34 height 15
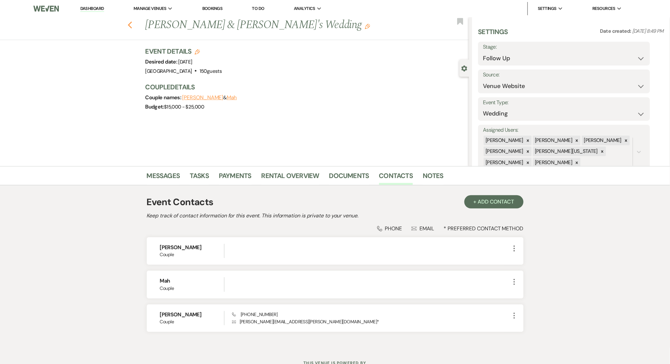
click at [133, 26] on icon "Previous" at bounding box center [130, 25] width 5 height 8
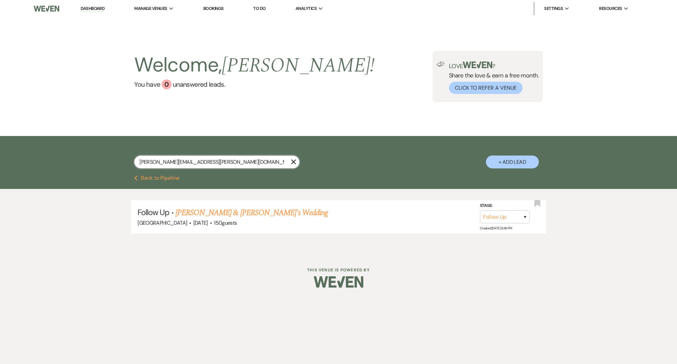
drag, startPoint x: 222, startPoint y: 157, endPoint x: 59, endPoint y: 151, distance: 163.7
click at [59, 151] on div "[PERSON_NAME][EMAIL_ADDRESS][PERSON_NAME][DOMAIN_NAME] X + Add Lead" at bounding box center [338, 155] width 677 height 39
paste input "pr.andrea00"
click at [221, 211] on link "[PERSON_NAME] Wedding" at bounding box center [209, 213] width 84 height 12
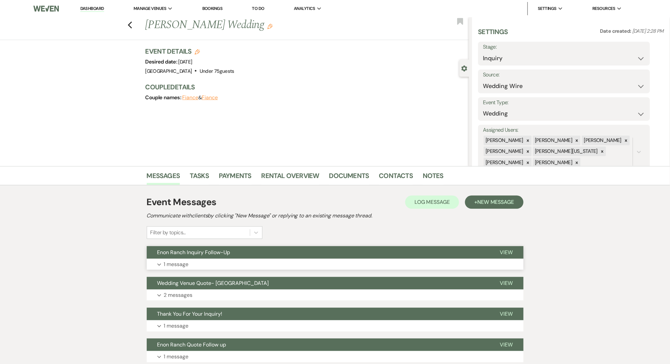
click at [290, 263] on button "Expand 1 message" at bounding box center [335, 264] width 377 height 11
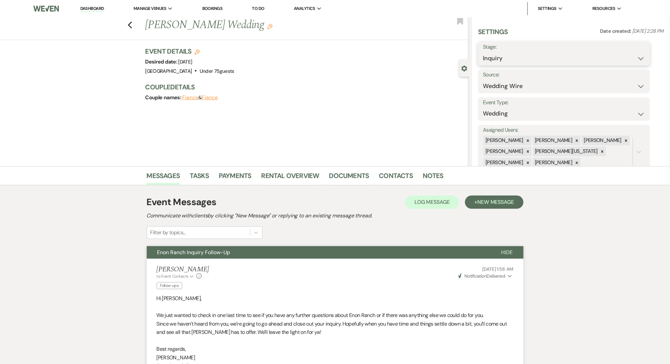
click at [508, 61] on select "Inquiry Follow Up Tour Requested Tour Confirmed Toured Proposal Sent Booked Lost" at bounding box center [564, 58] width 162 height 13
click at [483, 52] on select "Inquiry Follow Up Tour Requested Tour Confirmed Toured Proposal Sent Booked Lost" at bounding box center [564, 58] width 162 height 13
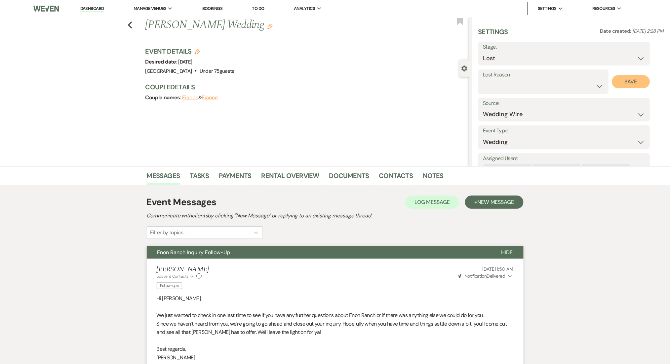
click at [625, 81] on button "Save" at bounding box center [631, 81] width 38 height 13
click at [133, 21] on button "Previous" at bounding box center [130, 24] width 5 height 9
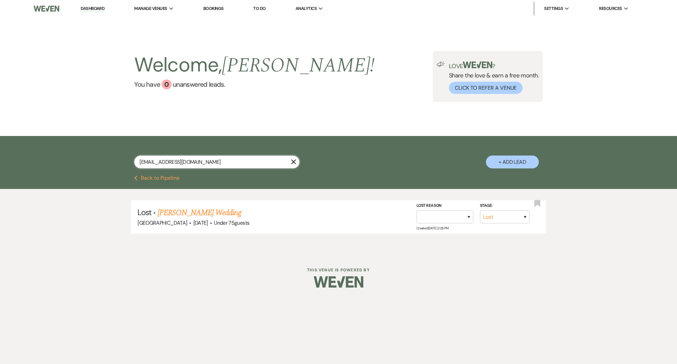
drag, startPoint x: 204, startPoint y: 164, endPoint x: 76, endPoint y: 158, distance: 128.4
click at [76, 158] on div "[EMAIL_ADDRESS][DOMAIN_NAME] X + Add Lead" at bounding box center [338, 155] width 677 height 39
paste input "leticiaharris3"
click at [205, 208] on link "[PERSON_NAME] Wedding" at bounding box center [218, 213] width 84 height 12
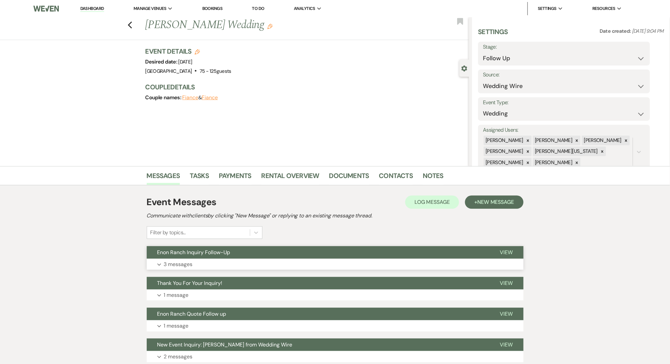
click at [332, 262] on button "Expand 3 messages" at bounding box center [335, 264] width 377 height 11
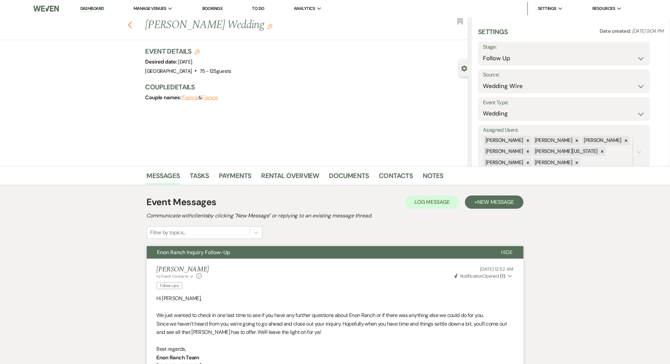
click at [133, 24] on icon "Previous" at bounding box center [130, 25] width 5 height 8
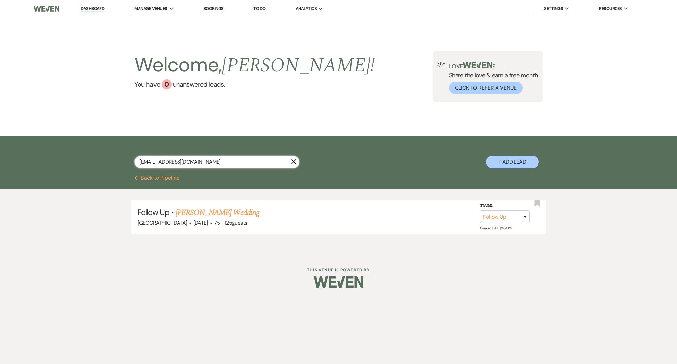
drag, startPoint x: 212, startPoint y: 160, endPoint x: 74, endPoint y: 159, distance: 137.9
click at [74, 159] on div "[EMAIL_ADDRESS][DOMAIN_NAME] X + Add Lead" at bounding box center [338, 155] width 677 height 39
paste input "[EMAIL_ADDRESS][DOMAIN_NAME]"
click at [228, 213] on link "[PERSON_NAME] Religious Event" at bounding box center [217, 213] width 101 height 12
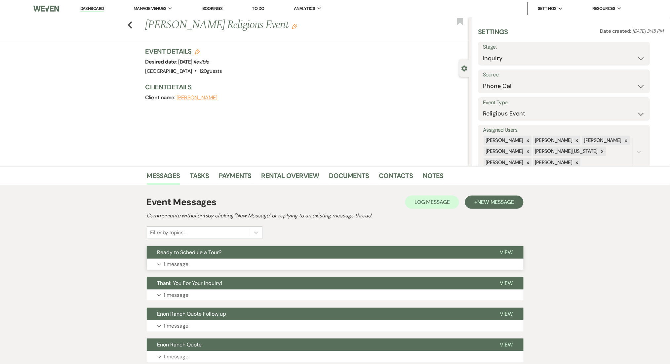
click at [249, 264] on button "Expand 1 message" at bounding box center [335, 264] width 377 height 11
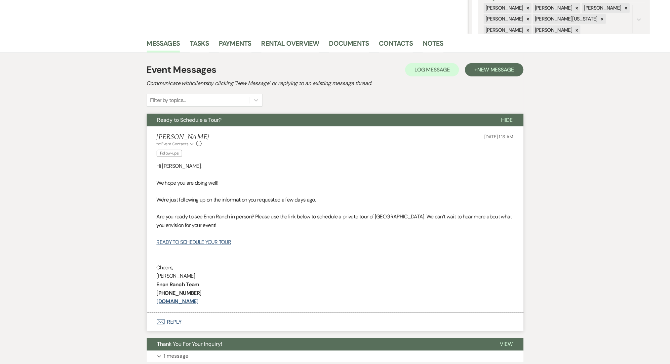
scroll to position [244, 0]
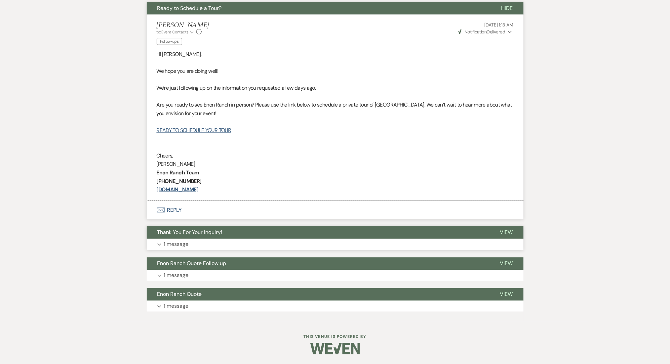
click at [229, 245] on button "Expand 1 message" at bounding box center [335, 244] width 377 height 11
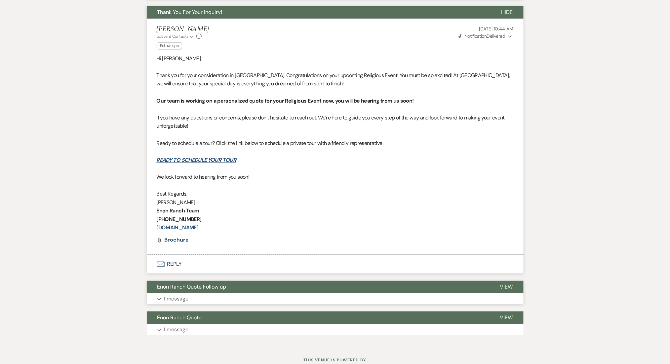
click at [196, 299] on button "Expand 1 message" at bounding box center [335, 298] width 377 height 11
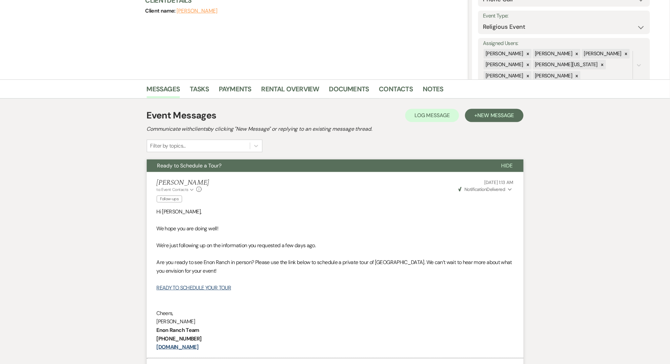
scroll to position [23, 0]
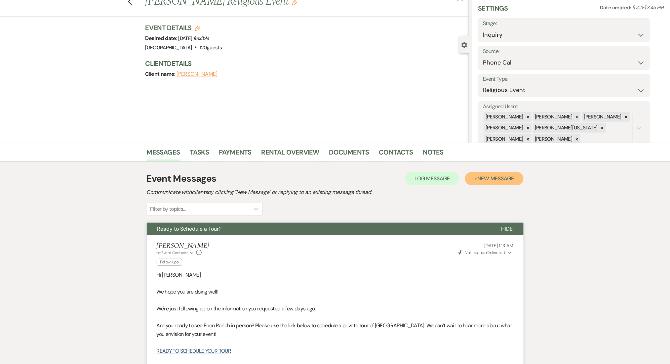
click at [491, 178] on span "New Message" at bounding box center [495, 178] width 37 height 7
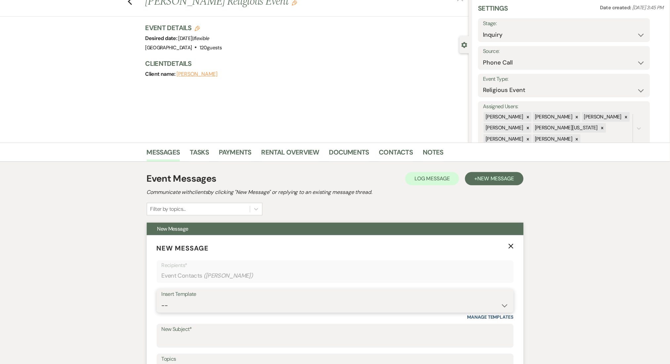
click at [229, 308] on select "-- Inquiry Follow Up Email #2 Contract Sending Template Payment Template Rental…" at bounding box center [335, 305] width 347 height 13
click at [162, 299] on select "-- Inquiry Follow Up Email #2 Contract Sending Template Payment Template Rental…" at bounding box center [335, 305] width 347 height 13
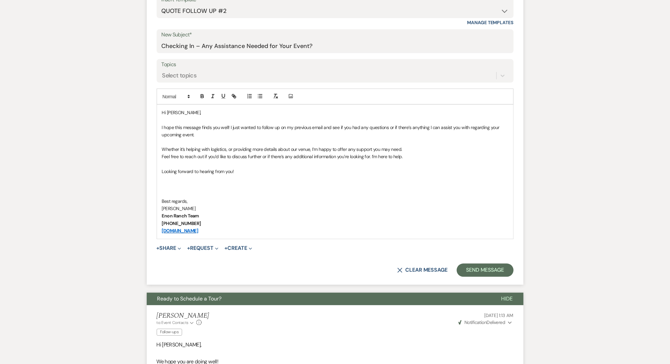
scroll to position [332, 0]
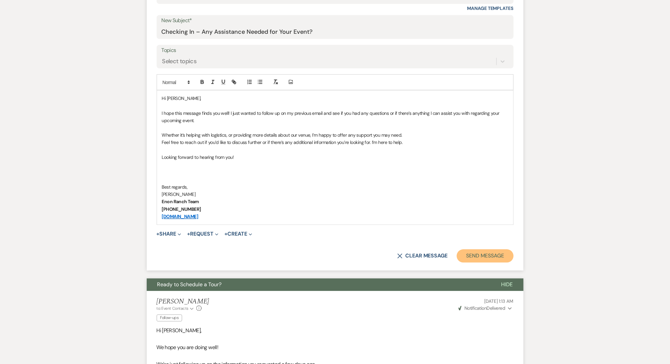
click at [467, 254] on button "Send Message" at bounding box center [485, 255] width 57 height 13
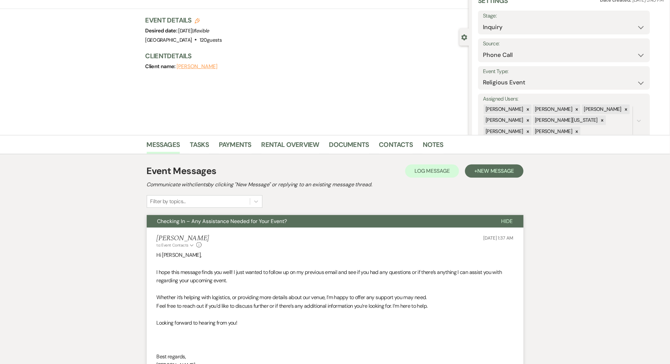
scroll to position [0, 0]
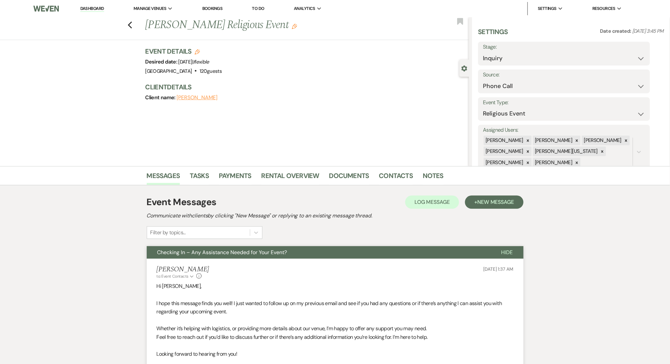
click at [136, 27] on div "Previous [PERSON_NAME] Religious Event Edit Bookmark" at bounding box center [233, 28] width 472 height 23
click at [132, 23] on icon "Previous" at bounding box center [130, 25] width 5 height 8
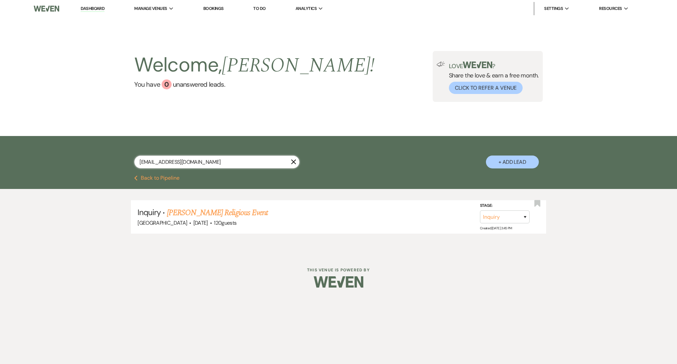
drag, startPoint x: 190, startPoint y: 162, endPoint x: 99, endPoint y: 156, distance: 91.4
click at [100, 157] on div "[EMAIL_ADDRESS][DOMAIN_NAME] X + Add Lead" at bounding box center [338, 155] width 677 height 39
paste input "[EMAIL_ADDRESS][DOMAIN_NAME]"
click at [208, 213] on link "[PERSON_NAME] Wedding" at bounding box center [209, 213] width 84 height 12
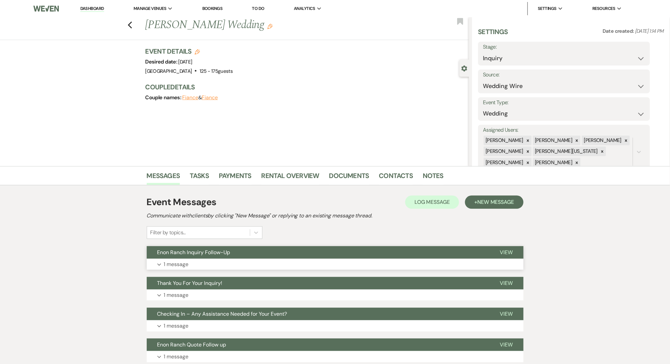
click at [201, 262] on button "Expand 1 message" at bounding box center [335, 264] width 377 height 11
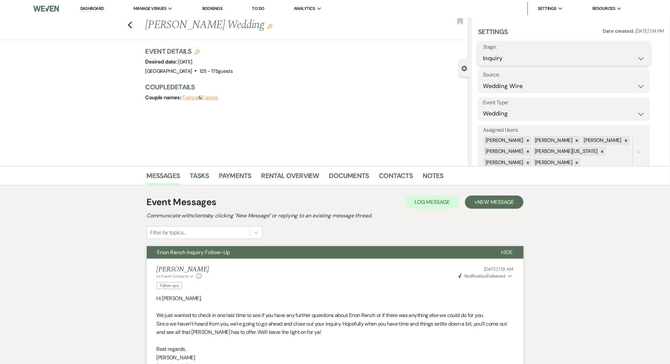
click at [504, 56] on select "Inquiry Follow Up Tour Requested Tour Confirmed Toured Proposal Sent Booked Lost" at bounding box center [564, 58] width 162 height 13
click at [483, 52] on select "Inquiry Follow Up Tour Requested Tour Confirmed Toured Proposal Sent Booked Lost" at bounding box center [564, 58] width 162 height 13
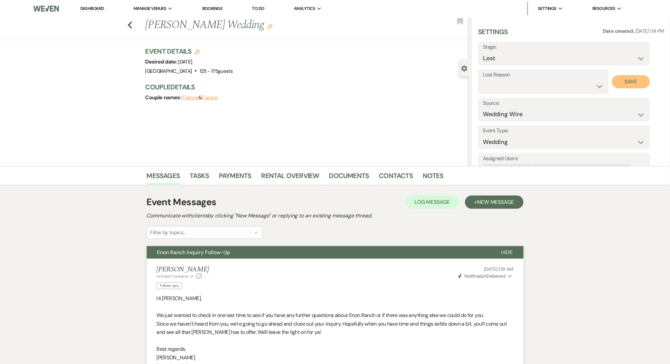
click at [619, 82] on button "Save" at bounding box center [631, 81] width 38 height 13
click at [132, 26] on use "button" at bounding box center [130, 24] width 4 height 7
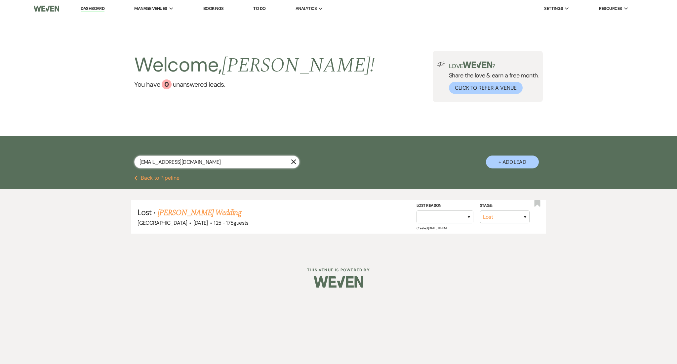
drag, startPoint x: 192, startPoint y: 164, endPoint x: 110, endPoint y: 149, distance: 83.4
click at [110, 149] on div "[EMAIL_ADDRESS][DOMAIN_NAME] X + Add Lead" at bounding box center [338, 156] width 476 height 34
paste input "[PERSON_NAME].[PERSON_NAME]@live"
click at [218, 213] on link "[PERSON_NAME] Wedding" at bounding box center [209, 213] width 84 height 12
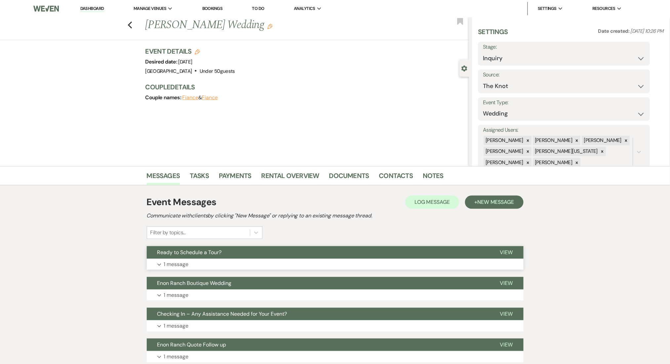
click at [255, 268] on button "Expand 1 message" at bounding box center [335, 264] width 377 height 11
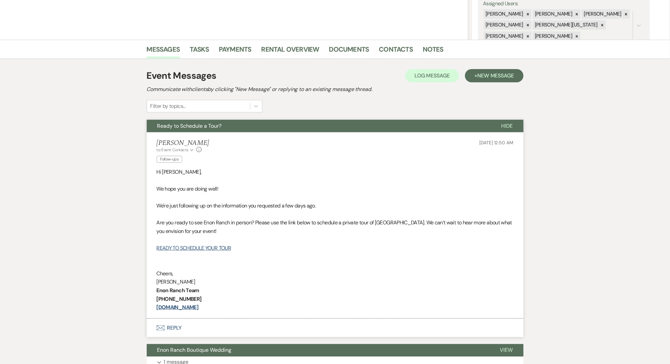
scroll to position [132, 0]
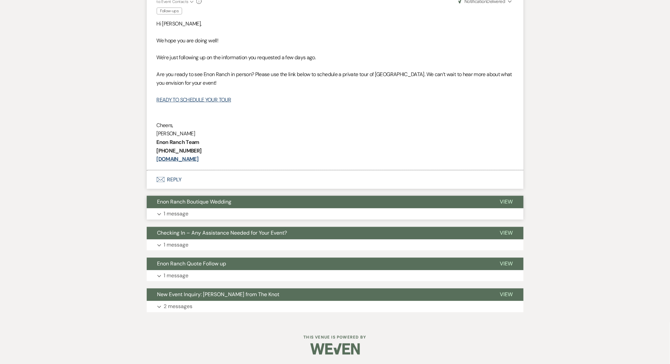
click at [283, 215] on button "Expand 1 message" at bounding box center [335, 213] width 377 height 11
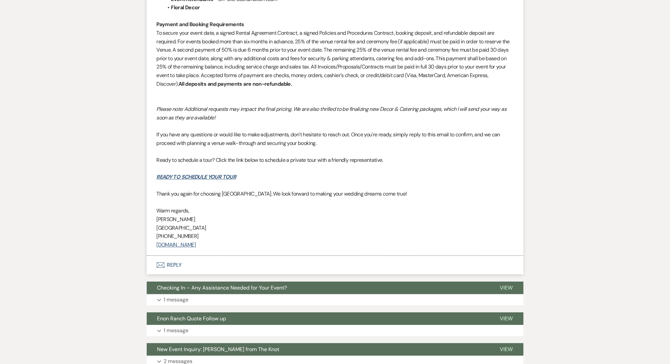
scroll to position [765, 0]
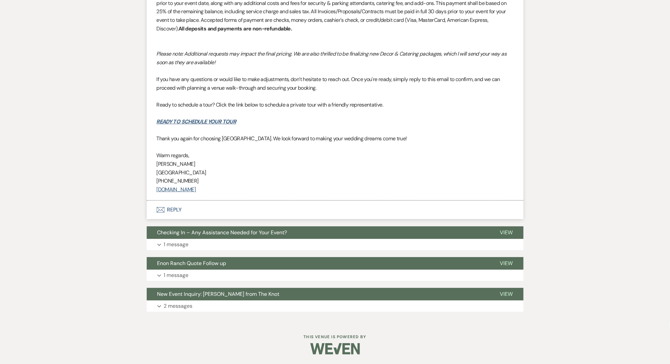
click at [294, 245] on button "Expand 1 message" at bounding box center [335, 244] width 377 height 11
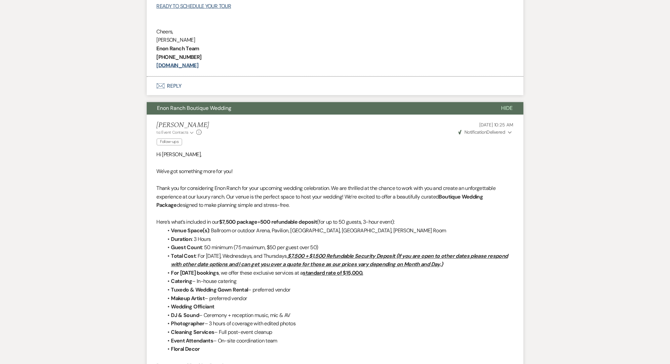
scroll to position [147, 0]
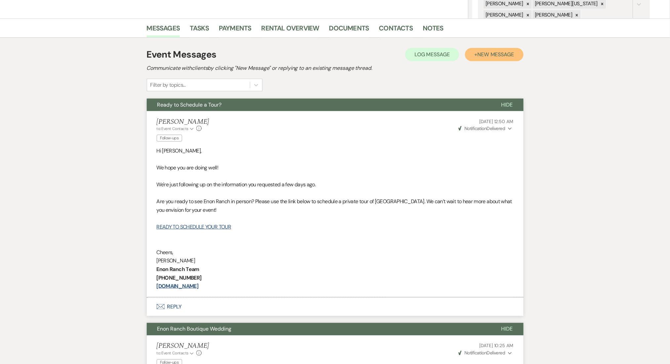
click at [479, 56] on span "New Message" at bounding box center [495, 54] width 37 height 7
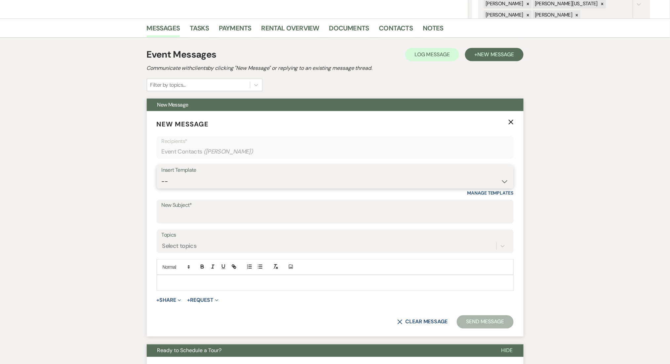
click at [240, 186] on select "-- Inquiry Follow Up Email #2 Contract Sending Template Payment Template Rental…" at bounding box center [335, 181] width 347 height 13
click at [162, 175] on select "-- Inquiry Follow Up Email #2 Contract Sending Template Payment Template Rental…" at bounding box center [335, 181] width 347 height 13
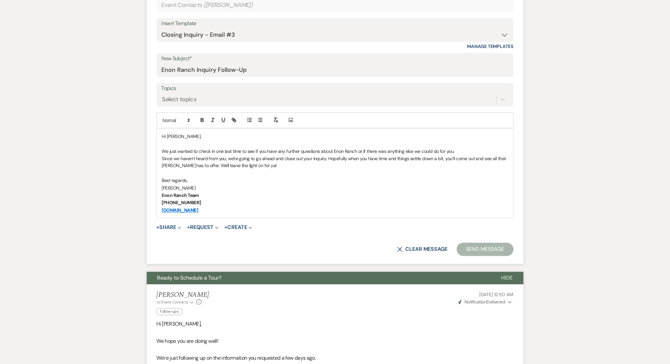
scroll to position [280, 0]
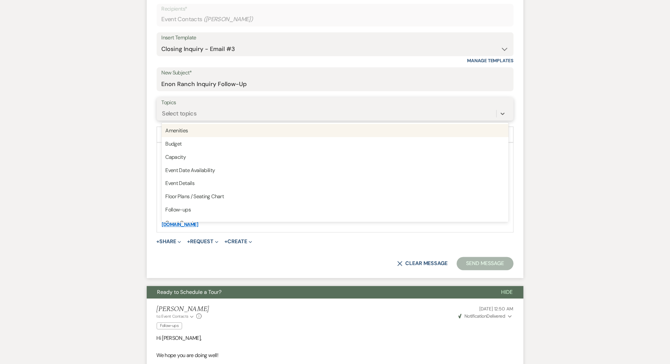
click at [236, 111] on div "Select topics" at bounding box center [329, 114] width 335 height 12
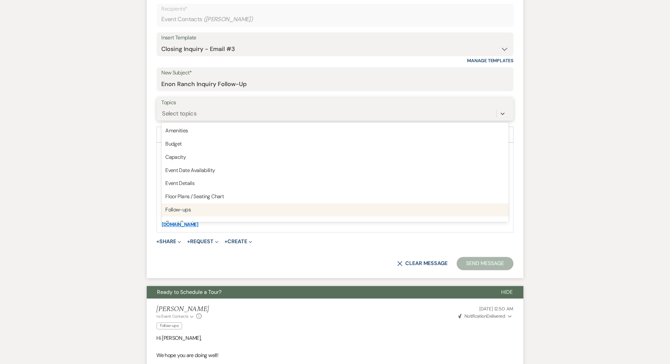
click at [255, 208] on div "Follow-ups" at bounding box center [335, 209] width 347 height 13
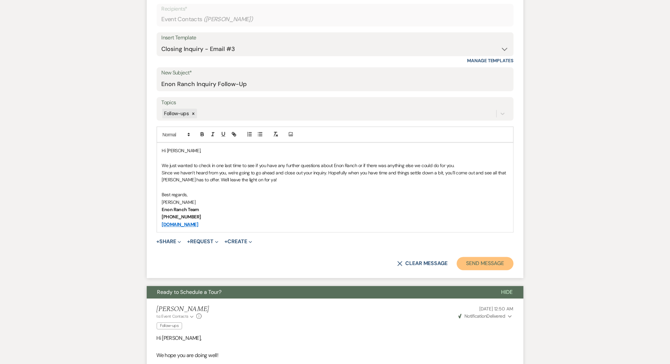
click at [490, 263] on button "Send Message" at bounding box center [485, 263] width 57 height 13
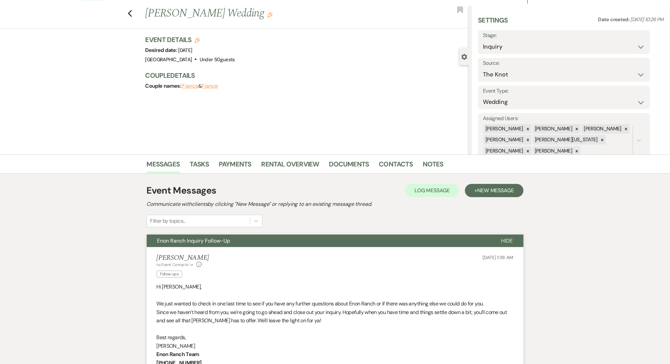
scroll to position [0, 0]
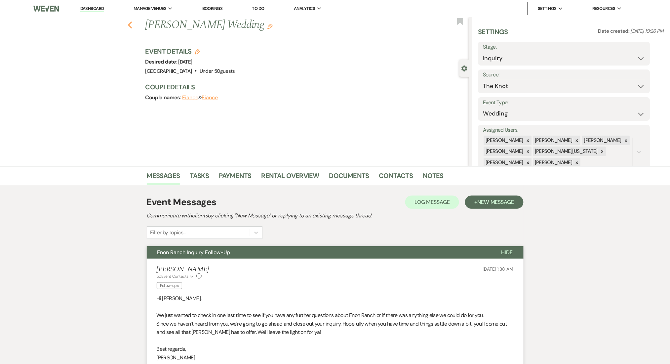
click at [133, 26] on icon "Previous" at bounding box center [130, 25] width 5 height 8
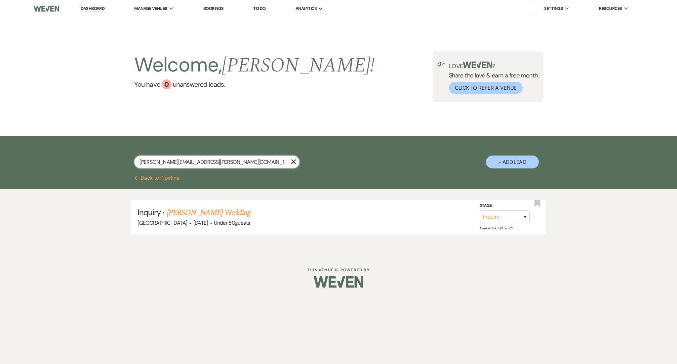
drag, startPoint x: 209, startPoint y: 158, endPoint x: 95, endPoint y: 164, distance: 114.2
click at [95, 164] on div "[PERSON_NAME][EMAIL_ADDRESS][PERSON_NAME][DOMAIN_NAME] X + Add Lead" at bounding box center [338, 155] width 677 height 39
paste input "[EMAIL_ADDRESS]"
click at [236, 215] on link "[PERSON_NAME] Wedding" at bounding box center [209, 213] width 84 height 12
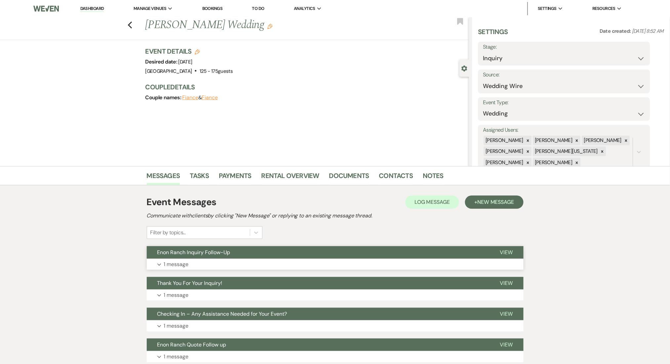
click at [258, 268] on button "Expand 1 message" at bounding box center [335, 264] width 377 height 11
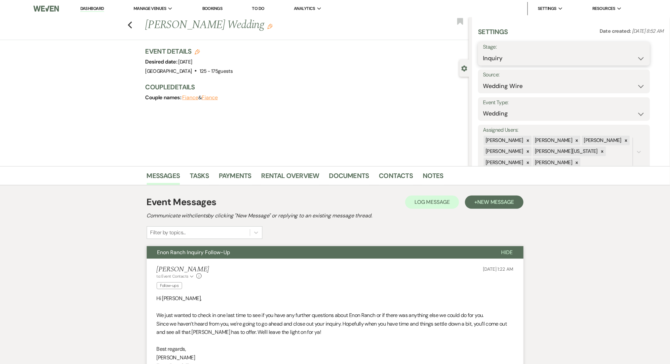
click at [507, 58] on select "Inquiry Follow Up Tour Requested Tour Confirmed Toured Proposal Sent Booked Lost" at bounding box center [564, 58] width 162 height 13
click at [483, 52] on select "Inquiry Follow Up Tour Requested Tour Confirmed Toured Proposal Sent Booked Lost" at bounding box center [564, 58] width 162 height 13
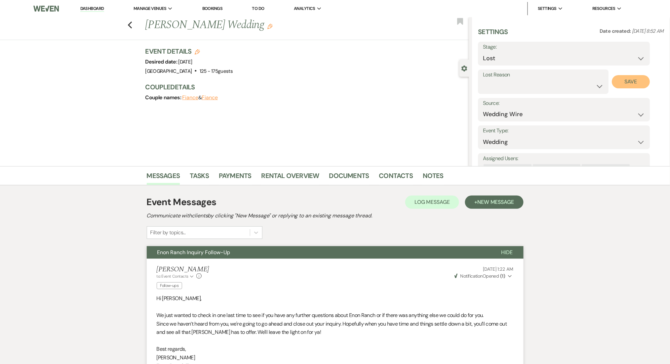
click at [638, 79] on button "Save" at bounding box center [631, 81] width 38 height 13
click at [129, 27] on div "Previous [PERSON_NAME] Wedding Edit Bookmark" at bounding box center [233, 28] width 472 height 23
click at [132, 24] on use "button" at bounding box center [130, 24] width 4 height 7
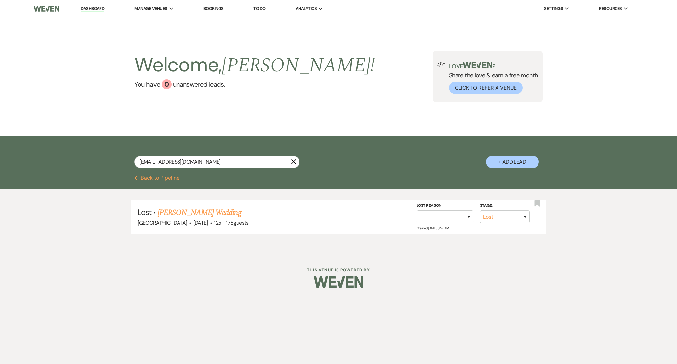
drag, startPoint x: 209, startPoint y: 154, endPoint x: 6, endPoint y: 162, distance: 203.1
click at [6, 162] on div "[EMAIL_ADDRESS][DOMAIN_NAME] X + Add Lead" at bounding box center [338, 155] width 677 height 39
drag, startPoint x: 201, startPoint y: 158, endPoint x: 71, endPoint y: 158, distance: 129.9
click at [71, 158] on div "[EMAIL_ADDRESS][DOMAIN_NAME] X + Add Lead" at bounding box center [338, 155] width 677 height 39
paste input "angeemand1981"
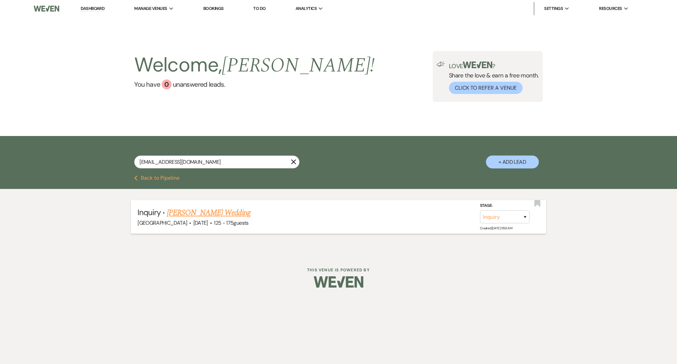
click at [217, 211] on link "[PERSON_NAME] Wedding" at bounding box center [209, 213] width 84 height 12
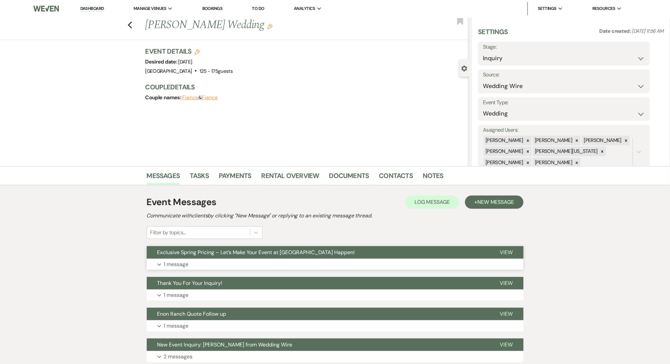
click at [320, 264] on button "Expand 1 message" at bounding box center [335, 264] width 377 height 11
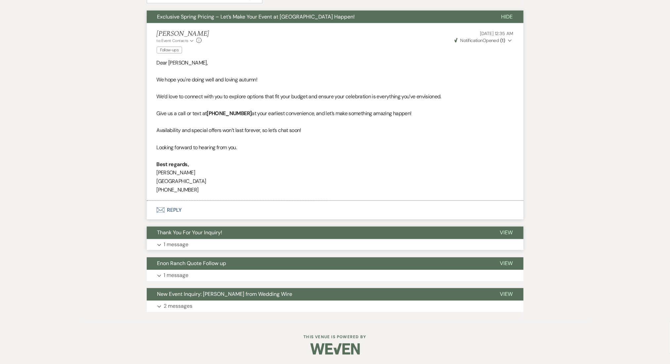
click at [305, 242] on button "Expand 1 message" at bounding box center [335, 244] width 377 height 11
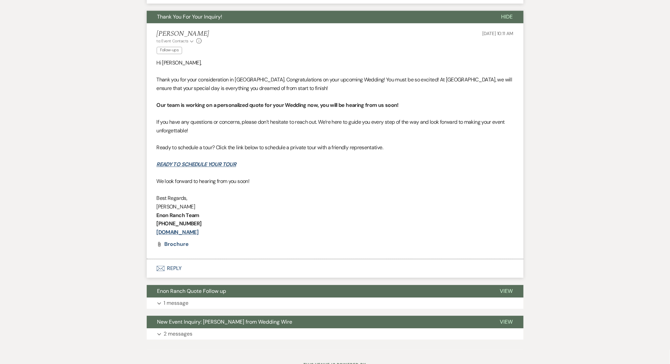
scroll to position [479, 0]
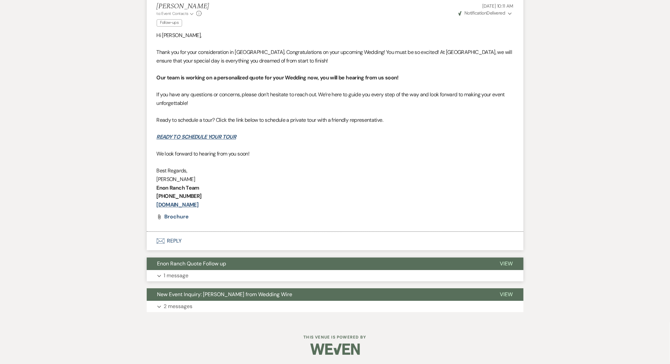
drag, startPoint x: 314, startPoint y: 267, endPoint x: 316, endPoint y: 271, distance: 4.8
click at [316, 271] on div "Enon Ranch Quote Follow up View Expand 1 message" at bounding box center [335, 269] width 377 height 24
click at [321, 271] on button "Expand 1 message" at bounding box center [335, 275] width 377 height 11
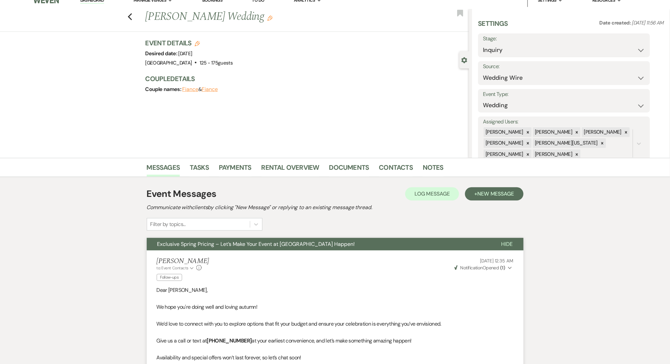
scroll to position [0, 0]
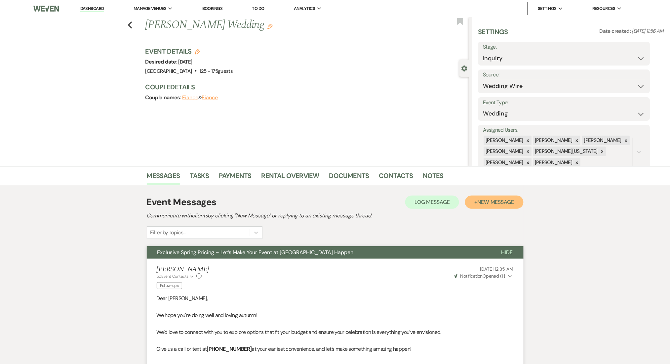
click at [480, 197] on button "+ New Message" at bounding box center [494, 201] width 58 height 13
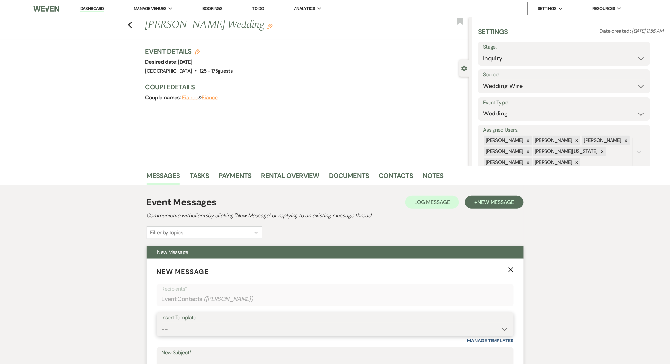
click at [250, 332] on select "-- Inquiry Follow Up Email #2 Contract Sending Template Payment Template Rental…" at bounding box center [335, 328] width 347 height 13
click at [162, 322] on select "-- Inquiry Follow Up Email #2 Contract Sending Template Payment Template Rental…" at bounding box center [335, 328] width 347 height 13
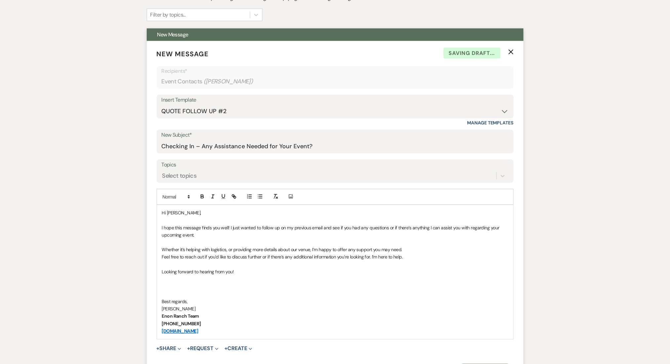
scroll to position [264, 0]
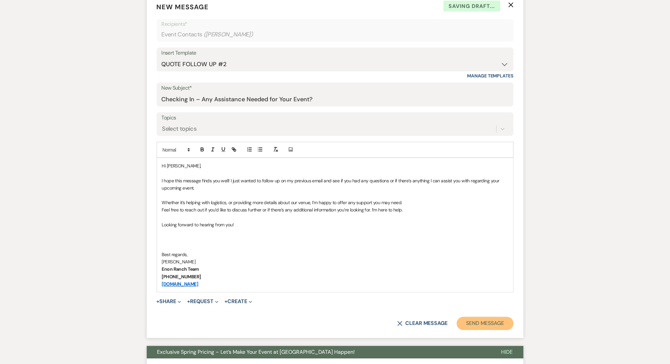
click at [467, 322] on button "Send Message" at bounding box center [485, 323] width 57 height 13
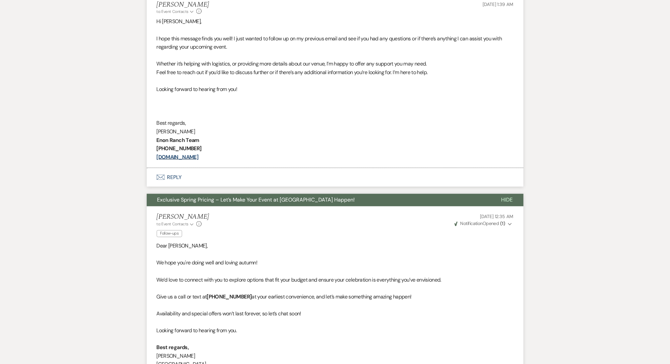
scroll to position [19, 0]
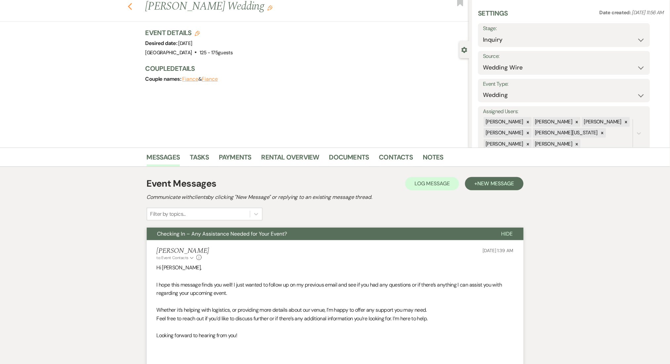
click at [132, 8] on use "button" at bounding box center [130, 6] width 4 height 7
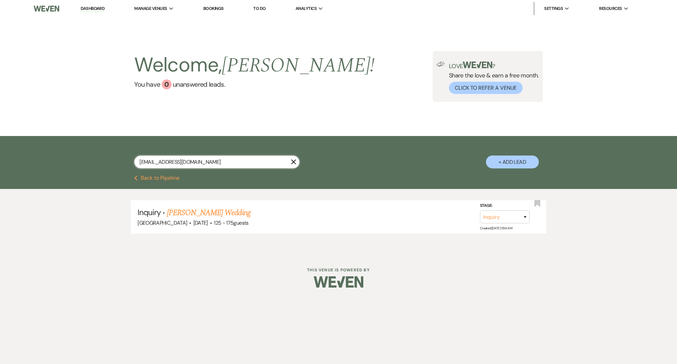
drag, startPoint x: 210, startPoint y: 162, endPoint x: 44, endPoint y: 156, distance: 165.7
click at [44, 156] on div "[EMAIL_ADDRESS][DOMAIN_NAME] X + Add Lead" at bounding box center [338, 155] width 677 height 39
paste input "vincetony64"
drag, startPoint x: 203, startPoint y: 167, endPoint x: 0, endPoint y: 164, distance: 203.0
click at [0, 164] on div "[EMAIL_ADDRESS][DOMAIN_NAME] X + Add Lead" at bounding box center [338, 155] width 677 height 39
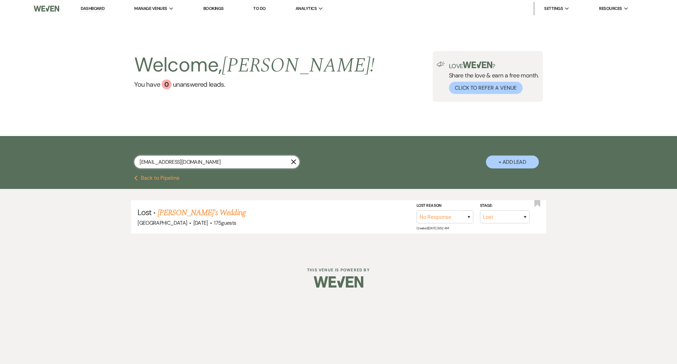
paste input "twastone0710"
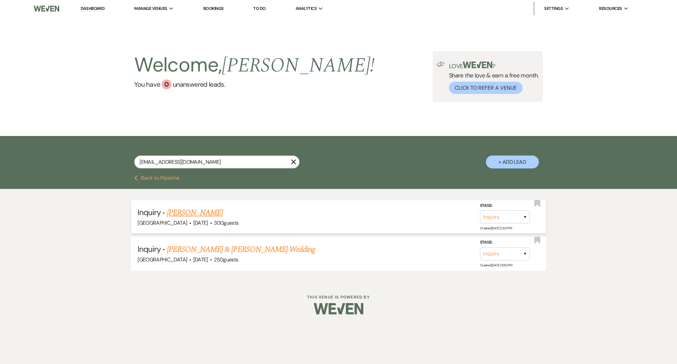
click at [190, 216] on link "[PERSON_NAME]" at bounding box center [195, 213] width 56 height 12
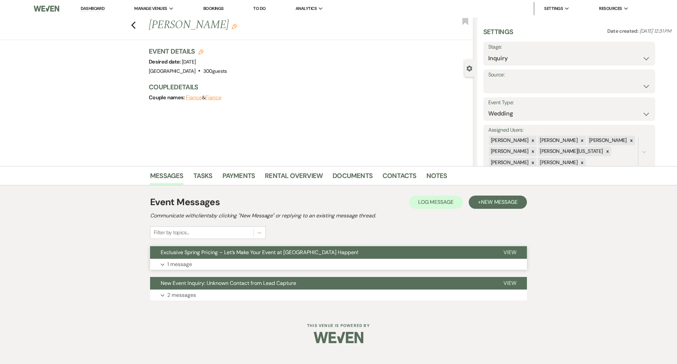
click at [223, 257] on button "Exclusive Spring Pricing – Let’s Make Your Event at [GEOGRAPHIC_DATA] Happen!" at bounding box center [321, 252] width 343 height 13
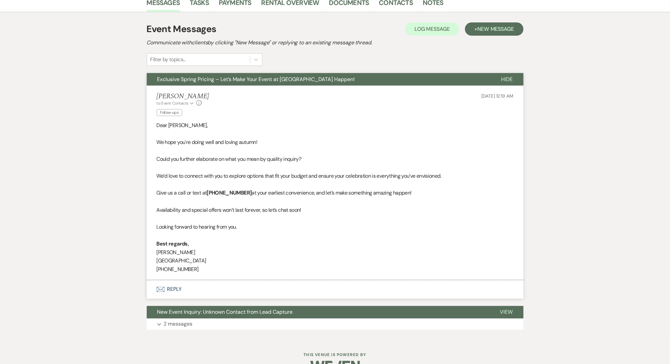
scroll to position [176, 0]
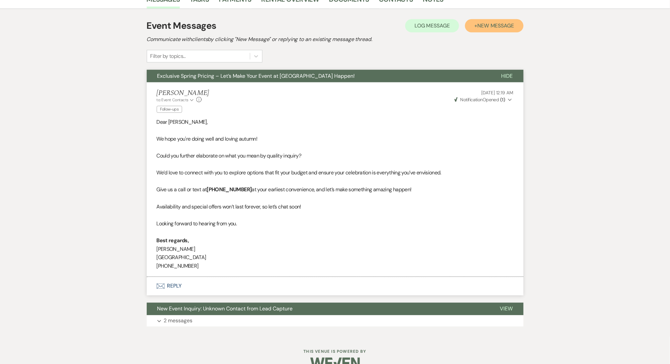
click at [471, 27] on button "+ New Message" at bounding box center [494, 25] width 58 height 13
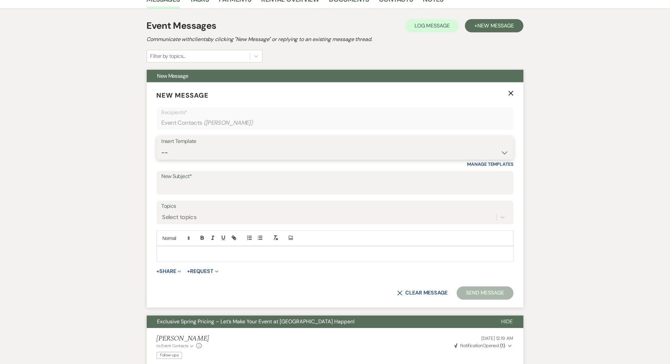
click at [215, 153] on select "-- Inquiry Follow Up Email #2 Contract Sending Template Payment Template Rental…" at bounding box center [335, 152] width 347 height 13
click at [162, 146] on select "-- Inquiry Follow Up Email #2 Contract Sending Template Payment Template Rental…" at bounding box center [335, 152] width 347 height 13
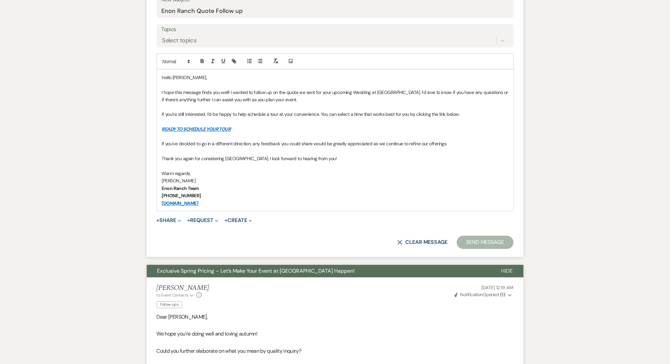
scroll to position [352, 0]
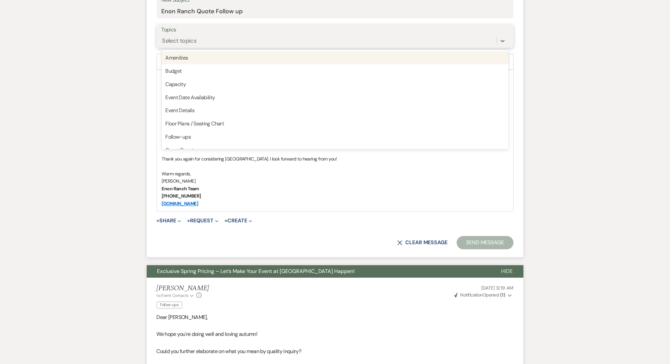
click at [201, 42] on div "Select topics" at bounding box center [329, 41] width 335 height 12
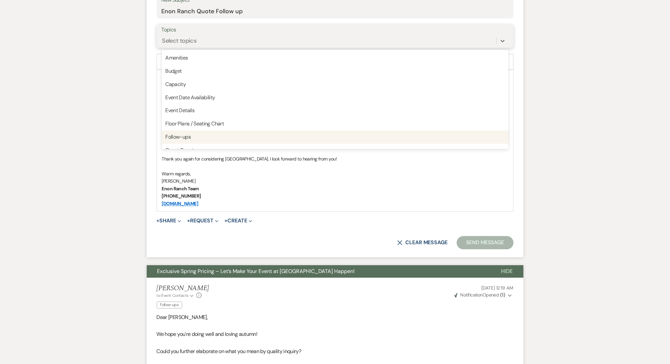
click at [212, 133] on div "Follow-ups" at bounding box center [335, 137] width 347 height 13
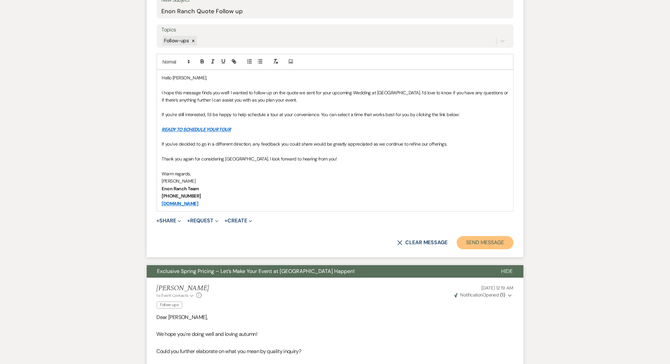
click at [462, 236] on button "Send Message" at bounding box center [485, 242] width 57 height 13
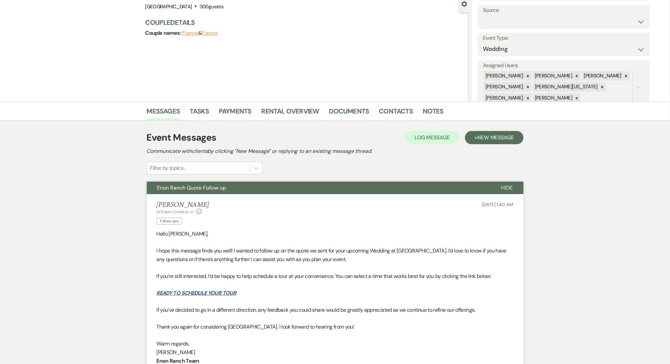
scroll to position [0, 0]
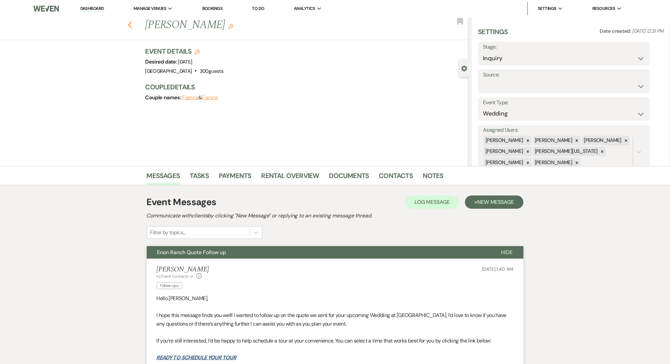
click at [132, 23] on use "button" at bounding box center [130, 24] width 4 height 7
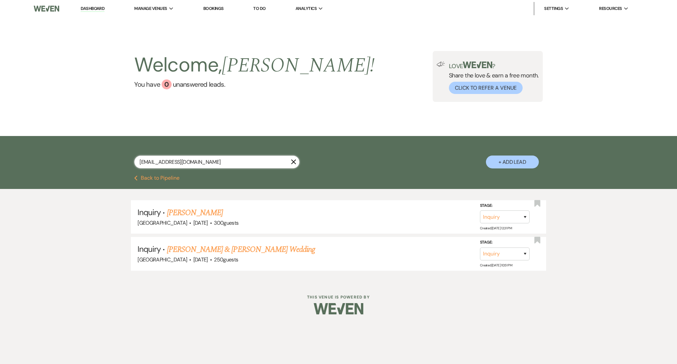
drag, startPoint x: 208, startPoint y: 163, endPoint x: 57, endPoint y: 171, distance: 150.6
click at [57, 171] on div "[EMAIL_ADDRESS][DOMAIN_NAME] X + Add Lead" at bounding box center [338, 155] width 677 height 39
paste input "d.johnson5255"
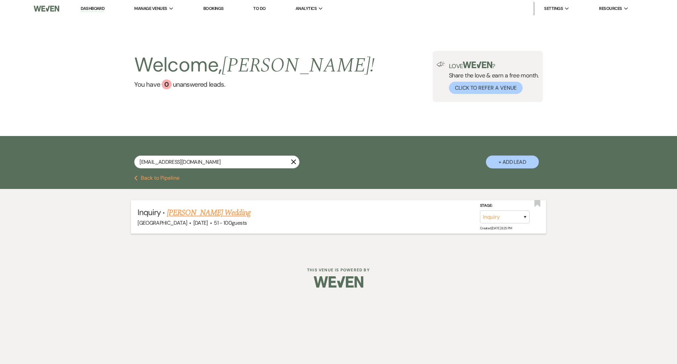
click at [230, 210] on link "[PERSON_NAME] Wedding" at bounding box center [209, 213] width 84 height 12
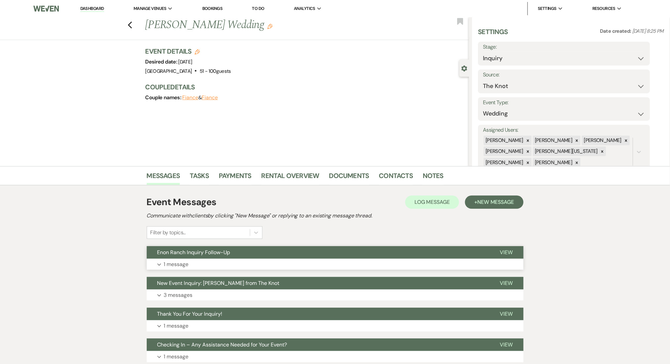
click at [254, 259] on button "Expand 1 message" at bounding box center [335, 264] width 377 height 11
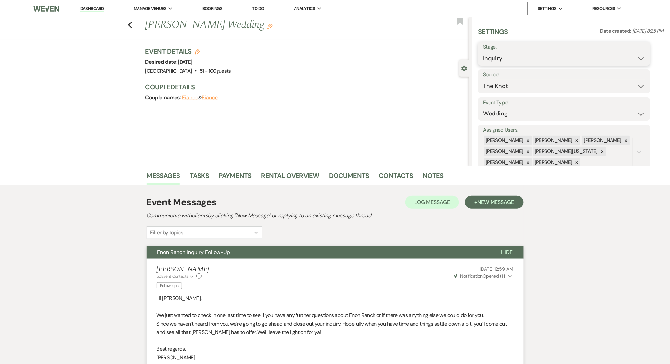
click at [528, 56] on select "Inquiry Follow Up Tour Requested Tour Confirmed Toured Proposal Sent Booked Lost" at bounding box center [564, 58] width 162 height 13
click at [483, 52] on select "Inquiry Follow Up Tour Requested Tour Confirmed Toured Proposal Sent Booked Lost" at bounding box center [564, 58] width 162 height 13
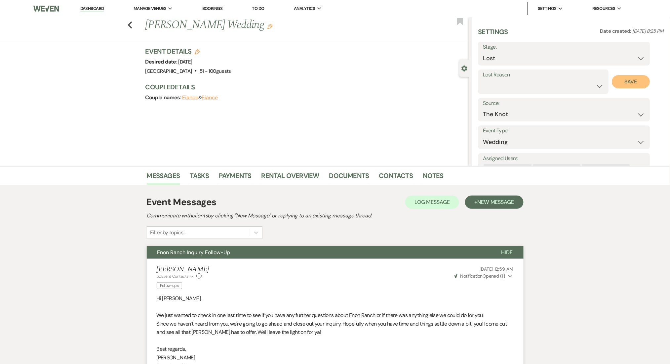
click at [627, 81] on button "Save" at bounding box center [631, 81] width 38 height 13
click at [131, 22] on icon "Previous" at bounding box center [130, 25] width 5 height 8
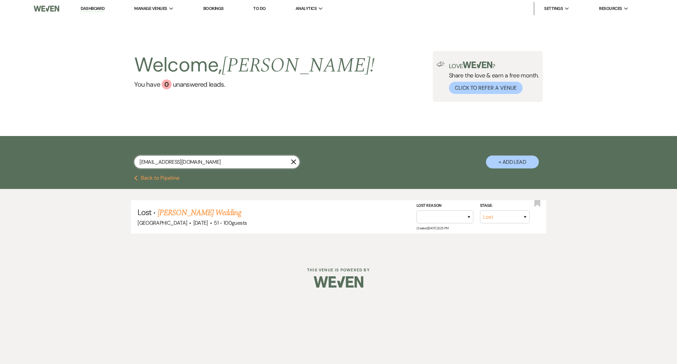
drag, startPoint x: 265, startPoint y: 159, endPoint x: 96, endPoint y: 164, distance: 169.3
click at [96, 164] on div "[EMAIL_ADDRESS][DOMAIN_NAME] X + Add Lead" at bounding box center [338, 155] width 677 height 39
paste input "[EMAIL_ADDRESS][PERSON_NAME][DOMAIN_NAME]"
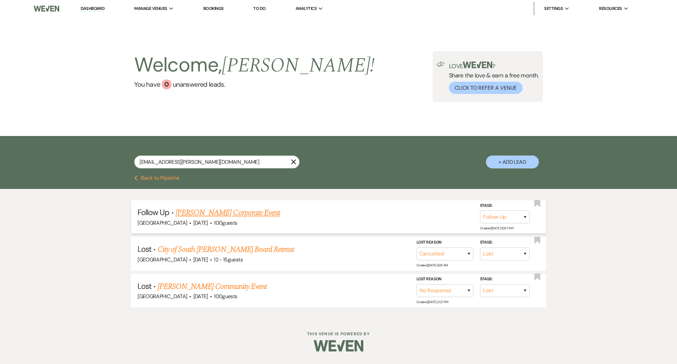
click at [198, 212] on link "[PERSON_NAME] Corporate Event" at bounding box center [228, 213] width 104 height 12
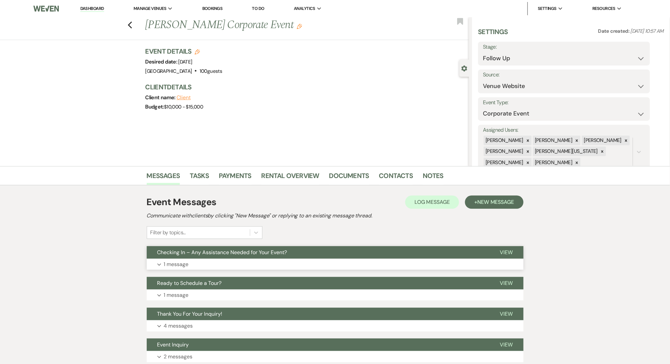
click at [165, 255] on span "Checking In – Any Assistance Needed for Your Event?" at bounding box center [222, 252] width 130 height 7
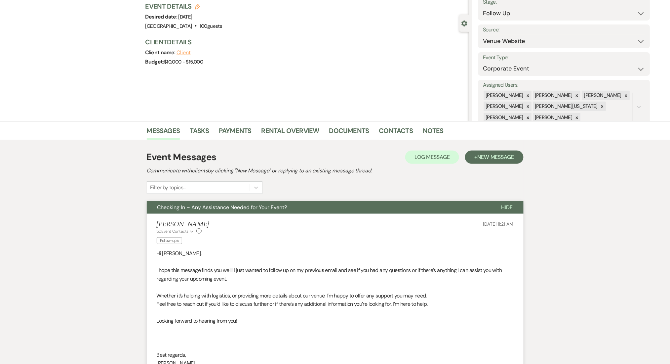
scroll to position [132, 0]
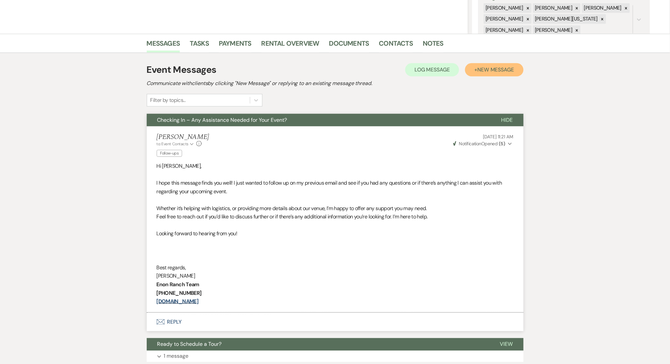
click at [497, 67] on span "New Message" at bounding box center [495, 69] width 37 height 7
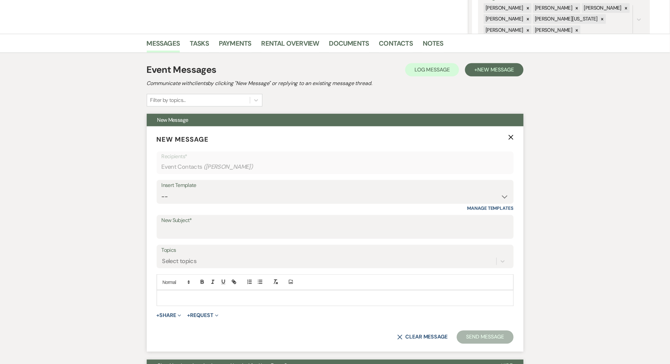
click at [228, 205] on div "Insert Template -- Inquiry Follow Up Email #2 Contract Sending Template Payment…" at bounding box center [335, 195] width 357 height 31
drag, startPoint x: 227, startPoint y: 196, endPoint x: 226, endPoint y: 190, distance: 5.3
click at [227, 196] on select "-- Inquiry Follow Up Email #2 Contract Sending Template Payment Template Rental…" at bounding box center [335, 196] width 347 height 13
click at [162, 190] on select "-- Inquiry Follow Up Email #2 Contract Sending Template Payment Template Rental…" at bounding box center [335, 196] width 347 height 13
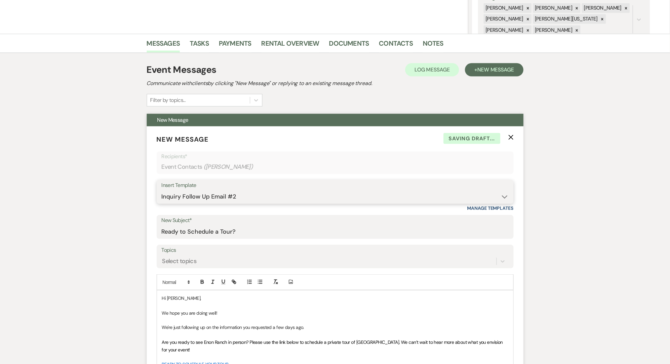
scroll to position [308, 0]
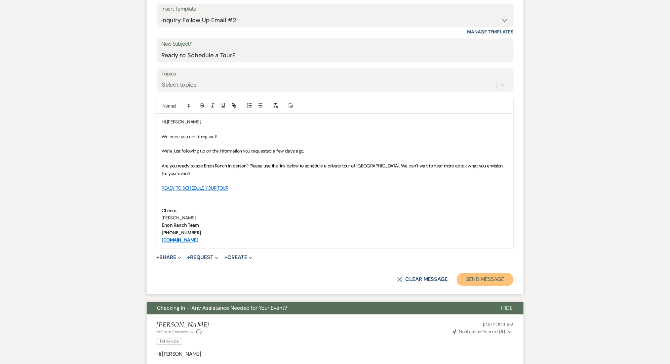
click at [476, 281] on button "Send Message" at bounding box center [485, 279] width 57 height 13
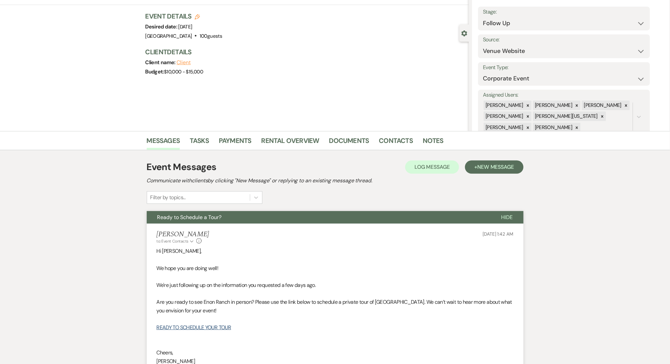
scroll to position [0, 0]
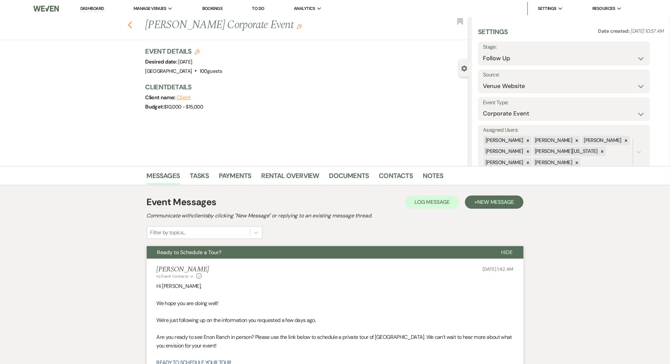
click at [132, 20] on button "Previous" at bounding box center [130, 24] width 5 height 9
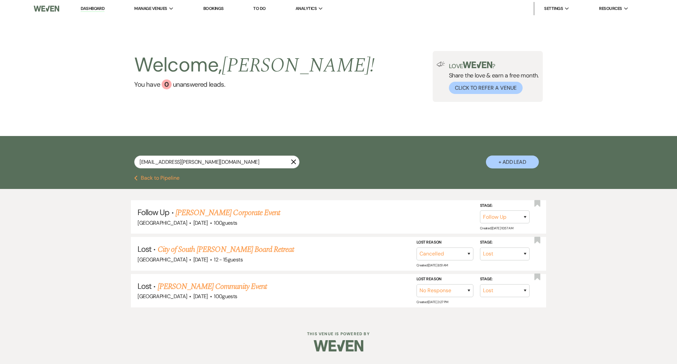
drag, startPoint x: 245, startPoint y: 155, endPoint x: 49, endPoint y: 150, distance: 196.4
click at [49, 150] on div "[EMAIL_ADDRESS][PERSON_NAME][DOMAIN_NAME] X + Add Lead" at bounding box center [338, 155] width 677 height 39
click at [244, 159] on input "[EMAIL_ADDRESS][PERSON_NAME][DOMAIN_NAME]" at bounding box center [216, 161] width 165 height 13
drag, startPoint x: 228, startPoint y: 163, endPoint x: 7, endPoint y: 163, distance: 221.2
click at [7, 163] on div "[EMAIL_ADDRESS][PERSON_NAME][DOMAIN_NAME] X + Add Lead" at bounding box center [338, 155] width 677 height 39
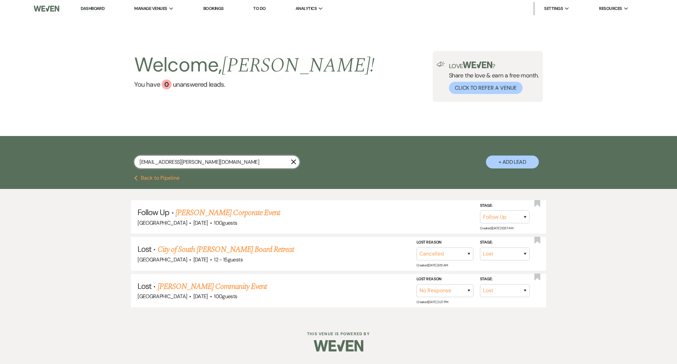
paste input "[PERSON_NAME][EMAIL_ADDRESS][PERSON_NAME][DOMAIN_NAME]"
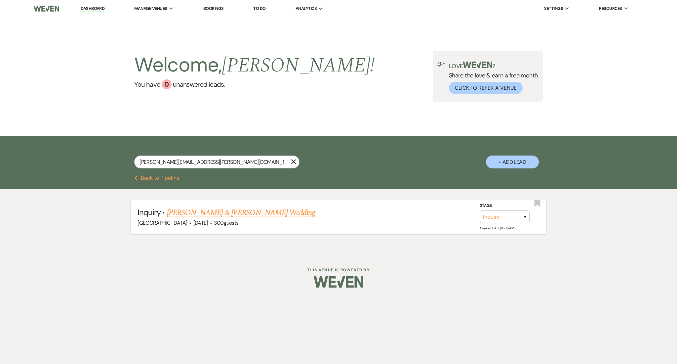
click at [200, 211] on link "[PERSON_NAME] & [PERSON_NAME] Wedding" at bounding box center [241, 213] width 148 height 12
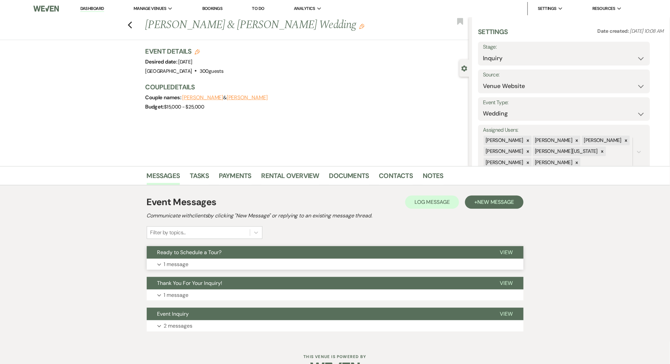
click at [241, 260] on button "Expand 1 message" at bounding box center [335, 264] width 377 height 11
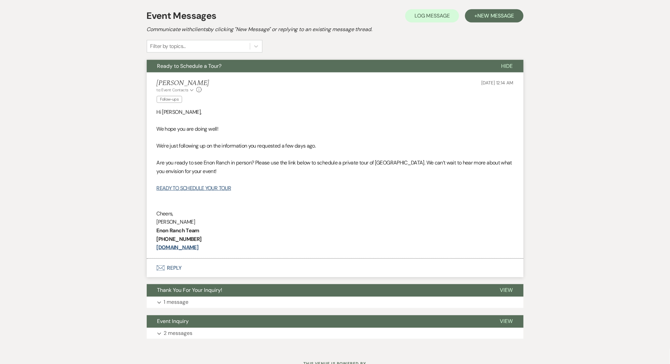
scroll to position [132, 0]
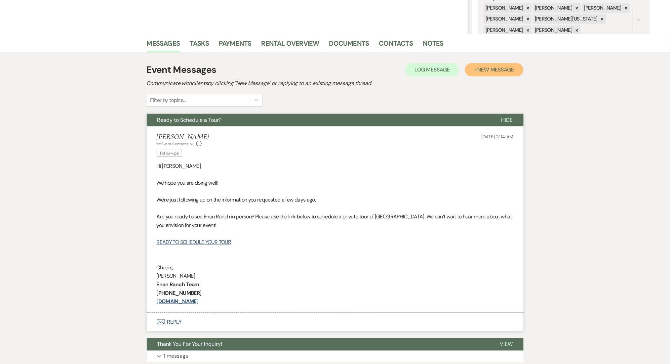
click at [484, 65] on button "+ New Message" at bounding box center [494, 69] width 58 height 13
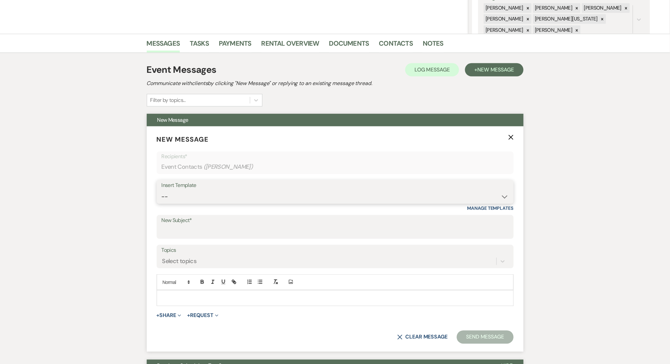
click at [314, 199] on select "-- Inquiry Follow Up Email #2 Contract Sending Template Payment Template Rental…" at bounding box center [335, 196] width 347 height 13
click at [162, 190] on select "-- Inquiry Follow Up Email #2 Contract Sending Template Payment Template Rental…" at bounding box center [335, 196] width 347 height 13
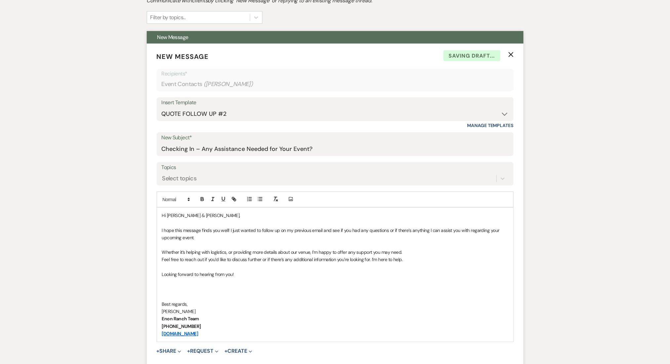
scroll to position [308, 0]
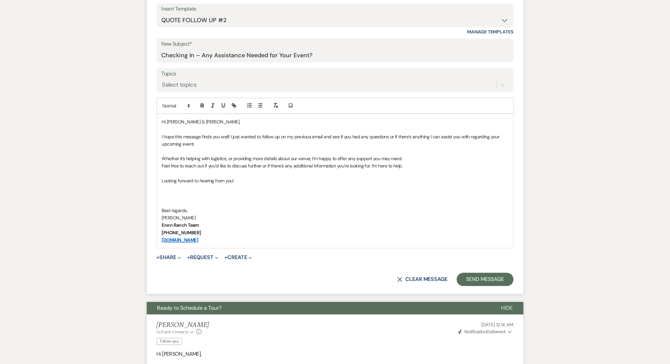
click at [495, 270] on form "New Message X Saving draft... Recipients* Event Contacts ( [PERSON_NAME] ) Inse…" at bounding box center [335, 122] width 377 height 344
click at [482, 279] on button "Send Message" at bounding box center [485, 279] width 57 height 13
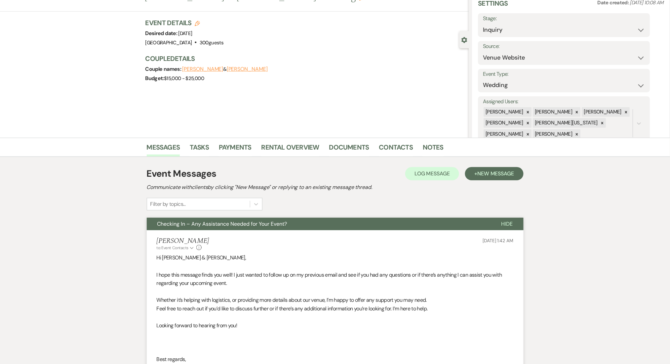
scroll to position [0, 0]
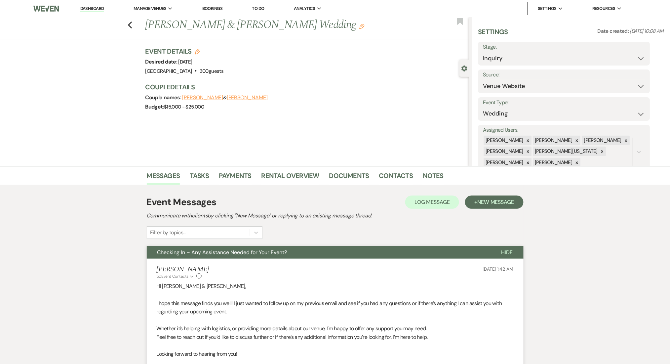
click at [130, 22] on div "Previous [PERSON_NAME] & [PERSON_NAME] Wedding Edit Bookmark" at bounding box center [233, 28] width 472 height 23
click at [133, 24] on icon "Previous" at bounding box center [130, 25] width 5 height 8
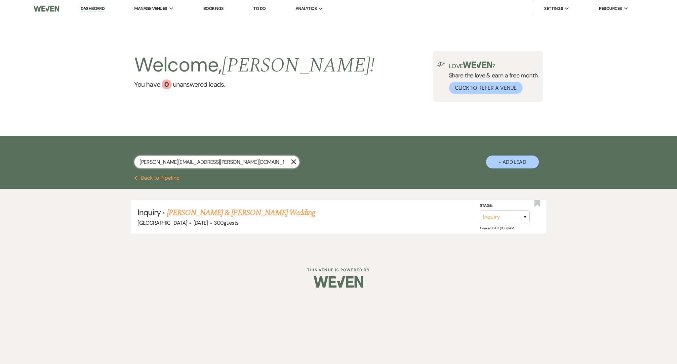
drag, startPoint x: 209, startPoint y: 161, endPoint x: 8, endPoint y: 139, distance: 202.5
click at [10, 140] on div "[PERSON_NAME][EMAIL_ADDRESS][PERSON_NAME][DOMAIN_NAME] X + Add Lead" at bounding box center [338, 155] width 677 height 39
paste input "marifergv19@g"
click at [206, 211] on link "[PERSON_NAME] & [PERSON_NAME] Wedding" at bounding box center [241, 213] width 148 height 12
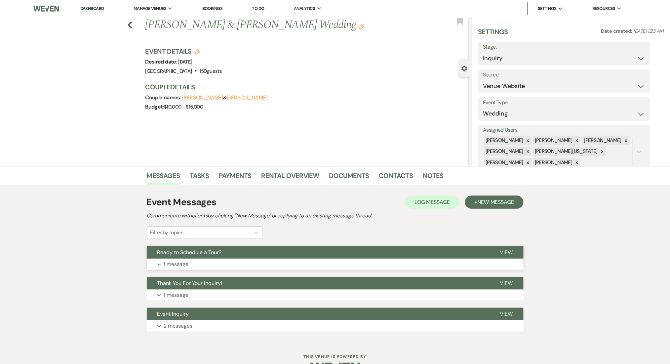
click at [212, 265] on button "Expand 1 message" at bounding box center [335, 264] width 377 height 11
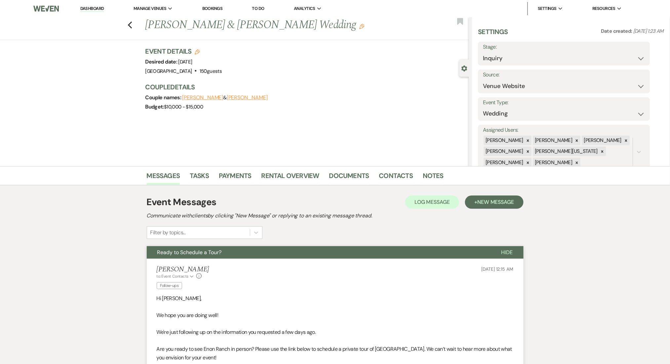
scroll to position [176, 0]
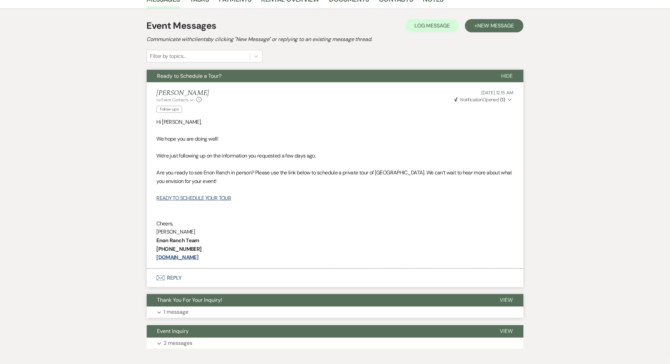
click at [310, 304] on button "Thank You For Your Inquiry!" at bounding box center [318, 300] width 343 height 13
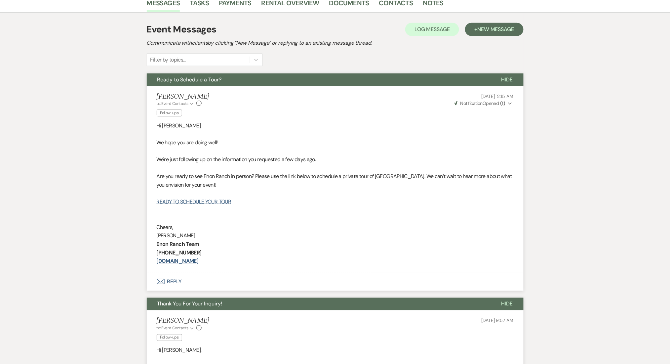
scroll to position [132, 0]
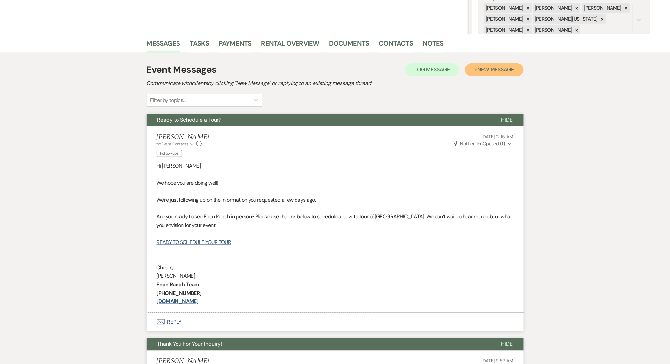
click at [484, 71] on span "New Message" at bounding box center [495, 69] width 37 height 7
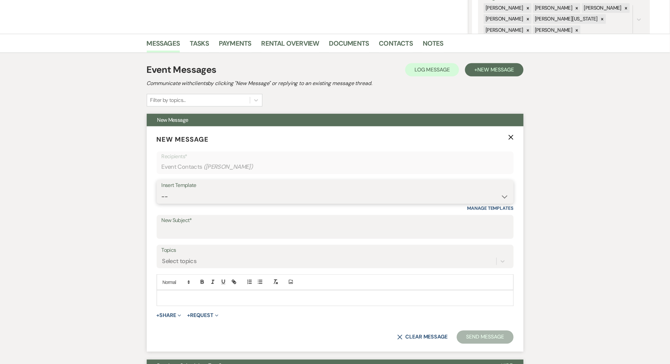
click at [241, 192] on select "-- Inquiry Follow Up Email #2 Contract Sending Template Payment Template Rental…" at bounding box center [335, 196] width 347 height 13
click at [162, 190] on select "-- Inquiry Follow Up Email #2 Contract Sending Template Payment Template Rental…" at bounding box center [335, 196] width 347 height 13
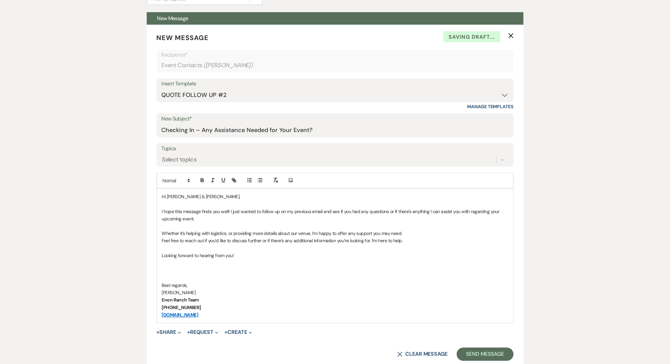
scroll to position [352, 0]
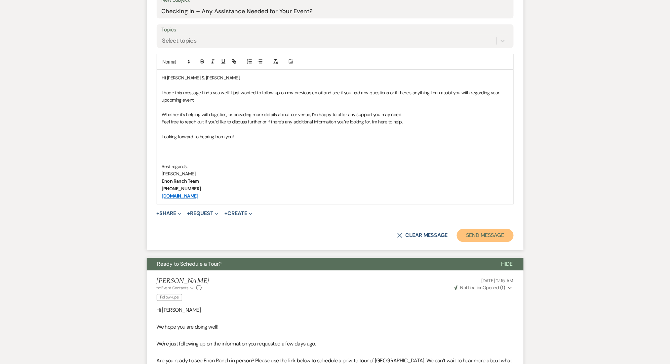
click at [484, 231] on button "Send Message" at bounding box center [485, 235] width 57 height 13
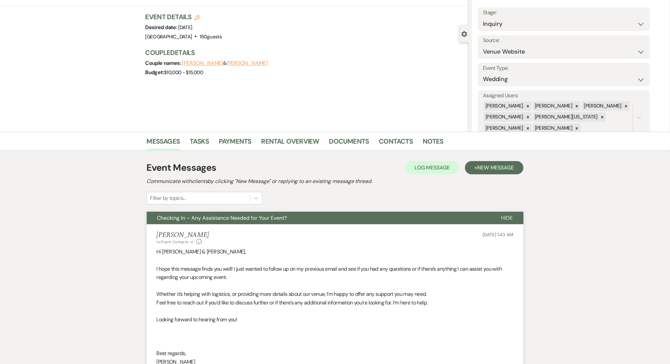
scroll to position [0, 0]
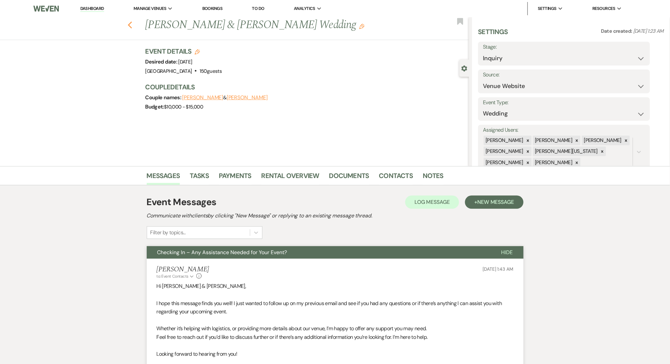
click at [132, 22] on icon "Previous" at bounding box center [130, 25] width 5 height 8
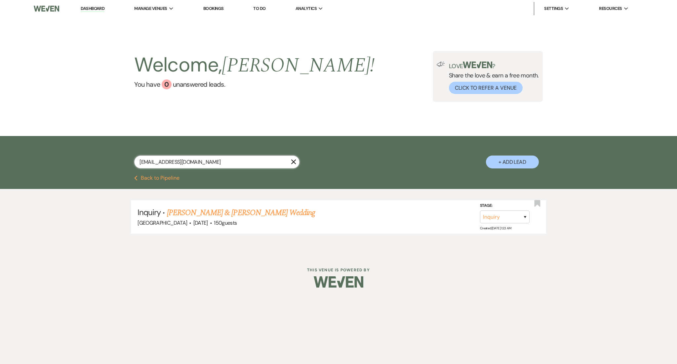
drag, startPoint x: 205, startPoint y: 160, endPoint x: 65, endPoint y: 160, distance: 139.8
click at [65, 160] on div "[EMAIL_ADDRESS][DOMAIN_NAME] X + Add Lead" at bounding box center [338, 155] width 677 height 39
paste input "[EMAIL_ADDRESS][PERSON_NAME][DOMAIN_NAME]"
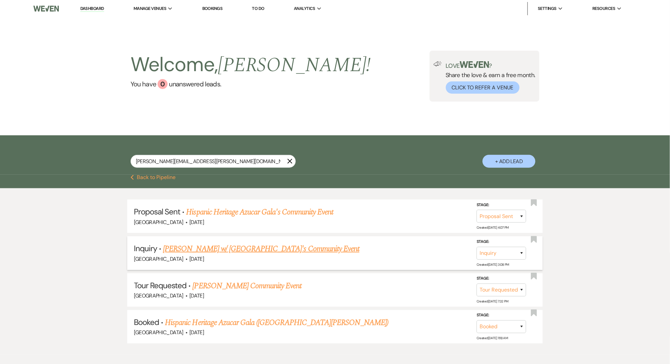
click at [204, 249] on link "[PERSON_NAME] w/ [GEOGRAPHIC_DATA]'s Community Event" at bounding box center [261, 249] width 196 height 12
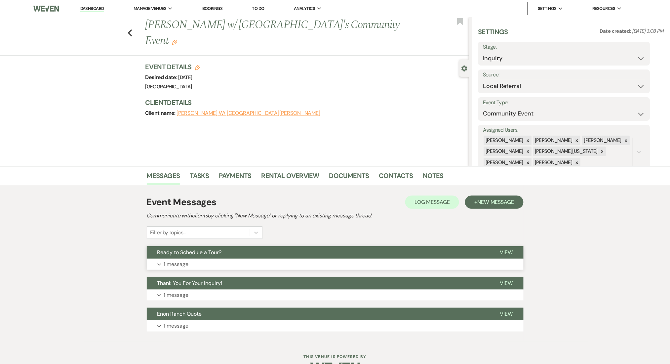
click at [198, 261] on button "Expand 1 message" at bounding box center [335, 264] width 377 height 11
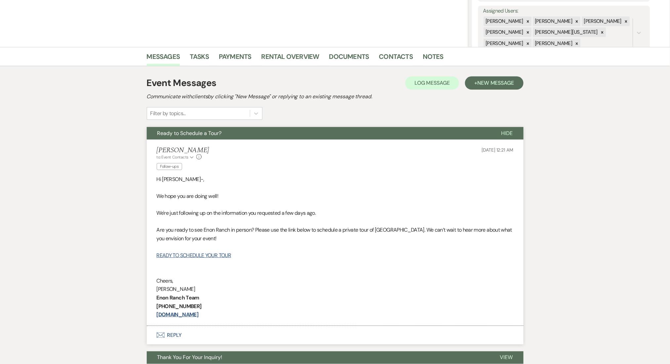
scroll to position [37, 0]
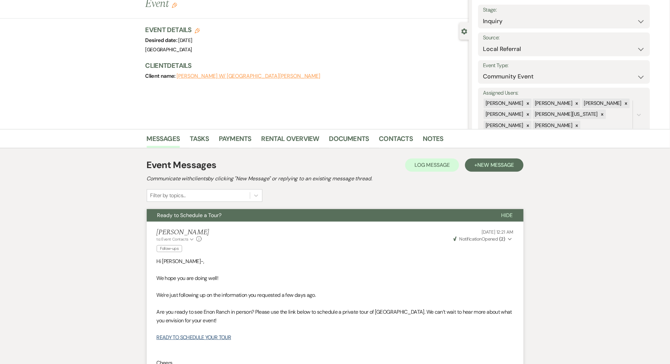
click at [505, 156] on div "Event Messages Log Log Message + New Message Communicate with clients by clicki…" at bounding box center [335, 323] width 377 height 336
click at [488, 166] on span "New Message" at bounding box center [495, 164] width 37 height 7
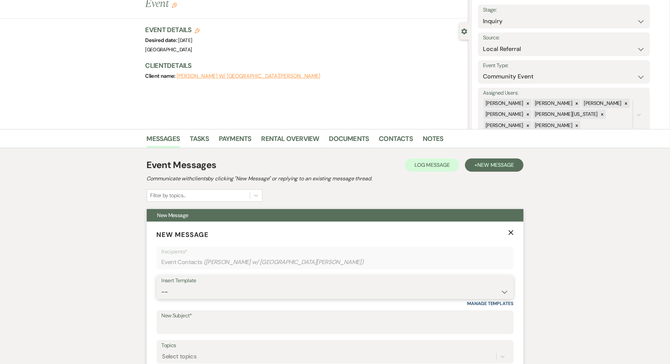
click at [207, 289] on select "-- Inquiry Follow Up Email #2 Contract Sending Template Payment Template Rental…" at bounding box center [335, 291] width 347 height 13
click at [162, 285] on select "-- Inquiry Follow Up Email #2 Contract Sending Template Payment Template Rental…" at bounding box center [335, 291] width 347 height 13
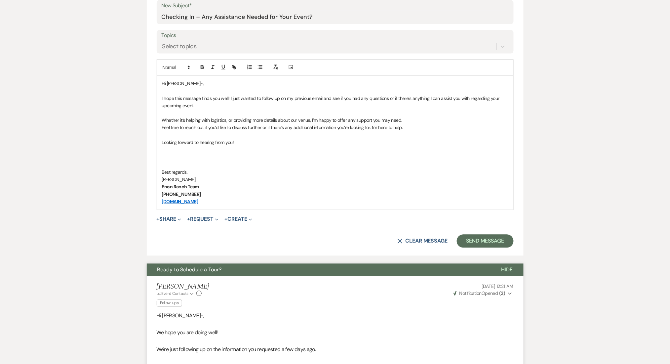
scroll to position [434, 0]
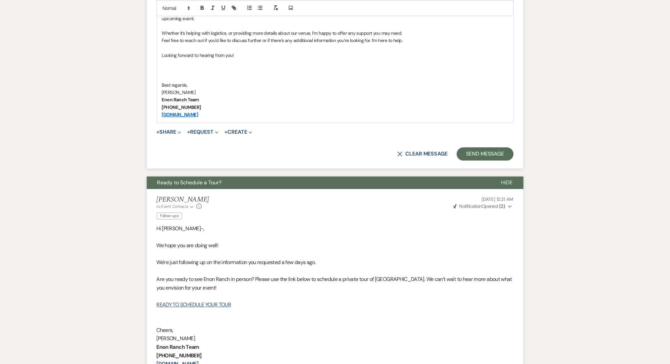
click at [479, 154] on button "Send Message" at bounding box center [485, 153] width 57 height 13
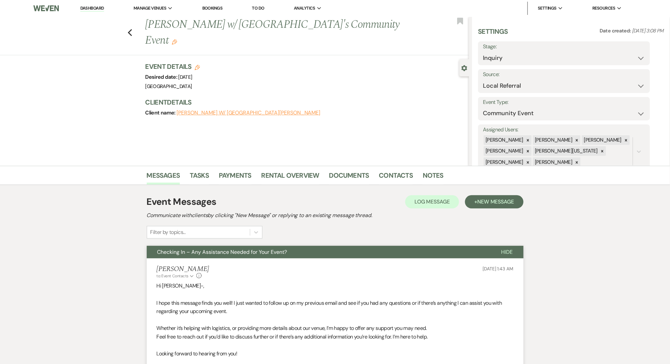
scroll to position [0, 0]
click at [131, 29] on icon "Previous" at bounding box center [130, 33] width 5 height 8
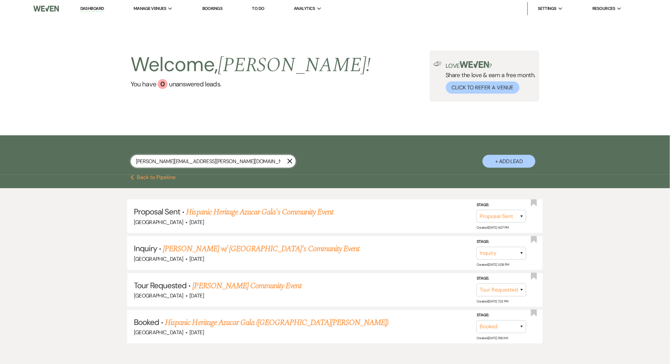
drag, startPoint x: 258, startPoint y: 163, endPoint x: 42, endPoint y: 162, distance: 215.9
click at [42, 162] on div "[PERSON_NAME][EMAIL_ADDRESS][PERSON_NAME][DOMAIN_NAME] X + Add Lead" at bounding box center [335, 154] width 670 height 39
paste input "[EMAIL_ADDRESS][DOMAIN_NAME]"
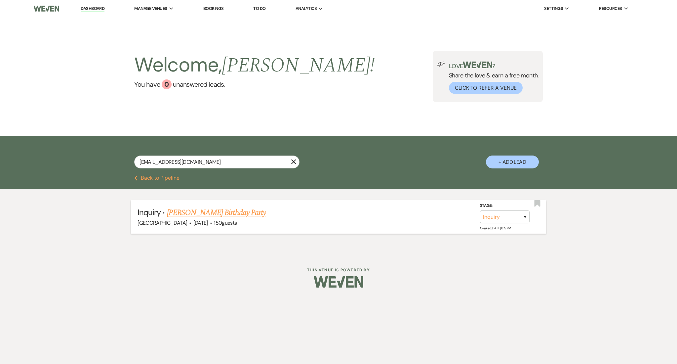
click at [202, 212] on link "[PERSON_NAME] Birthday Party" at bounding box center [216, 213] width 99 height 12
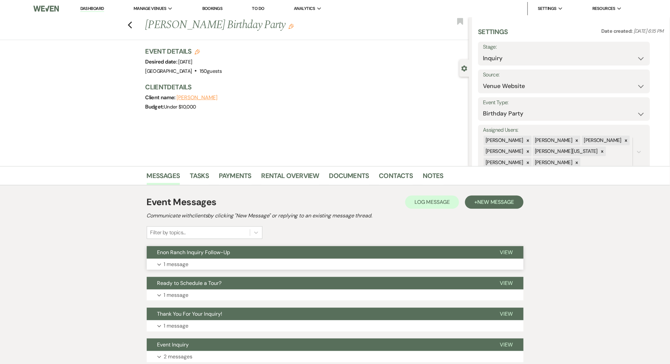
click at [205, 260] on button "Expand 1 message" at bounding box center [335, 264] width 377 height 11
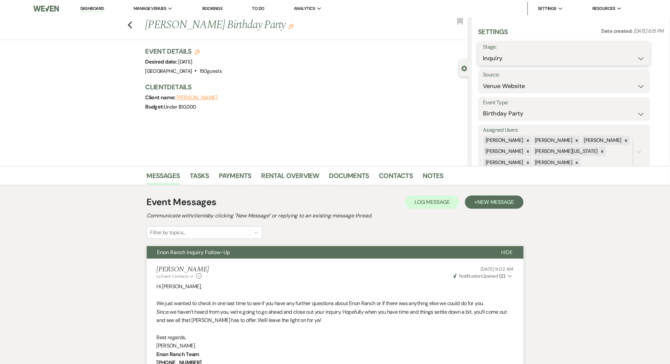
click at [496, 57] on select "Inquiry Follow Up Tour Requested Tour Confirmed Toured Proposal Sent Booked Lost" at bounding box center [564, 58] width 162 height 13
click at [483, 52] on select "Inquiry Follow Up Tour Requested Tour Confirmed Toured Proposal Sent Booked Lost" at bounding box center [564, 58] width 162 height 13
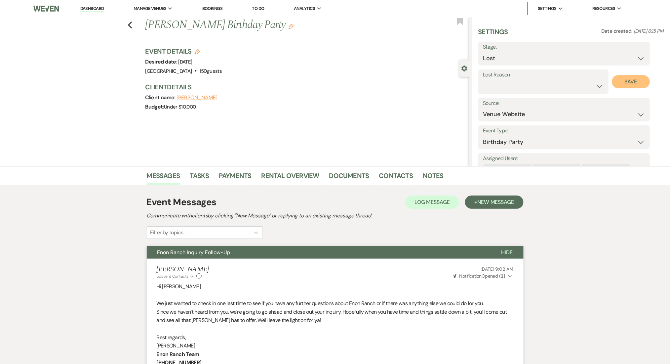
click at [628, 78] on button "Save" at bounding box center [631, 81] width 38 height 13
click at [133, 23] on icon "Previous" at bounding box center [130, 25] width 5 height 8
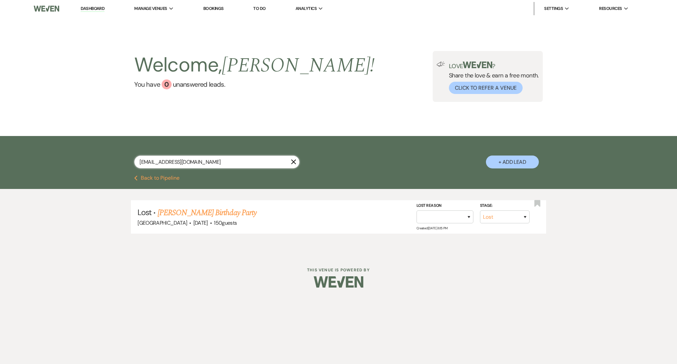
drag, startPoint x: 203, startPoint y: 160, endPoint x: 56, endPoint y: 160, distance: 147.4
click at [56, 160] on div "[EMAIL_ADDRESS][DOMAIN_NAME] X + Add Lead" at bounding box center [338, 155] width 677 height 39
paste input "miajanae0629"
click at [230, 214] on link "[PERSON_NAME] Vow Renewal" at bounding box center [215, 213] width 96 height 12
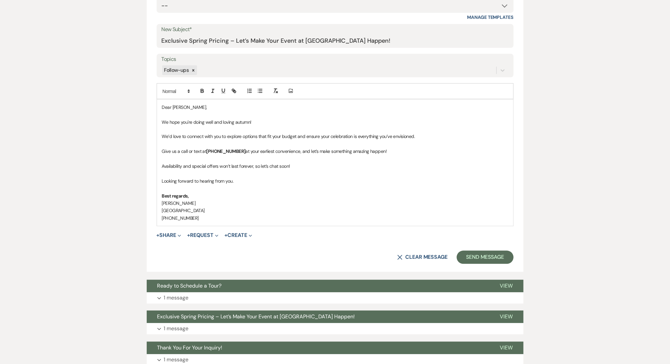
scroll to position [407, 0]
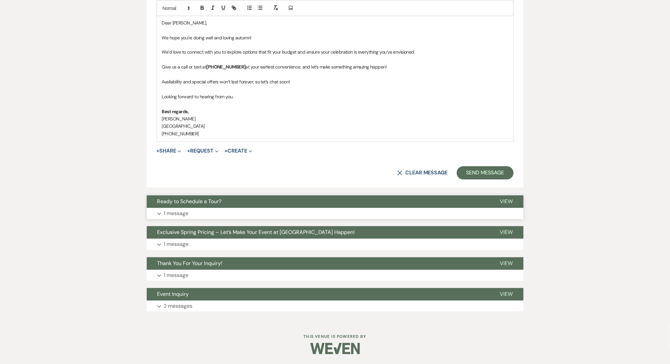
click at [201, 214] on button "Expand 1 message" at bounding box center [335, 213] width 377 height 11
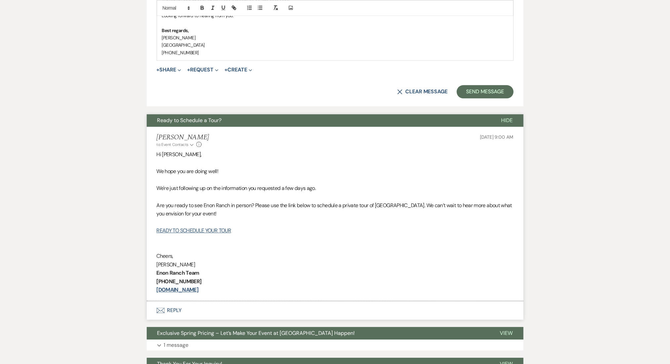
scroll to position [583, 0]
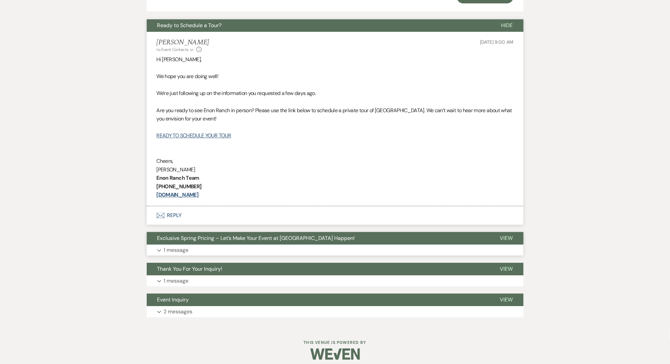
click at [209, 247] on button "Expand 1 message" at bounding box center [335, 249] width 377 height 11
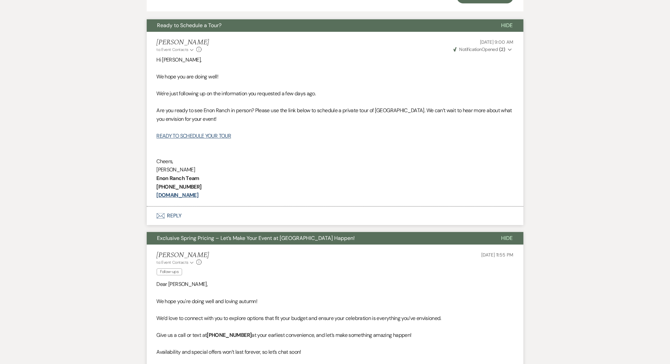
scroll to position [774, 0]
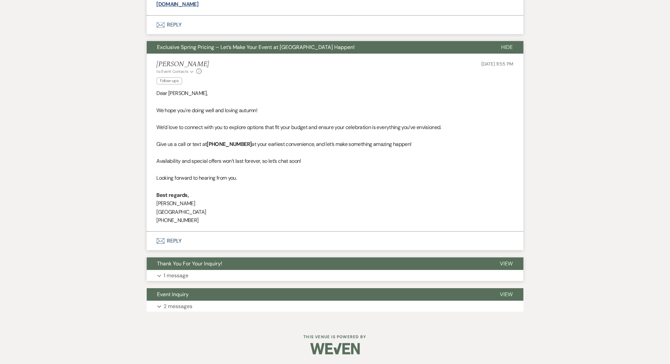
drag, startPoint x: 194, startPoint y: 263, endPoint x: 201, endPoint y: 277, distance: 15.3
click at [201, 277] on div "Thank You For Your Inquiry! View Expand 1 message" at bounding box center [335, 269] width 377 height 24
click at [201, 277] on button "Expand 1 message" at bounding box center [335, 275] width 377 height 11
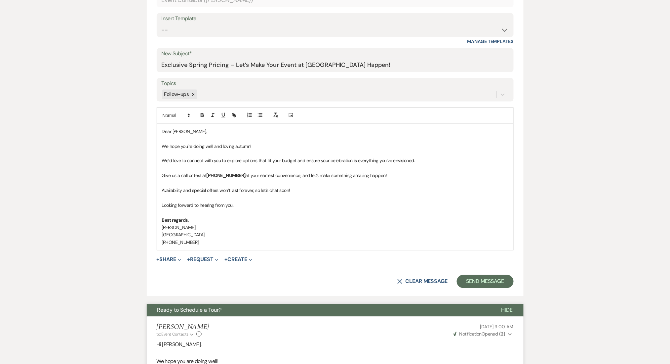
scroll to position [245, 0]
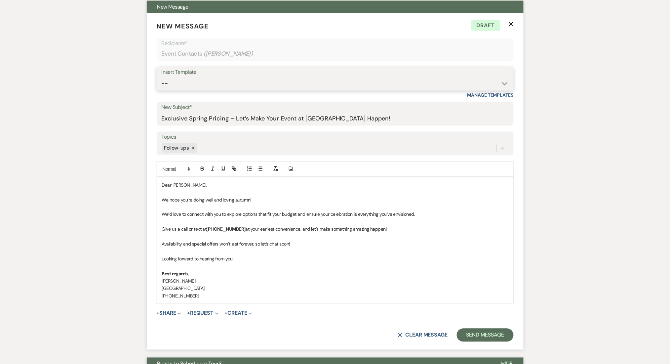
click at [196, 87] on select "-- Inquiry Follow Up Email #2 Contract Sending Template Payment Template Rental…" at bounding box center [335, 83] width 347 height 13
click at [162, 77] on select "-- Inquiry Follow Up Email #2 Contract Sending Template Payment Template Rental…" at bounding box center [335, 83] width 347 height 13
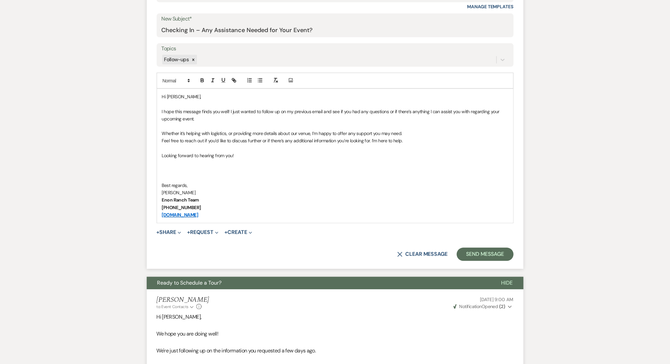
click at [475, 261] on form "New Message X Saving draft... Recipients* Event Contacts ( [PERSON_NAME] ) Inse…" at bounding box center [335, 97] width 377 height 344
click at [476, 253] on button "Send Message" at bounding box center [485, 254] width 57 height 13
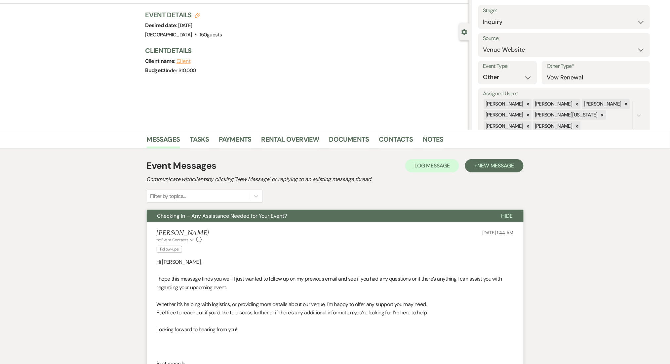
scroll to position [0, 0]
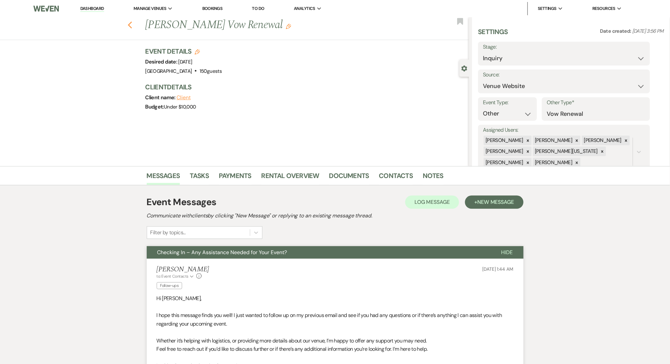
click at [132, 25] on use "button" at bounding box center [130, 24] width 4 height 7
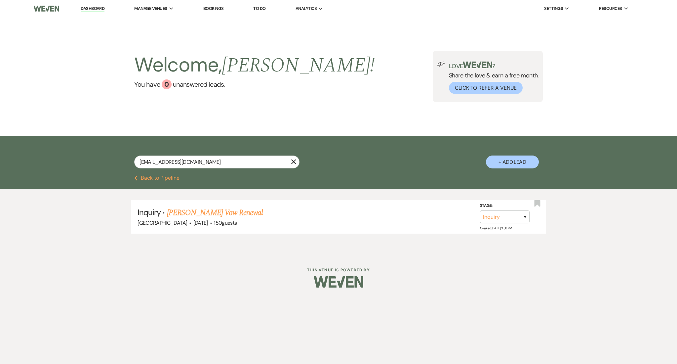
click at [195, 155] on div "[EMAIL_ADDRESS][DOMAIN_NAME] X + Add Lead" at bounding box center [338, 156] width 476 height 34
drag, startPoint x: 195, startPoint y: 155, endPoint x: 192, endPoint y: 160, distance: 6.5
click at [195, 155] on div "[EMAIL_ADDRESS][DOMAIN_NAME] X + Add Lead" at bounding box center [338, 156] width 476 height 34
click at [192, 160] on input "[EMAIL_ADDRESS][DOMAIN_NAME]" at bounding box center [216, 161] width 165 height 13
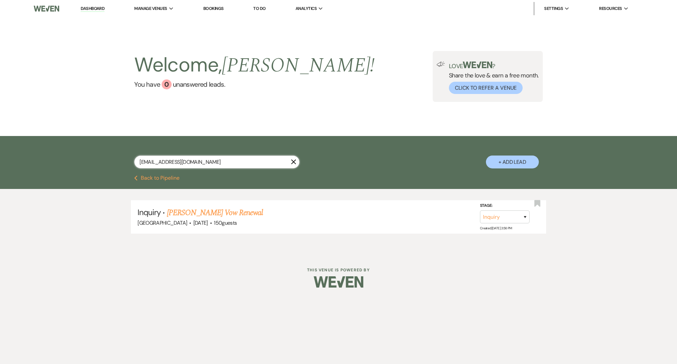
click at [192, 160] on input "[EMAIL_ADDRESS][DOMAIN_NAME]" at bounding box center [216, 161] width 165 height 13
paste input "aheath8482"
click at [209, 213] on link "[PERSON_NAME] & [PERSON_NAME] Wedding" at bounding box center [241, 213] width 148 height 12
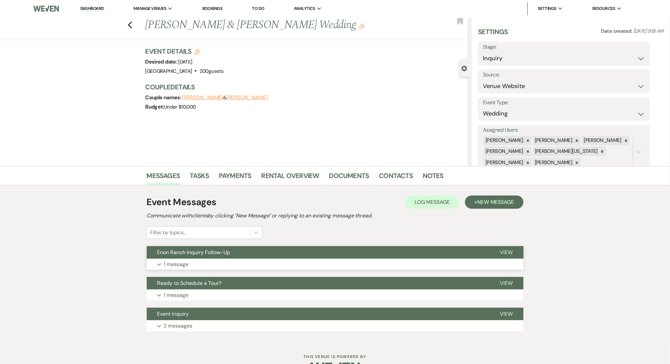
click at [240, 268] on button "Expand 1 message" at bounding box center [335, 264] width 377 height 11
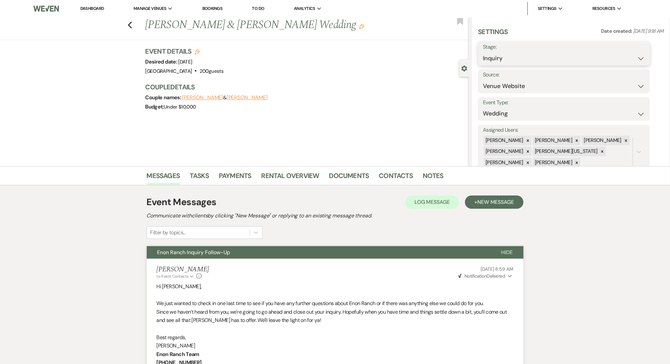
click at [497, 58] on select "Inquiry Follow Up Tour Requested Tour Confirmed Toured Proposal Sent Booked Lost" at bounding box center [564, 58] width 162 height 13
click at [483, 52] on select "Inquiry Follow Up Tour Requested Tour Confirmed Toured Proposal Sent Booked Lost" at bounding box center [564, 58] width 162 height 13
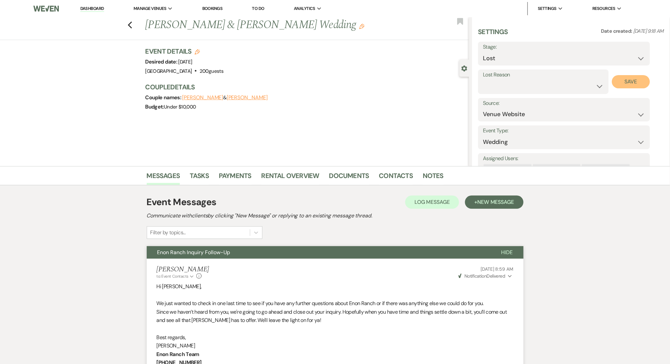
click at [630, 76] on button "Save" at bounding box center [631, 81] width 38 height 13
click at [137, 25] on div "Previous [PERSON_NAME] & [PERSON_NAME] Wedding Edit Bookmark" at bounding box center [233, 28] width 472 height 23
click at [131, 25] on icon "Previous" at bounding box center [130, 25] width 5 height 8
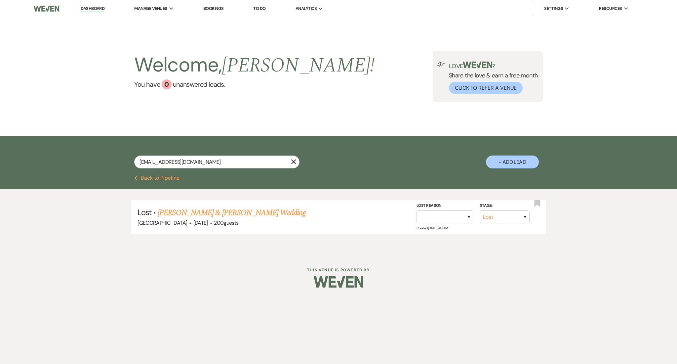
drag, startPoint x: 209, startPoint y: 154, endPoint x: 101, endPoint y: 148, distance: 107.6
click at [101, 148] on div "[EMAIL_ADDRESS][DOMAIN_NAME] X + Add Lead" at bounding box center [338, 156] width 476 height 34
drag, startPoint x: 200, startPoint y: 161, endPoint x: 66, endPoint y: 158, distance: 133.9
click at [66, 158] on div "[EMAIL_ADDRESS][DOMAIN_NAME] X + Add Lead" at bounding box center [338, 155] width 677 height 39
paste input "chelseycrisp4"
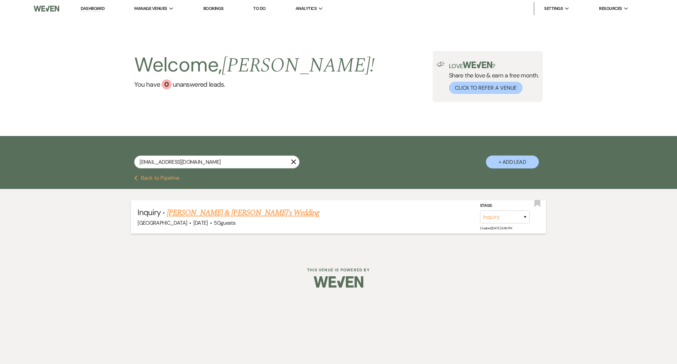
click at [219, 207] on link "[PERSON_NAME] & [PERSON_NAME]'s Wedding" at bounding box center [243, 213] width 153 height 12
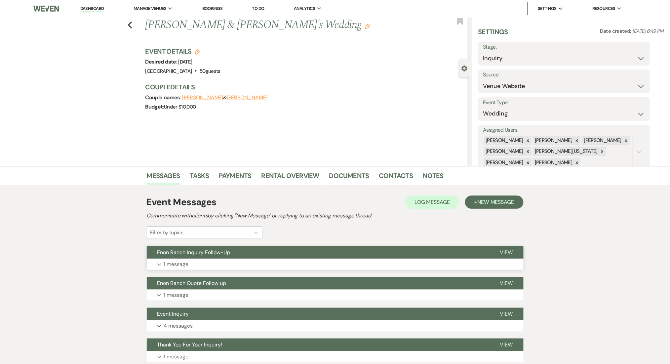
click at [193, 260] on button "Expand 1 message" at bounding box center [335, 264] width 377 height 11
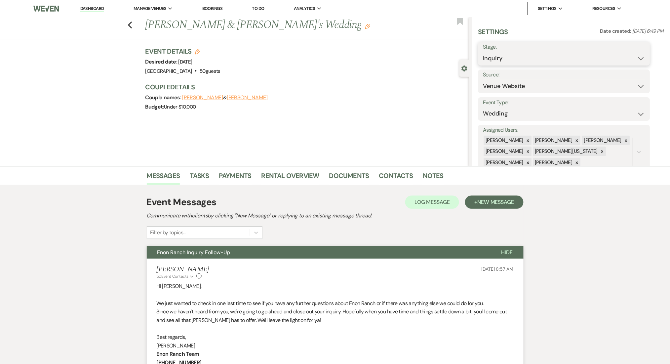
drag, startPoint x: 514, startPoint y: 54, endPoint x: 511, endPoint y: 58, distance: 4.2
click at [514, 54] on select "Inquiry Follow Up Tour Requested Tour Confirmed Toured Proposal Sent Booked Lost" at bounding box center [564, 58] width 162 height 13
click at [483, 52] on select "Inquiry Follow Up Tour Requested Tour Confirmed Toured Proposal Sent Booked Lost" at bounding box center [564, 58] width 162 height 13
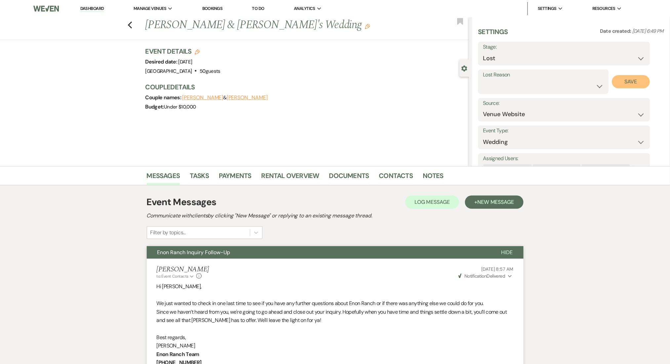
click at [635, 80] on button "Save" at bounding box center [631, 81] width 38 height 13
click at [132, 24] on use "button" at bounding box center [130, 24] width 4 height 7
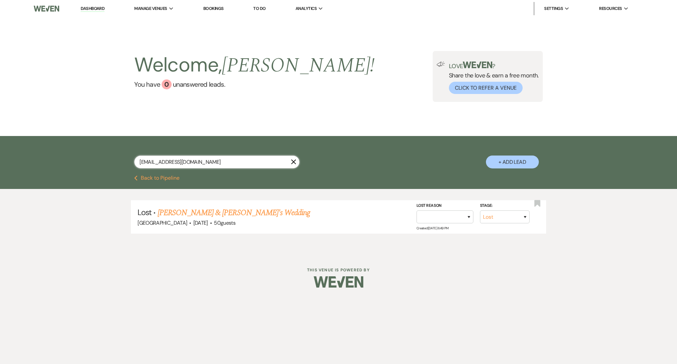
drag, startPoint x: 201, startPoint y: 160, endPoint x: 48, endPoint y: 153, distance: 153.9
click at [48, 153] on div "[EMAIL_ADDRESS][DOMAIN_NAME] X + Add Lead" at bounding box center [338, 155] width 677 height 39
paste input "[EMAIL_ADDRESS][DOMAIN_NAME]"
click at [199, 209] on link "[PERSON_NAME] Ceremony Reception" at bounding box center [225, 213] width 116 height 12
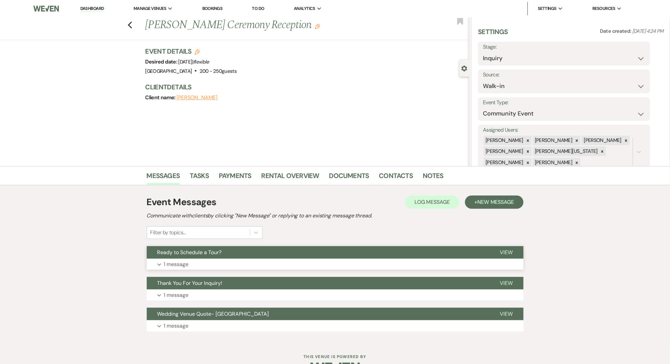
click at [250, 268] on button "Expand 1 message" at bounding box center [335, 264] width 377 height 11
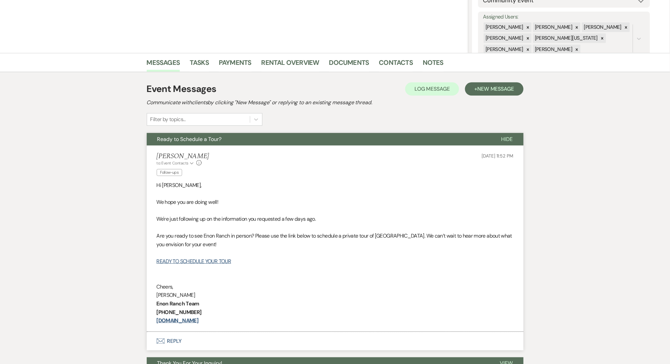
scroll to position [176, 0]
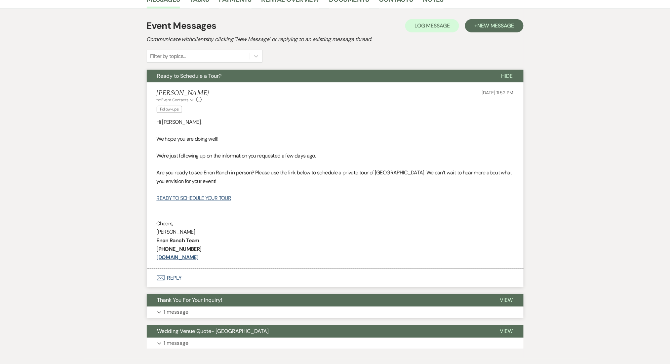
click at [212, 306] on button "Expand 1 message" at bounding box center [335, 311] width 377 height 11
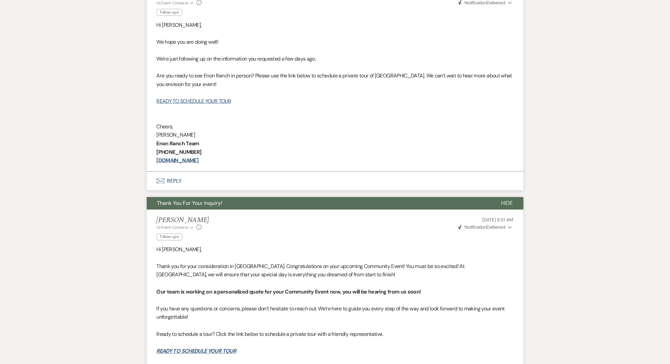
scroll to position [104, 0]
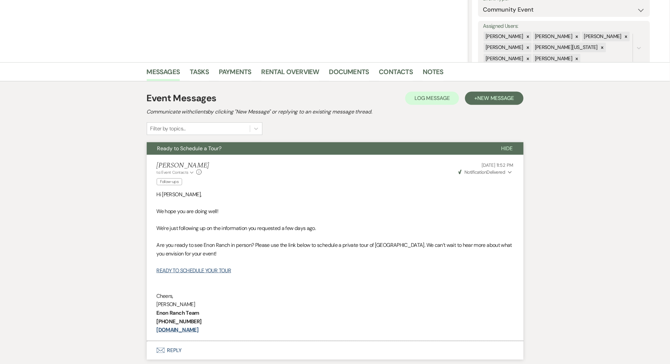
click at [488, 108] on h2 "Communicate with clients by clicking "New Message" or replying to an existing m…" at bounding box center [335, 112] width 377 height 8
click at [488, 96] on span "New Message" at bounding box center [495, 98] width 37 height 7
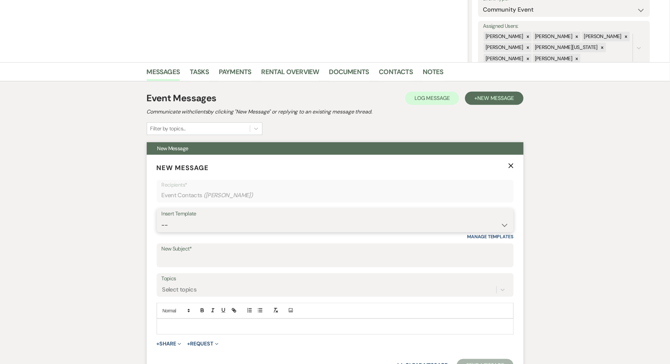
drag, startPoint x: 273, startPoint y: 231, endPoint x: 273, endPoint y: 227, distance: 3.3
click at [273, 231] on select "-- Inquiry Follow Up Email #2 Contract Sending Template Payment Template Rental…" at bounding box center [335, 225] width 347 height 13
click at [162, 219] on select "-- Inquiry Follow Up Email #2 Contract Sending Template Payment Template Rental…" at bounding box center [335, 225] width 347 height 13
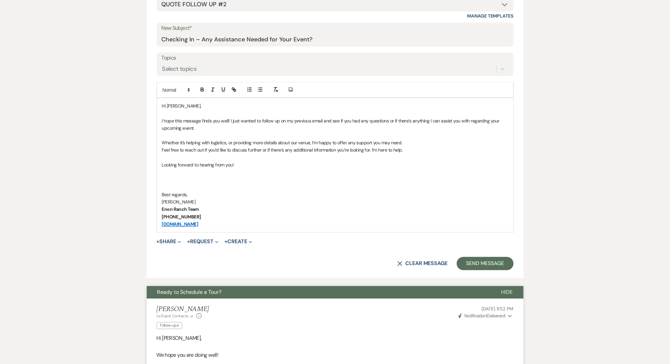
scroll to position [368, 0]
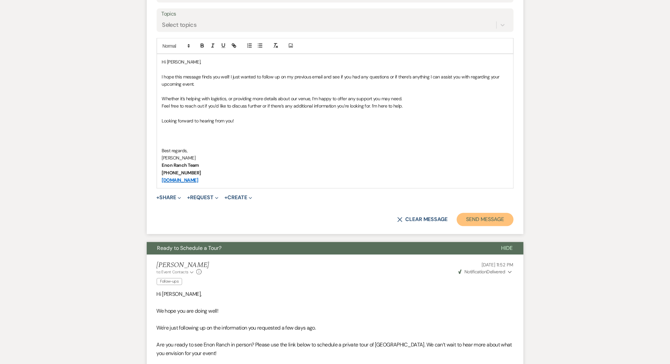
click at [481, 219] on button "Send Message" at bounding box center [485, 219] width 57 height 13
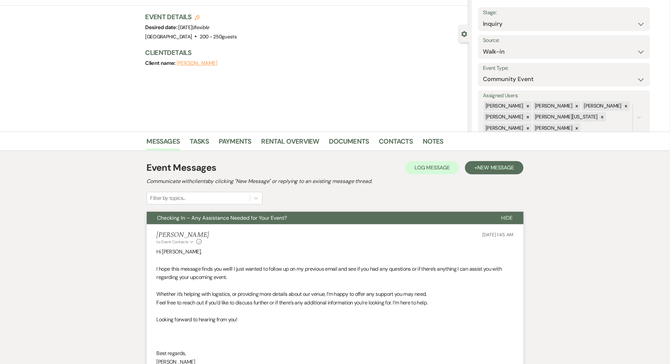
scroll to position [0, 0]
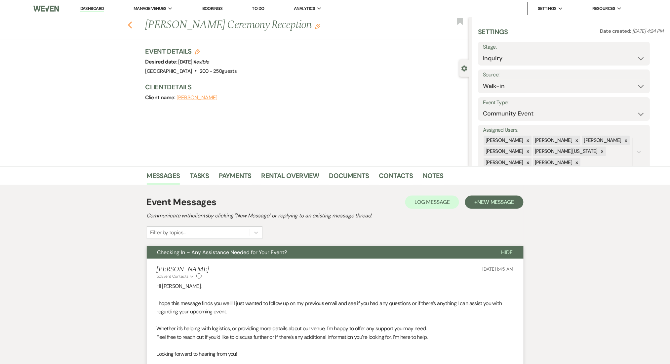
click at [132, 27] on use "button" at bounding box center [130, 24] width 4 height 7
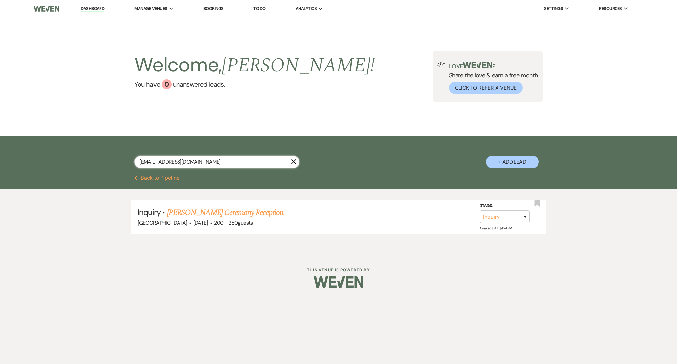
drag, startPoint x: 213, startPoint y: 165, endPoint x: 49, endPoint y: 158, distance: 164.1
click at [49, 158] on div "[EMAIL_ADDRESS][DOMAIN_NAME] X + Add Lead" at bounding box center [338, 155] width 677 height 39
paste input "[EMAIL_ADDRESS][DOMAIN_NAME]"
click at [235, 212] on link "[PERSON_NAME] Beauty Pageant" at bounding box center [218, 213] width 102 height 12
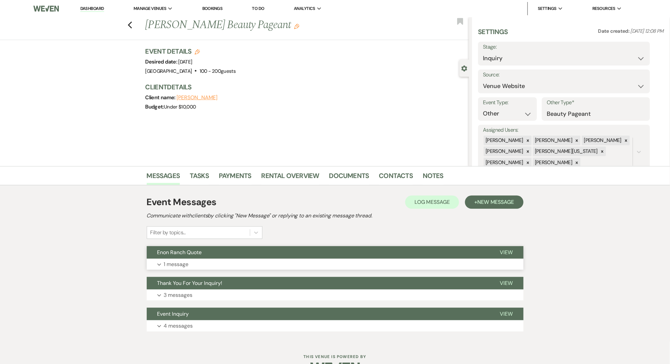
click at [274, 261] on button "Expand 1 message" at bounding box center [335, 264] width 377 height 11
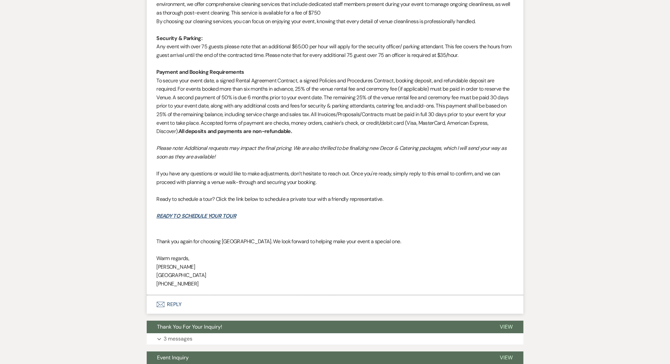
scroll to position [594, 0]
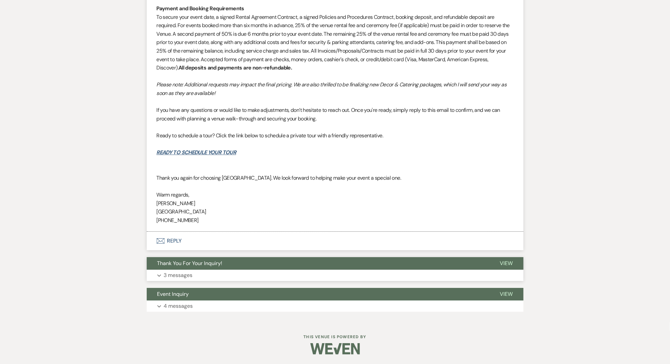
click at [274, 275] on button "Expand 3 messages" at bounding box center [335, 274] width 377 height 11
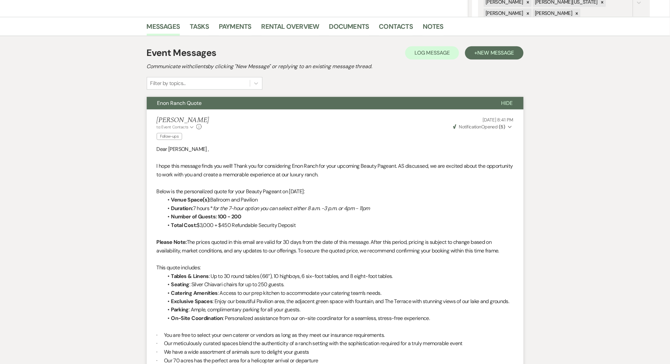
scroll to position [109, 0]
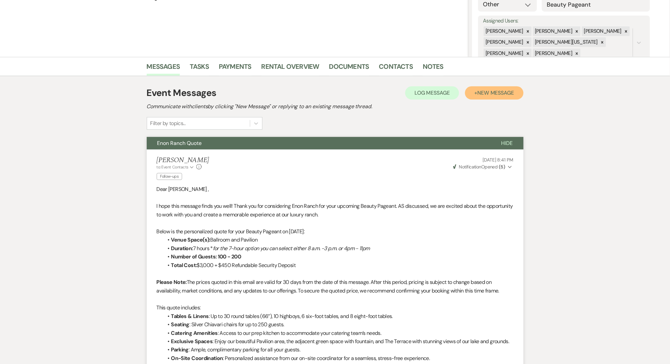
click at [483, 94] on span "New Message" at bounding box center [495, 92] width 37 height 7
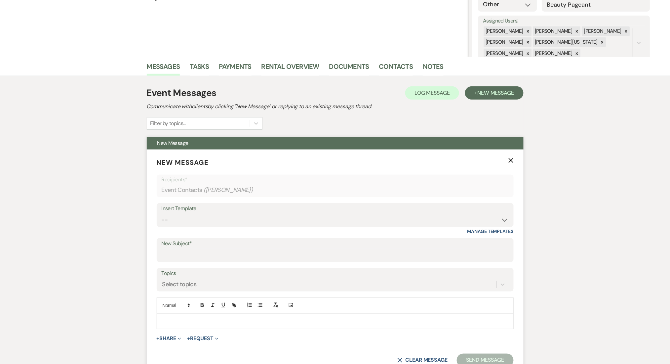
click at [284, 229] on div "Insert Template -- Inquiry Follow Up Email #2 Contract Sending Template Payment…" at bounding box center [335, 218] width 357 height 31
click at [284, 223] on select "-- Inquiry Follow Up Email #2 Contract Sending Template Payment Template Rental…" at bounding box center [335, 219] width 347 height 13
click at [162, 213] on select "-- Inquiry Follow Up Email #2 Contract Sending Template Payment Template Rental…" at bounding box center [335, 219] width 347 height 13
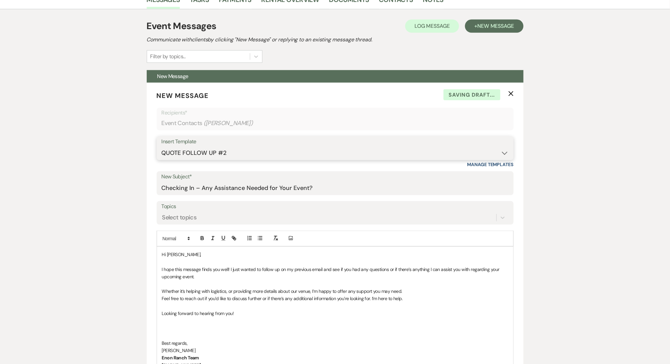
scroll to position [330, 0]
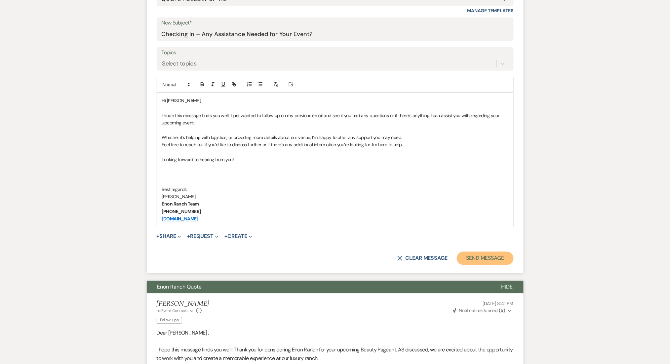
click at [497, 259] on button "Send Message" at bounding box center [485, 258] width 57 height 13
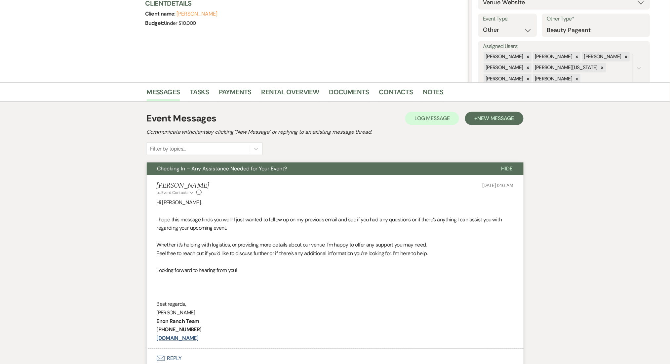
scroll to position [0, 0]
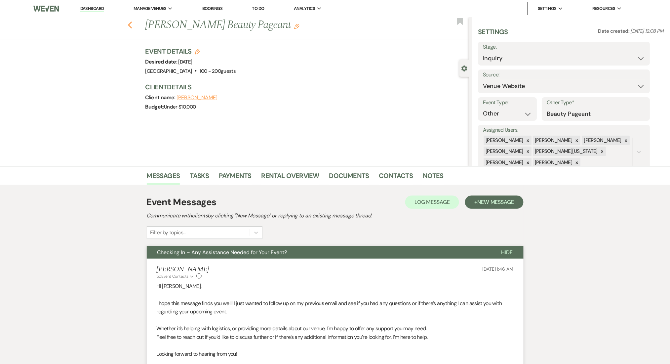
click at [133, 26] on icon "Previous" at bounding box center [130, 25] width 5 height 8
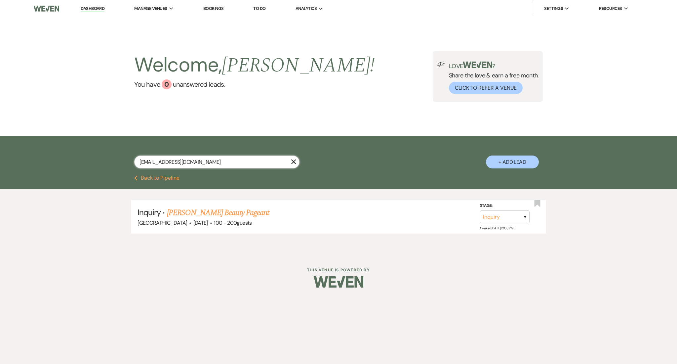
drag, startPoint x: 229, startPoint y: 161, endPoint x: 39, endPoint y: 143, distance: 190.6
click at [39, 143] on div "[EMAIL_ADDRESS][DOMAIN_NAME] X + Add Lead" at bounding box center [338, 155] width 677 height 39
paste input "skylerfuller21"
click at [223, 214] on link "[PERSON_NAME] Birthday Party" at bounding box center [216, 213] width 99 height 12
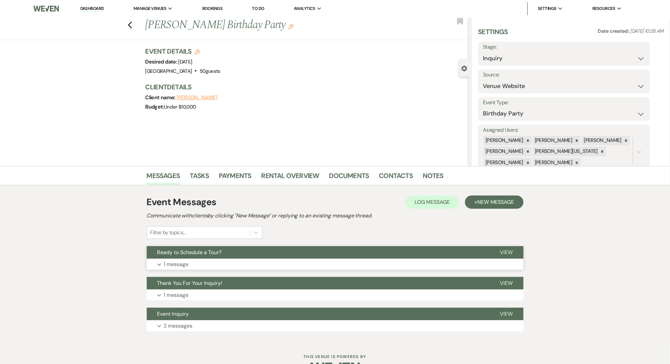
click at [316, 263] on button "Expand 1 message" at bounding box center [335, 264] width 377 height 11
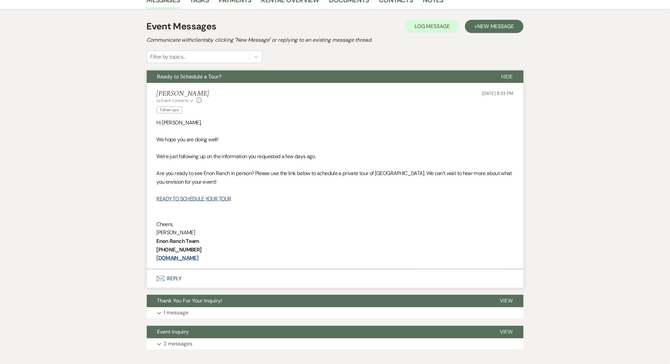
scroll to position [176, 0]
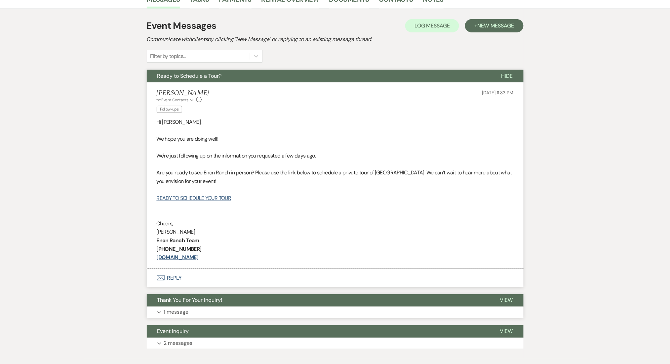
click at [251, 307] on button "Expand 1 message" at bounding box center [335, 311] width 377 height 11
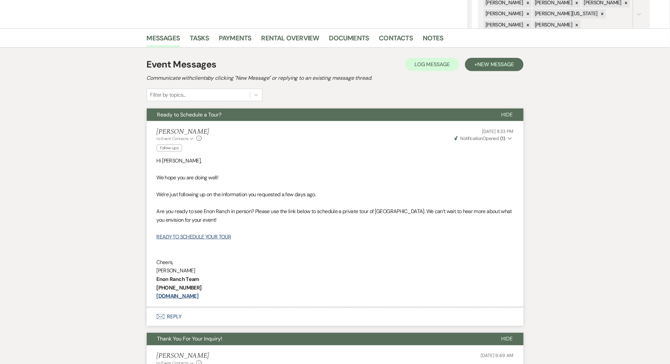
scroll to position [132, 0]
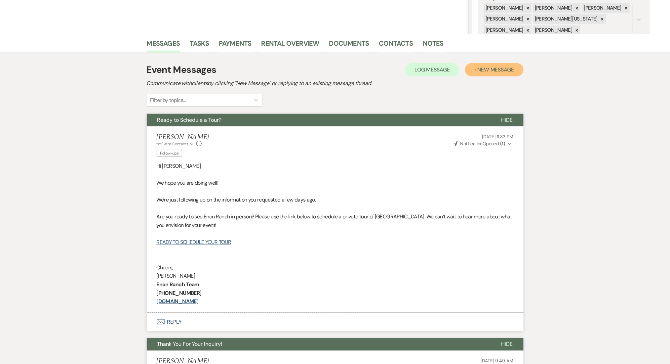
click at [490, 67] on span "New Message" at bounding box center [495, 69] width 37 height 7
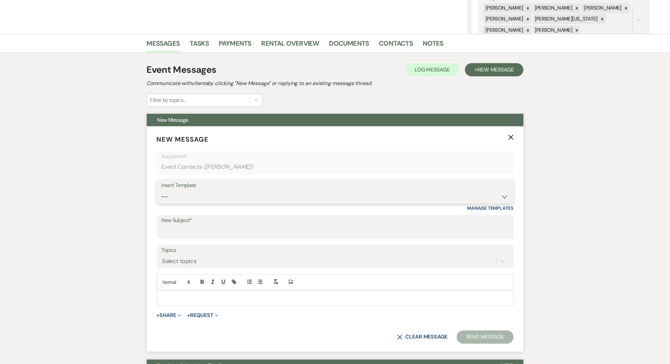
click at [403, 198] on select "-- Inquiry Follow Up Email #2 Contract Sending Template Payment Template Rental…" at bounding box center [335, 196] width 347 height 13
click at [162, 190] on select "-- Inquiry Follow Up Email #2 Contract Sending Template Payment Template Rental…" at bounding box center [335, 196] width 347 height 13
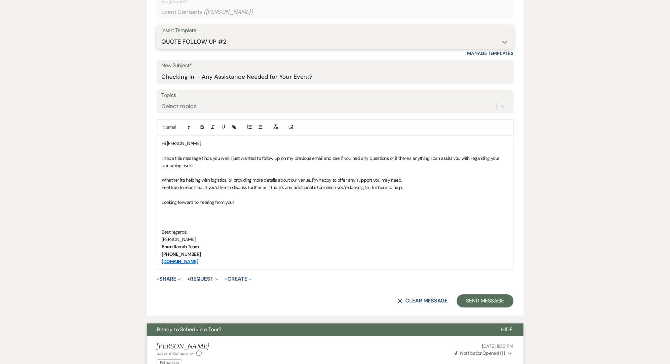
scroll to position [352, 0]
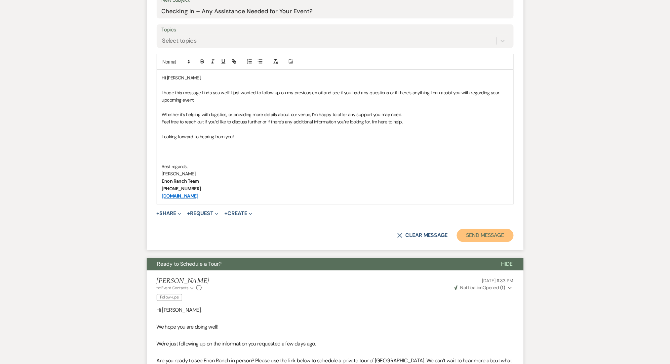
click at [473, 234] on button "Send Message" at bounding box center [485, 235] width 57 height 13
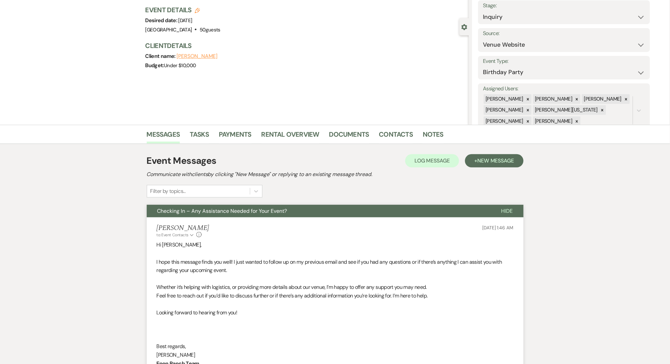
scroll to position [0, 0]
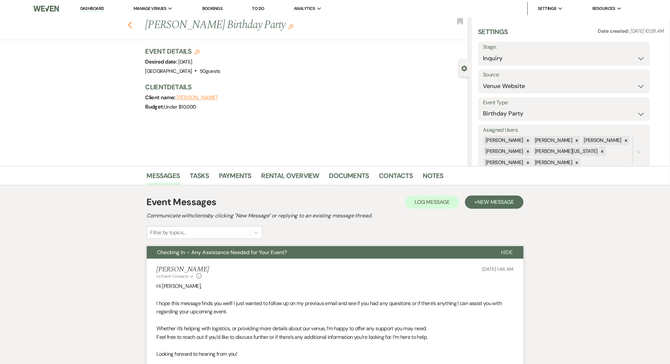
click at [133, 22] on icon "Previous" at bounding box center [130, 25] width 5 height 8
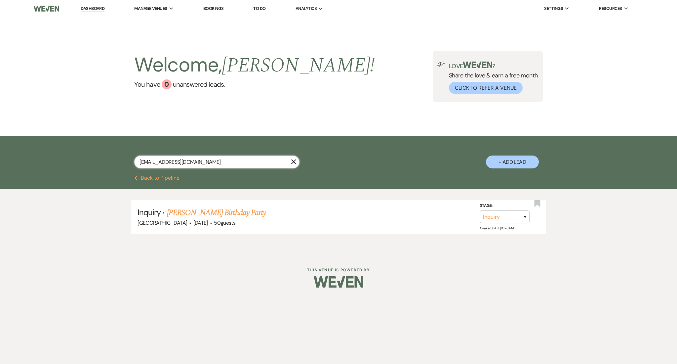
drag, startPoint x: 215, startPoint y: 155, endPoint x: 71, endPoint y: 156, distance: 143.1
click at [71, 156] on div "[EMAIL_ADDRESS][DOMAIN_NAME] X + Add Lead" at bounding box center [338, 155] width 677 height 39
paste input "lajechanel"
click at [234, 214] on link "[PERSON_NAME] & [PERSON_NAME]'s Wedding" at bounding box center [243, 213] width 153 height 12
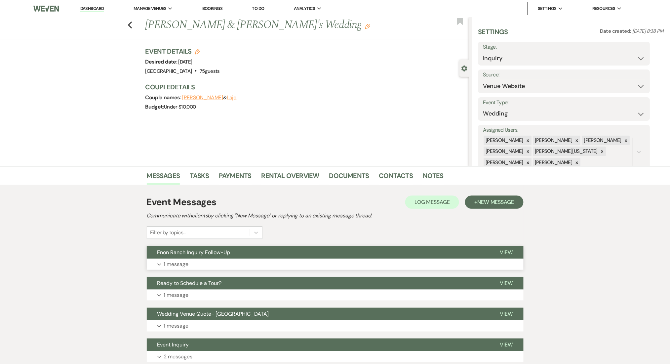
click at [350, 261] on button "Expand 1 message" at bounding box center [335, 264] width 377 height 11
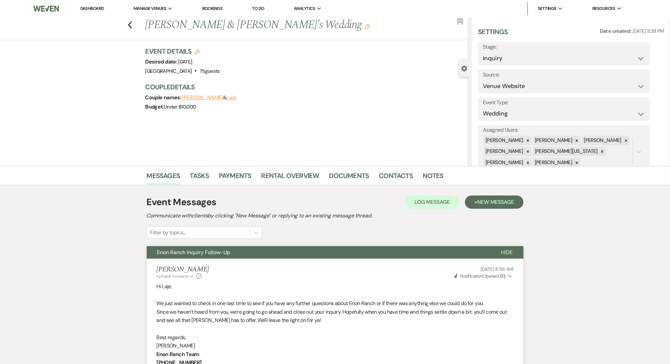
click at [511, 65] on div "Stage: Inquiry Follow Up Tour Requested Tour Confirmed Toured Proposal Sent Boo…" at bounding box center [564, 54] width 172 height 24
click at [511, 57] on select "Inquiry Follow Up Tour Requested Tour Confirmed Toured Proposal Sent Booked Lost" at bounding box center [564, 58] width 162 height 13
click at [483, 52] on select "Inquiry Follow Up Tour Requested Tour Confirmed Toured Proposal Sent Booked Lost" at bounding box center [564, 58] width 162 height 13
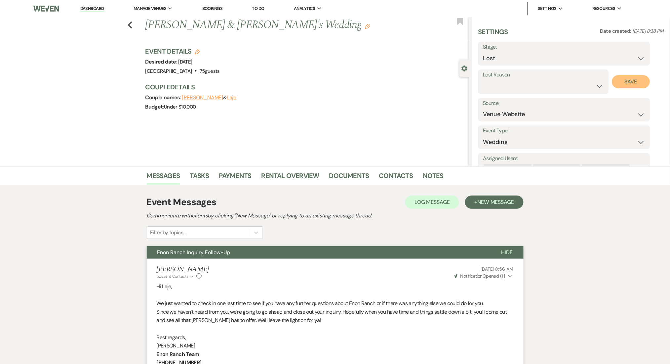
click at [629, 79] on button "Save" at bounding box center [631, 81] width 38 height 13
click at [134, 27] on ul "[GEOGRAPHIC_DATA]" at bounding box center [167, 22] width 67 height 14
click at [133, 26] on icon "Previous" at bounding box center [130, 25] width 5 height 8
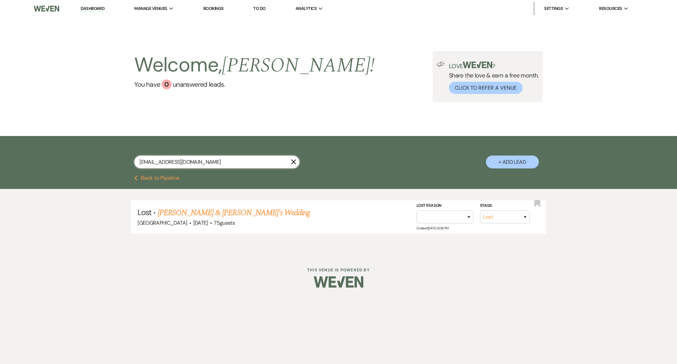
drag, startPoint x: 198, startPoint y: 160, endPoint x: 88, endPoint y: 163, distance: 109.8
click at [88, 163] on div "[EMAIL_ADDRESS][DOMAIN_NAME] X + Add Lead" at bounding box center [338, 155] width 677 height 39
paste input "[DOMAIN_NAME]"
click at [263, 213] on link "[PERSON_NAME] & [PERSON_NAME] Wedding" at bounding box center [241, 213] width 148 height 12
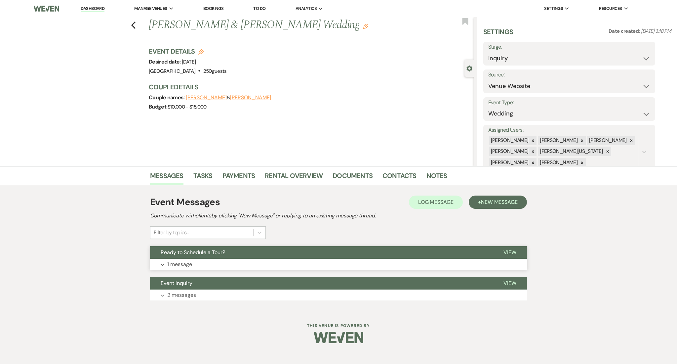
click at [255, 252] on button "Ready to Schedule a Tour?" at bounding box center [321, 252] width 343 height 13
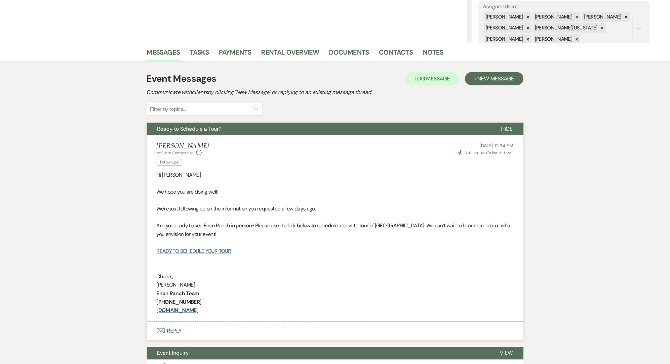
scroll to position [50, 0]
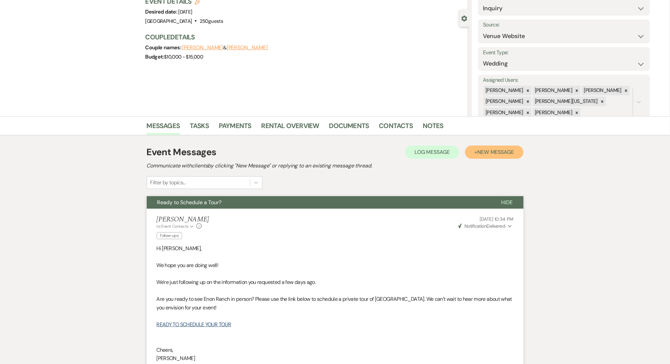
click at [491, 149] on span "New Message" at bounding box center [495, 151] width 37 height 7
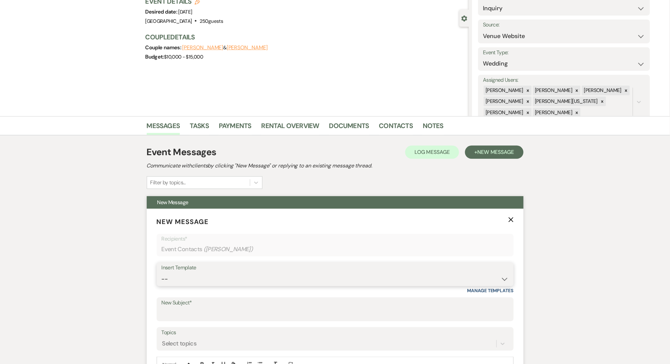
click at [241, 282] on select "-- Inquiry Follow Up Email #2 Contract Sending Template Payment Template Rental…" at bounding box center [335, 278] width 347 height 13
click at [162, 272] on select "-- Inquiry Follow Up Email #2 Contract Sending Template Payment Template Rental…" at bounding box center [335, 278] width 347 height 13
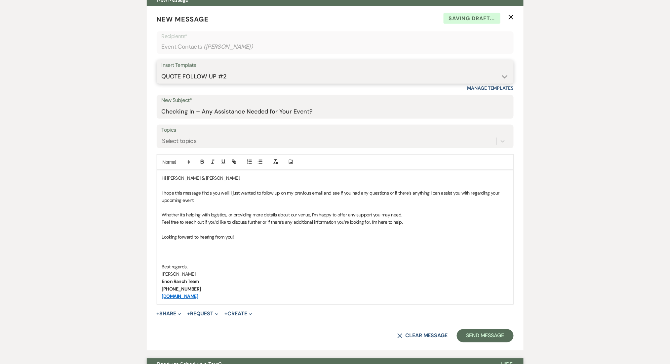
scroll to position [270, 0]
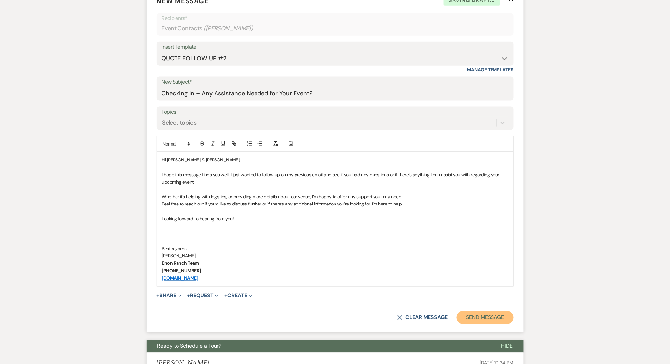
click at [488, 316] on button "Send Message" at bounding box center [485, 317] width 57 height 13
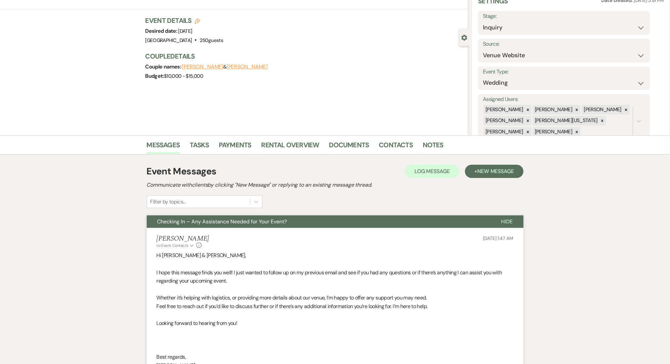
scroll to position [0, 0]
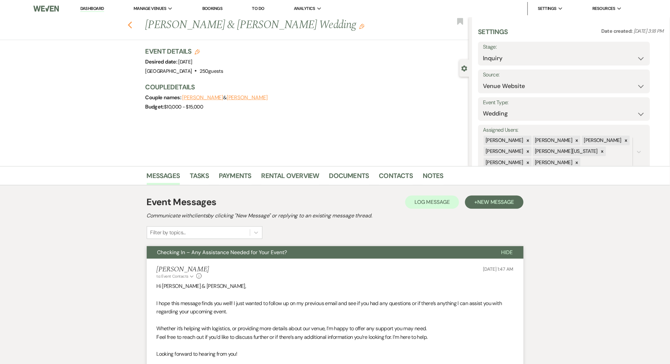
click at [133, 24] on icon "Previous" at bounding box center [130, 25] width 5 height 8
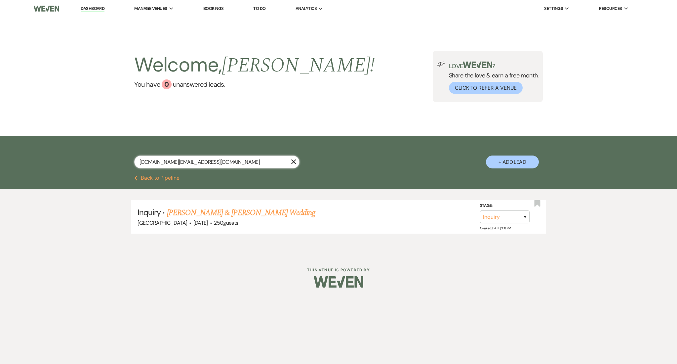
drag, startPoint x: 218, startPoint y: 159, endPoint x: 27, endPoint y: 153, distance: 190.5
click at [27, 153] on div "[DOMAIN_NAME][EMAIL_ADDRESS][DOMAIN_NAME] X + Add Lead" at bounding box center [338, 155] width 677 height 39
paste input "carrollcrystal83"
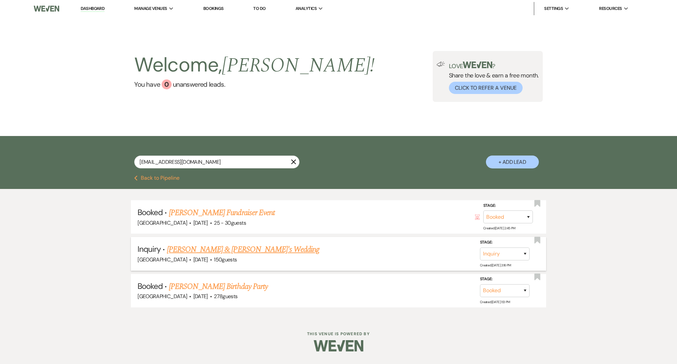
click at [212, 249] on link "[PERSON_NAME] & [PERSON_NAME]'s Wedding" at bounding box center [243, 249] width 153 height 12
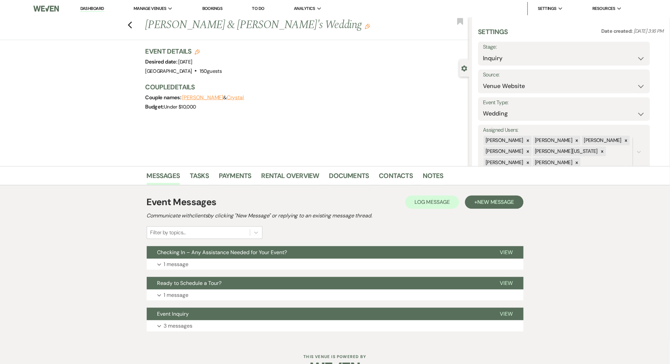
click at [203, 270] on div "Event Messages Log Log Message + New Message Communicate with clients by clicki…" at bounding box center [335, 263] width 377 height 143
click at [204, 269] on button "Expand 1 message" at bounding box center [335, 264] width 377 height 11
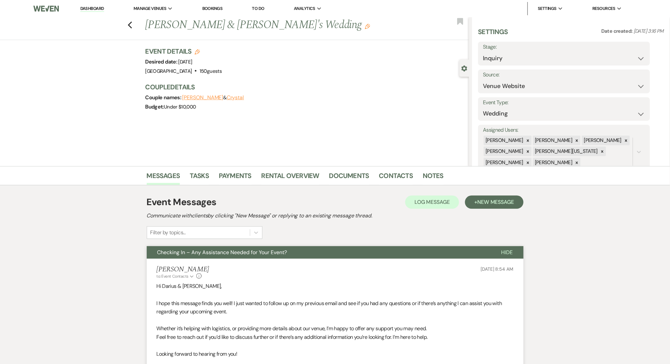
click at [204, 265] on div "[PERSON_NAME] to: Event Contacts Expand Info [DATE] 8:54 AM" at bounding box center [335, 272] width 357 height 14
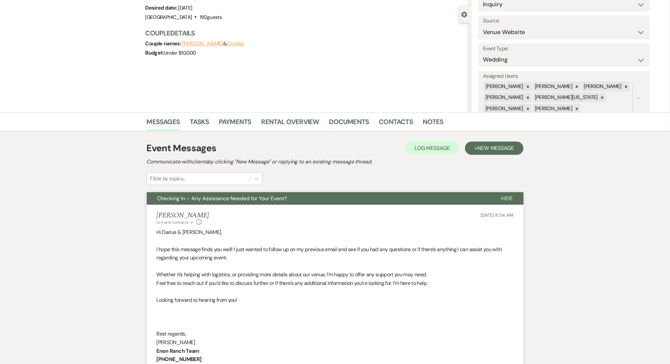
scroll to position [132, 0]
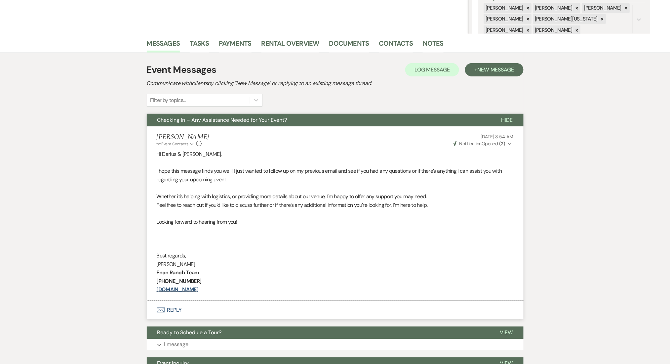
click at [480, 61] on div "Event Messages Log Log Message + New Message Communicate with clients by clicki…" at bounding box center [335, 222] width 377 height 324
click at [490, 72] on span "New Message" at bounding box center [495, 69] width 37 height 7
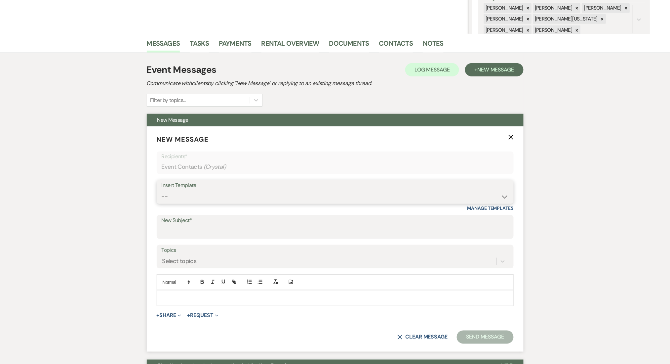
click at [305, 202] on select "-- Inquiry Follow Up Email #2 Contract Sending Template Payment Template Rental…" at bounding box center [335, 196] width 347 height 13
click at [162, 190] on select "-- Inquiry Follow Up Email #2 Contract Sending Template Payment Template Rental…" at bounding box center [335, 196] width 347 height 13
click at [241, 194] on select "-- Inquiry Follow Up Email #2 Contract Sending Template Payment Template Rental…" at bounding box center [335, 196] width 347 height 13
click at [162, 190] on select "-- Inquiry Follow Up Email #2 Contract Sending Template Payment Template Rental…" at bounding box center [335, 196] width 347 height 13
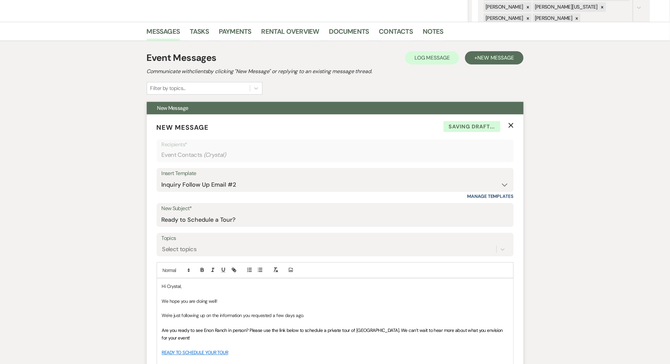
scroll to position [264, 0]
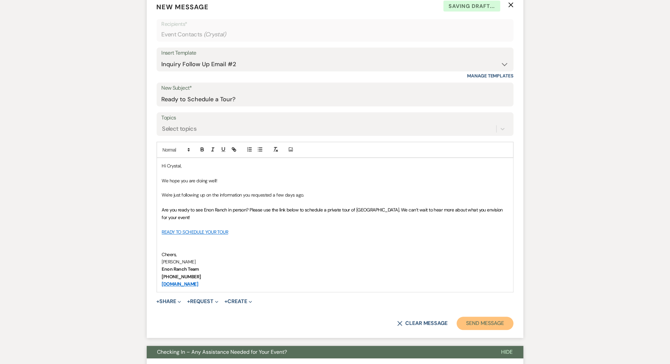
click at [480, 327] on button "Send Message" at bounding box center [485, 323] width 57 height 13
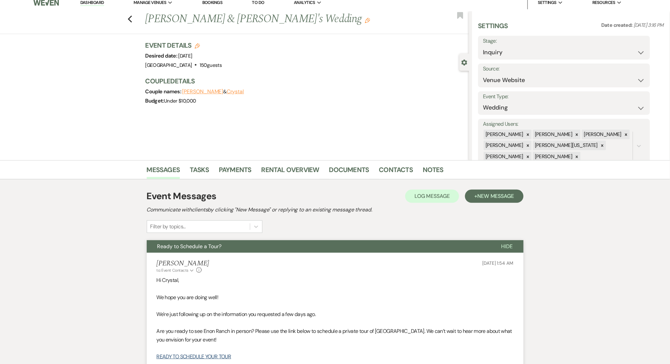
scroll to position [0, 0]
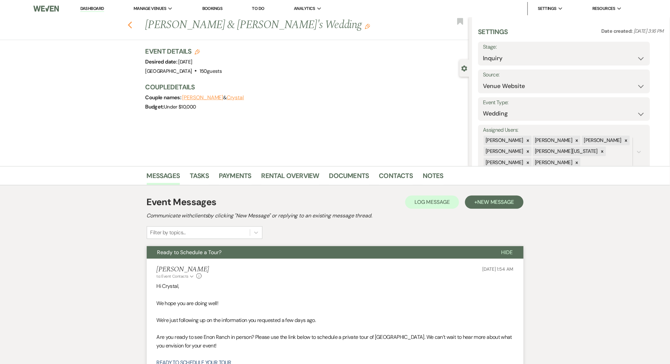
click at [133, 21] on icon "Previous" at bounding box center [130, 25] width 5 height 8
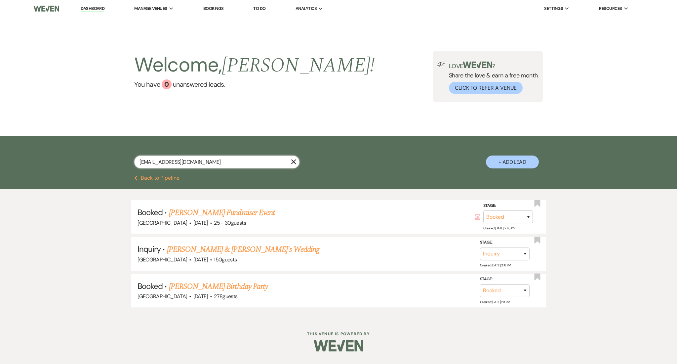
drag, startPoint x: 213, startPoint y: 165, endPoint x: 93, endPoint y: 154, distance: 120.9
click at [93, 154] on div "[EMAIL_ADDRESS][DOMAIN_NAME] X + Add Lead" at bounding box center [338, 155] width 677 height 39
paste input "jenniferrsanchez15"
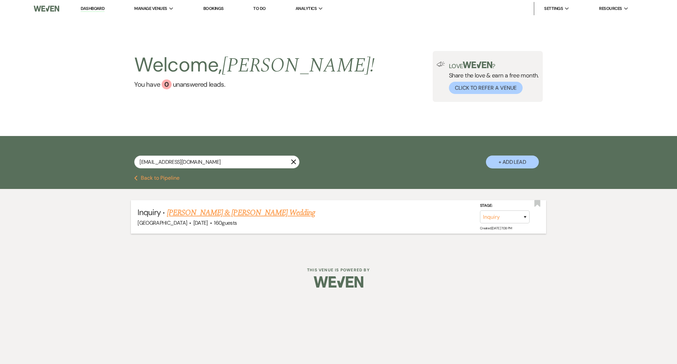
click at [248, 211] on link "[PERSON_NAME] & [PERSON_NAME] Wedding" at bounding box center [241, 213] width 148 height 12
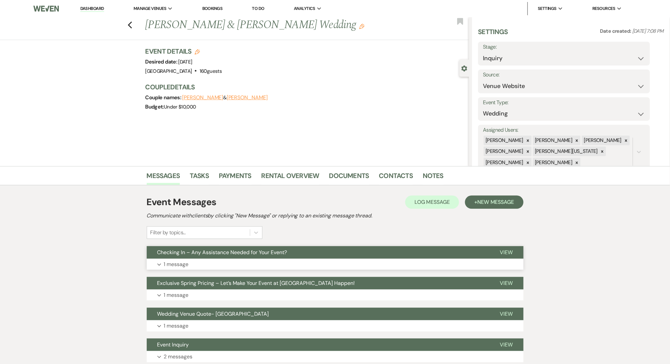
click at [324, 252] on button "Checking In – Any Assistance Needed for Your Event?" at bounding box center [318, 252] width 343 height 13
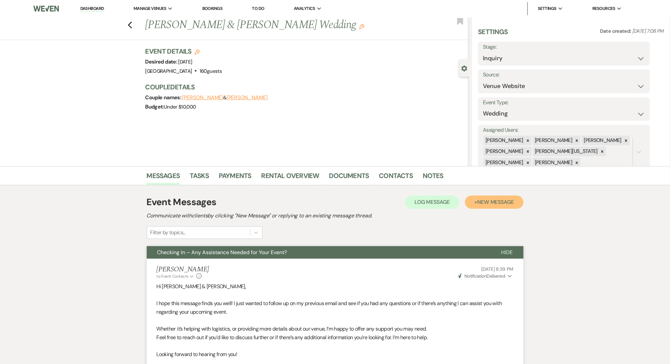
click at [494, 206] on button "+ New Message" at bounding box center [494, 201] width 58 height 13
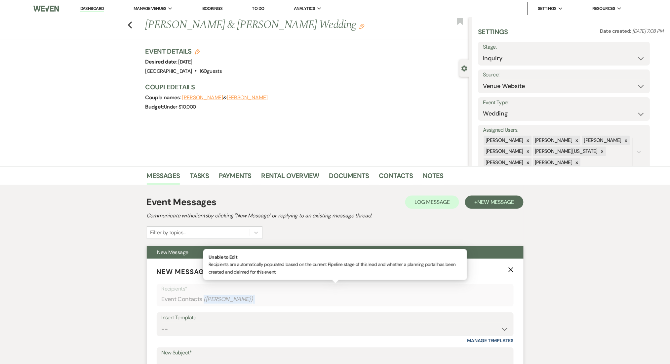
click at [260, 304] on div "Event Contacts ( [PERSON_NAME] )" at bounding box center [335, 299] width 347 height 13
drag, startPoint x: 258, startPoint y: 319, endPoint x: 258, endPoint y: 313, distance: 6.0
click at [258, 320] on div "Insert Template" at bounding box center [335, 318] width 347 height 10
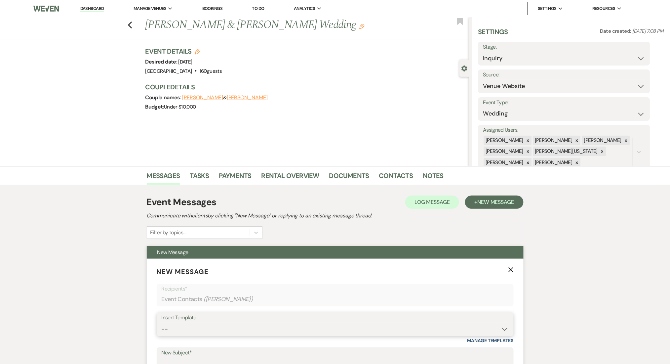
click at [253, 331] on select "-- Inquiry Follow Up Email #2 Contract Sending Template Payment Template Rental…" at bounding box center [335, 328] width 347 height 13
click at [162, 322] on select "-- Inquiry Follow Up Email #2 Contract Sending Template Payment Template Rental…" at bounding box center [335, 328] width 347 height 13
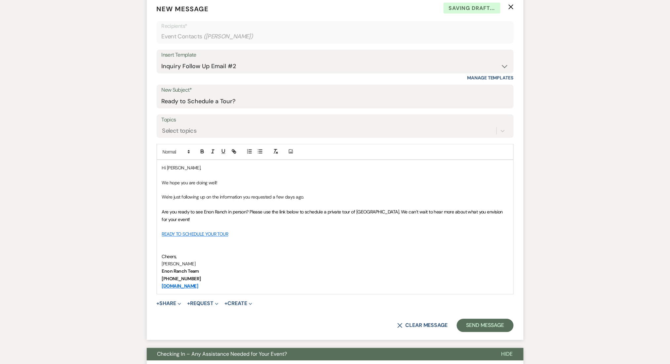
scroll to position [308, 0]
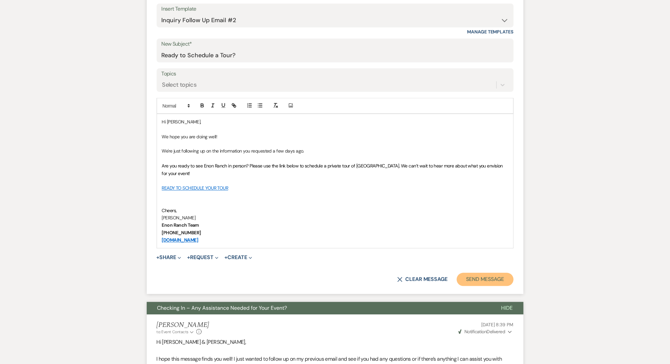
click at [466, 274] on button "Send Message" at bounding box center [485, 279] width 57 height 13
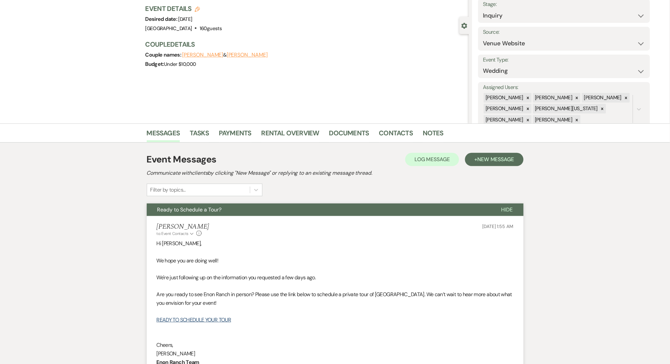
scroll to position [0, 0]
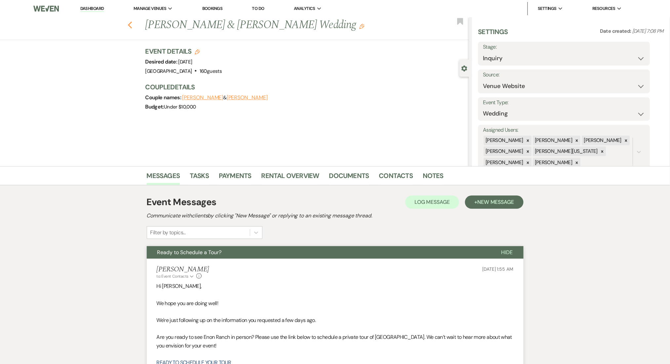
click at [133, 20] on button "Previous" at bounding box center [130, 24] width 5 height 9
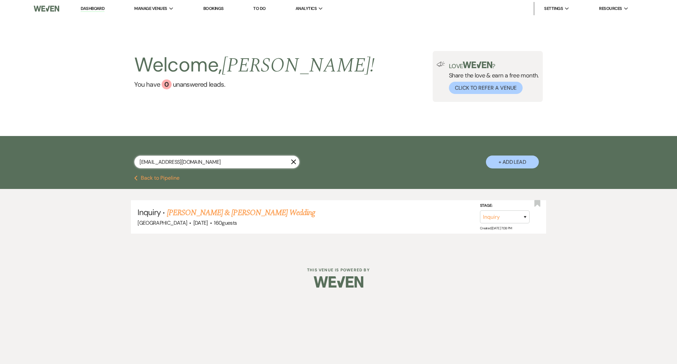
drag, startPoint x: 228, startPoint y: 162, endPoint x: 102, endPoint y: 162, distance: 125.9
click at [102, 162] on div "[EMAIL_ADDRESS][DOMAIN_NAME] X + Add Lead" at bounding box center [338, 156] width 476 height 34
paste input "eedithambriz"
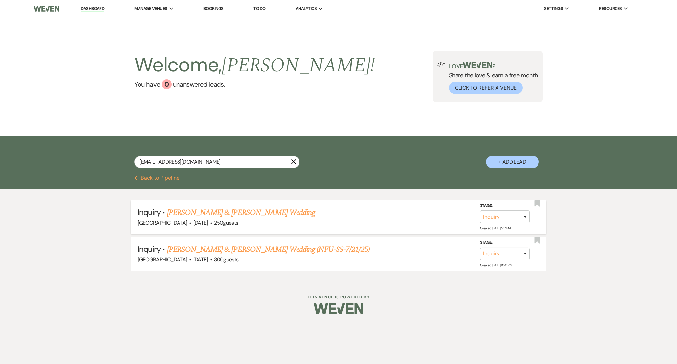
click at [198, 214] on link "[PERSON_NAME] & [PERSON_NAME] Wedding" at bounding box center [241, 213] width 148 height 12
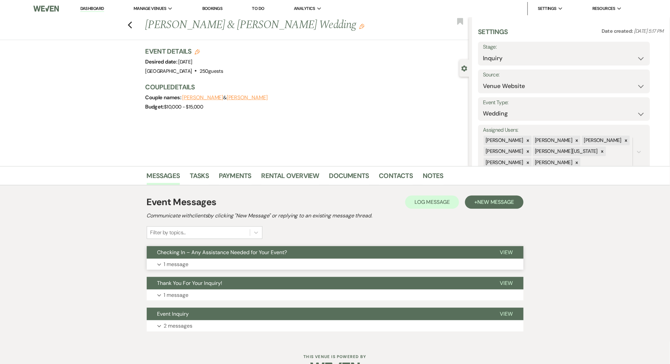
click at [338, 262] on button "Expand 1 message" at bounding box center [335, 264] width 377 height 11
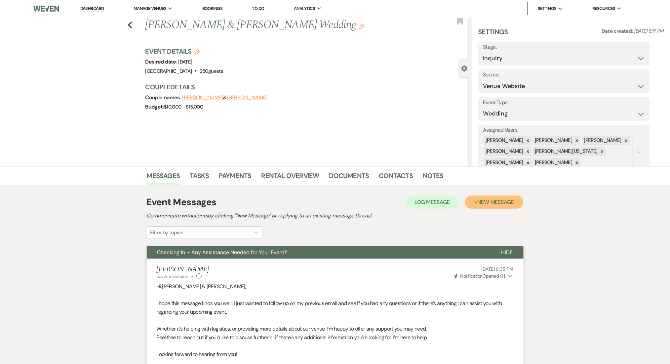
click at [492, 203] on span "New Message" at bounding box center [495, 201] width 37 height 7
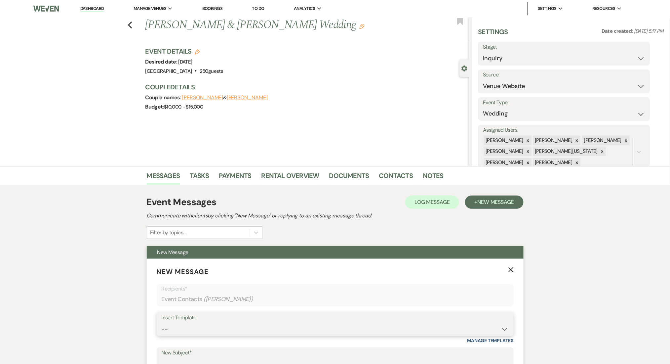
click at [331, 327] on select "-- Inquiry Follow Up Email #2 Contract Sending Template Payment Template Rental…" at bounding box center [335, 328] width 347 height 13
click at [162, 322] on select "-- Inquiry Follow Up Email #2 Contract Sending Template Payment Template Rental…" at bounding box center [335, 328] width 347 height 13
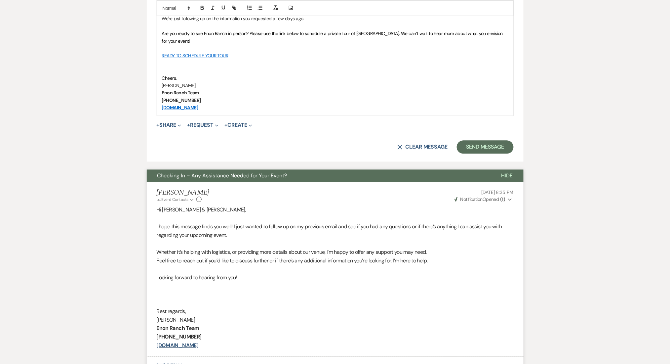
scroll to position [397, 0]
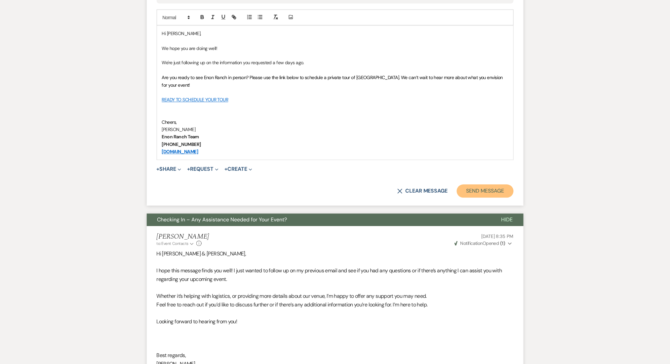
click at [483, 191] on button "Send Message" at bounding box center [485, 190] width 57 height 13
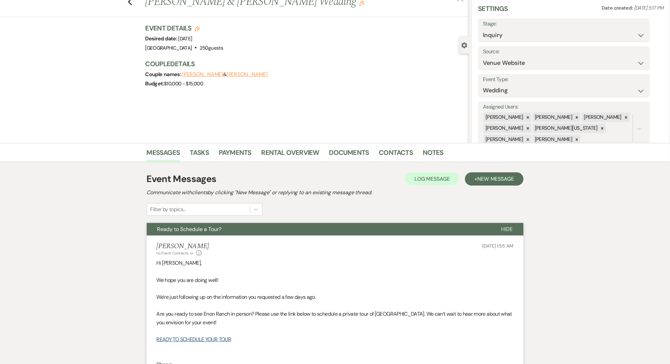
scroll to position [0, 0]
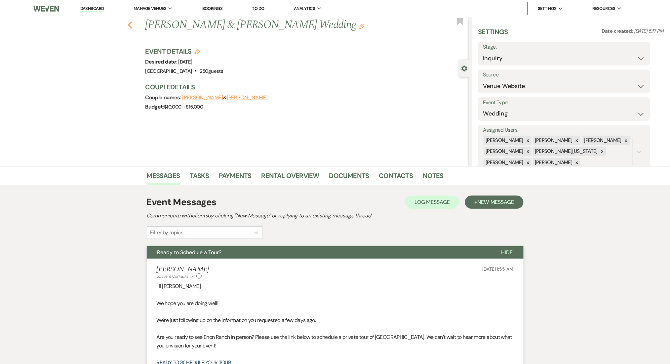
click at [133, 23] on icon "Previous" at bounding box center [130, 25] width 5 height 8
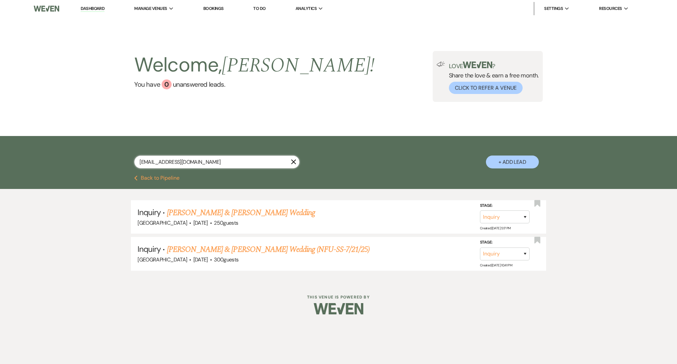
click at [201, 164] on input "[EMAIL_ADDRESS][DOMAIN_NAME]" at bounding box center [216, 161] width 165 height 13
drag, startPoint x: 201, startPoint y: 164, endPoint x: 107, endPoint y: 160, distance: 94.6
click at [107, 160] on div "[EMAIL_ADDRESS][DOMAIN_NAME] X + Add Lead" at bounding box center [338, 156] width 476 height 34
paste input "[EMAIL_ADDRESS]"
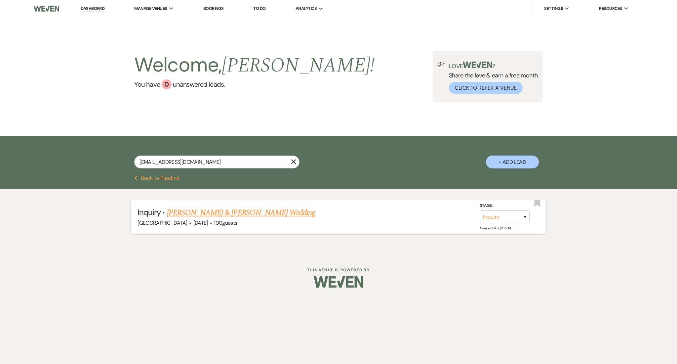
click at [222, 210] on link "[PERSON_NAME] & [PERSON_NAME] Wedding" at bounding box center [241, 213] width 148 height 12
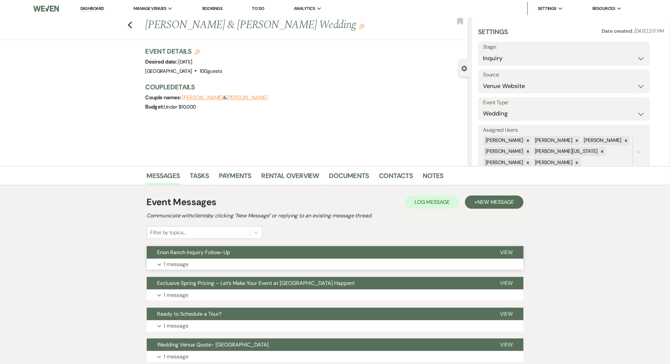
click at [257, 258] on button "Enon Ranch Inquiry Follow-Up" at bounding box center [318, 252] width 343 height 13
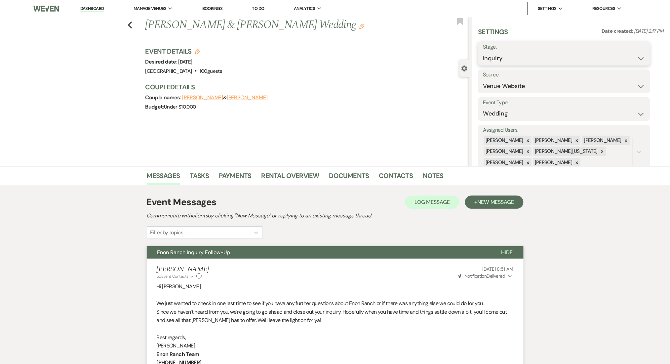
drag, startPoint x: 507, startPoint y: 58, endPoint x: 507, endPoint y: 63, distance: 5.3
click at [507, 58] on select "Inquiry Follow Up Tour Requested Tour Confirmed Toured Proposal Sent Booked Lost" at bounding box center [564, 58] width 162 height 13
click at [483, 52] on select "Inquiry Follow Up Tour Requested Tour Confirmed Toured Proposal Sent Booked Lost" at bounding box center [564, 58] width 162 height 13
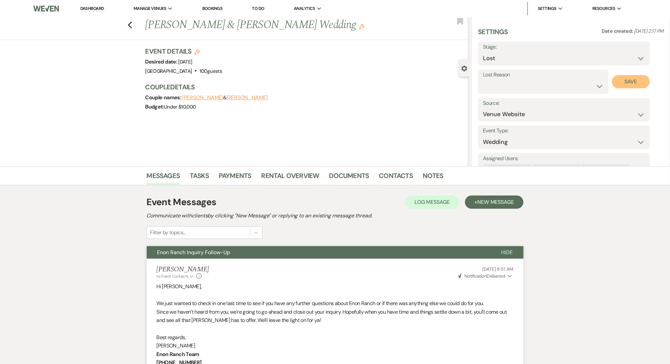
click at [630, 81] on button "Save" at bounding box center [631, 81] width 38 height 13
click at [133, 25] on icon "Previous" at bounding box center [130, 25] width 5 height 8
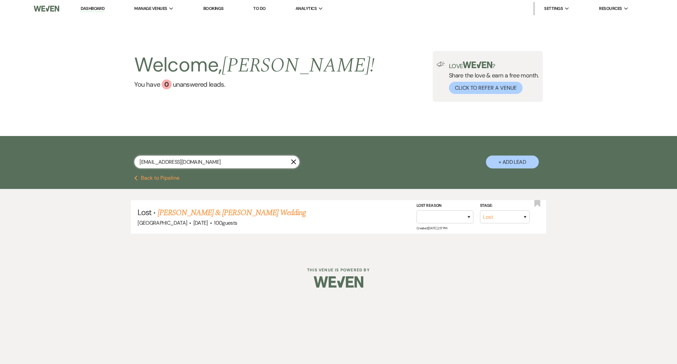
drag, startPoint x: 208, startPoint y: 166, endPoint x: 102, endPoint y: 152, distance: 106.0
click at [102, 152] on div "[EMAIL_ADDRESS][DOMAIN_NAME] X + Add Lead" at bounding box center [338, 156] width 476 height 34
paste input "[EMAIL_ADDRESS][PERSON_NAME]"
click at [220, 210] on link "[PERSON_NAME] & [PERSON_NAME] Wedding" at bounding box center [241, 213] width 148 height 12
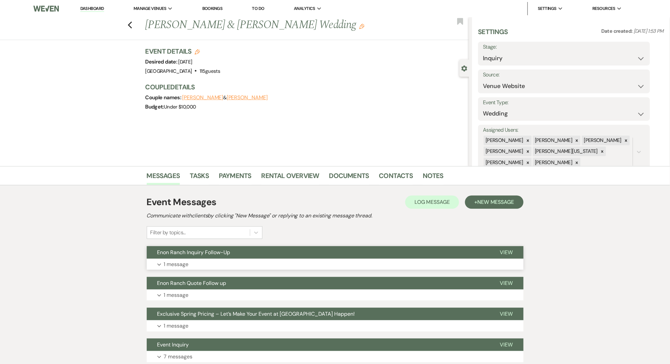
click at [285, 254] on button "Enon Ranch Inquiry Follow-Up" at bounding box center [318, 252] width 343 height 13
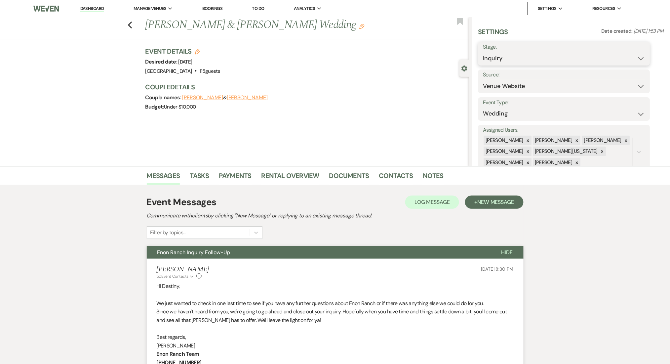
click at [509, 59] on select "Inquiry Follow Up Tour Requested Tour Confirmed Toured Proposal Sent Booked Lost" at bounding box center [564, 58] width 162 height 13
click at [483, 52] on select "Inquiry Follow Up Tour Requested Tour Confirmed Toured Proposal Sent Booked Lost" at bounding box center [564, 58] width 162 height 13
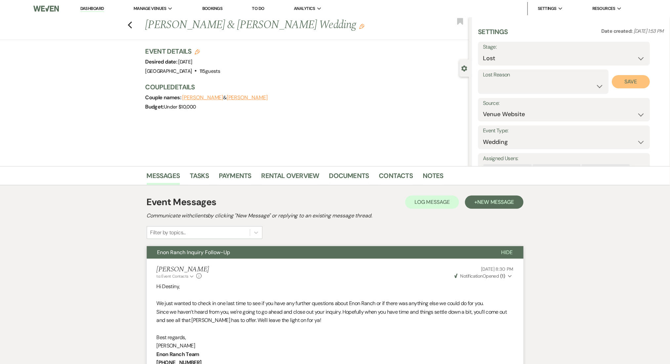
click at [641, 76] on button "Save" at bounding box center [631, 81] width 38 height 13
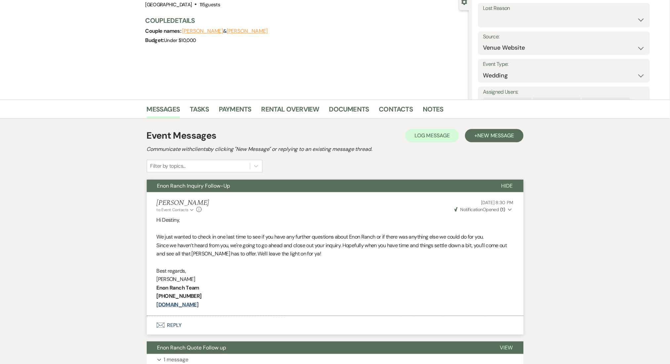
scroll to position [176, 0]
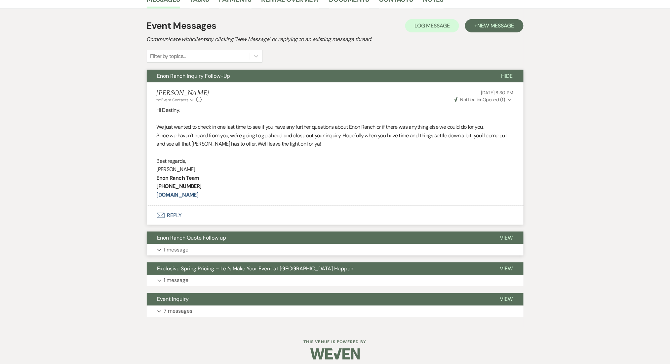
click at [341, 244] on button "Enon Ranch Quote Follow up" at bounding box center [318, 237] width 343 height 13
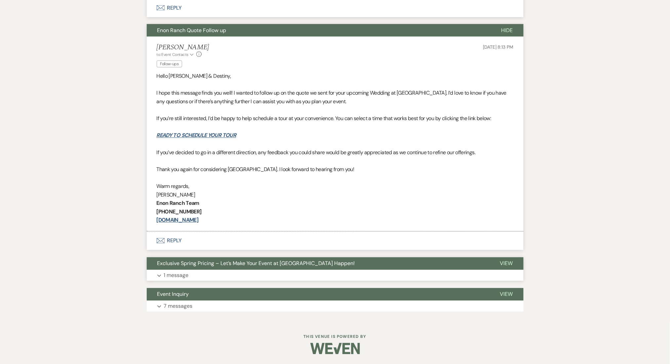
click at [349, 258] on button "Exclusive Spring Pricing – Let’s Make Your Event at [GEOGRAPHIC_DATA] Happen!" at bounding box center [318, 263] width 343 height 13
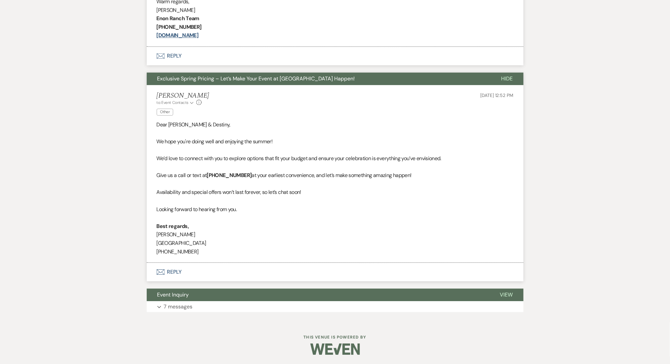
scroll to position [569, 0]
click at [379, 307] on button "Expand 7 messages" at bounding box center [335, 305] width 377 height 11
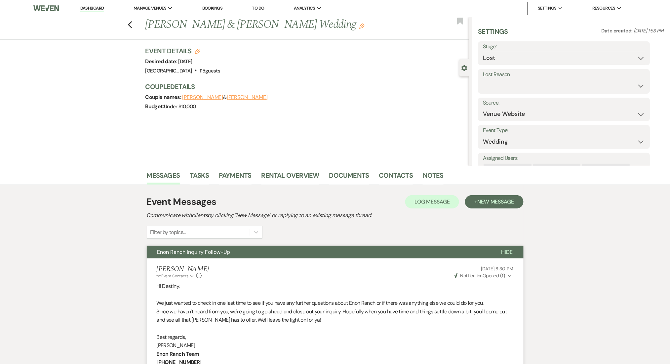
scroll to position [0, 0]
click at [133, 22] on icon "Previous" at bounding box center [130, 25] width 5 height 8
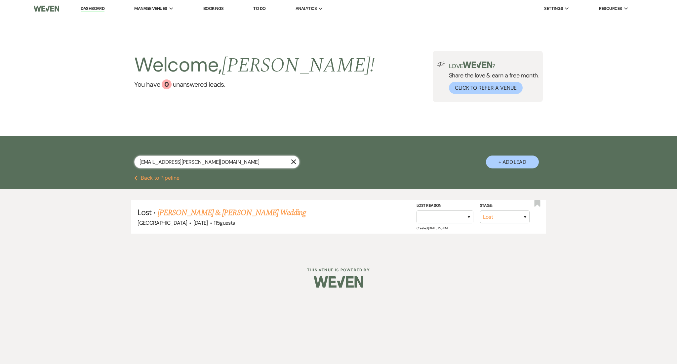
paste input "sheldynmoore"
drag, startPoint x: 209, startPoint y: 164, endPoint x: 108, endPoint y: 153, distance: 101.1
click at [109, 153] on div "[EMAIL_ADDRESS][DOMAIN_NAME] X + Add Lead" at bounding box center [338, 156] width 476 height 34
click at [234, 213] on link "[PERSON_NAME] - Dec. 13th's Rehearsal" at bounding box center [229, 213] width 124 height 12
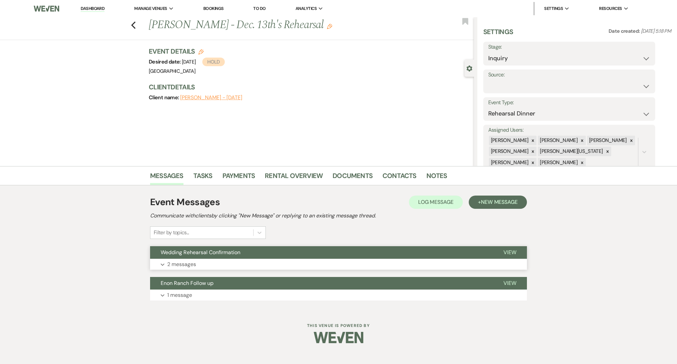
click at [267, 263] on button "Expand 2 messages" at bounding box center [338, 264] width 377 height 11
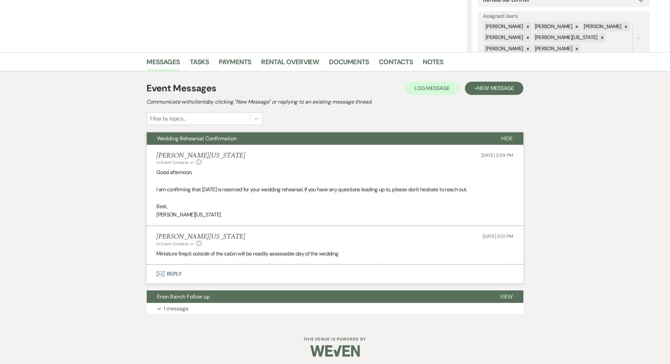
scroll to position [116, 0]
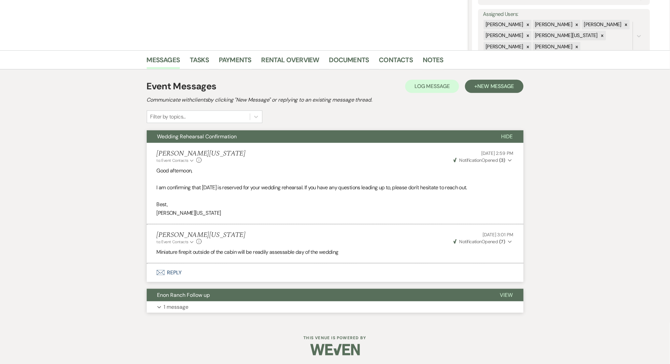
click at [312, 306] on button "Expand 1 message" at bounding box center [335, 306] width 377 height 11
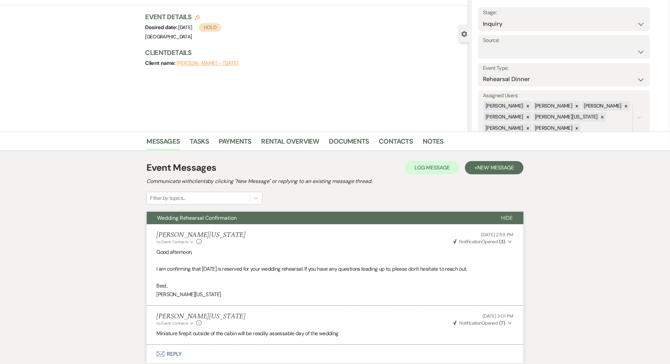
scroll to position [0, 0]
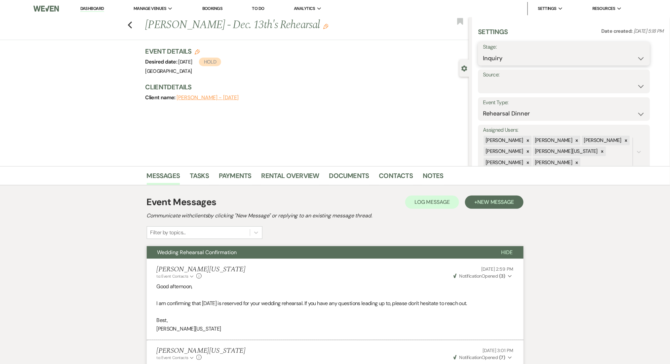
click at [499, 57] on select "Inquiry Follow Up Tour Requested Tour Confirmed Toured Proposal Sent Booked Lost" at bounding box center [564, 58] width 162 height 13
click at [483, 52] on select "Inquiry Follow Up Tour Requested Tour Confirmed Toured Proposal Sent Booked Lost" at bounding box center [564, 58] width 162 height 13
click at [622, 52] on button "Save" at bounding box center [631, 53] width 37 height 13
click at [133, 25] on icon "Previous" at bounding box center [130, 25] width 5 height 8
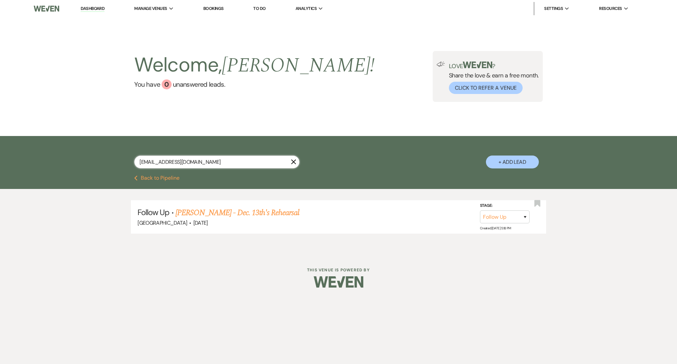
drag, startPoint x: 205, startPoint y: 165, endPoint x: 101, endPoint y: 158, distance: 103.7
click at [101, 158] on div "[EMAIL_ADDRESS][DOMAIN_NAME] X + Add Lead" at bounding box center [338, 156] width 476 height 34
paste input "craigaaronmcki"
click at [234, 211] on link "Boluwatife [PERSON_NAME] & [PERSON_NAME] Wedding" at bounding box center [257, 213] width 180 height 12
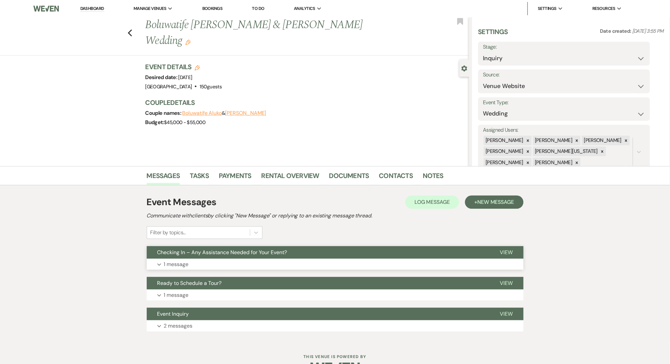
click at [242, 257] on button "Checking In – Any Assistance Needed for Your Event?" at bounding box center [318, 252] width 343 height 13
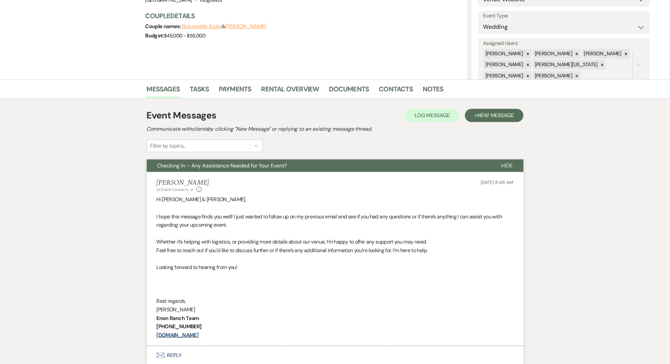
scroll to position [88, 0]
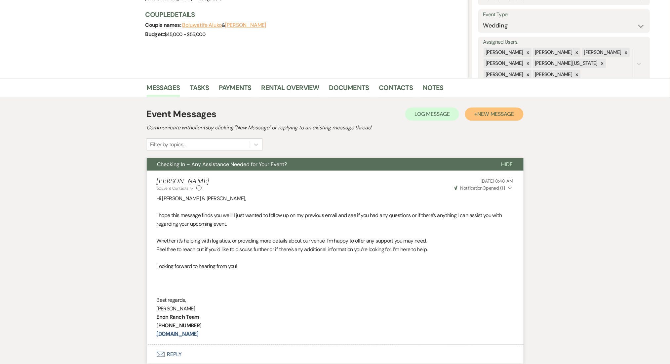
click at [489, 111] on span "New Message" at bounding box center [495, 113] width 37 height 7
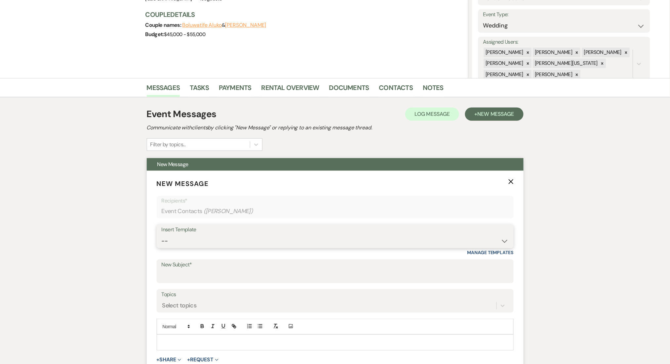
drag, startPoint x: 290, startPoint y: 243, endPoint x: 290, endPoint y: 237, distance: 5.6
click at [290, 243] on select "-- Inquiry Follow Up Email #2 Contract Sending Template Payment Template Rental…" at bounding box center [335, 240] width 347 height 13
click at [162, 234] on select "-- Inquiry Follow Up Email #2 Contract Sending Template Payment Template Rental…" at bounding box center [335, 240] width 347 height 13
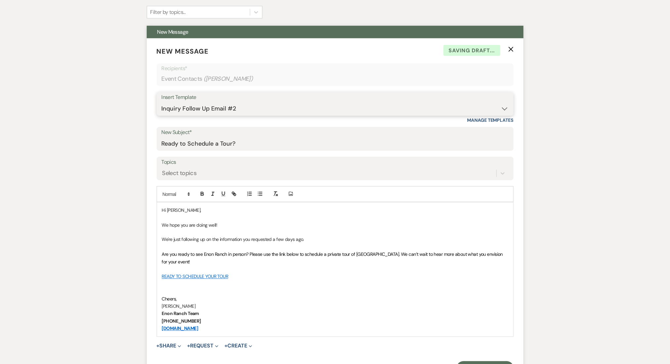
scroll to position [308, 0]
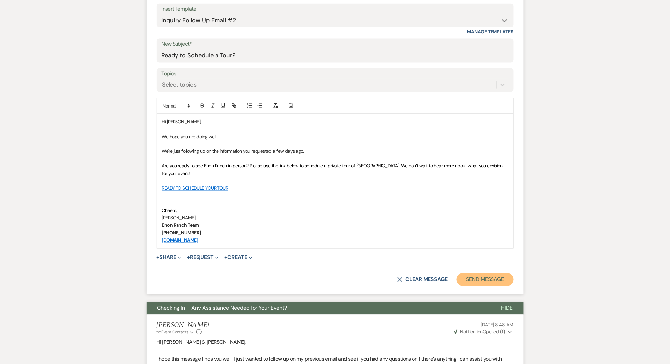
click at [483, 281] on button "Send Message" at bounding box center [485, 279] width 57 height 13
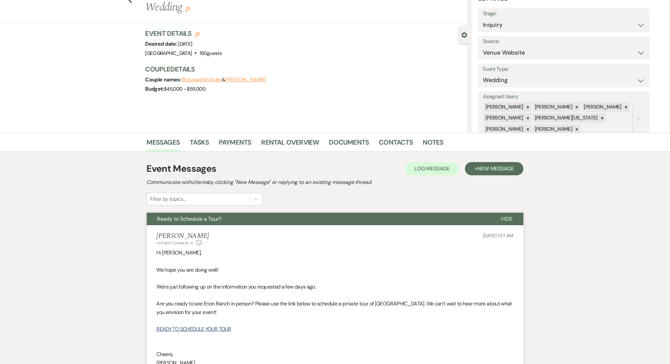
scroll to position [0, 0]
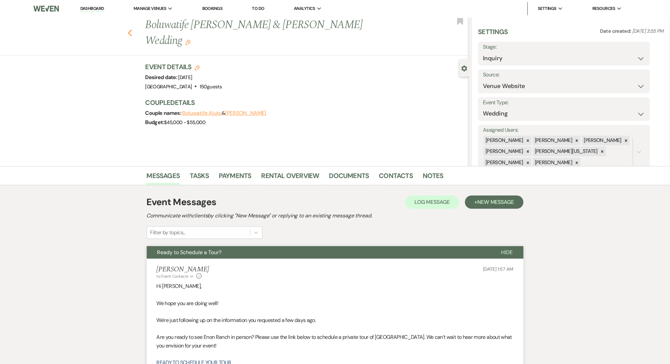
drag, startPoint x: 126, startPoint y: 22, endPoint x: 133, endPoint y: 25, distance: 6.8
click at [133, 25] on div "Previous Boluwatife [PERSON_NAME] & [PERSON_NAME] Wedding Edit Bookmark" at bounding box center [233, 36] width 472 height 38
click at [132, 29] on use "button" at bounding box center [130, 32] width 4 height 7
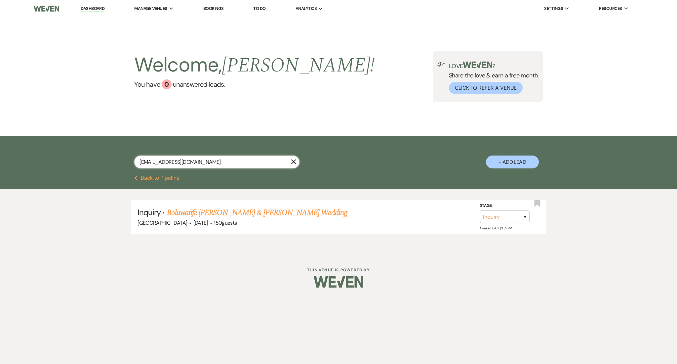
drag, startPoint x: 216, startPoint y: 166, endPoint x: 115, endPoint y: 162, distance: 100.6
click at [116, 162] on div "[EMAIL_ADDRESS][DOMAIN_NAME] X + Add Lead" at bounding box center [338, 156] width 476 height 34
paste input "lateshiawarren"
click at [224, 208] on link "[PERSON_NAME] & [PERSON_NAME] Wedding" at bounding box center [250, 213] width 148 height 12
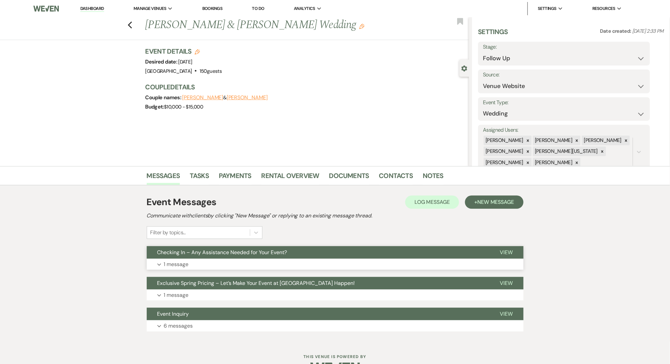
click at [236, 261] on button "Expand 1 message" at bounding box center [335, 264] width 377 height 11
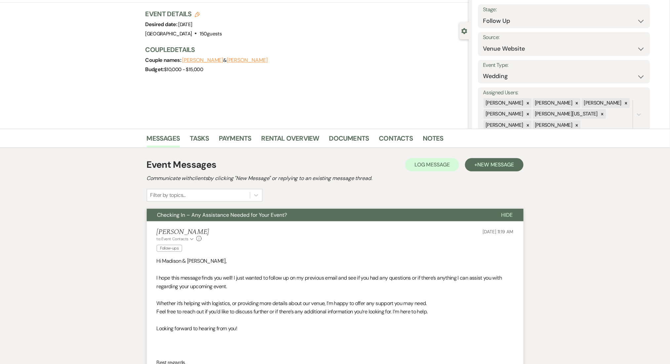
scroll to position [88, 0]
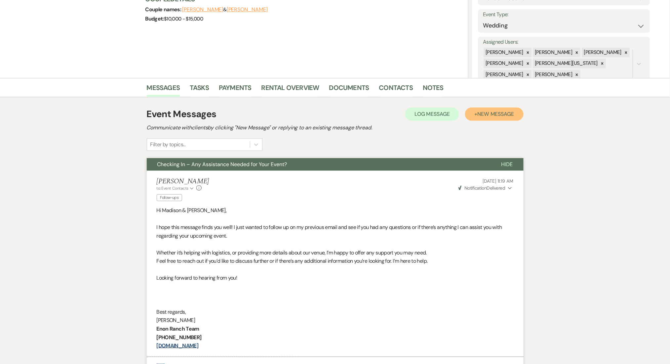
drag, startPoint x: 483, startPoint y: 110, endPoint x: 473, endPoint y: 116, distance: 11.9
click at [482, 110] on span "New Message" at bounding box center [495, 113] width 37 height 7
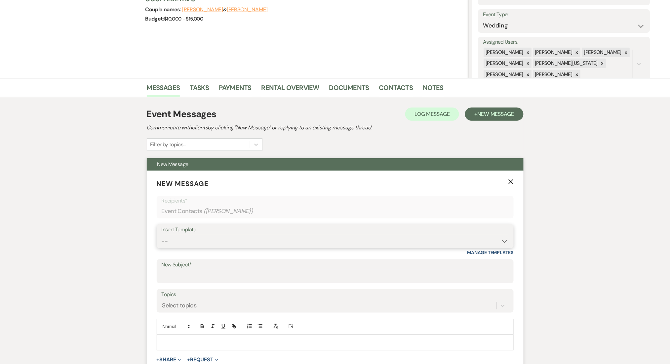
click at [399, 239] on select "-- Inquiry Follow Up Email #2 Contract Sending Template Payment Template Rental…" at bounding box center [335, 240] width 347 height 13
click at [162, 234] on select "-- Inquiry Follow Up Email #2 Contract Sending Template Payment Template Rental…" at bounding box center [335, 240] width 347 height 13
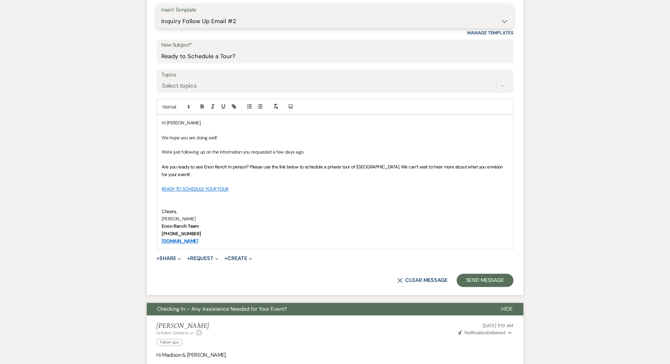
scroll to position [308, 0]
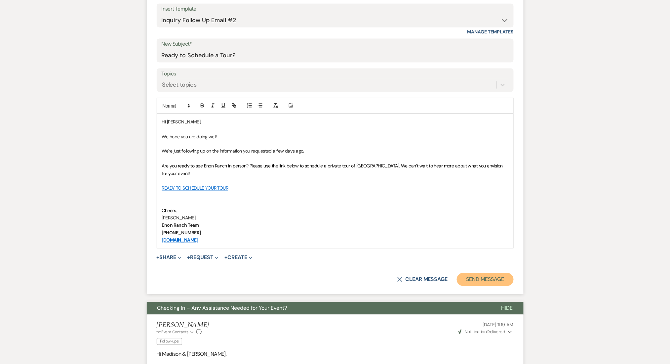
click at [479, 275] on button "Send Message" at bounding box center [485, 279] width 57 height 13
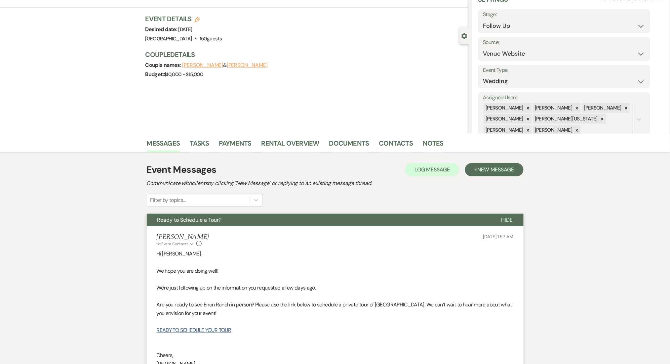
scroll to position [0, 0]
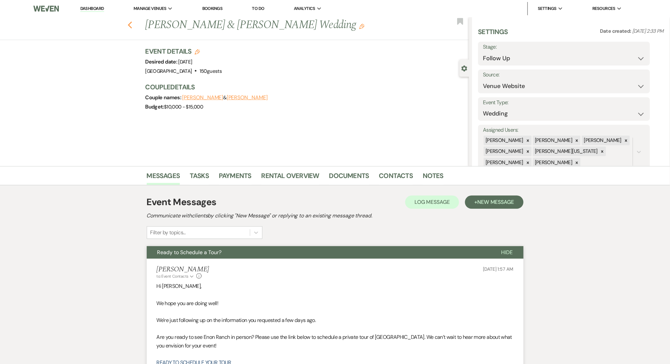
click at [132, 23] on use "button" at bounding box center [130, 24] width 4 height 7
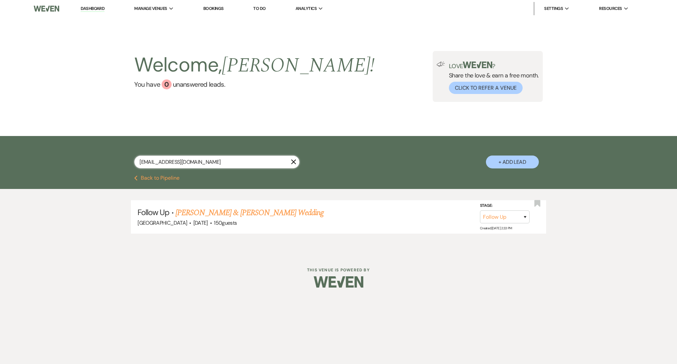
drag, startPoint x: 124, startPoint y: 150, endPoint x: 91, endPoint y: 145, distance: 33.1
click at [91, 145] on div "[EMAIL_ADDRESS][DOMAIN_NAME] X + Add Lead" at bounding box center [338, 155] width 677 height 39
paste input "celinaandjaqiviouswise"
click at [289, 212] on link "[PERSON_NAME] & [PERSON_NAME] Wedding" at bounding box center [270, 213] width 148 height 12
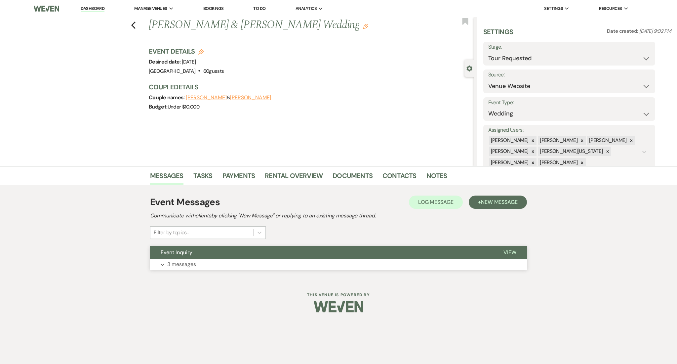
click at [329, 251] on button "Event Inquiry" at bounding box center [321, 252] width 343 height 13
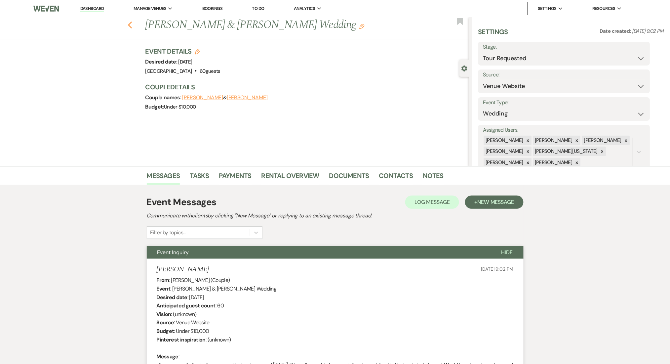
click at [133, 23] on icon "Previous" at bounding box center [130, 25] width 5 height 8
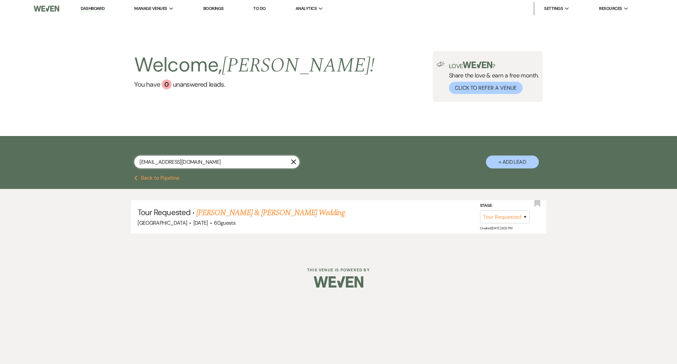
drag, startPoint x: 233, startPoint y: 168, endPoint x: 122, endPoint y: 151, distance: 112.1
click at [122, 151] on div "[EMAIL_ADDRESS][DOMAIN_NAME] X + Add Lead" at bounding box center [338, 156] width 476 height 34
paste input "erikamstokes"
click at [213, 211] on link "[PERSON_NAME] Religious Event" at bounding box center [217, 213] width 101 height 12
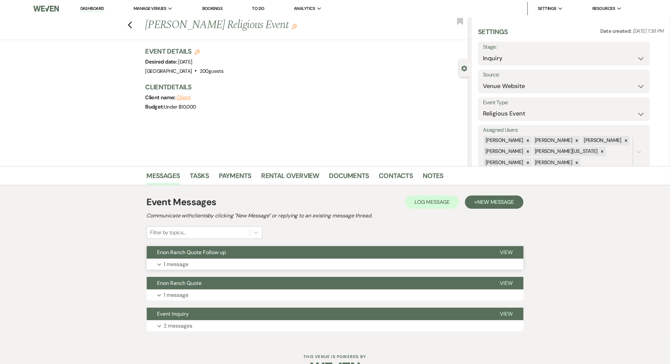
click at [221, 261] on button "Expand 1 message" at bounding box center [335, 264] width 377 height 11
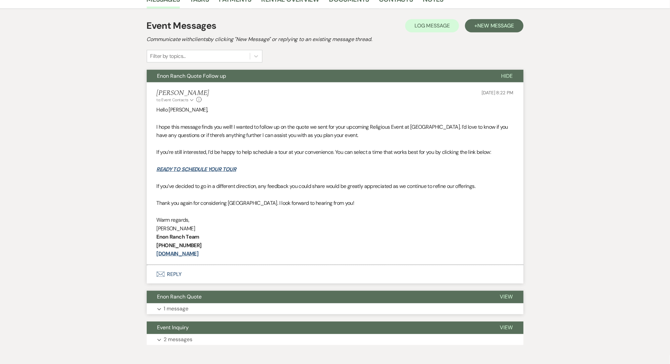
click at [214, 309] on button "Expand 1 message" at bounding box center [335, 308] width 377 height 11
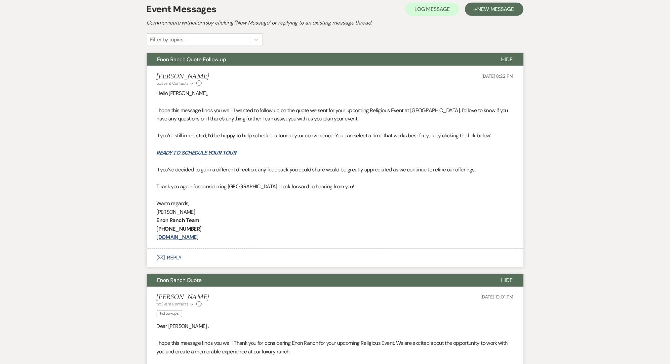
scroll to position [88, 0]
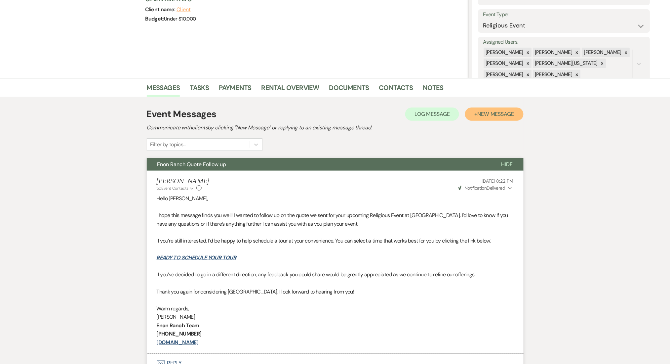
click at [504, 112] on span "New Message" at bounding box center [495, 113] width 37 height 7
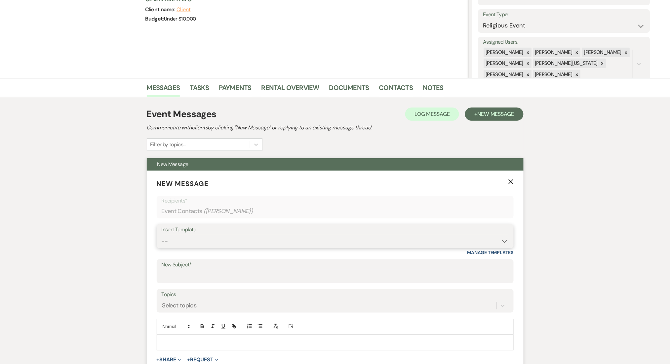
click at [263, 241] on select "-- Inquiry Follow Up Email #2 Contract Sending Template Payment Template Rental…" at bounding box center [335, 240] width 347 height 13
click at [162, 234] on select "-- Inquiry Follow Up Email #2 Contract Sending Template Payment Template Rental…" at bounding box center [335, 240] width 347 height 13
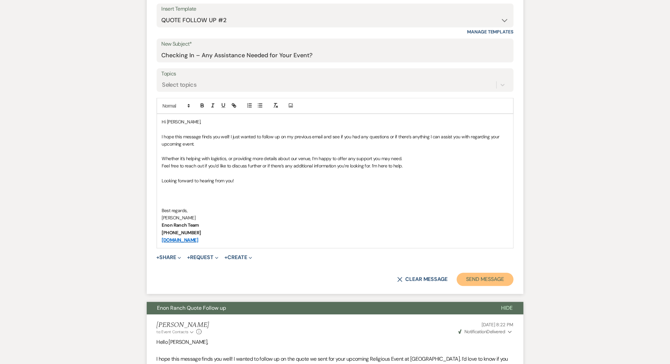
click at [493, 277] on button "Send Message" at bounding box center [485, 279] width 57 height 13
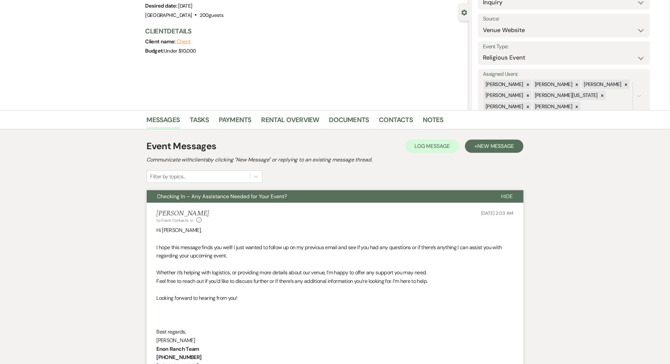
scroll to position [0, 0]
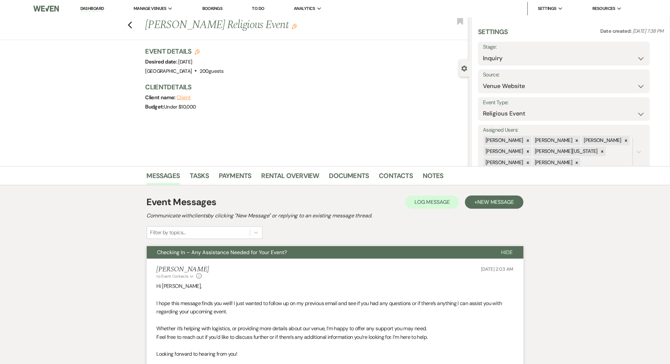
drag, startPoint x: 128, startPoint y: 25, endPoint x: 133, endPoint y: 24, distance: 4.8
click at [129, 25] on div "Previous [PERSON_NAME] Religious Event Edit Bookmark" at bounding box center [233, 28] width 472 height 23
click at [136, 22] on div "Previous [PERSON_NAME] Religious Event Edit Bookmark" at bounding box center [233, 28] width 472 height 23
click at [132, 23] on icon "Previous" at bounding box center [130, 25] width 5 height 8
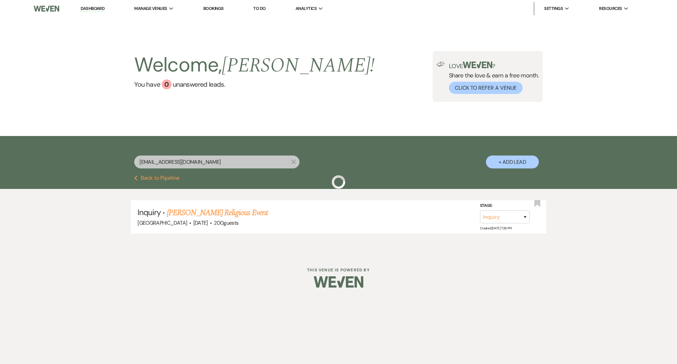
click at [134, 169] on div "[EMAIL_ADDRESS][DOMAIN_NAME] X" at bounding box center [216, 164] width 165 height 18
drag, startPoint x: 213, startPoint y: 166, endPoint x: 71, endPoint y: 150, distance: 143.0
click at [71, 150] on div "[EMAIL_ADDRESS][DOMAIN_NAME] X + Add Lead" at bounding box center [338, 155] width 677 height 39
paste input "sheldynmoore"
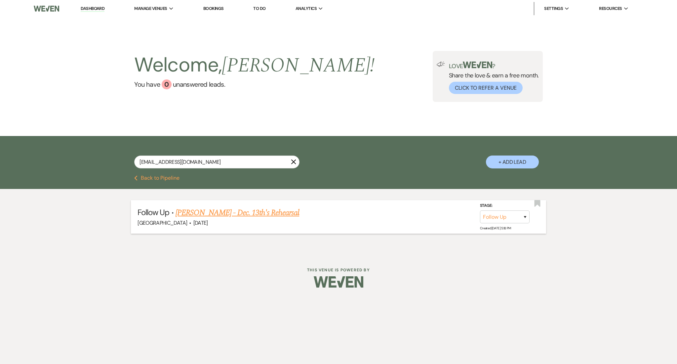
click at [226, 214] on link "[PERSON_NAME] - Dec. 13th's Rehearsal" at bounding box center [238, 213] width 124 height 12
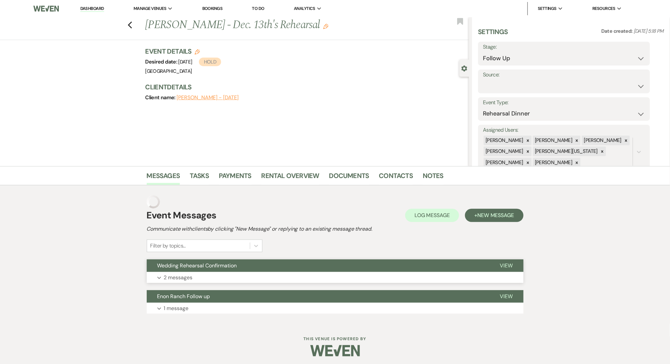
click at [227, 278] on button "Expand 2 messages" at bounding box center [335, 277] width 377 height 11
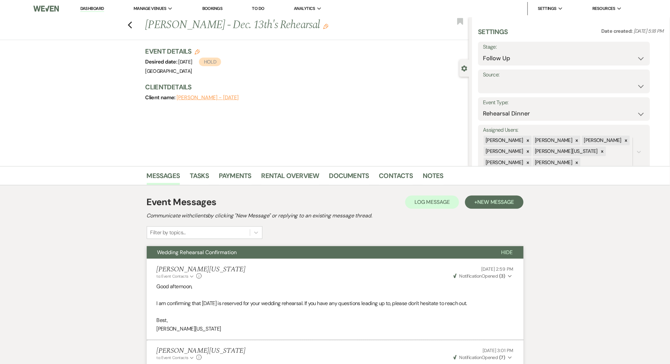
click at [136, 24] on div "Previous [PERSON_NAME] - Dec. 13th's Rehearsal Edit Bookmark" at bounding box center [233, 28] width 472 height 23
click at [130, 22] on div "Previous [PERSON_NAME] - Dec. 13th's Rehearsal Edit Bookmark" at bounding box center [233, 28] width 472 height 23
click at [132, 24] on use "button" at bounding box center [130, 24] width 4 height 7
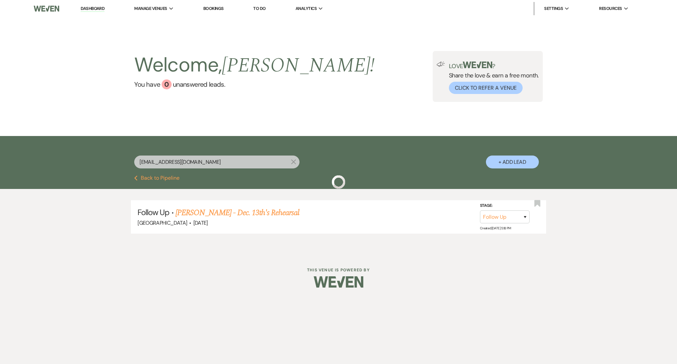
click at [89, 163] on div "[EMAIL_ADDRESS][DOMAIN_NAME] X + Add Lead" at bounding box center [338, 155] width 677 height 39
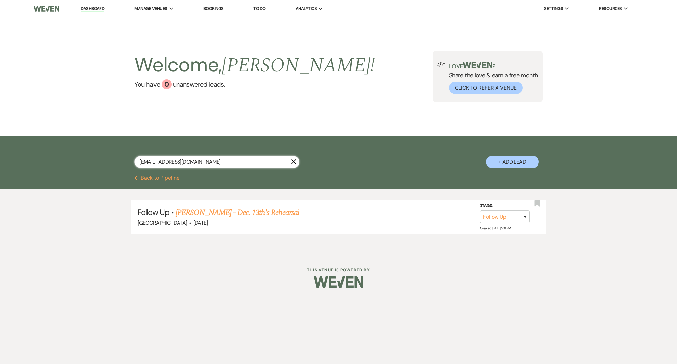
click at [206, 159] on input "[EMAIL_ADDRESS][DOMAIN_NAME]" at bounding box center [216, 161] width 165 height 13
drag, startPoint x: 206, startPoint y: 159, endPoint x: 103, endPoint y: 161, distance: 103.5
click at [103, 161] on div "[EMAIL_ADDRESS][DOMAIN_NAME] X + Add Lead" at bounding box center [338, 156] width 476 height 34
paste input "destiny.[PERSON_NAME]"
click at [217, 207] on link "[PERSON_NAME] & [PERSON_NAME] Wedding" at bounding box center [232, 213] width 148 height 12
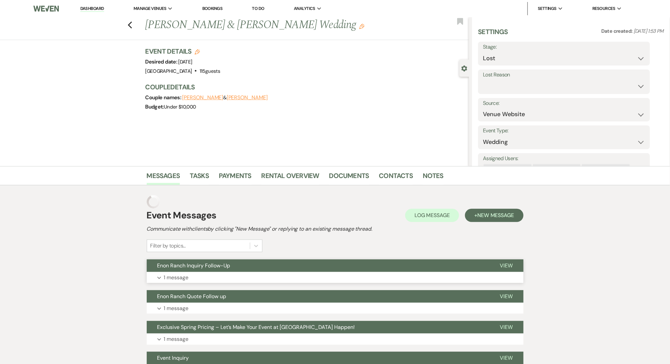
click at [217, 271] on button "Enon Ranch Inquiry Follow-Up" at bounding box center [318, 265] width 343 height 13
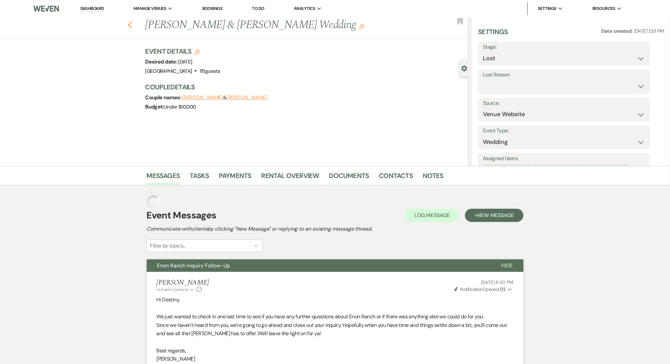
click at [133, 23] on icon "Previous" at bounding box center [130, 25] width 5 height 8
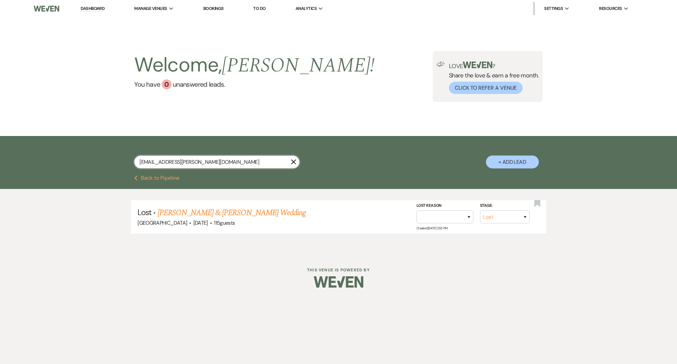
drag, startPoint x: 207, startPoint y: 163, endPoint x: 109, endPoint y: 164, distance: 97.2
click at [109, 164] on div "[EMAIL_ADDRESS][PERSON_NAME][DOMAIN_NAME] X + Add Lead" at bounding box center [338, 156] width 476 height 34
paste input "craigaaronmckie"
click at [211, 211] on link "Boluwatife [PERSON_NAME] & [PERSON_NAME] Wedding" at bounding box center [257, 213] width 180 height 12
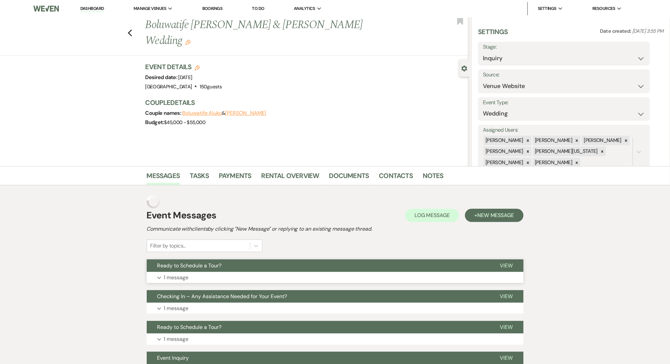
click at [193, 277] on button "Expand 1 message" at bounding box center [335, 277] width 377 height 11
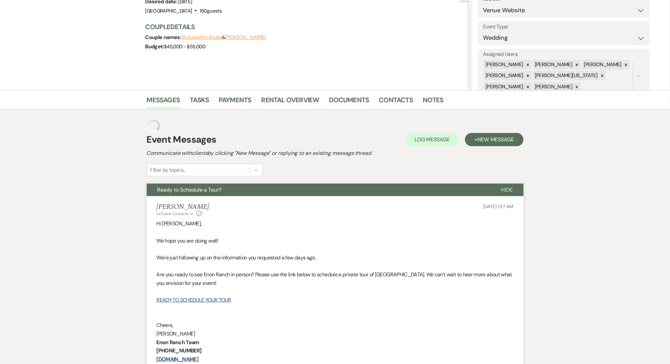
scroll to position [176, 0]
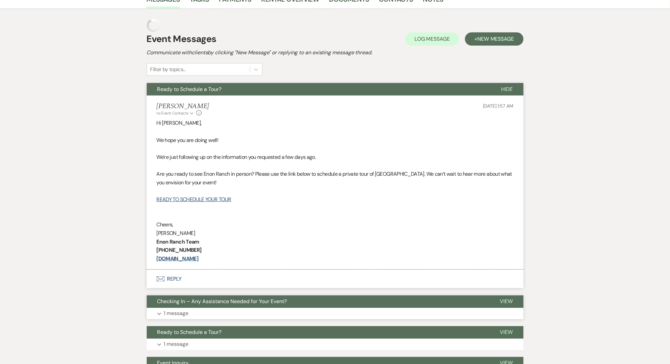
click at [177, 315] on p "1 message" at bounding box center [176, 313] width 25 height 9
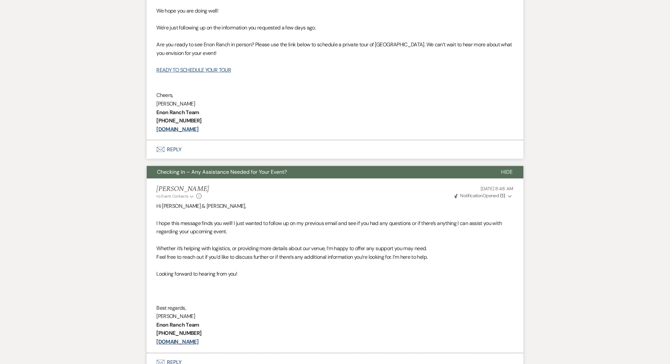
scroll to position [162, 0]
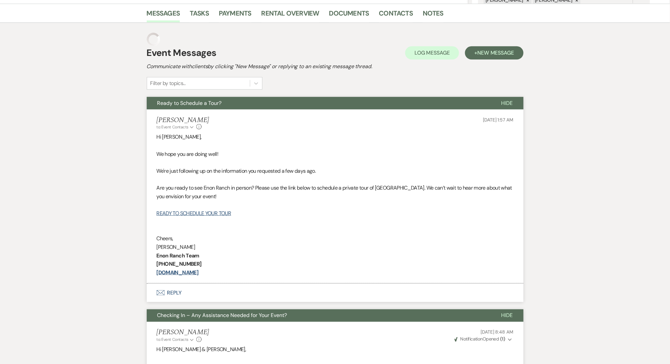
click at [489, 29] on div "Event Messages Log Log Message + New Message Communicate with clients by clicki…" at bounding box center [335, 304] width 377 height 550
click at [481, 44] on div "Event Messages Log Log Message + New Message Communicate with clients by clicki…" at bounding box center [335, 304] width 377 height 550
click at [480, 50] on span "New Message" at bounding box center [495, 52] width 37 height 7
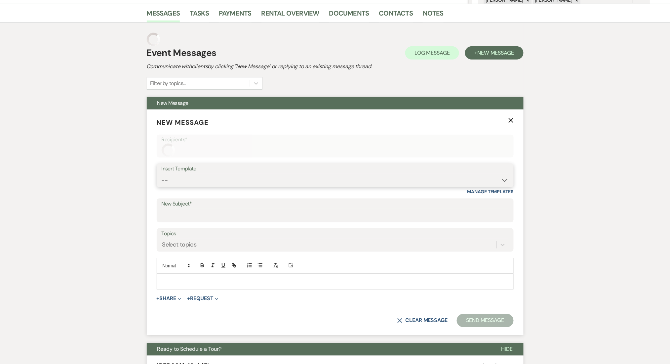
click at [212, 185] on select "-- Inquiry Follow Up Email #2 Contract Sending Template Payment Template Rental…" at bounding box center [335, 180] width 347 height 13
click at [162, 174] on select "-- Inquiry Follow Up Email #2 Contract Sending Template Payment Template Rental…" at bounding box center [335, 180] width 347 height 13
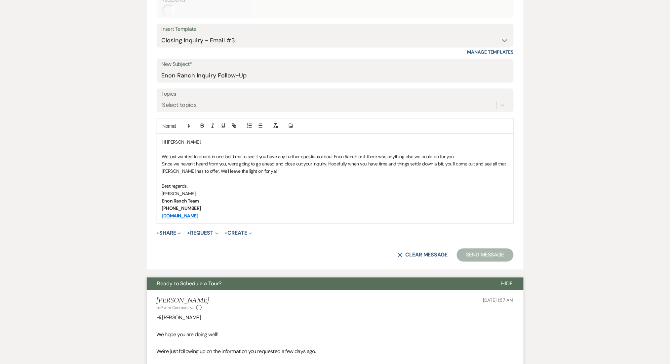
scroll to position [383, 0]
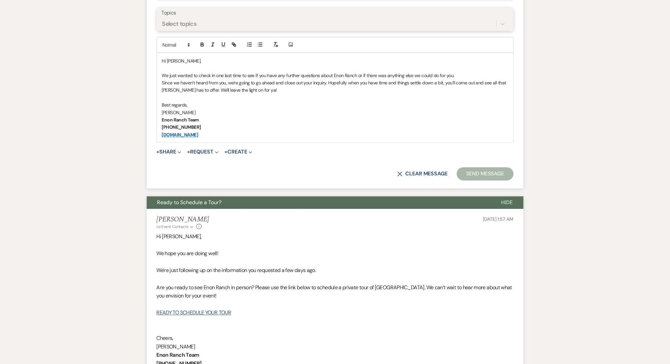
click at [223, 21] on div "Select topics" at bounding box center [329, 24] width 335 height 12
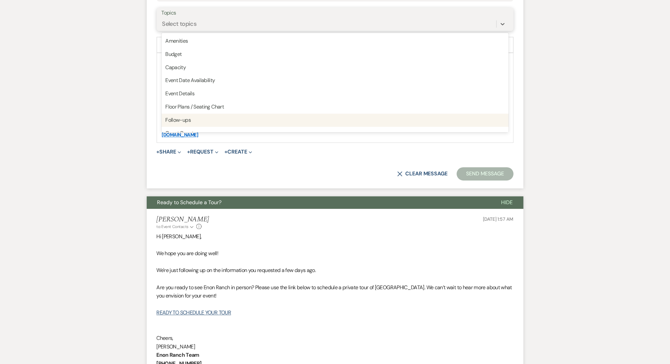
click at [229, 116] on div "Follow-ups" at bounding box center [335, 120] width 347 height 13
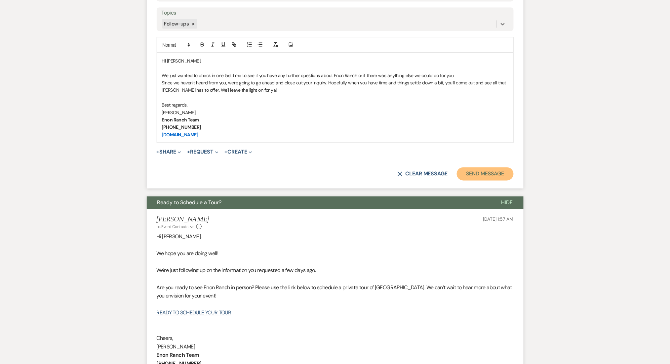
click at [483, 174] on button "Send Message" at bounding box center [485, 173] width 57 height 13
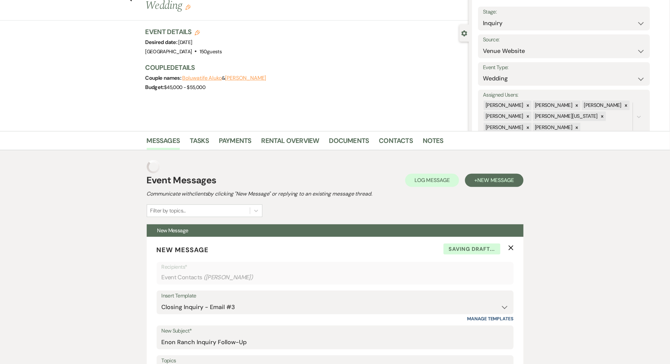
scroll to position [0, 0]
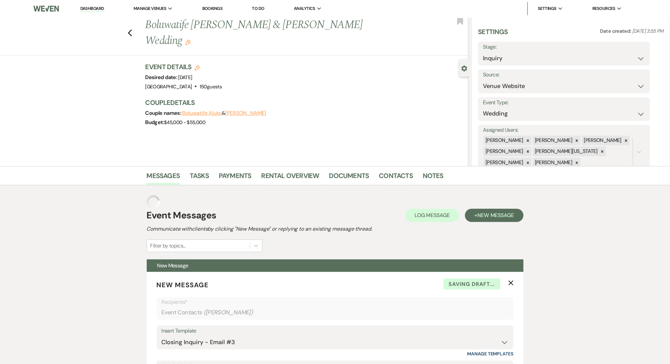
click at [94, 8] on link "Dashboard" at bounding box center [92, 9] width 24 height 6
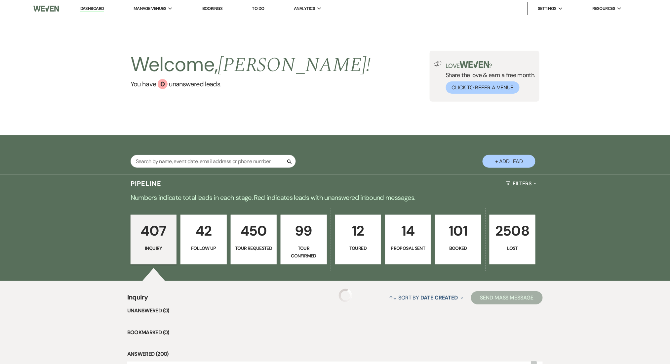
click at [169, 150] on div "Search + Add Lead" at bounding box center [335, 156] width 476 height 34
click at [167, 158] on input "text" at bounding box center [213, 161] width 165 height 13
paste input "[EMAIL_ADDRESS][PERSON_NAME][DOMAIN_NAME]"
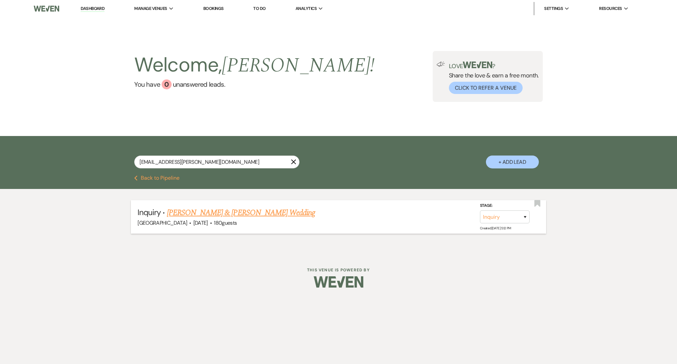
click at [202, 208] on link "[PERSON_NAME] & [PERSON_NAME] Wedding" at bounding box center [241, 213] width 148 height 12
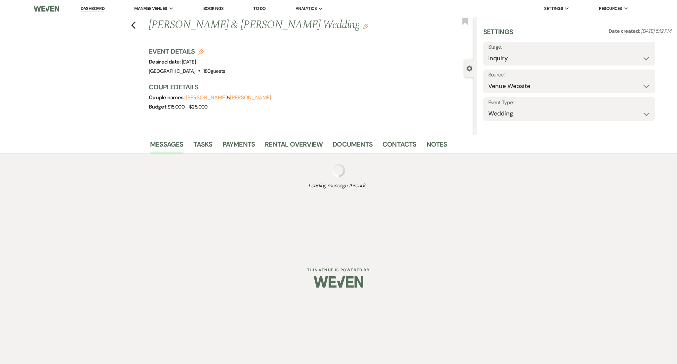
click at [100, 198] on div "Messages Tasks Payments Rental Overview Documents Contacts Notes Loading messag…" at bounding box center [338, 167] width 677 height 65
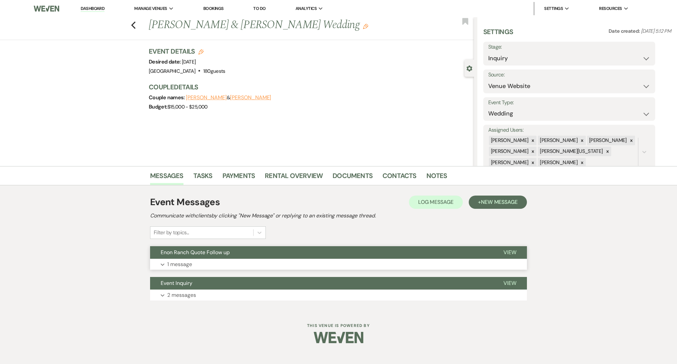
click at [186, 265] on p "1 message" at bounding box center [179, 264] width 25 height 9
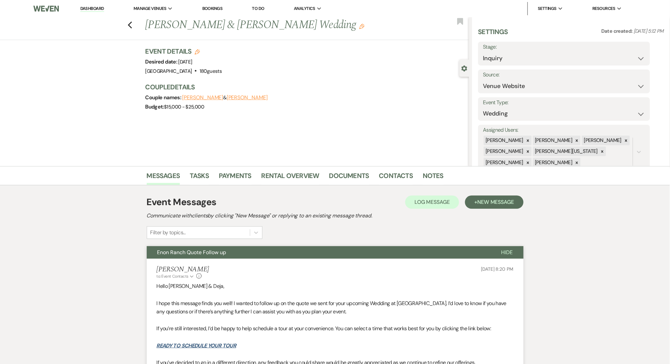
scroll to position [176, 0]
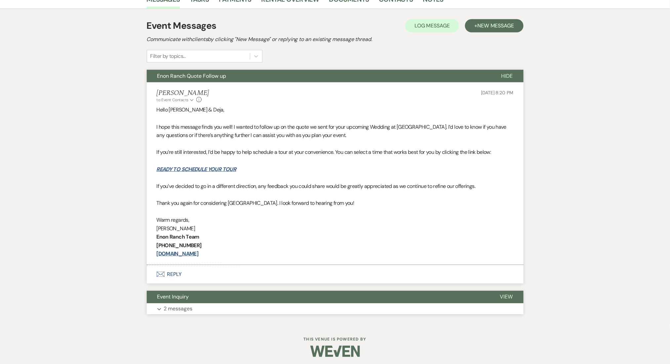
click at [183, 305] on p "2 messages" at bounding box center [178, 308] width 29 height 9
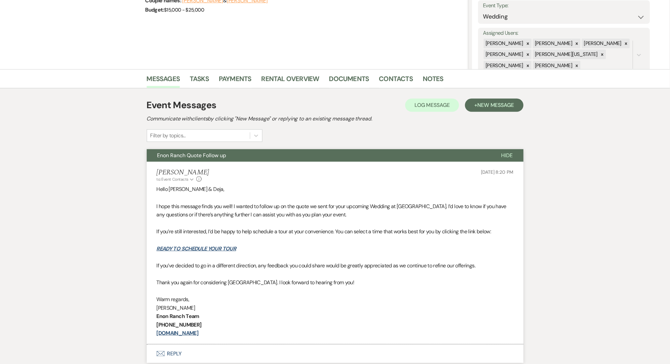
scroll to position [96, 0]
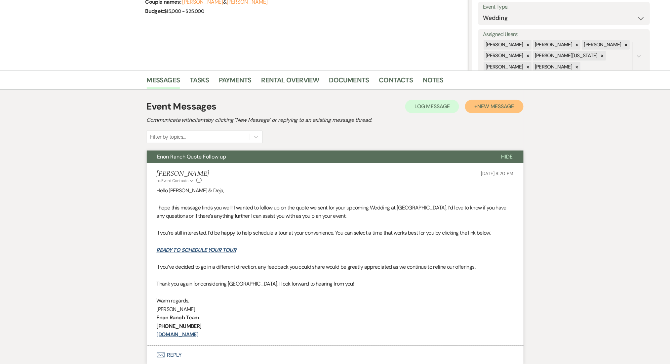
click at [506, 105] on span "New Message" at bounding box center [495, 106] width 37 height 7
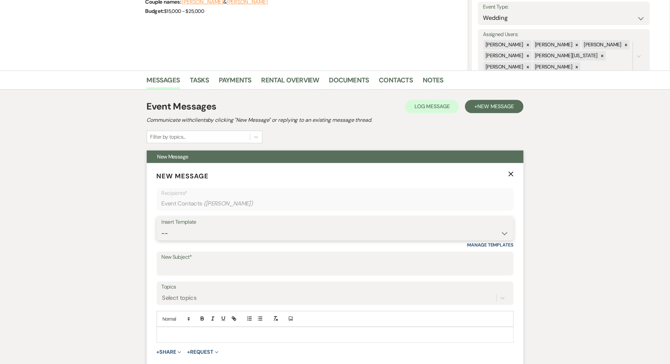
click at [187, 235] on select "-- Inquiry Follow Up Email #2 Contract Sending Template Payment Template Rental…" at bounding box center [335, 233] width 347 height 13
click at [162, 227] on select "-- Inquiry Follow Up Email #2 Contract Sending Template Payment Template Rental…" at bounding box center [335, 233] width 347 height 13
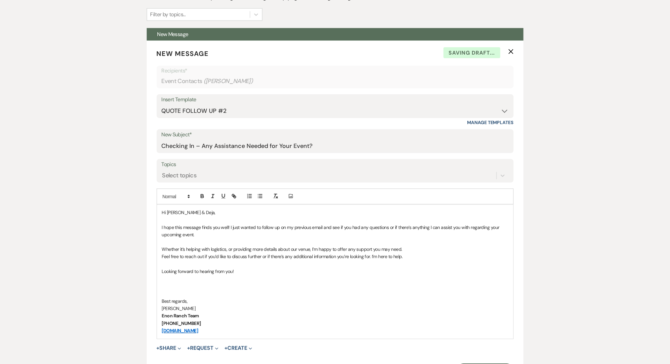
scroll to position [316, 0]
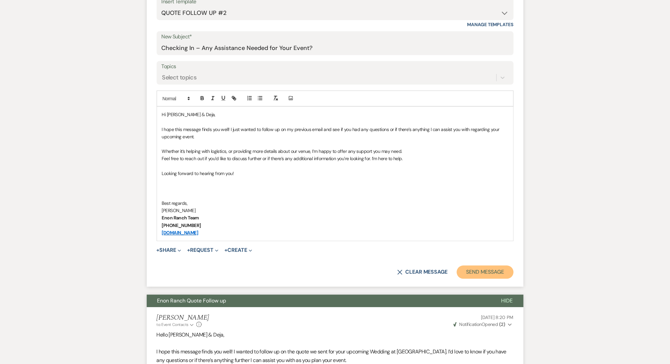
click at [485, 270] on button "Send Message" at bounding box center [485, 271] width 57 height 13
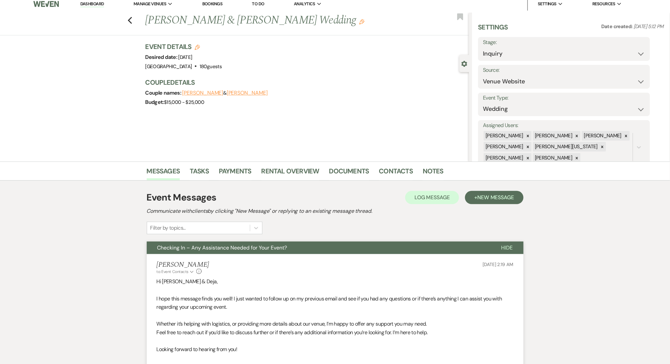
scroll to position [0, 0]
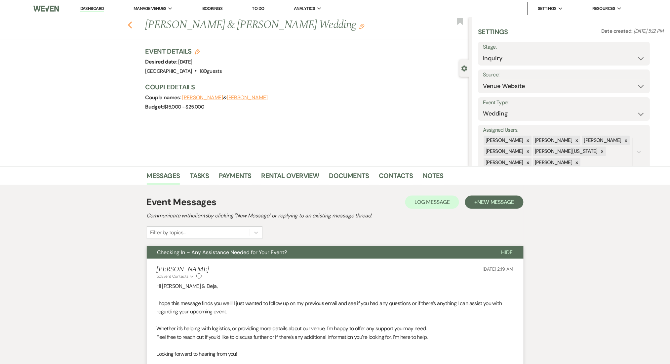
click at [133, 26] on icon "Previous" at bounding box center [130, 25] width 5 height 8
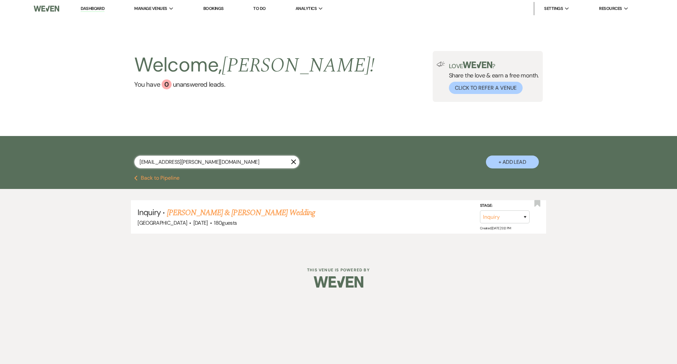
drag, startPoint x: 209, startPoint y: 162, endPoint x: 79, endPoint y: 154, distance: 130.2
click at [79, 154] on div "[EMAIL_ADDRESS][PERSON_NAME][DOMAIN_NAME] X + Add Lead" at bounding box center [338, 155] width 677 height 39
paste input "foreverthecottons2026"
click at [254, 212] on link "[PERSON_NAME] & [PERSON_NAME] Wedding" at bounding box center [241, 213] width 148 height 12
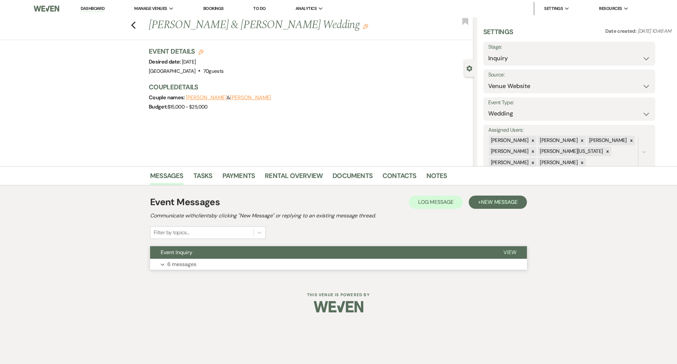
click at [227, 267] on button "Expand 6 messages" at bounding box center [338, 264] width 377 height 11
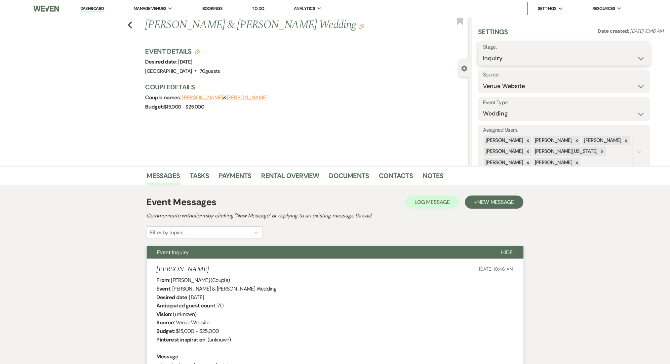
drag, startPoint x: 517, startPoint y: 58, endPoint x: 506, endPoint y: 63, distance: 12.6
click at [517, 58] on select "Inquiry Follow Up Tour Requested Tour Confirmed Toured Proposal Sent Booked Lost" at bounding box center [564, 58] width 162 height 13
click at [483, 52] on select "Inquiry Follow Up Tour Requested Tour Confirmed Toured Proposal Sent Booked Lost" at bounding box center [564, 58] width 162 height 13
click at [635, 48] on button "Save" at bounding box center [631, 53] width 37 height 13
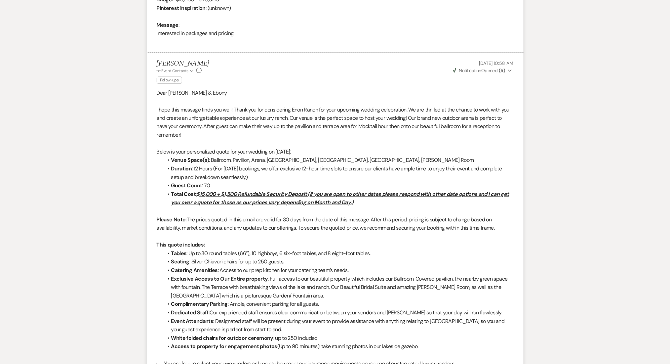
scroll to position [67, 0]
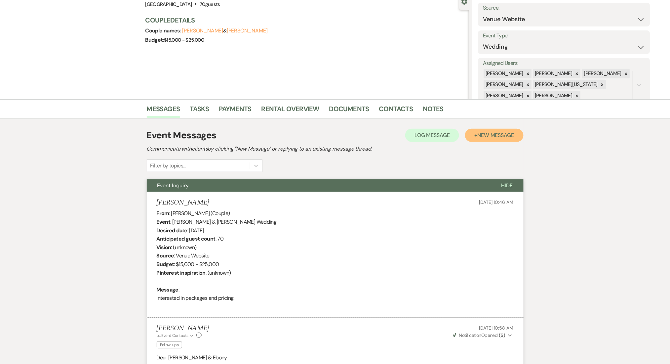
drag, startPoint x: 508, startPoint y: 128, endPoint x: 483, endPoint y: 130, distance: 24.5
click at [508, 129] on button "+ New Message" at bounding box center [494, 135] width 58 height 13
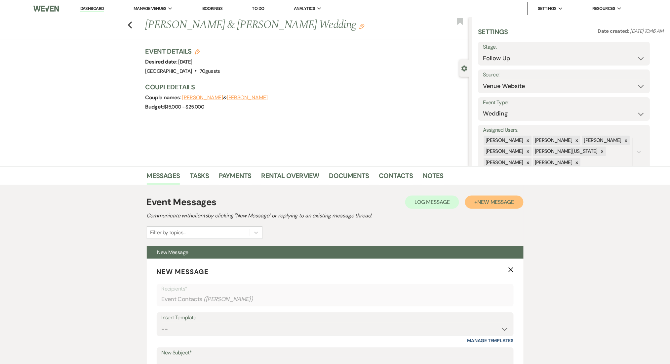
scroll to position [264, 0]
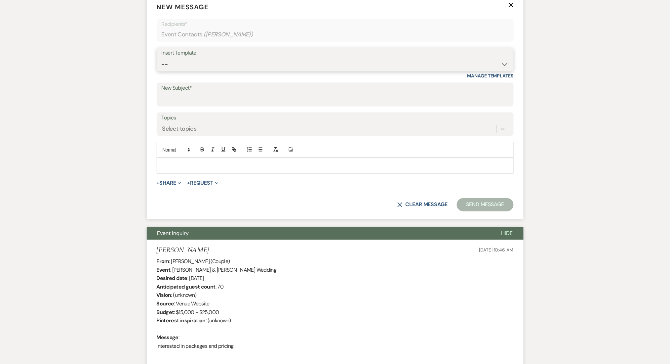
click at [190, 62] on select "-- Inquiry Follow Up Email #2 Contract Sending Template Payment Template Rental…" at bounding box center [335, 64] width 347 height 13
click at [162, 58] on select "-- Inquiry Follow Up Email #2 Contract Sending Template Payment Template Rental…" at bounding box center [335, 64] width 347 height 13
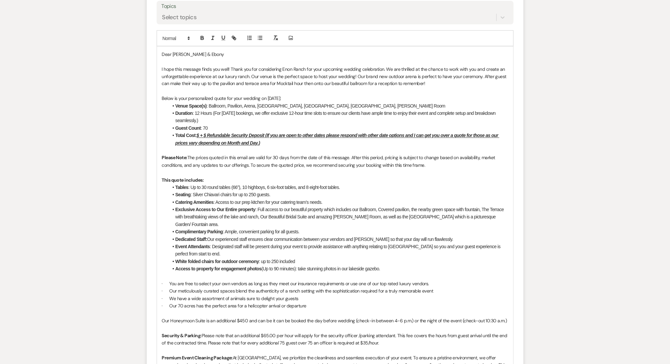
scroll to position [308, 0]
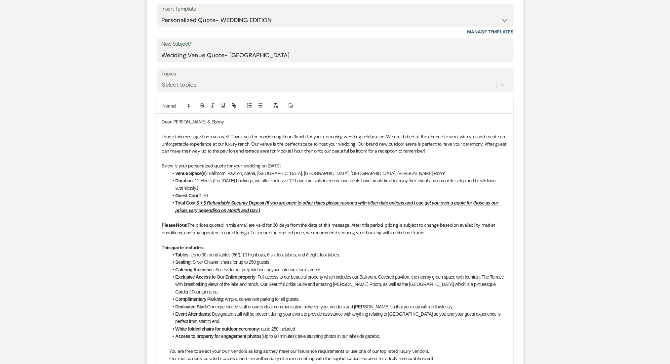
click at [200, 204] on u "$ + $ Refundable Security Deposit (If you are open to other dates please respon…" at bounding box center [338, 206] width 324 height 13
click at [220, 200] on u "$15,000 + $ Refundable Security Deposit (If you are open to other dates please …" at bounding box center [340, 206] width 329 height 13
click at [224, 185] on li "Duration : 12 Hours (For [DATE] bookings, we offer exclusive 12-hour time slots…" at bounding box center [339, 184] width 340 height 15
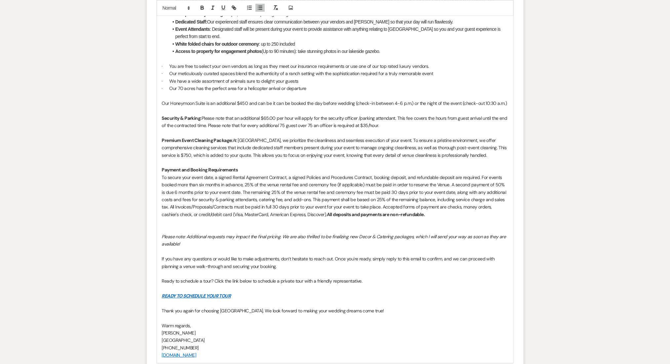
scroll to position [661, 0]
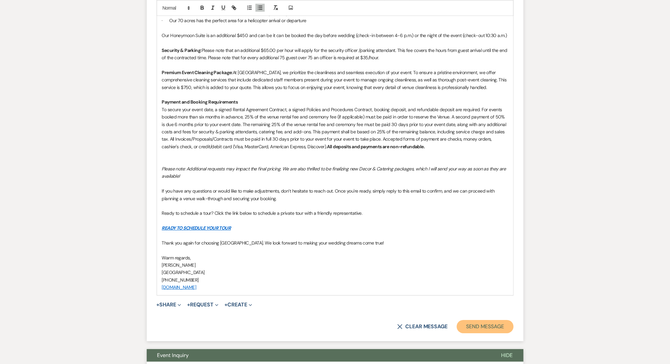
click at [467, 320] on button "Send Message" at bounding box center [485, 326] width 57 height 13
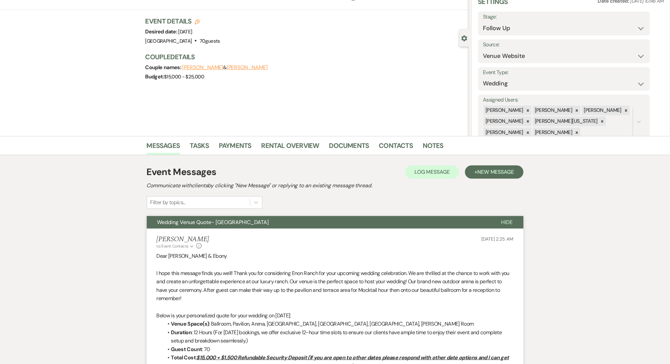
scroll to position [0, 0]
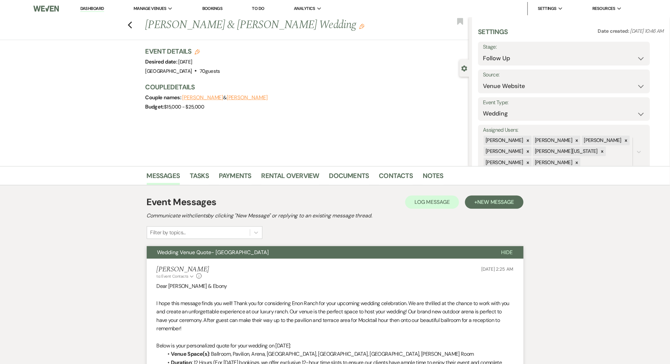
click at [136, 23] on div "Previous [PERSON_NAME] & [PERSON_NAME] Wedding Edit Bookmark" at bounding box center [233, 28] width 472 height 23
click at [133, 23] on icon "Previous" at bounding box center [130, 25] width 5 height 8
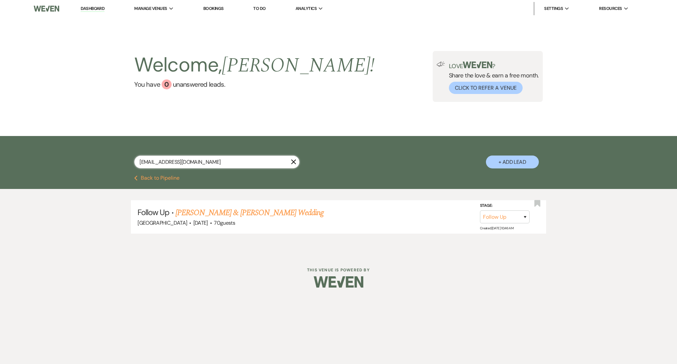
drag, startPoint x: 205, startPoint y: 161, endPoint x: 92, endPoint y: 154, distance: 113.2
click at [92, 154] on div "[EMAIL_ADDRESS][DOMAIN_NAME] X + Add Lead" at bounding box center [338, 155] width 677 height 39
paste input "theomcnair@ao"
click at [205, 211] on link "[PERSON_NAME]'s Leadership Retreat" at bounding box center [225, 213] width 116 height 12
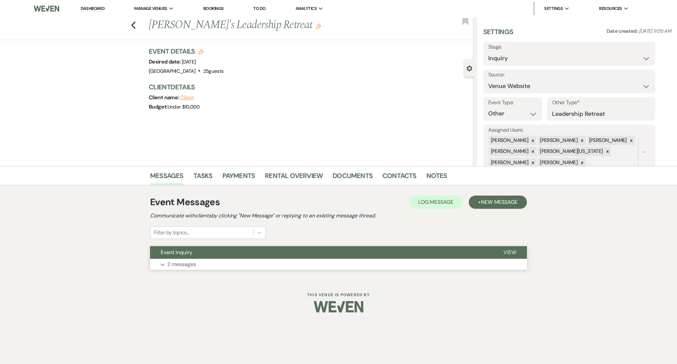
click at [208, 252] on button "Event Inquiry" at bounding box center [321, 252] width 343 height 13
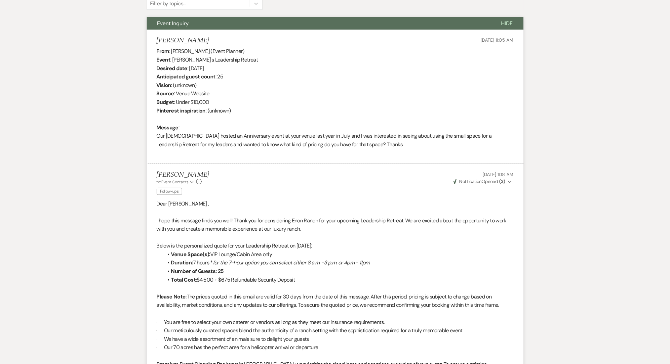
scroll to position [158, 0]
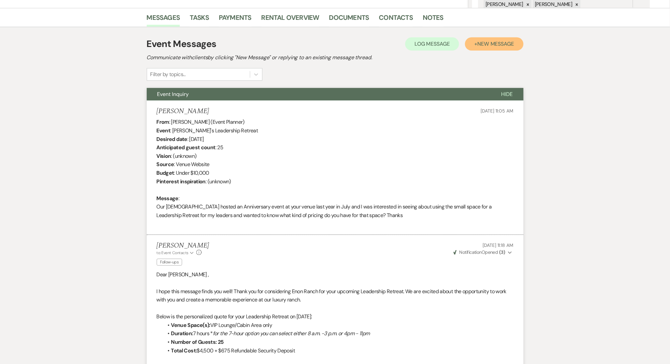
click at [483, 45] on span "New Message" at bounding box center [495, 43] width 37 height 7
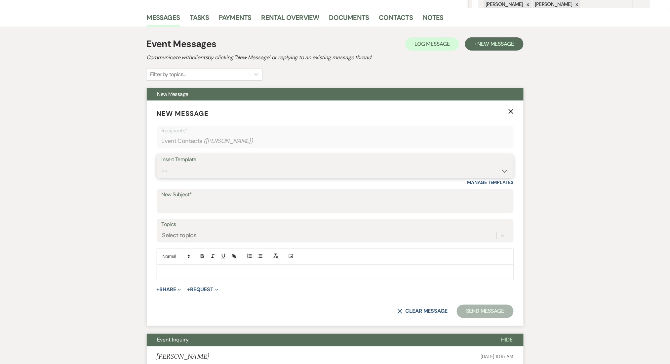
click at [245, 165] on select "-- Inquiry Follow Up Email #2 Contract Sending Template Payment Template Rental…" at bounding box center [335, 170] width 347 height 13
click at [162, 164] on select "-- Inquiry Follow Up Email #2 Contract Sending Template Payment Template Rental…" at bounding box center [335, 170] width 347 height 13
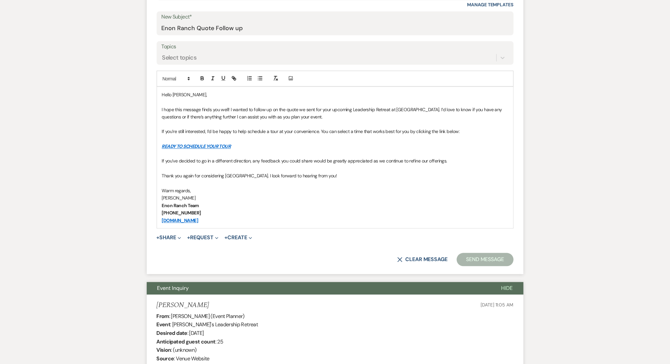
scroll to position [335, 0]
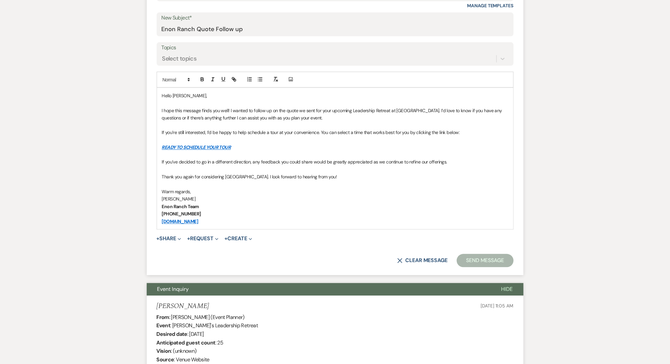
click at [203, 52] on label "Topics" at bounding box center [335, 48] width 347 height 10
click at [163, 54] on input "Topics" at bounding box center [162, 58] width 1 height 9
click at [196, 61] on div "Select topics" at bounding box center [179, 58] width 34 height 9
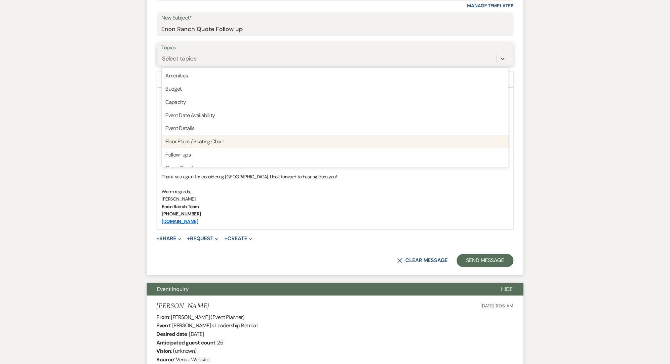
click at [189, 150] on div "Follow-ups" at bounding box center [335, 154] width 347 height 13
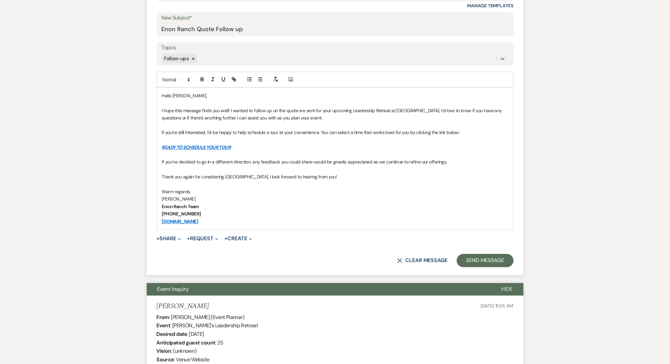
click at [478, 258] on button "Send Message" at bounding box center [485, 260] width 57 height 13
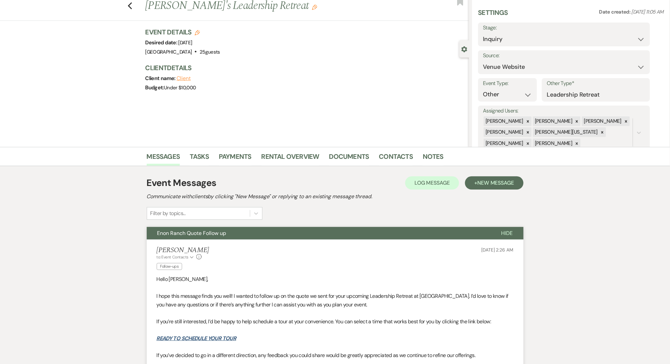
scroll to position [0, 0]
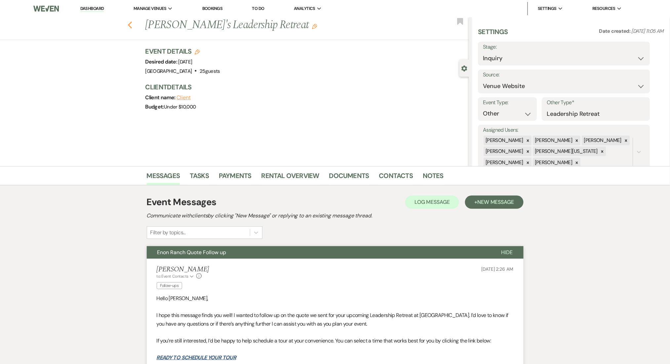
click at [133, 25] on icon "Previous" at bounding box center [130, 25] width 5 height 8
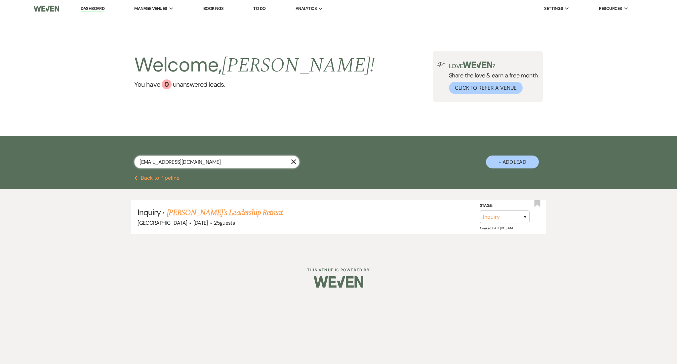
drag, startPoint x: 197, startPoint y: 159, endPoint x: 88, endPoint y: 154, distance: 108.9
click at [88, 154] on div "[EMAIL_ADDRESS][DOMAIN_NAME] X + Add Lead" at bounding box center [338, 155] width 677 height 39
paste input "[EMAIL_ADDRESS][DOMAIN_NAME]"
click at [238, 211] on link "[PERSON_NAME] Birthday Party" at bounding box center [216, 213] width 99 height 12
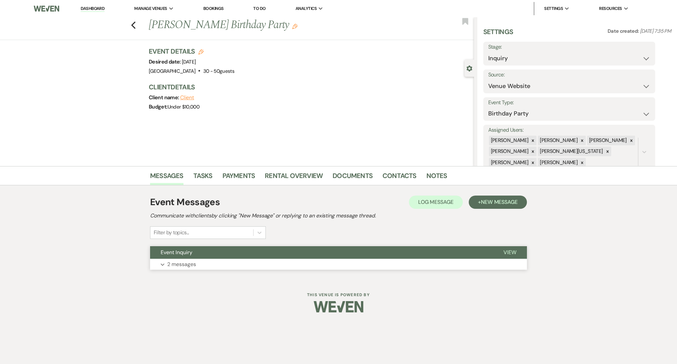
click at [244, 254] on button "Event Inquiry" at bounding box center [321, 252] width 343 height 13
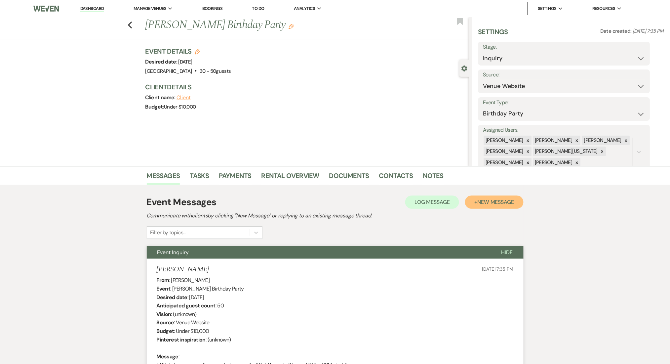
click at [489, 200] on span "New Message" at bounding box center [495, 201] width 37 height 7
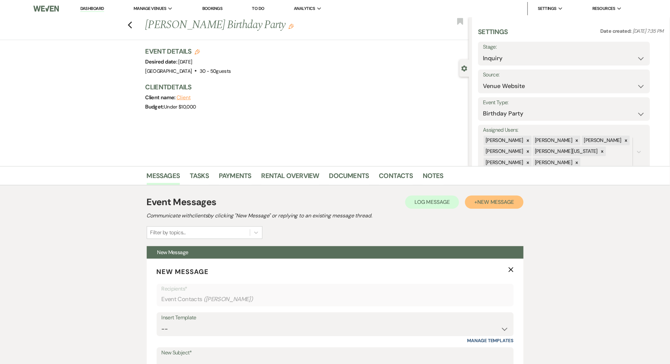
scroll to position [176, 0]
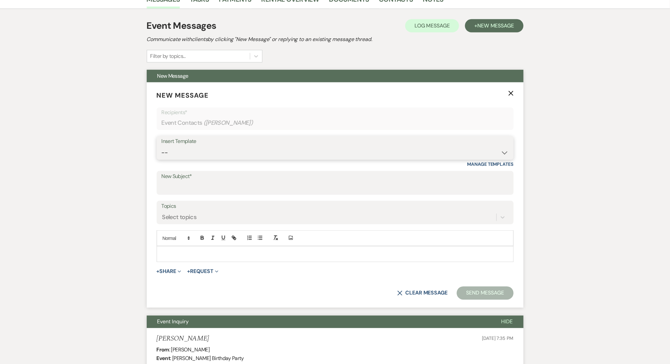
click at [190, 151] on select "-- Inquiry Follow Up Email #2 Contract Sending Template Payment Template Rental…" at bounding box center [335, 152] width 347 height 13
click at [162, 146] on select "-- Inquiry Follow Up Email #2 Contract Sending Template Payment Template Rental…" at bounding box center [335, 152] width 347 height 13
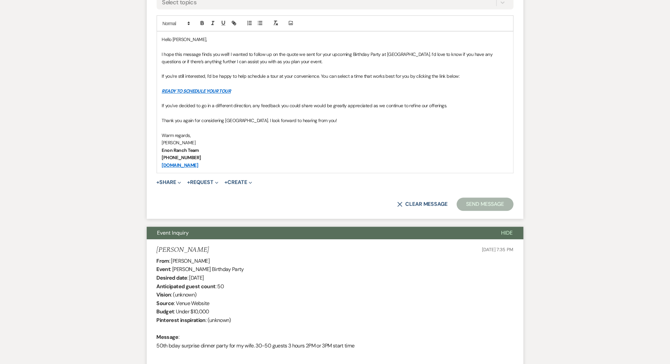
scroll to position [352, 0]
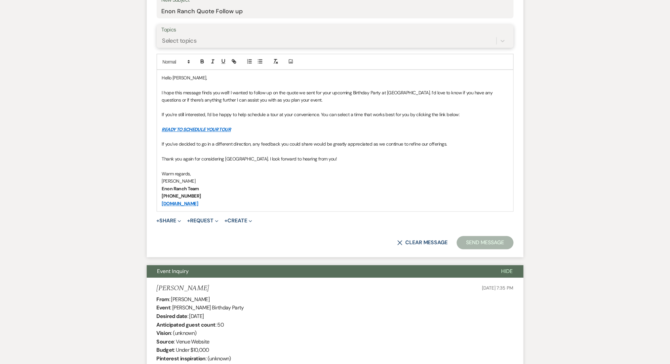
click at [199, 39] on div "Select topics" at bounding box center [329, 41] width 335 height 12
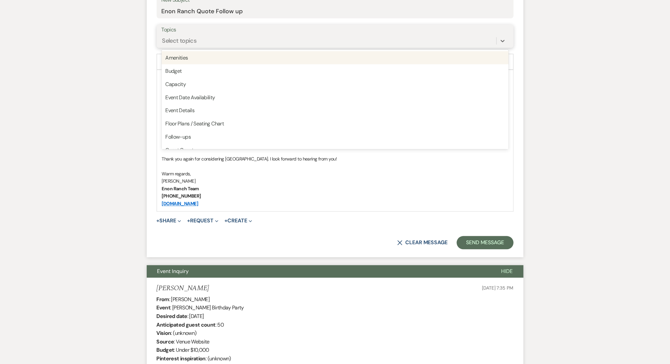
click at [197, 131] on div "Follow-ups" at bounding box center [335, 137] width 347 height 13
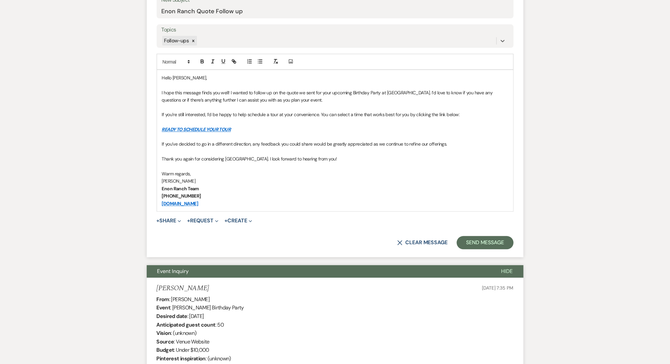
click at [489, 238] on button "Send Message" at bounding box center [485, 242] width 57 height 13
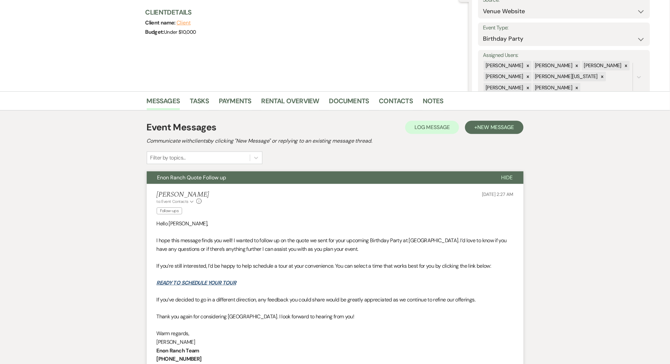
scroll to position [0, 0]
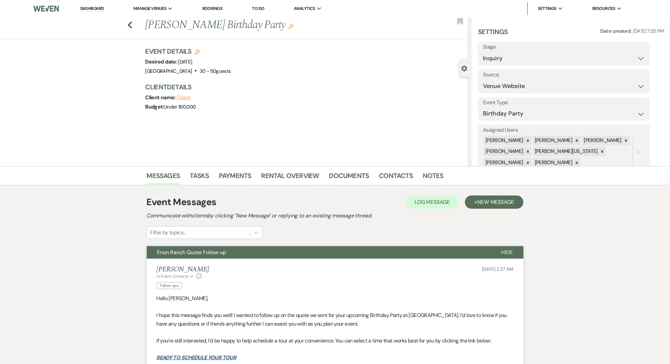
click at [130, 21] on div "Previous [PERSON_NAME] Birthday Party Edit Bookmark" at bounding box center [233, 28] width 472 height 23
click at [132, 23] on use "button" at bounding box center [130, 24] width 4 height 7
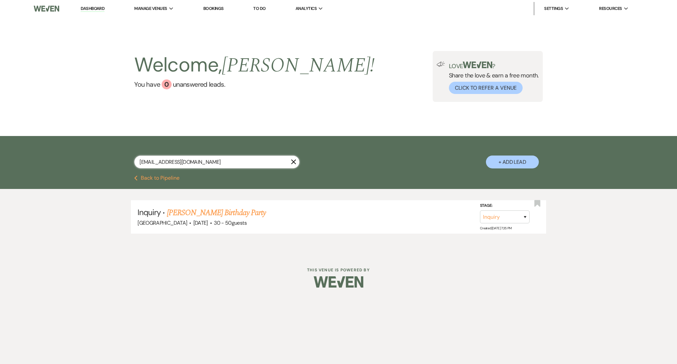
drag, startPoint x: 201, startPoint y: 165, endPoint x: 24, endPoint y: 166, distance: 176.9
click at [24, 166] on div "[EMAIL_ADDRESS][DOMAIN_NAME] X + Add Lead" at bounding box center [338, 155] width 677 height 39
paste input "[EMAIL_ADDRESS][DOMAIN_NAME]"
click at [217, 214] on link "[PERSON_NAME] Retreat" at bounding box center [215, 213] width 78 height 12
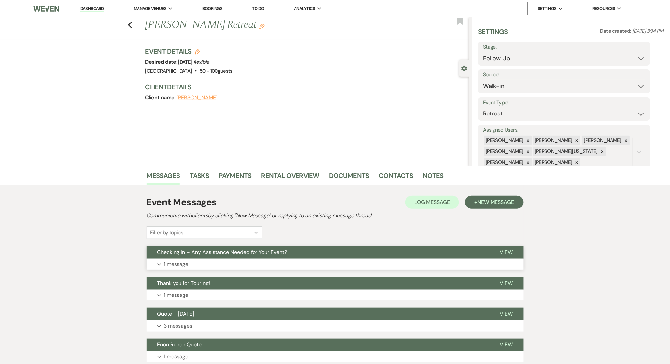
click at [279, 263] on button "Expand 1 message" at bounding box center [335, 264] width 377 height 11
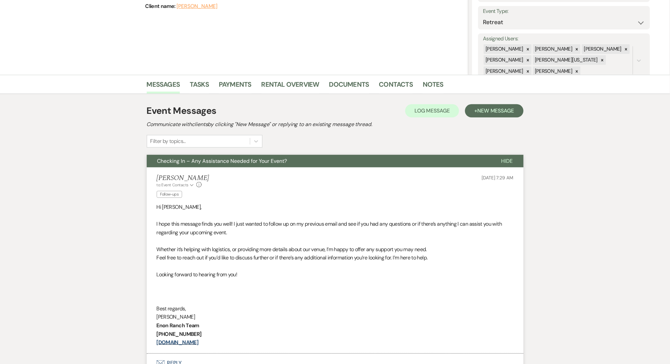
scroll to position [176, 0]
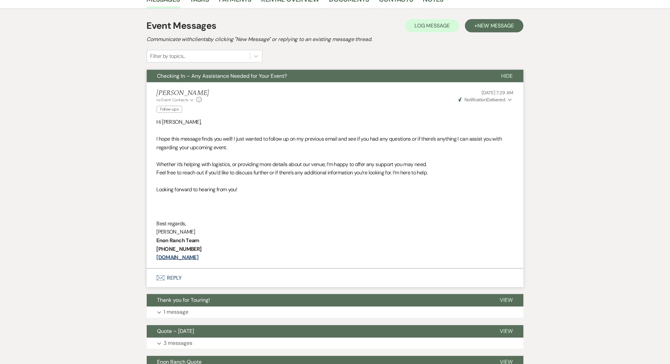
click at [223, 318] on div "Event Messages Log Log Message + New Message Communicate with clients by clicki…" at bounding box center [335, 199] width 377 height 367
click at [215, 311] on button "Expand 1 message" at bounding box center [335, 311] width 377 height 11
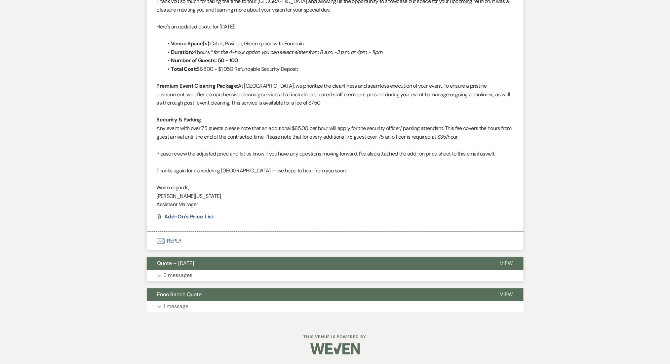
click at [234, 277] on button "Expand 3 messages" at bounding box center [335, 274] width 377 height 11
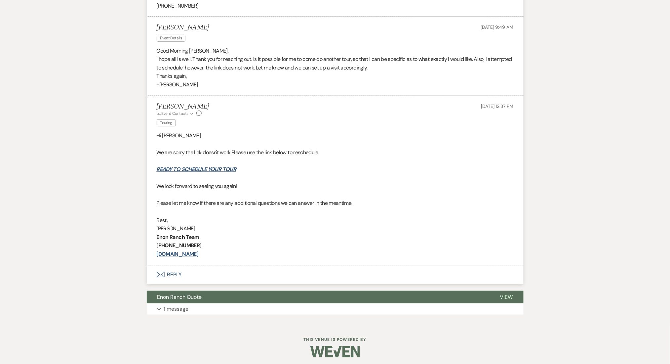
scroll to position [1036, 0]
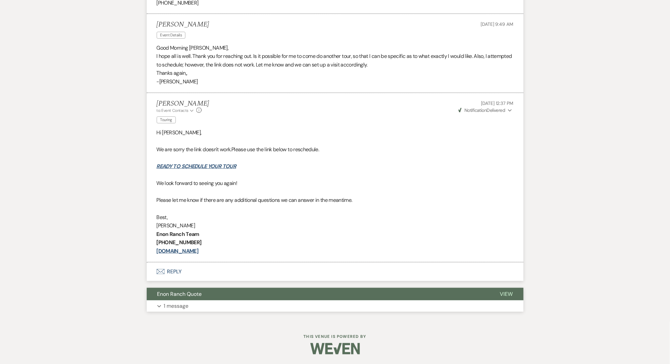
click at [233, 300] on button "Enon Ranch Quote" at bounding box center [318, 294] width 343 height 13
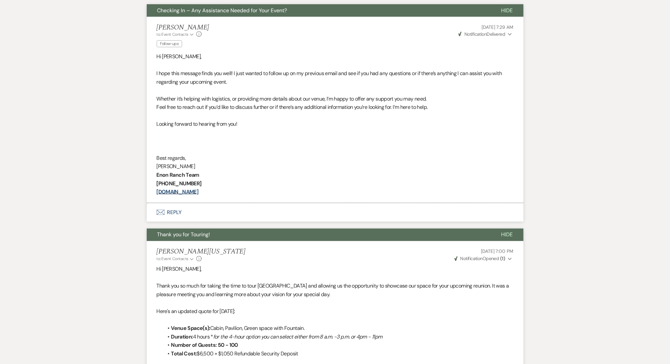
scroll to position [198, 0]
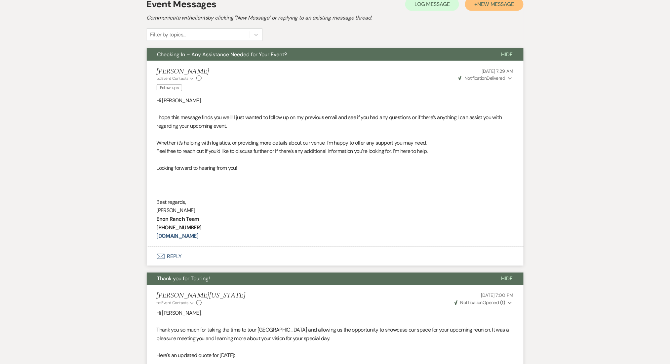
click at [491, 4] on span "New Message" at bounding box center [495, 4] width 37 height 7
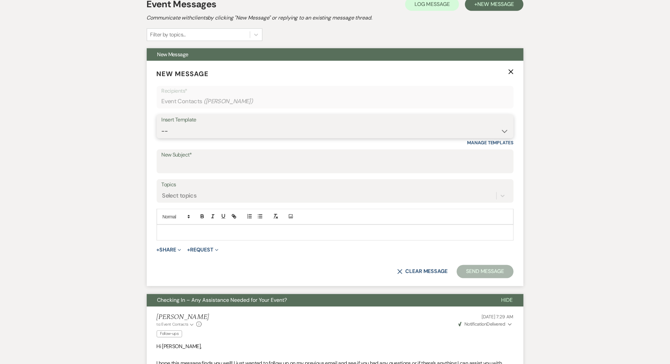
click at [278, 126] on select "-- Inquiry Follow Up Email #2 Contract Sending Template Payment Template Rental…" at bounding box center [335, 131] width 347 height 13
click at [162, 125] on select "-- Inquiry Follow Up Email #2 Contract Sending Template Payment Template Rental…" at bounding box center [335, 131] width 347 height 13
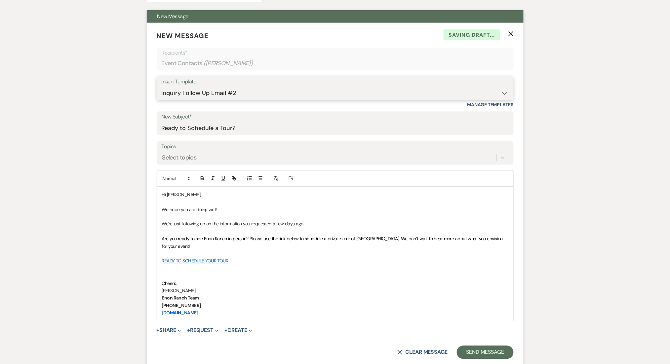
scroll to position [374, 0]
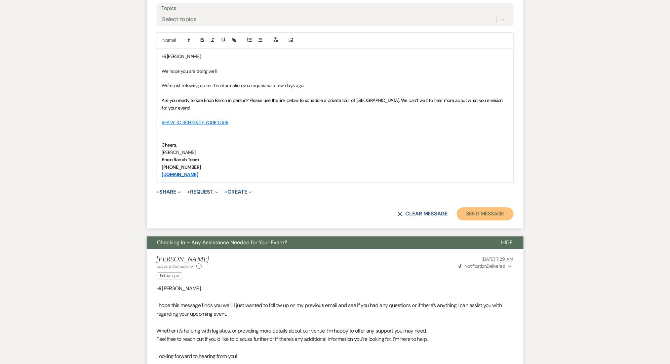
click at [479, 212] on button "Send Message" at bounding box center [485, 213] width 57 height 13
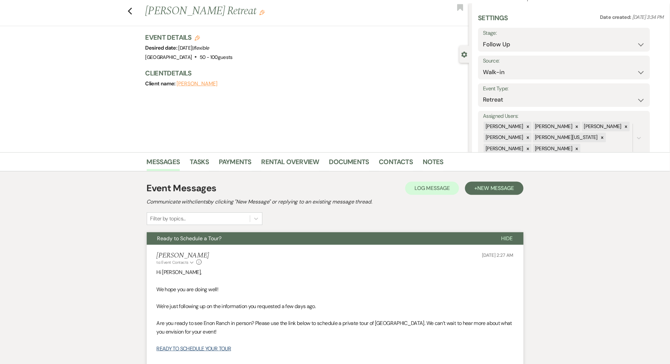
scroll to position [0, 0]
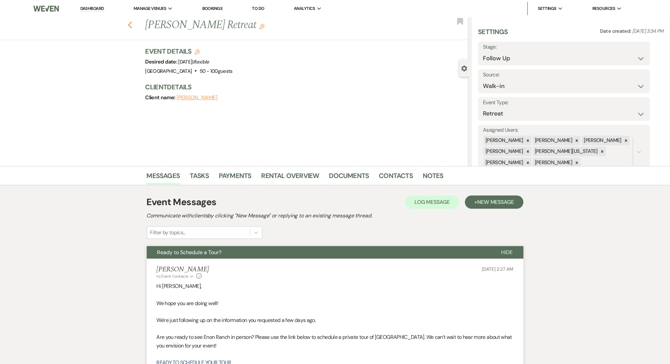
click at [131, 24] on icon "Previous" at bounding box center [130, 25] width 5 height 8
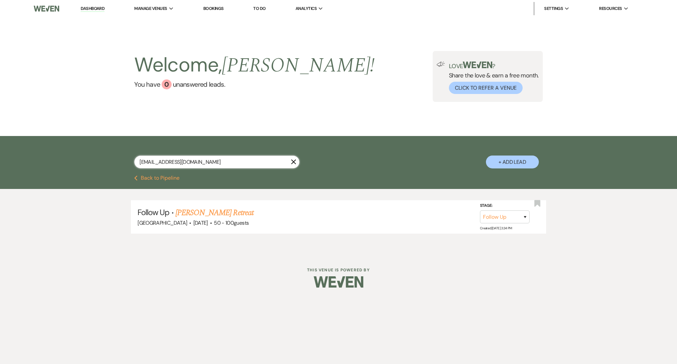
drag, startPoint x: 217, startPoint y: 165, endPoint x: 83, endPoint y: 154, distance: 134.6
click at [83, 154] on div "[EMAIL_ADDRESS][DOMAIN_NAME] X + Add Lead" at bounding box center [338, 155] width 677 height 39
paste input "crawfordjakita"
click at [263, 208] on link "[PERSON_NAME] & [PERSON_NAME] Wedding" at bounding box center [241, 213] width 148 height 12
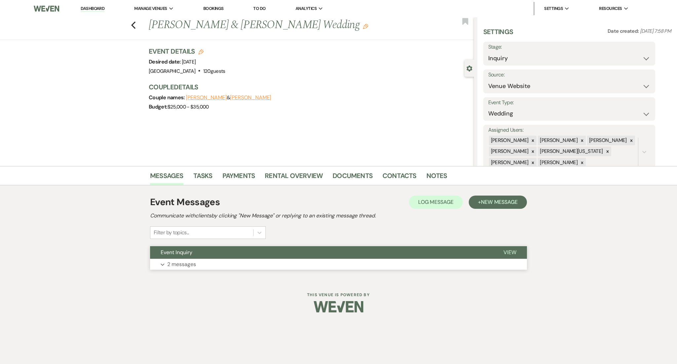
click at [261, 249] on button "Event Inquiry" at bounding box center [321, 252] width 343 height 13
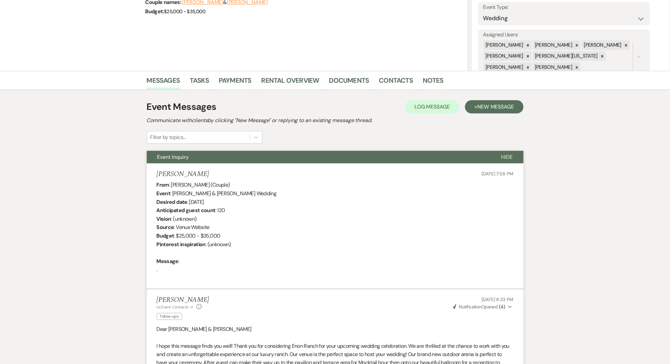
scroll to position [19, 0]
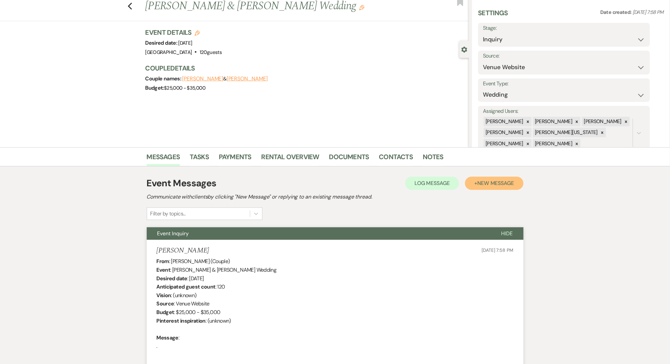
click at [499, 189] on button "+ New Message" at bounding box center [494, 183] width 58 height 13
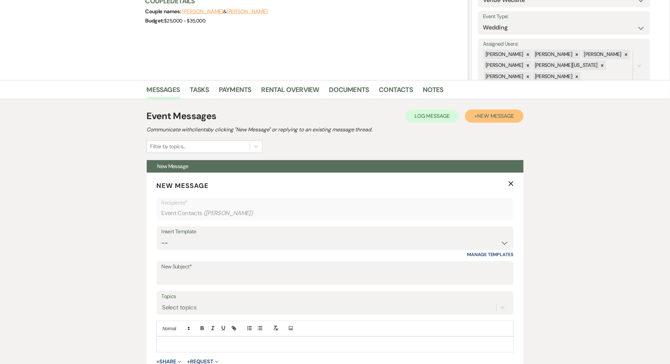
scroll to position [195, 0]
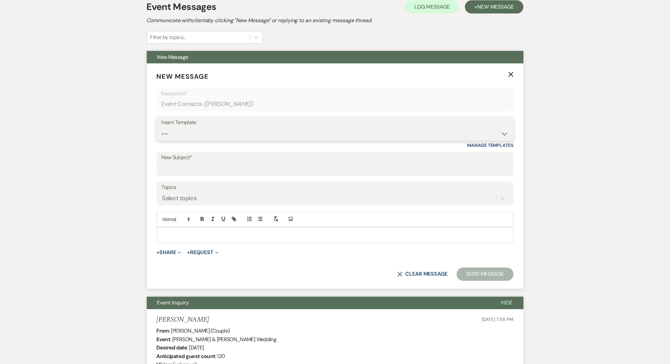
click at [200, 139] on select "-- Inquiry Follow Up Email #2 Contract Sending Template Payment Template Rental…" at bounding box center [335, 133] width 347 height 13
click at [162, 127] on select "-- Inquiry Follow Up Email #2 Contract Sending Template Payment Template Rental…" at bounding box center [335, 133] width 347 height 13
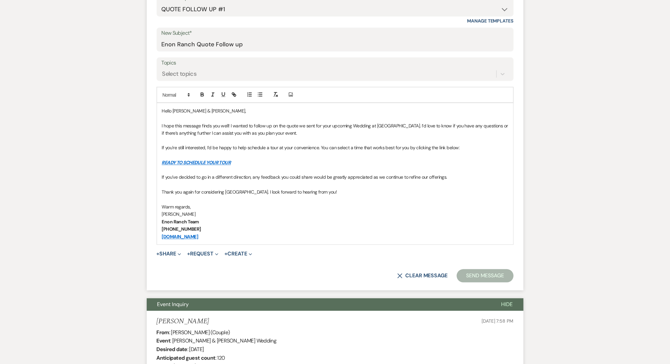
scroll to position [372, 0]
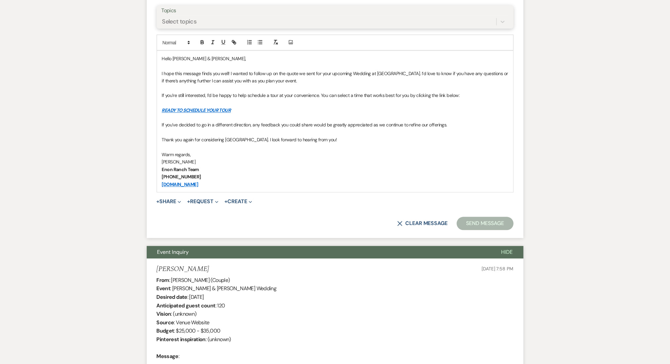
click at [214, 18] on div "Select topics" at bounding box center [329, 22] width 335 height 12
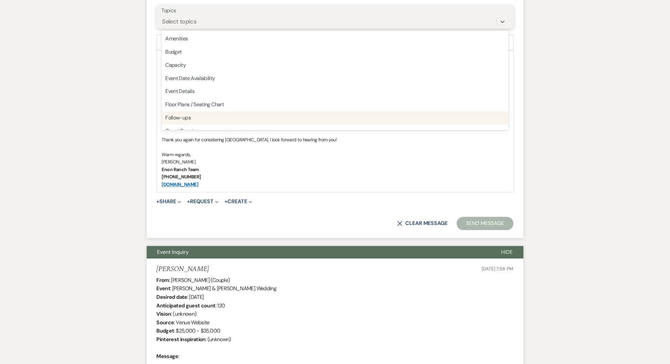
click at [198, 113] on div "Follow-ups" at bounding box center [335, 117] width 347 height 13
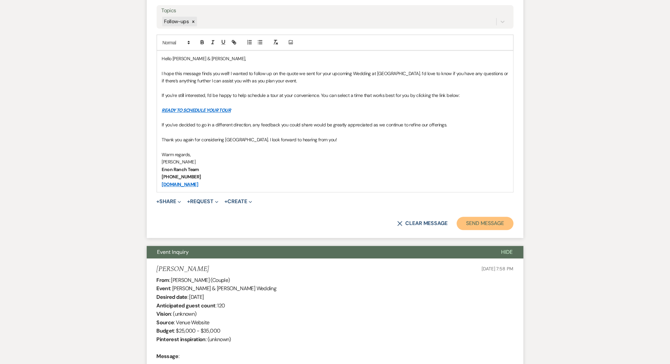
click at [494, 224] on button "Send Message" at bounding box center [485, 223] width 57 height 13
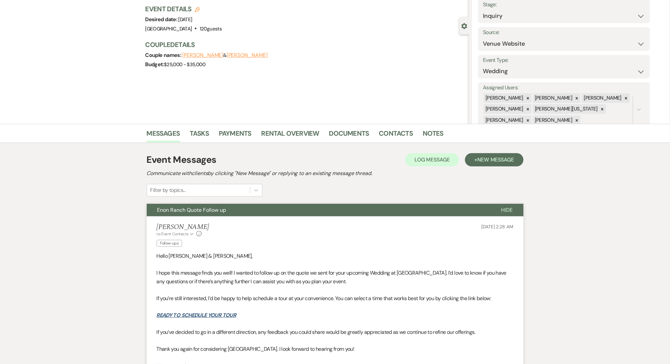
scroll to position [0, 0]
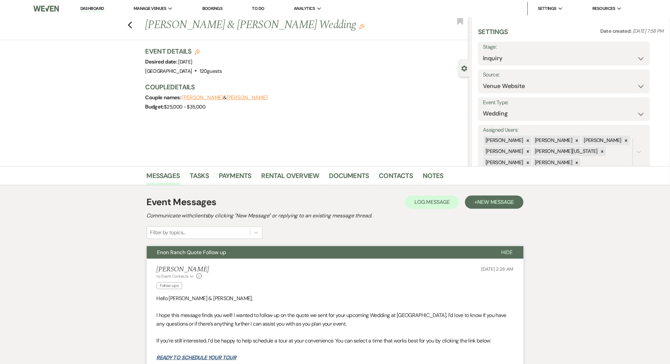
click at [137, 21] on div "Previous [PERSON_NAME] & [PERSON_NAME] Wedding Edit Bookmark" at bounding box center [233, 28] width 472 height 23
click at [131, 23] on icon "Previous" at bounding box center [130, 25] width 5 height 8
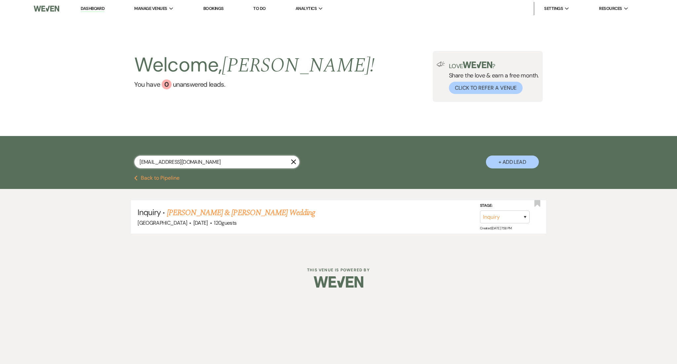
drag, startPoint x: 254, startPoint y: 161, endPoint x: 50, endPoint y: 147, distance: 204.7
click at [50, 147] on div "[EMAIL_ADDRESS][DOMAIN_NAME] X + Add Lead" at bounding box center [338, 155] width 677 height 39
paste input "wootentamara314"
click at [242, 213] on link "[PERSON_NAME] Family Reunion" at bounding box center [218, 213] width 102 height 12
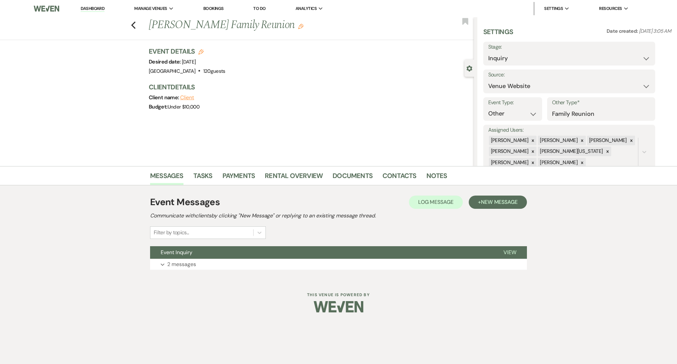
click at [498, 209] on div "Event Messages Log Log Message + New Message Communicate with clients by clicki…" at bounding box center [338, 217] width 377 height 44
click at [501, 198] on span "New Message" at bounding box center [499, 201] width 37 height 7
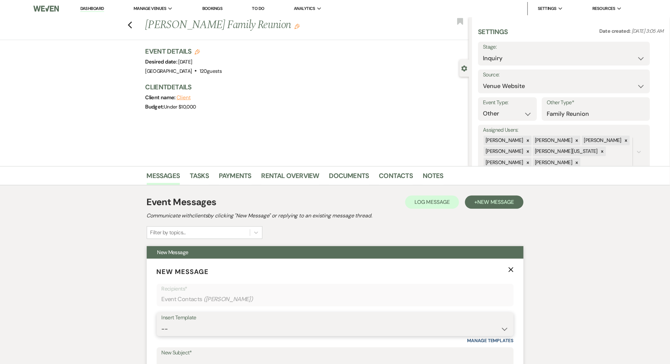
click at [277, 330] on select "-- Inquiry Follow Up Email #2 Contract Sending Template Payment Template Rental…" at bounding box center [335, 328] width 347 height 13
click at [162, 322] on select "-- Inquiry Follow Up Email #2 Contract Sending Template Payment Template Rental…" at bounding box center [335, 328] width 347 height 13
click at [217, 327] on select "-- Inquiry Follow Up Email #2 Contract Sending Template Payment Template Rental…" at bounding box center [335, 328] width 347 height 13
click at [162, 322] on select "-- Inquiry Follow Up Email #2 Contract Sending Template Payment Template Rental…" at bounding box center [335, 328] width 347 height 13
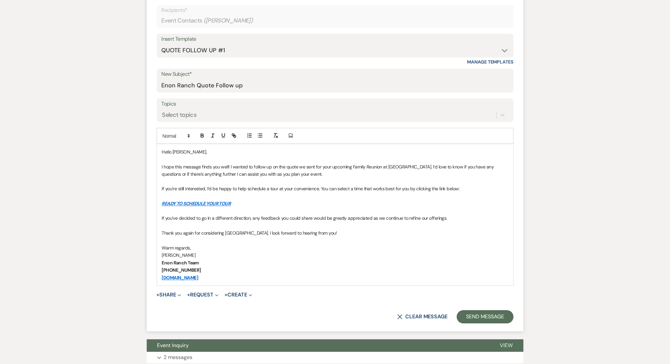
scroll to position [330, 0]
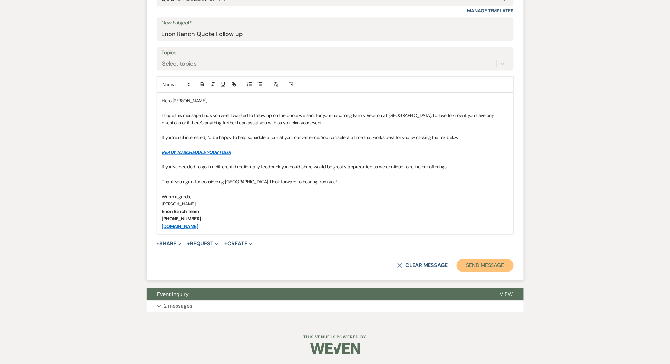
click at [468, 259] on button "Send Message" at bounding box center [485, 265] width 57 height 13
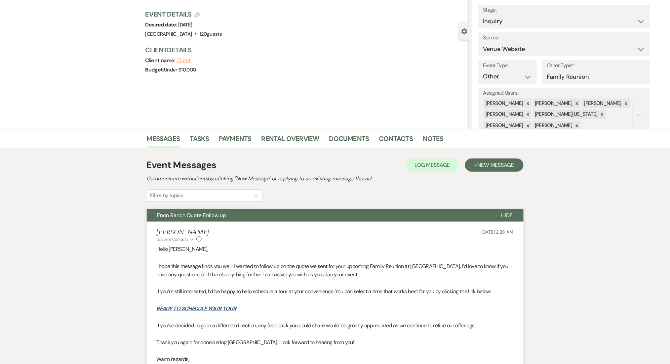
scroll to position [0, 0]
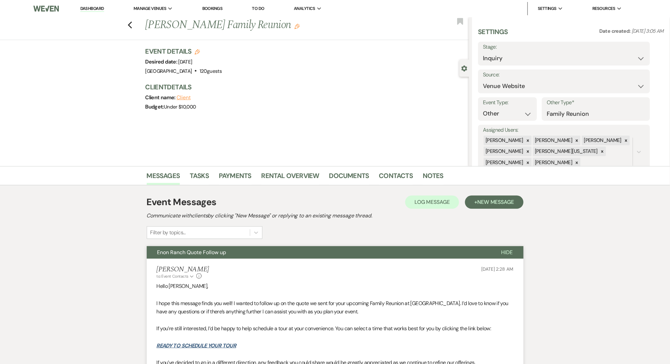
click at [136, 24] on div "Previous [PERSON_NAME] Family Reunion Edit Bookmark" at bounding box center [233, 28] width 472 height 23
click at [133, 23] on icon "Previous" at bounding box center [130, 25] width 5 height 8
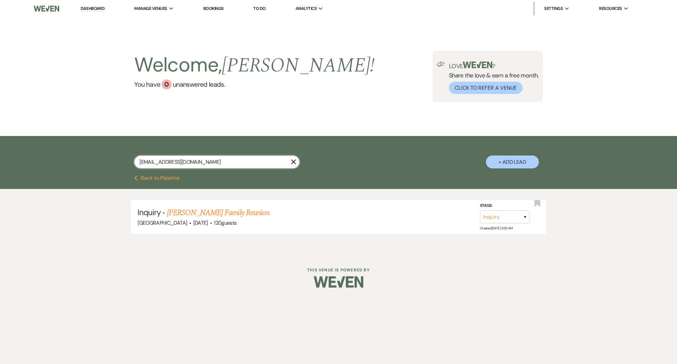
drag, startPoint x: 208, startPoint y: 160, endPoint x: 0, endPoint y: 153, distance: 207.7
click at [0, 153] on div "[EMAIL_ADDRESS][DOMAIN_NAME] X + Add Lead" at bounding box center [338, 155] width 677 height 39
paste input "salinawalker29"
click at [242, 208] on link "[PERSON_NAME] Retirement" at bounding box center [211, 213] width 88 height 12
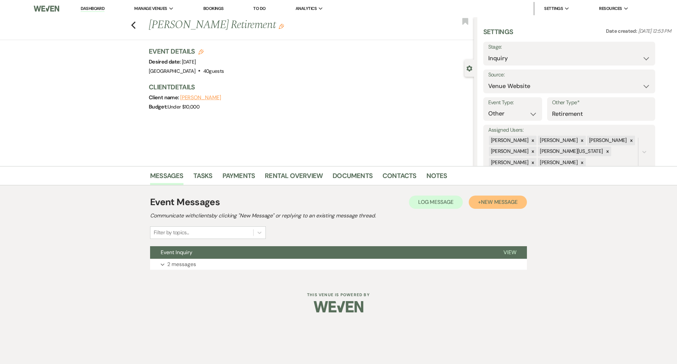
click at [496, 204] on span "New Message" at bounding box center [499, 201] width 37 height 7
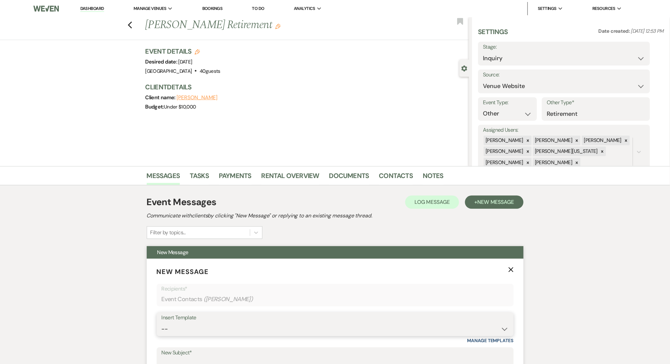
click at [272, 328] on select "-- Inquiry Follow Up Email #2 Contract Sending Template Payment Template Rental…" at bounding box center [335, 328] width 347 height 13
click at [162, 322] on select "-- Inquiry Follow Up Email #2 Contract Sending Template Payment Template Rental…" at bounding box center [335, 328] width 347 height 13
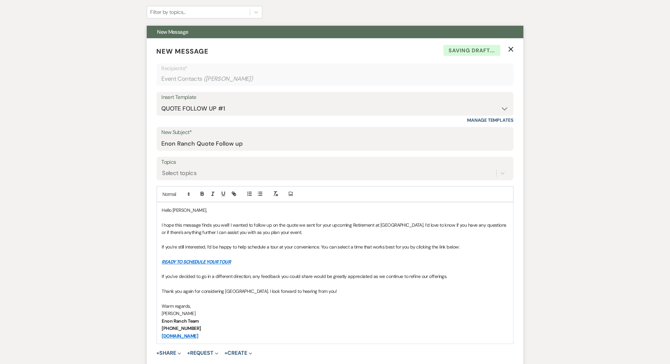
scroll to position [330, 0]
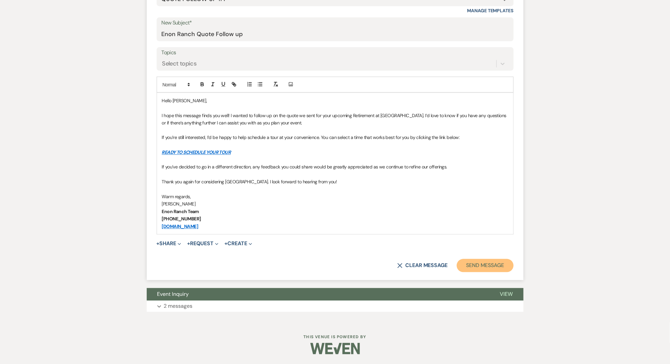
click at [483, 264] on button "Send Message" at bounding box center [485, 265] width 57 height 13
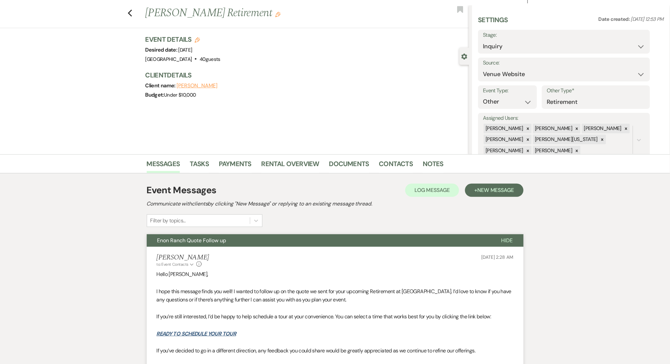
scroll to position [0, 0]
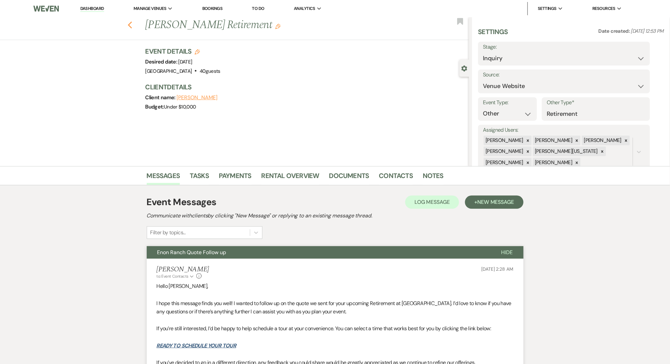
click at [132, 23] on use "button" at bounding box center [130, 24] width 4 height 7
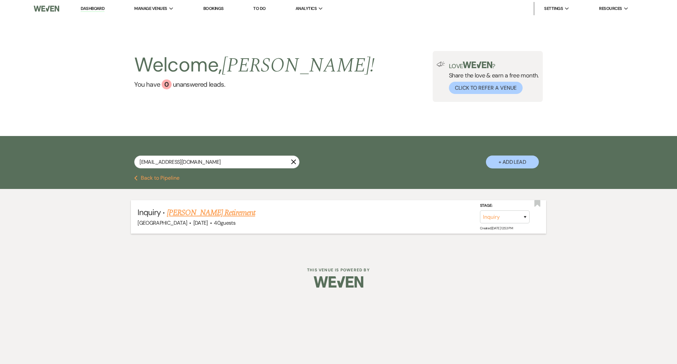
click at [207, 211] on link "[PERSON_NAME] Retirement" at bounding box center [211, 213] width 88 height 12
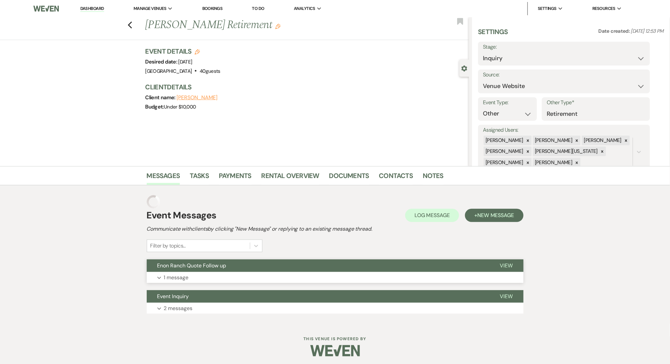
click at [249, 270] on button "Enon Ranch Quote Follow up" at bounding box center [318, 265] width 343 height 13
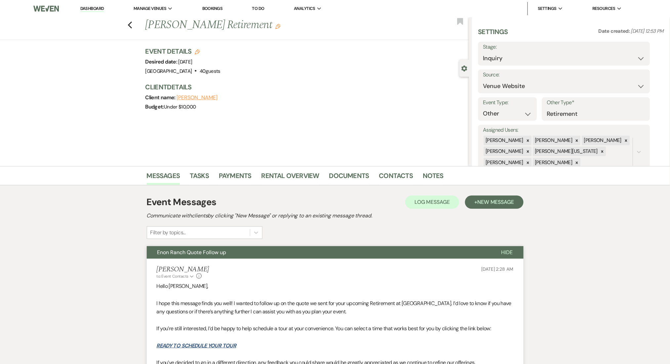
click at [136, 27] on div "Previous [PERSON_NAME] Retirement Edit Bookmark" at bounding box center [233, 28] width 472 height 23
click at [132, 23] on use "button" at bounding box center [130, 24] width 4 height 7
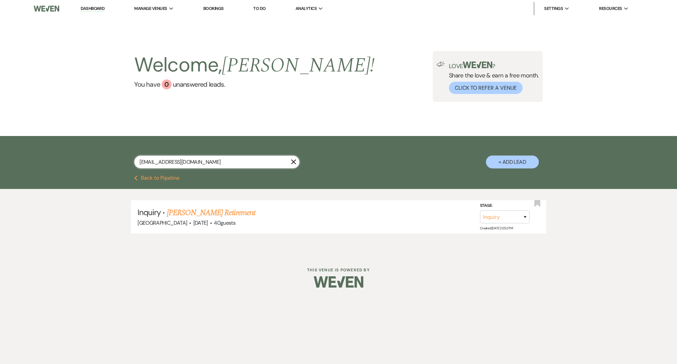
drag, startPoint x: 210, startPoint y: 162, endPoint x: 54, endPoint y: 157, distance: 156.1
click at [54, 157] on div "[EMAIL_ADDRESS][DOMAIN_NAME] X + Add Lead" at bounding box center [338, 155] width 677 height 39
paste input "jrenfroe007"
drag, startPoint x: 203, startPoint y: 165, endPoint x: 70, endPoint y: 152, distance: 133.2
click at [70, 152] on div "[EMAIL_ADDRESS][DOMAIN_NAME] X + Add Lead" at bounding box center [338, 155] width 677 height 39
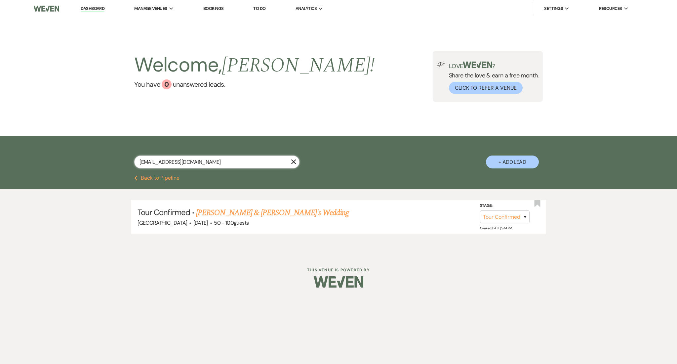
paste input "[PERSON_NAME].[PERSON_NAME]@faithtechinc"
click at [222, 209] on link "[PERSON_NAME] EMPLOYEE APPRECIATION-ELECTRICAL CONTRACTOR" at bounding box center [299, 213] width 247 height 12
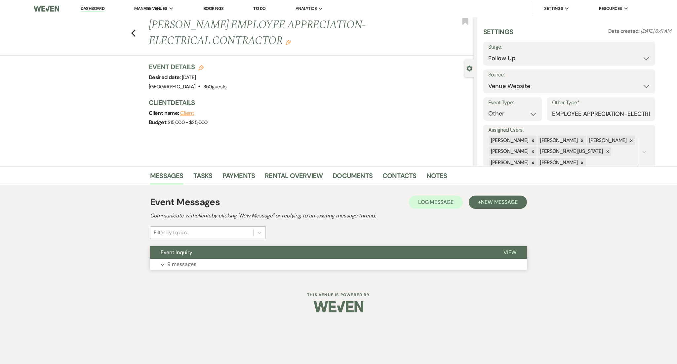
click at [345, 269] on button "Expand 9 messages" at bounding box center [338, 264] width 377 height 11
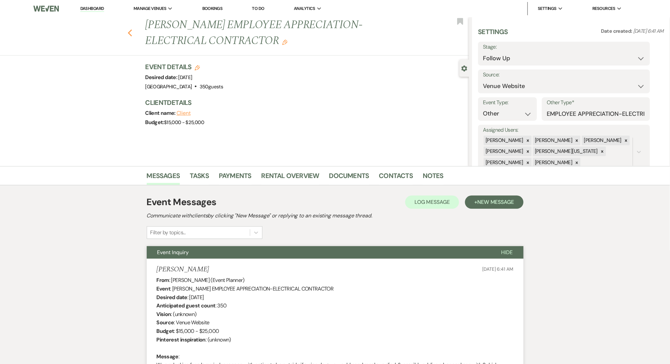
click at [133, 30] on icon "Previous" at bounding box center [130, 33] width 5 height 8
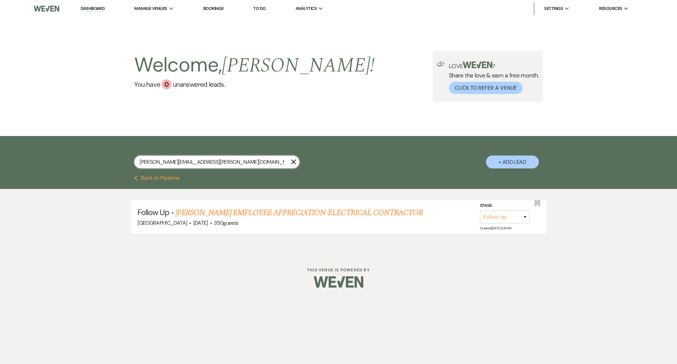
drag, startPoint x: 232, startPoint y: 162, endPoint x: 43, endPoint y: 125, distance: 192.4
click at [43, 125] on main "Welcome, [PERSON_NAME] ! You have 0 unanswered lead s . Love ? Share the love &…" at bounding box center [338, 130] width 677 height 227
paste input "[EMAIL_ADDRESS]"
click at [222, 214] on link "[PERSON_NAME] & [PERSON_NAME] Wedding" at bounding box center [241, 213] width 148 height 12
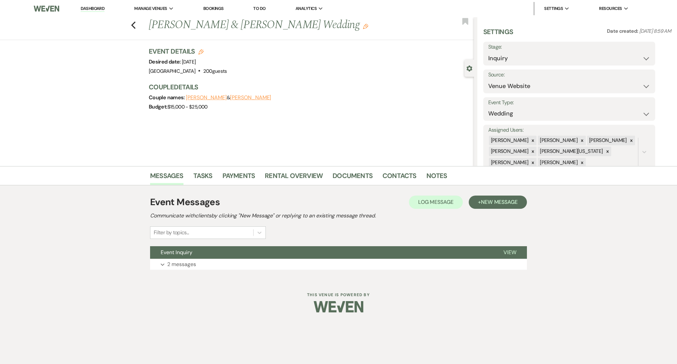
click at [298, 270] on div "Event Messages Log Log Message + New Message Communicate with clients by clicki…" at bounding box center [338, 232] width 377 height 81
click at [251, 267] on button "Expand 2 messages" at bounding box center [338, 264] width 377 height 11
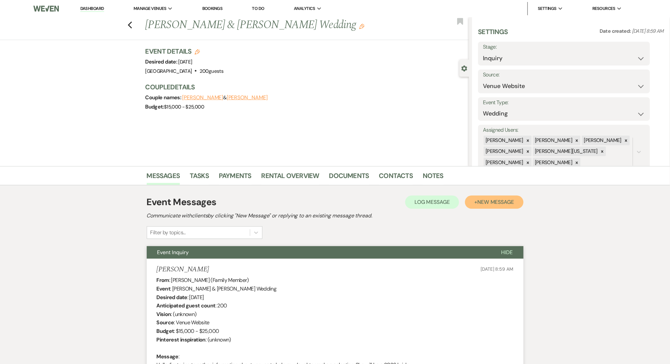
click at [487, 201] on span "New Message" at bounding box center [495, 201] width 37 height 7
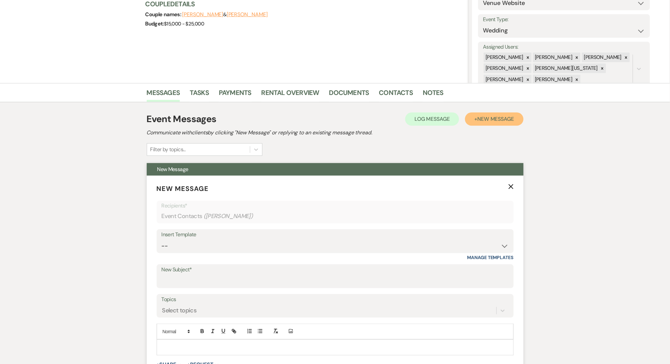
scroll to position [176, 0]
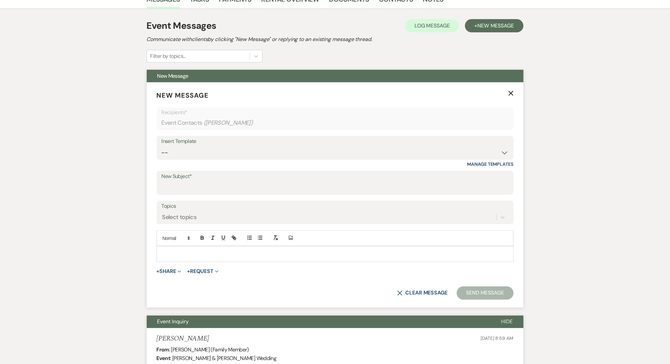
click at [196, 144] on div "Insert Template" at bounding box center [335, 142] width 347 height 10
click at [193, 150] on select "-- Inquiry Follow Up Email #2 Contract Sending Template Payment Template Rental…" at bounding box center [335, 152] width 347 height 13
click at [162, 146] on select "-- Inquiry Follow Up Email #2 Contract Sending Template Payment Template Rental…" at bounding box center [335, 152] width 347 height 13
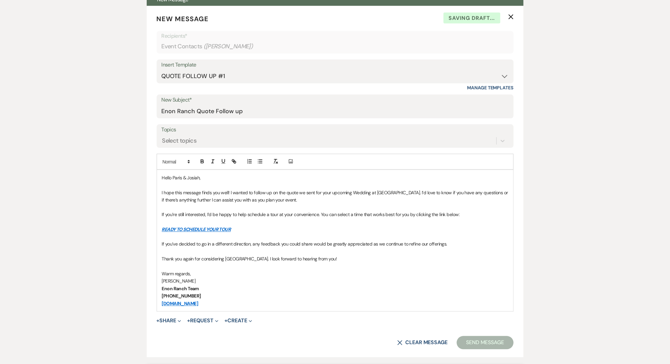
scroll to position [352, 0]
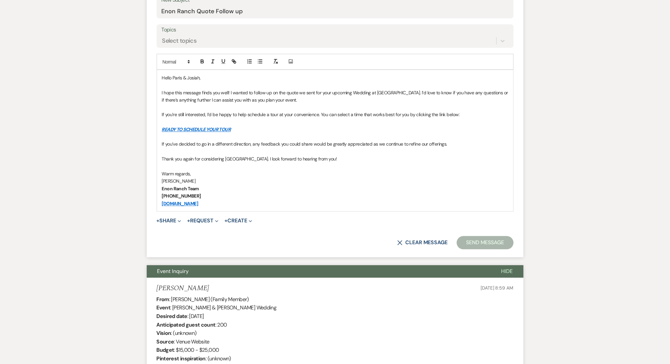
click at [194, 22] on form "New Message X Saving draft... Recipients* Event Contacts ( [PERSON_NAME] ) Inse…" at bounding box center [335, 81] width 377 height 351
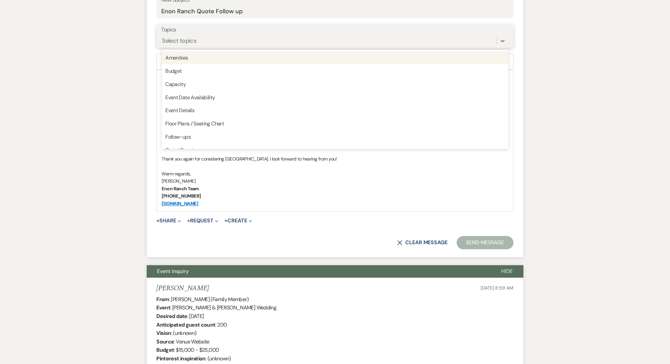
click at [188, 38] on div "Select topics" at bounding box center [179, 40] width 34 height 9
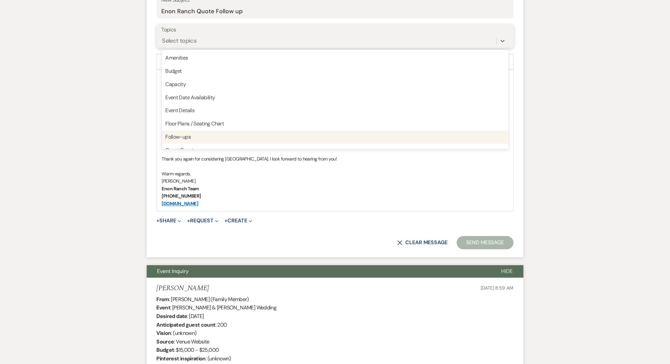
click at [191, 139] on div "Follow-ups" at bounding box center [335, 137] width 347 height 13
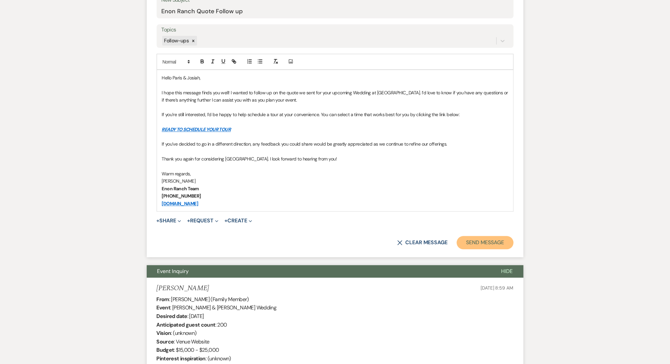
click at [484, 241] on button "Send Message" at bounding box center [485, 242] width 57 height 13
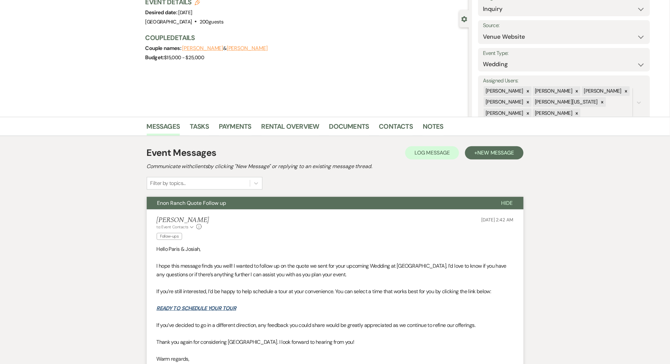
scroll to position [0, 0]
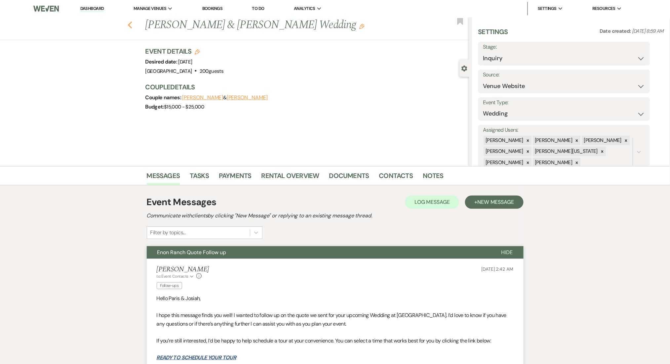
click at [131, 23] on icon "Previous" at bounding box center [130, 25] width 5 height 8
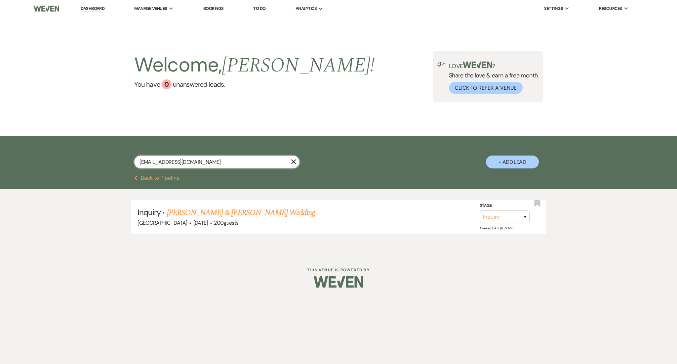
drag, startPoint x: 210, startPoint y: 162, endPoint x: 40, endPoint y: 151, distance: 170.3
click at [40, 151] on div "[EMAIL_ADDRESS][DOMAIN_NAME] X + Add Lead" at bounding box center [338, 155] width 677 height 39
paste input "aded2787"
click at [207, 211] on link "[PERSON_NAME] Wedding" at bounding box center [209, 213] width 84 height 12
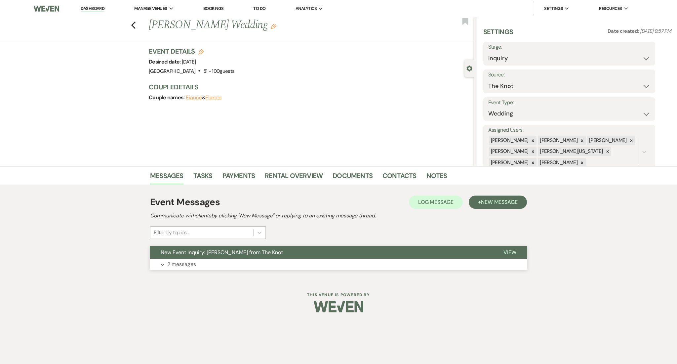
click at [271, 264] on button "Expand 2 messages" at bounding box center [338, 264] width 377 height 11
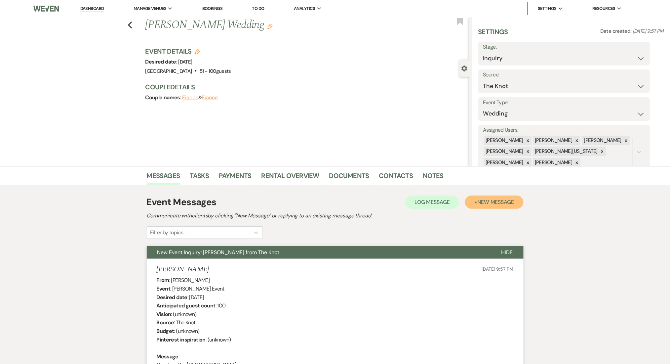
click at [480, 200] on span "New Message" at bounding box center [495, 201] width 37 height 7
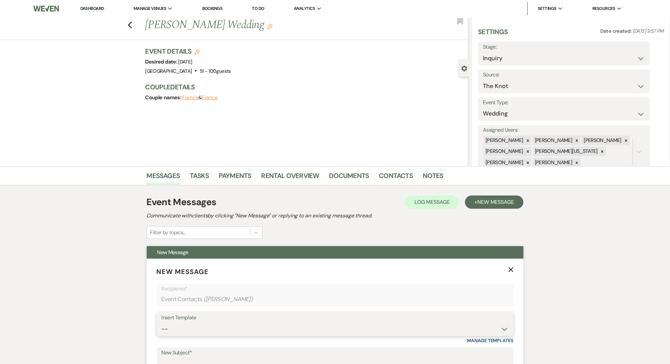
drag, startPoint x: 219, startPoint y: 331, endPoint x: 219, endPoint y: 325, distance: 6.3
click at [219, 331] on select "-- Inquiry Follow Up Email #2 Contract Sending Template Payment Template Rental…" at bounding box center [335, 328] width 347 height 13
click at [162, 322] on select "-- Inquiry Follow Up Email #2 Contract Sending Template Payment Template Rental…" at bounding box center [335, 328] width 347 height 13
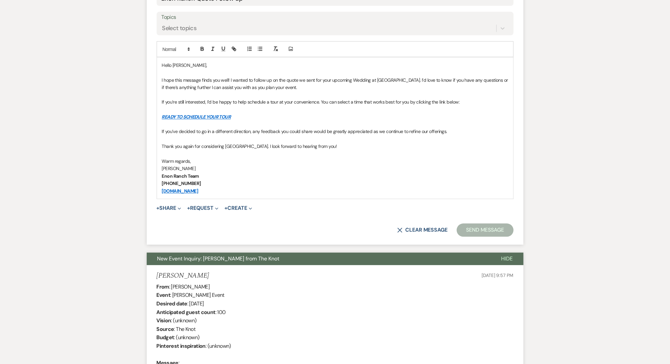
scroll to position [308, 0]
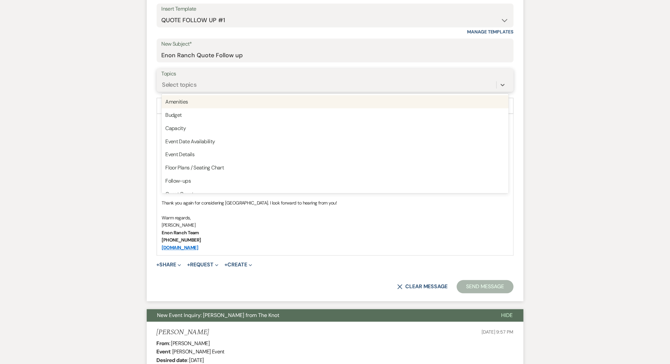
click at [236, 83] on div "Select topics" at bounding box center [329, 85] width 335 height 12
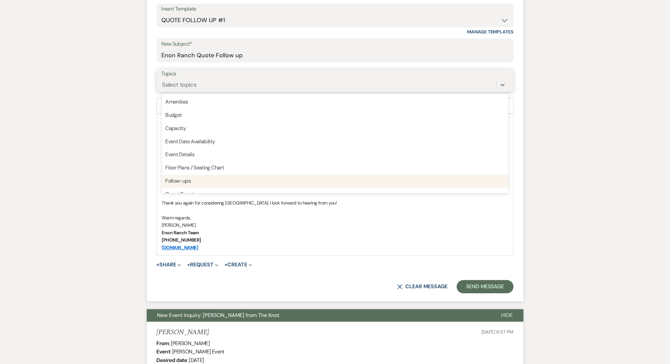
click at [225, 180] on div "Follow-ups" at bounding box center [335, 181] width 347 height 13
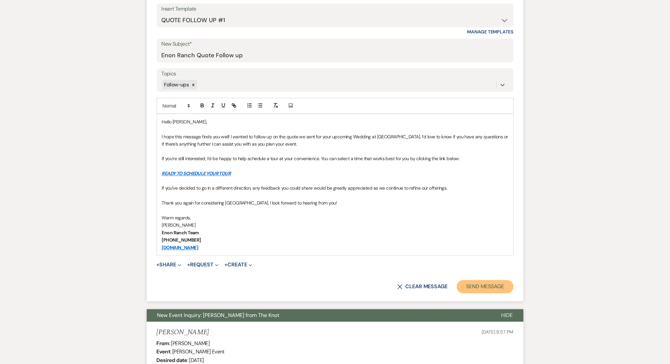
click at [489, 280] on button "Send Message" at bounding box center [485, 286] width 57 height 13
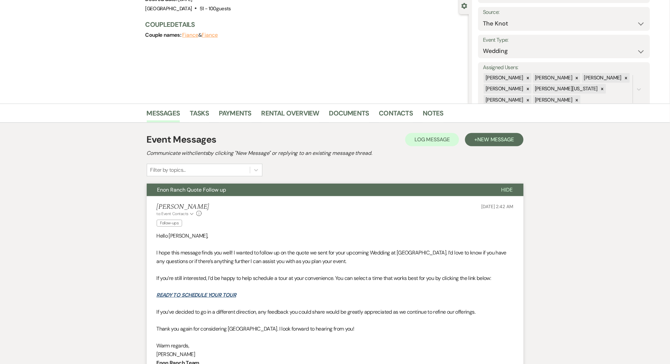
scroll to position [0, 0]
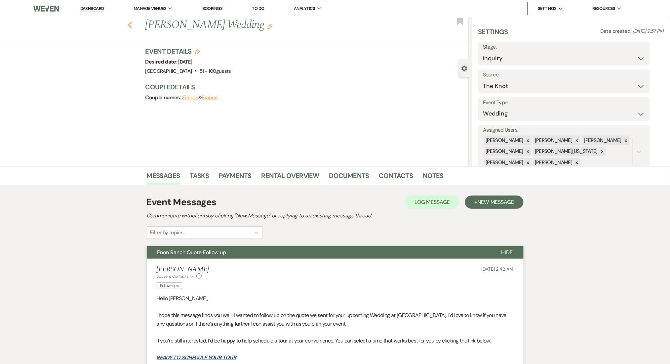
click at [132, 23] on use "button" at bounding box center [130, 24] width 4 height 7
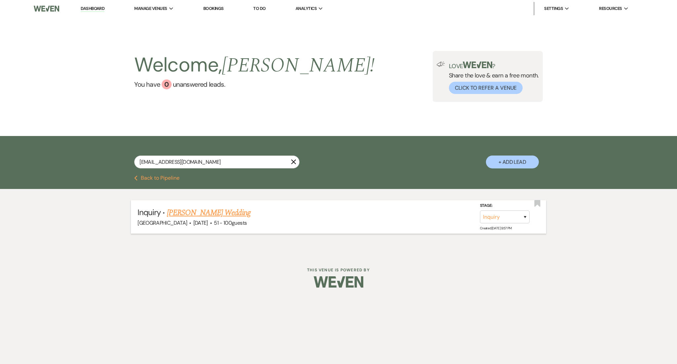
click at [234, 210] on link "[PERSON_NAME] Wedding" at bounding box center [209, 213] width 84 height 12
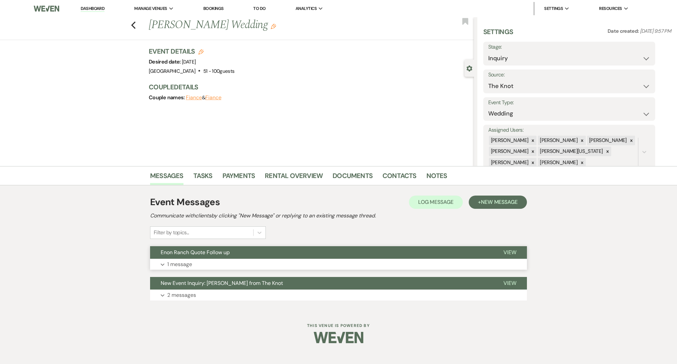
click at [187, 257] on button "Enon Ranch Quote Follow up" at bounding box center [321, 252] width 343 height 13
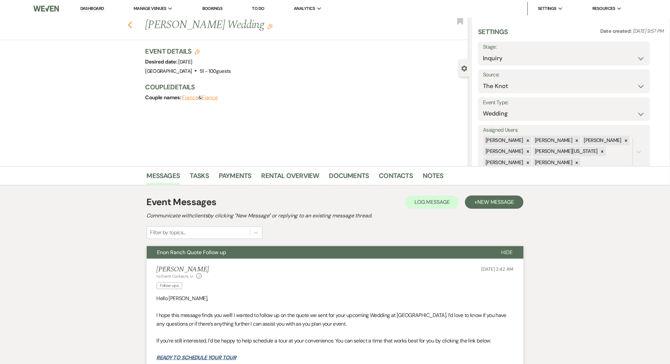
click at [133, 26] on icon "Previous" at bounding box center [130, 25] width 5 height 8
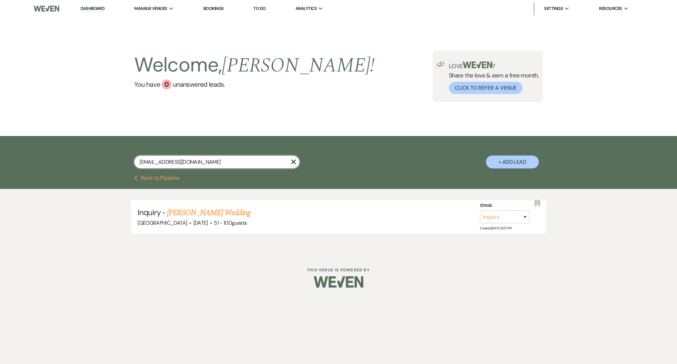
drag, startPoint x: 199, startPoint y: 160, endPoint x: 61, endPoint y: 158, distance: 138.2
click at [61, 158] on div "[EMAIL_ADDRESS][DOMAIN_NAME] X + Add Lead" at bounding box center [338, 155] width 677 height 39
paste input "nhisenpai93"
click at [208, 212] on link "Nhi Ta's Wedding" at bounding box center [193, 213] width 53 height 12
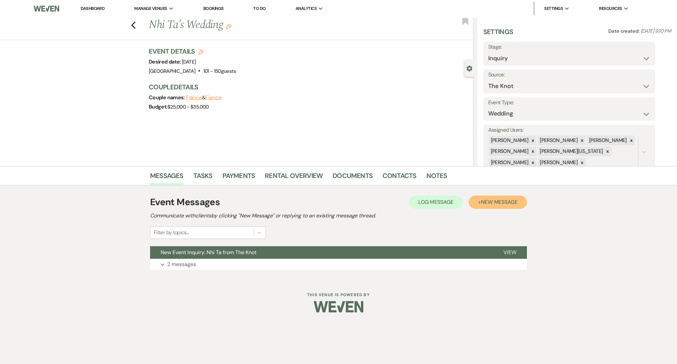
click at [496, 199] on span "New Message" at bounding box center [499, 201] width 37 height 7
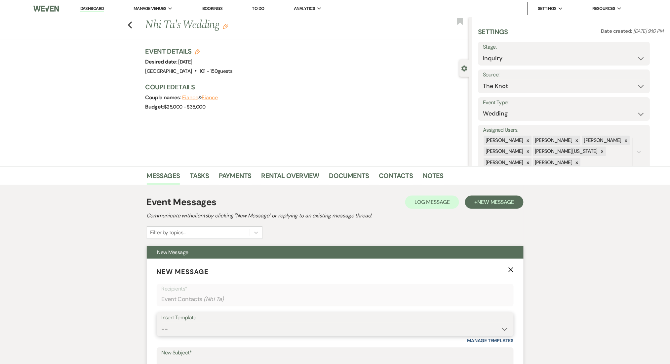
click at [250, 331] on select "-- Inquiry Follow Up Email #2 Contract Sending Template Payment Template Rental…" at bounding box center [335, 328] width 347 height 13
click at [162, 322] on select "-- Inquiry Follow Up Email #2 Contract Sending Template Payment Template Rental…" at bounding box center [335, 328] width 347 height 13
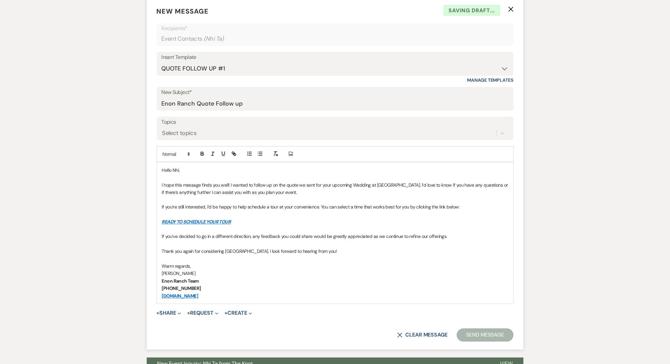
scroll to position [330, 0]
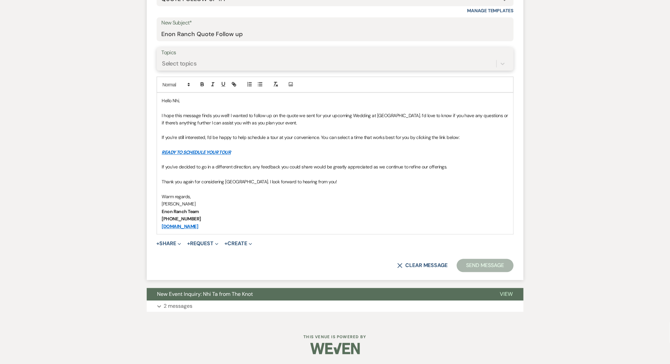
click at [297, 63] on div "Select topics" at bounding box center [329, 64] width 335 height 12
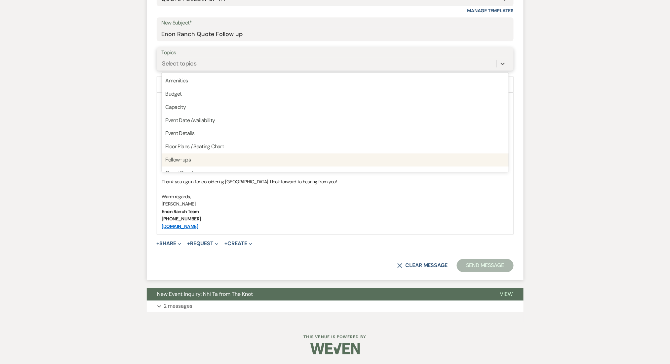
click at [278, 158] on div "Follow-ups" at bounding box center [335, 159] width 347 height 13
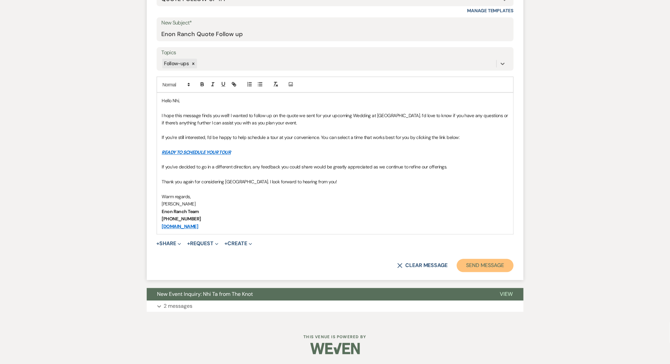
click at [479, 260] on button "Send Message" at bounding box center [485, 265] width 57 height 13
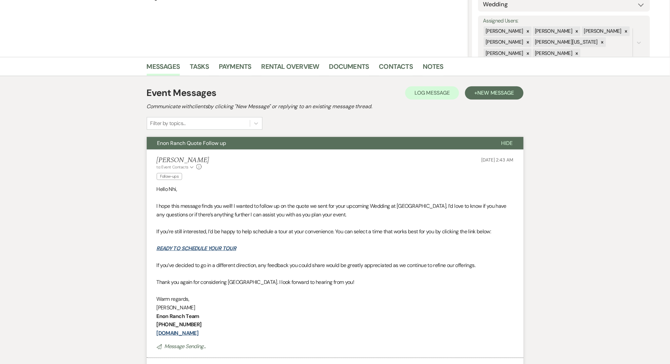
scroll to position [0, 0]
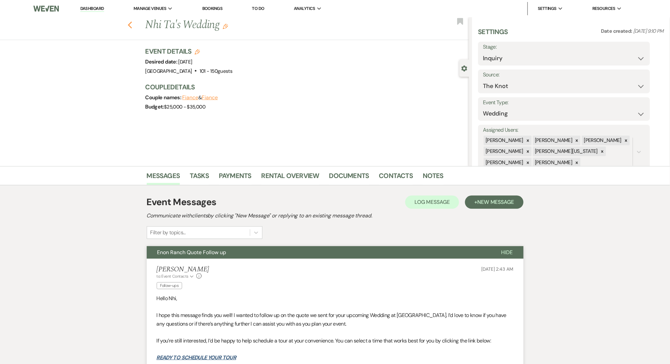
click at [133, 24] on icon "Previous" at bounding box center [130, 25] width 5 height 8
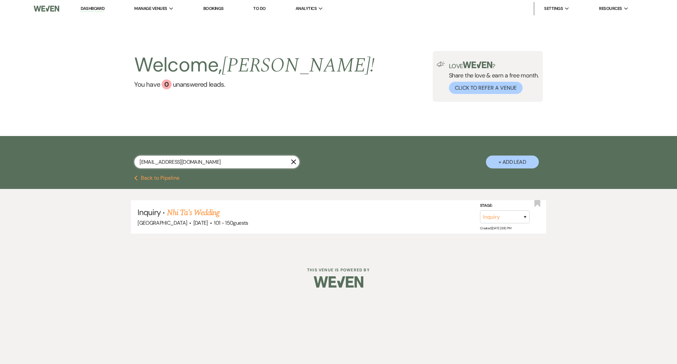
drag, startPoint x: 196, startPoint y: 164, endPoint x: 85, endPoint y: 157, distance: 111.3
click at [85, 157] on div "[EMAIL_ADDRESS][DOMAIN_NAME] X + Add Lead" at bounding box center [338, 155] width 677 height 39
paste input "[PERSON_NAME].[PERSON_NAME].[PERSON_NAME]"
click at [247, 213] on link "[PERSON_NAME] & [PERSON_NAME] Wedding" at bounding box center [241, 213] width 148 height 12
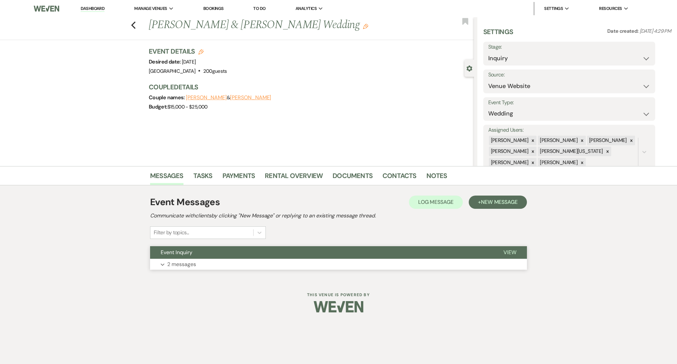
click at [281, 267] on button "Expand 2 messages" at bounding box center [338, 264] width 377 height 11
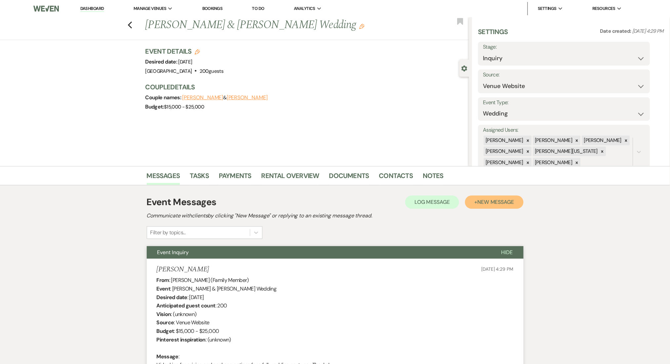
click at [504, 205] on span "New Message" at bounding box center [495, 201] width 37 height 7
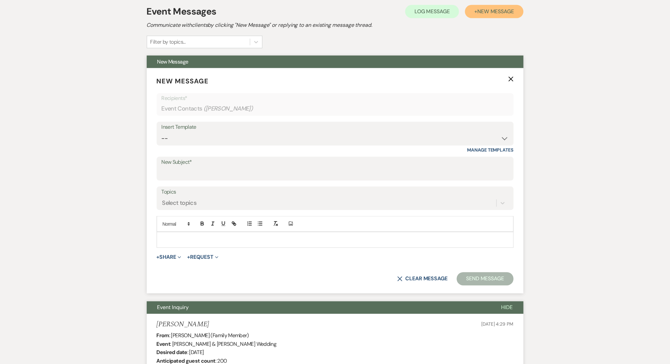
scroll to position [220, 0]
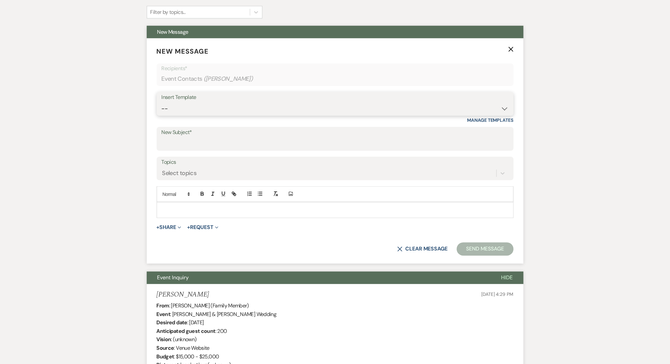
click at [205, 105] on select "-- Inquiry Follow Up Email #2 Contract Sending Template Payment Template Rental…" at bounding box center [335, 108] width 347 height 13
click at [162, 102] on select "-- Inquiry Follow Up Email #2 Contract Sending Template Payment Template Rental…" at bounding box center [335, 108] width 347 height 13
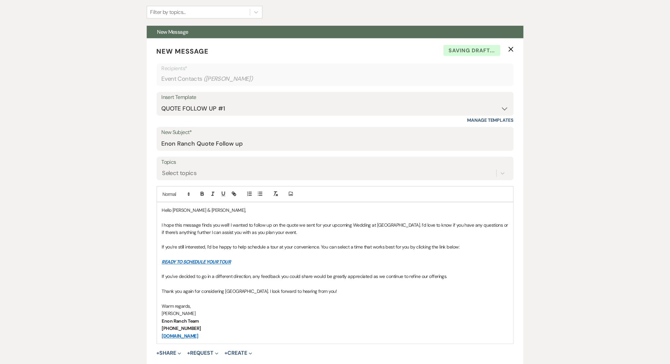
drag, startPoint x: 137, startPoint y: 243, endPoint x: 142, endPoint y: 238, distance: 7.3
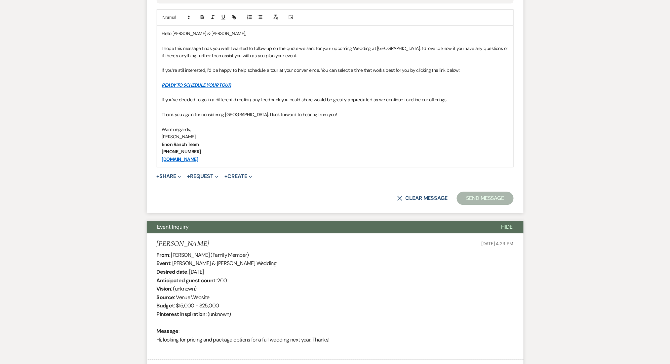
scroll to position [352, 0]
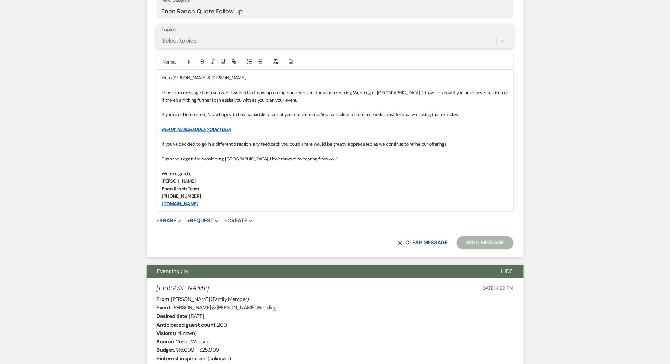
click at [332, 43] on div "Select topics" at bounding box center [329, 41] width 335 height 12
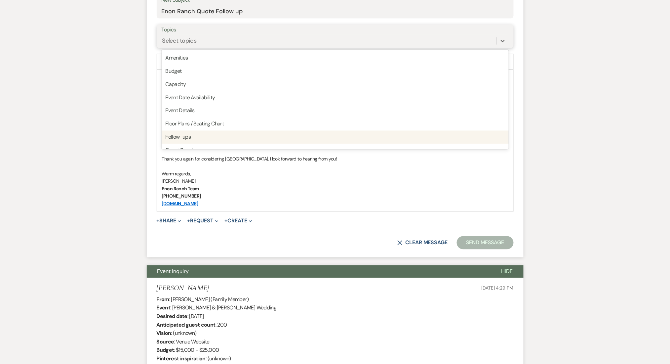
click at [316, 138] on div "Follow-ups" at bounding box center [335, 137] width 347 height 13
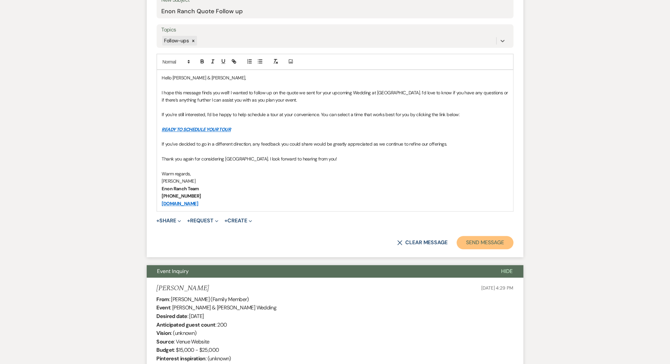
click at [504, 243] on button "Send Message" at bounding box center [485, 242] width 57 height 13
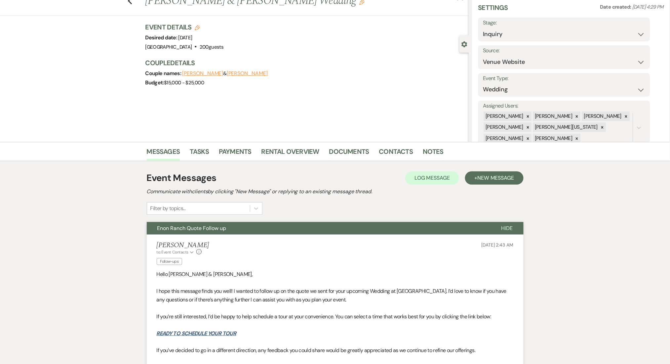
scroll to position [44, 0]
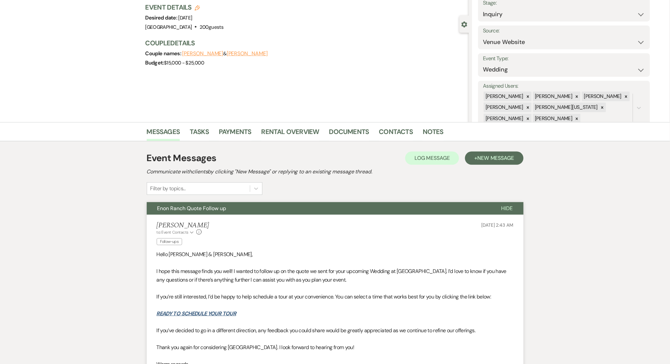
click at [383, 121] on div "Previous [PERSON_NAME] & [PERSON_NAME] Wedding Edit Bookmark Gear Settings Sett…" at bounding box center [234, 47] width 469 height 149
click at [387, 130] on link "Contacts" at bounding box center [396, 133] width 34 height 15
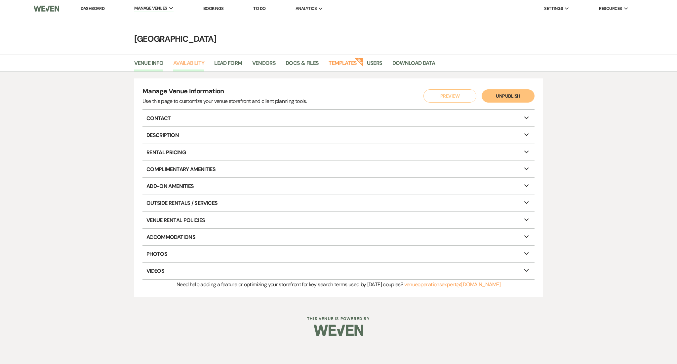
click at [192, 63] on link "Availability" at bounding box center [188, 65] width 31 height 13
select select "2"
select select "2026"
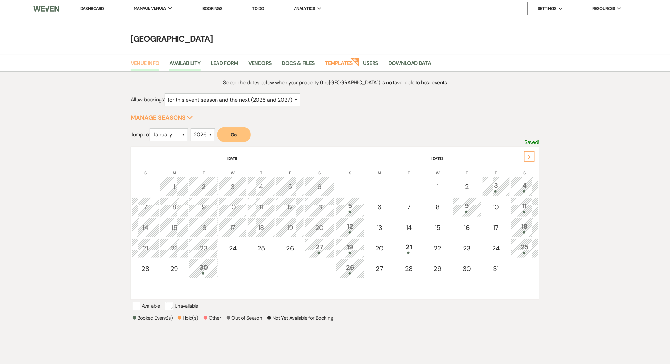
click at [150, 64] on link "Venue Info" at bounding box center [145, 65] width 29 height 13
